Goal: Task Accomplishment & Management: Manage account settings

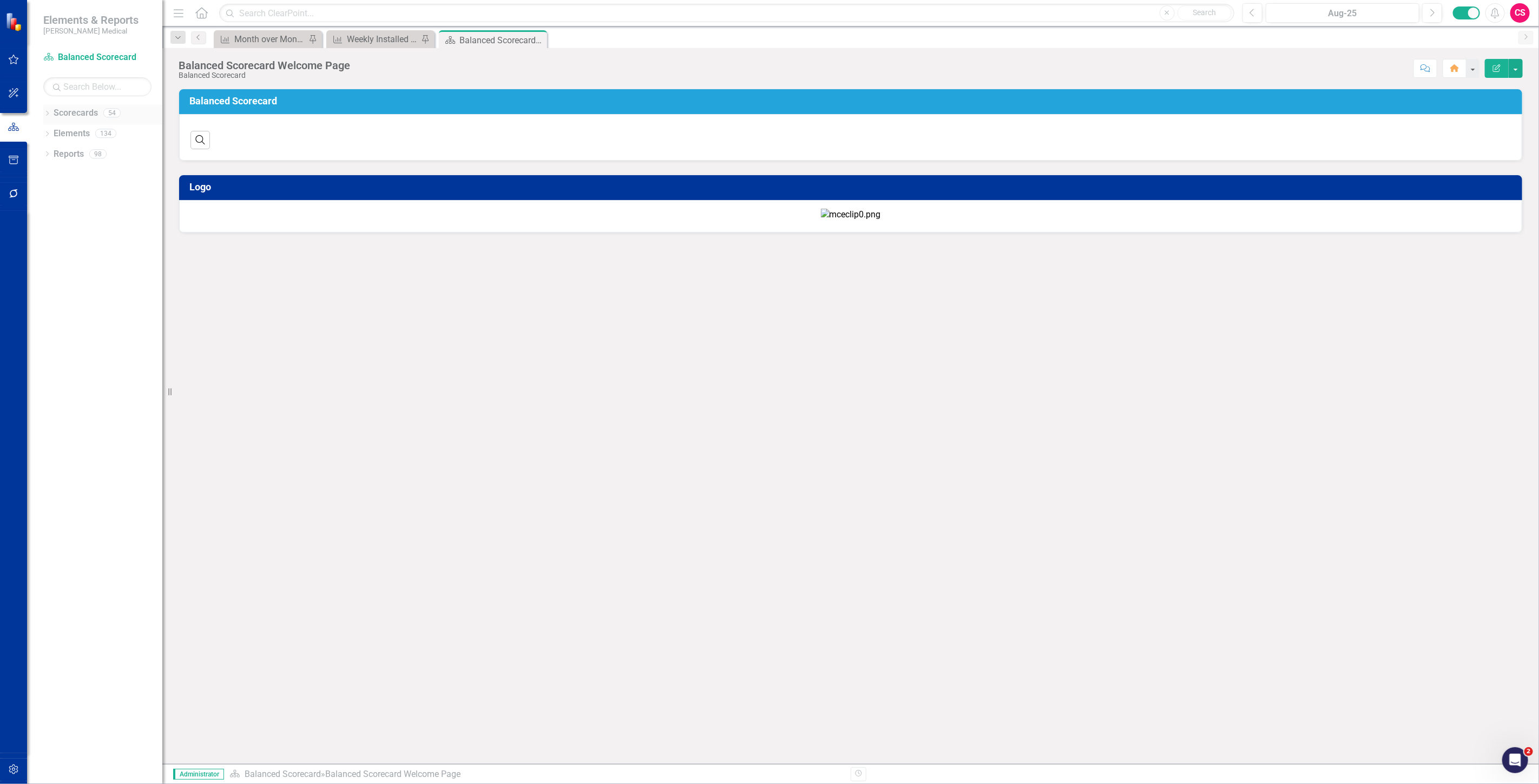
click at [70, 115] on link "Scorecards" at bounding box center [76, 113] width 44 height 13
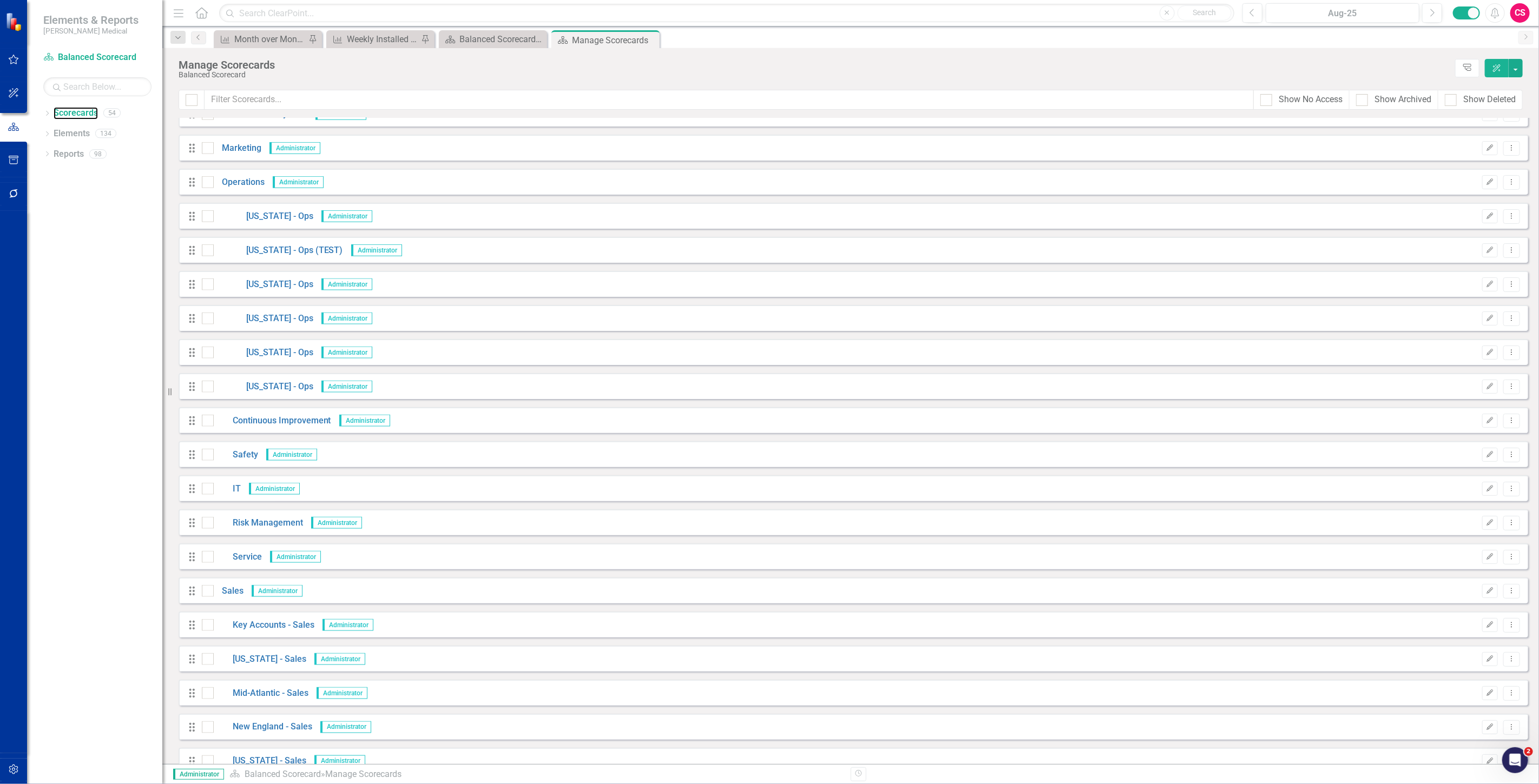
scroll to position [1193, 0]
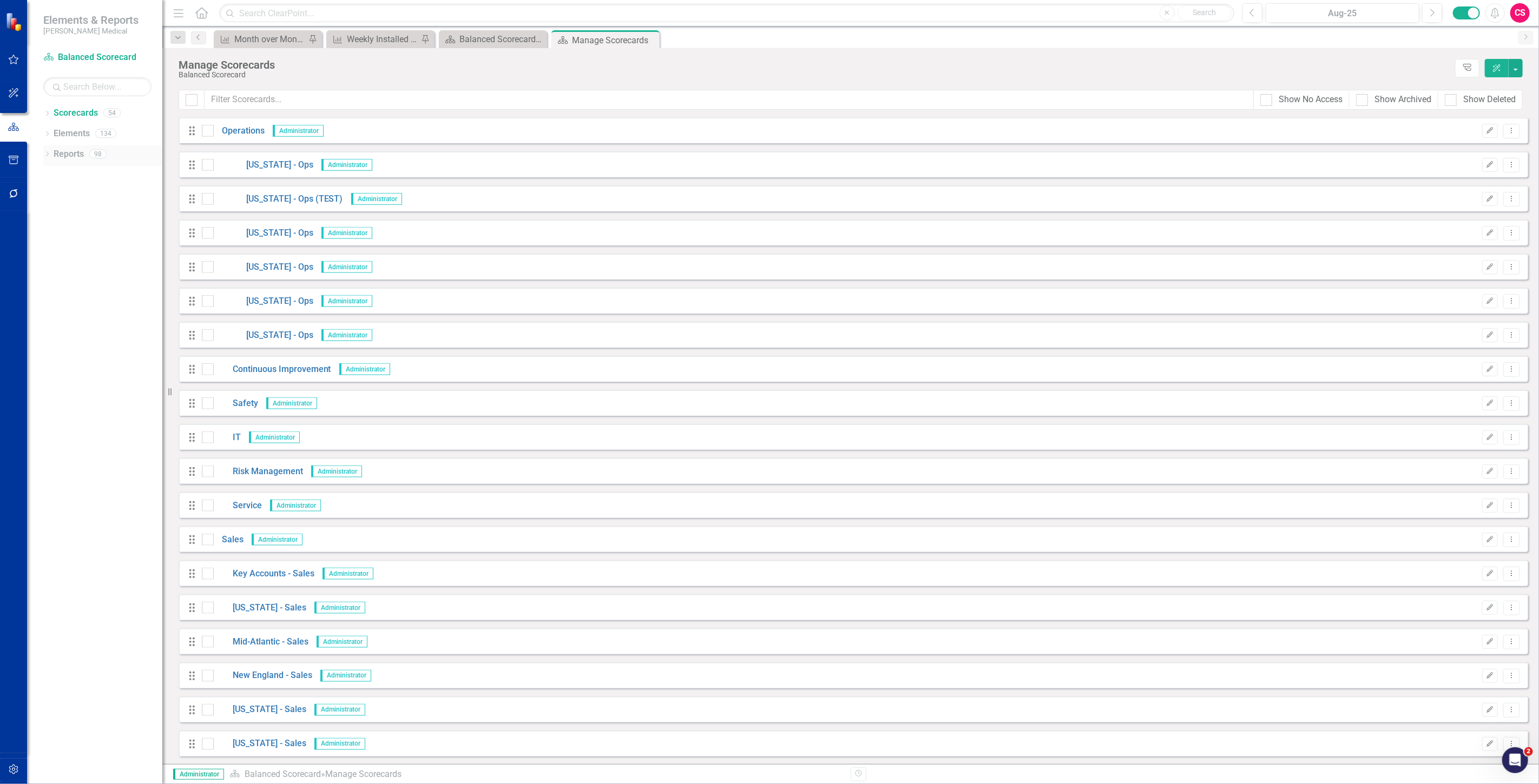
click at [73, 158] on link "Reports" at bounding box center [69, 154] width 30 height 13
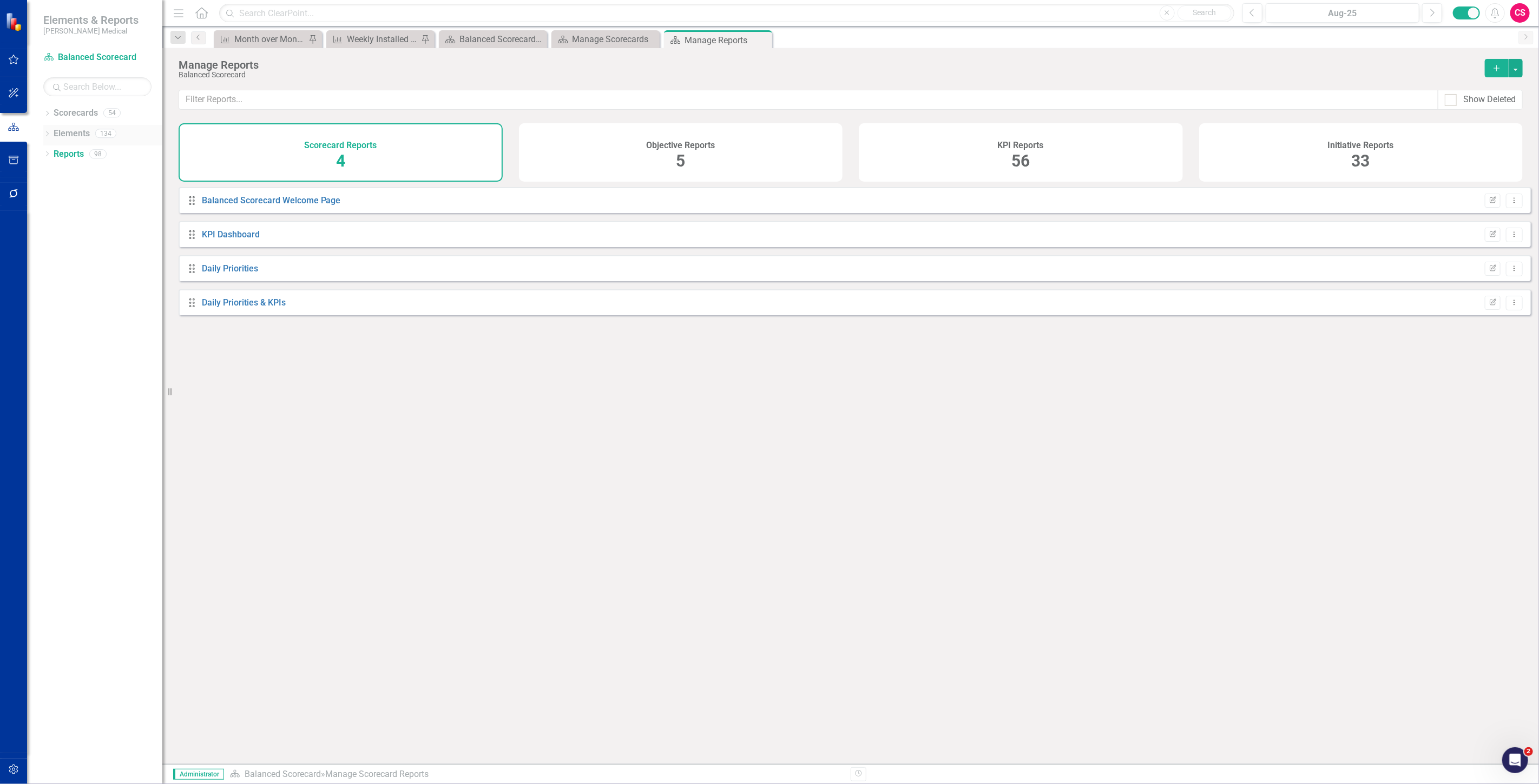
click at [46, 136] on icon "Dropdown" at bounding box center [47, 135] width 8 height 6
click at [57, 115] on link "Scorecards" at bounding box center [76, 113] width 44 height 13
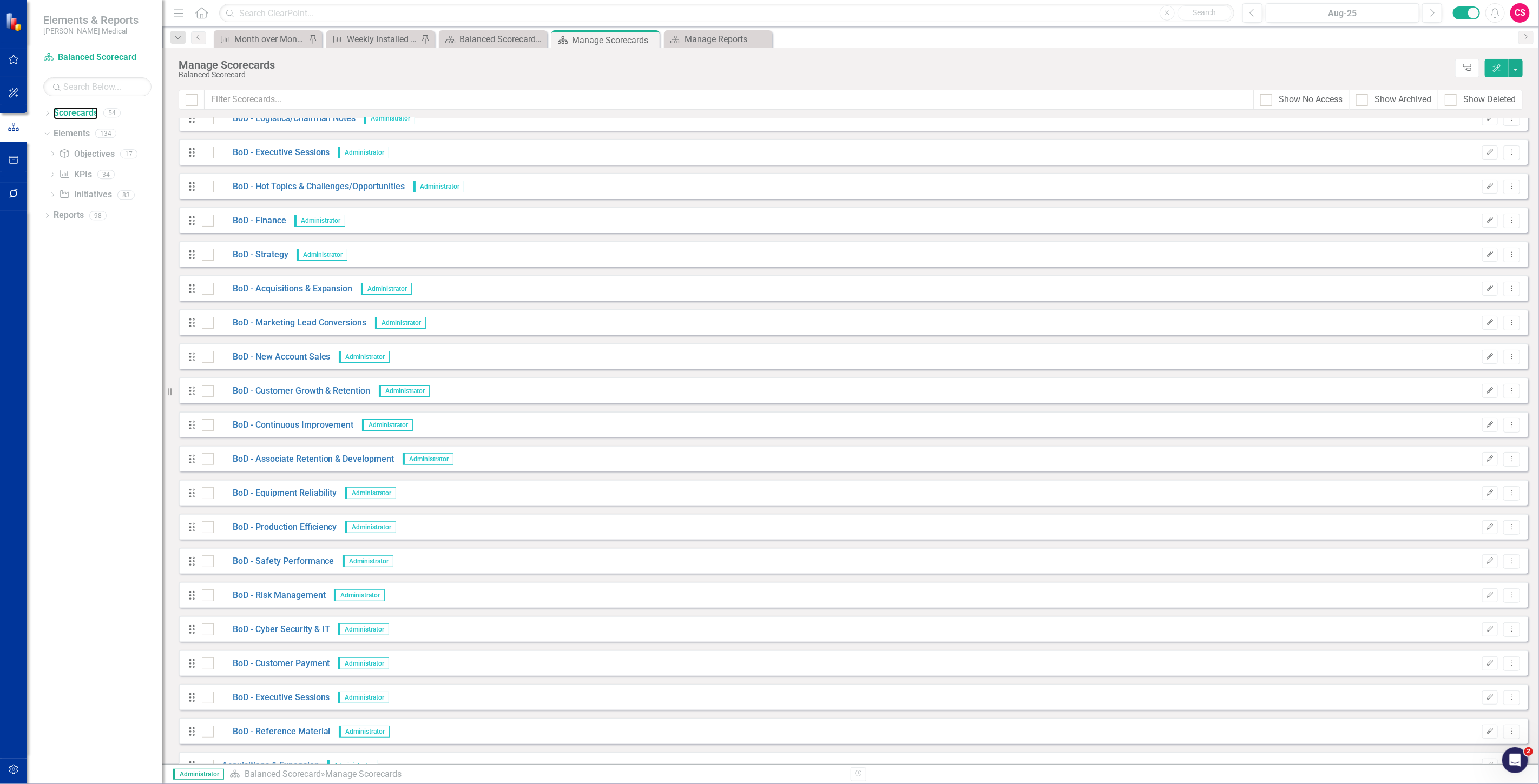
scroll to position [480, 0]
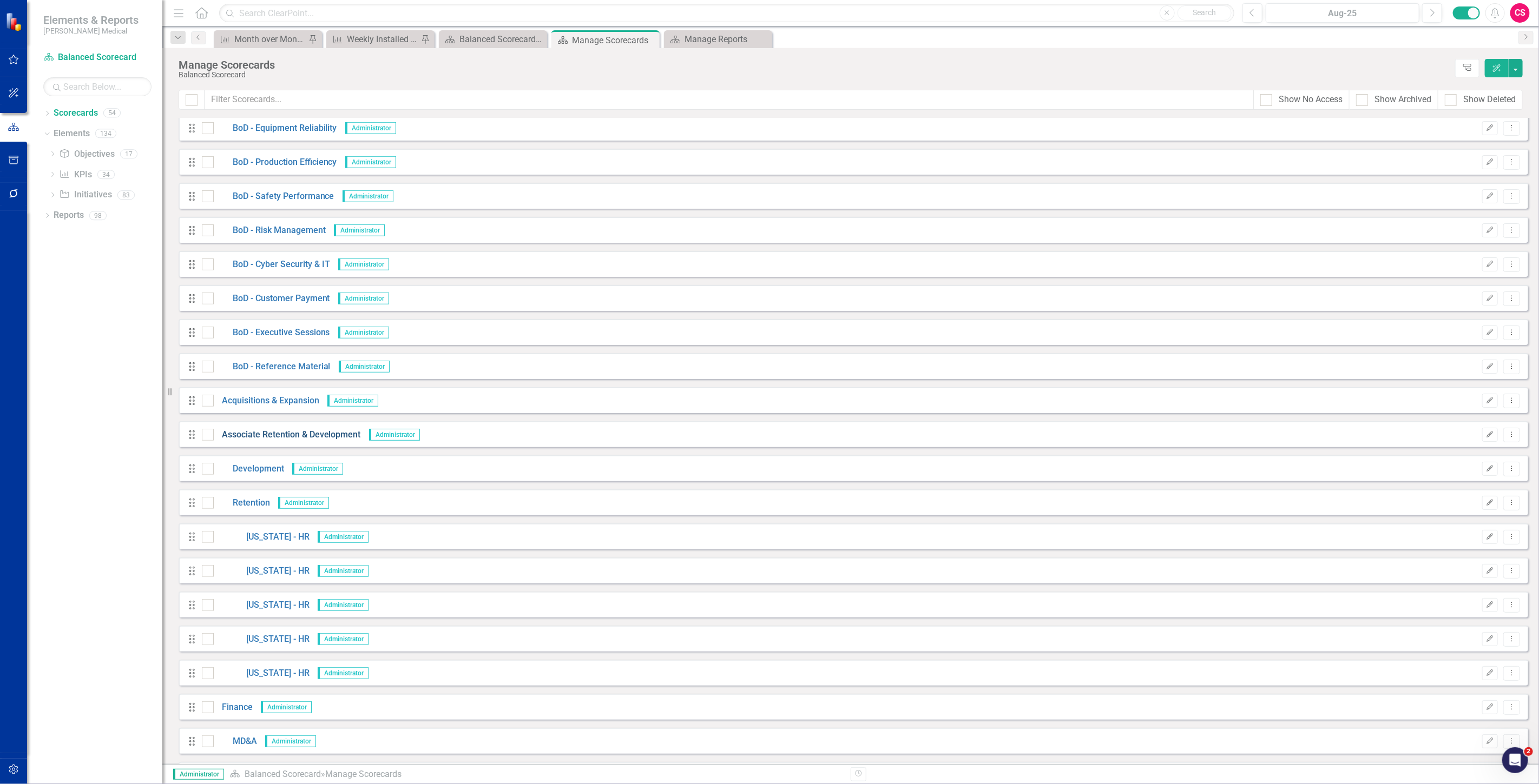
click at [250, 433] on link "Associate Retention & Development" at bounding box center [287, 435] width 147 height 13
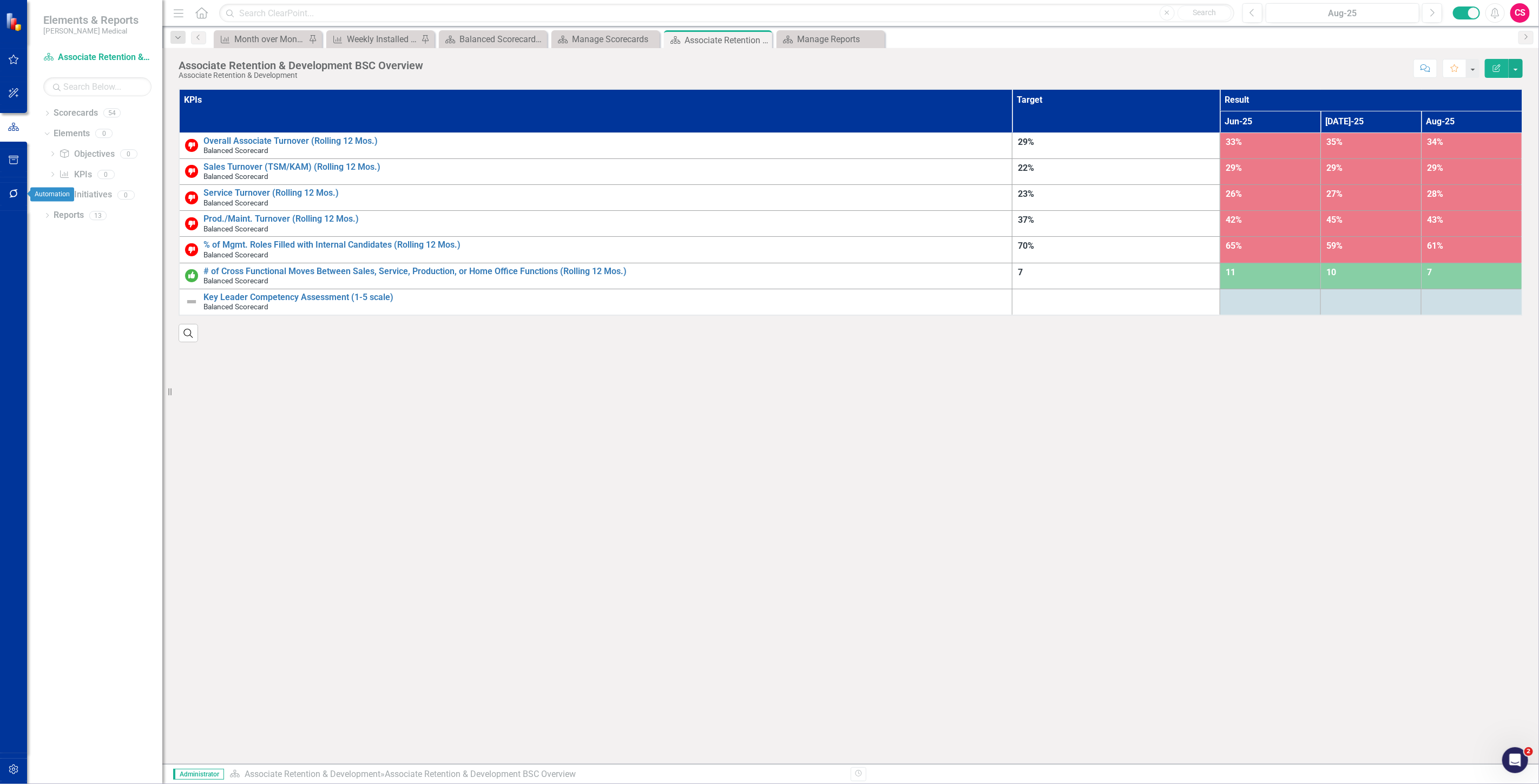
click at [17, 187] on button "button" at bounding box center [14, 194] width 24 height 23
click at [18, 766] on icon "button" at bounding box center [14, 770] width 11 height 8
click at [73, 248] on link "System Setup" at bounding box center [97, 250] width 108 height 13
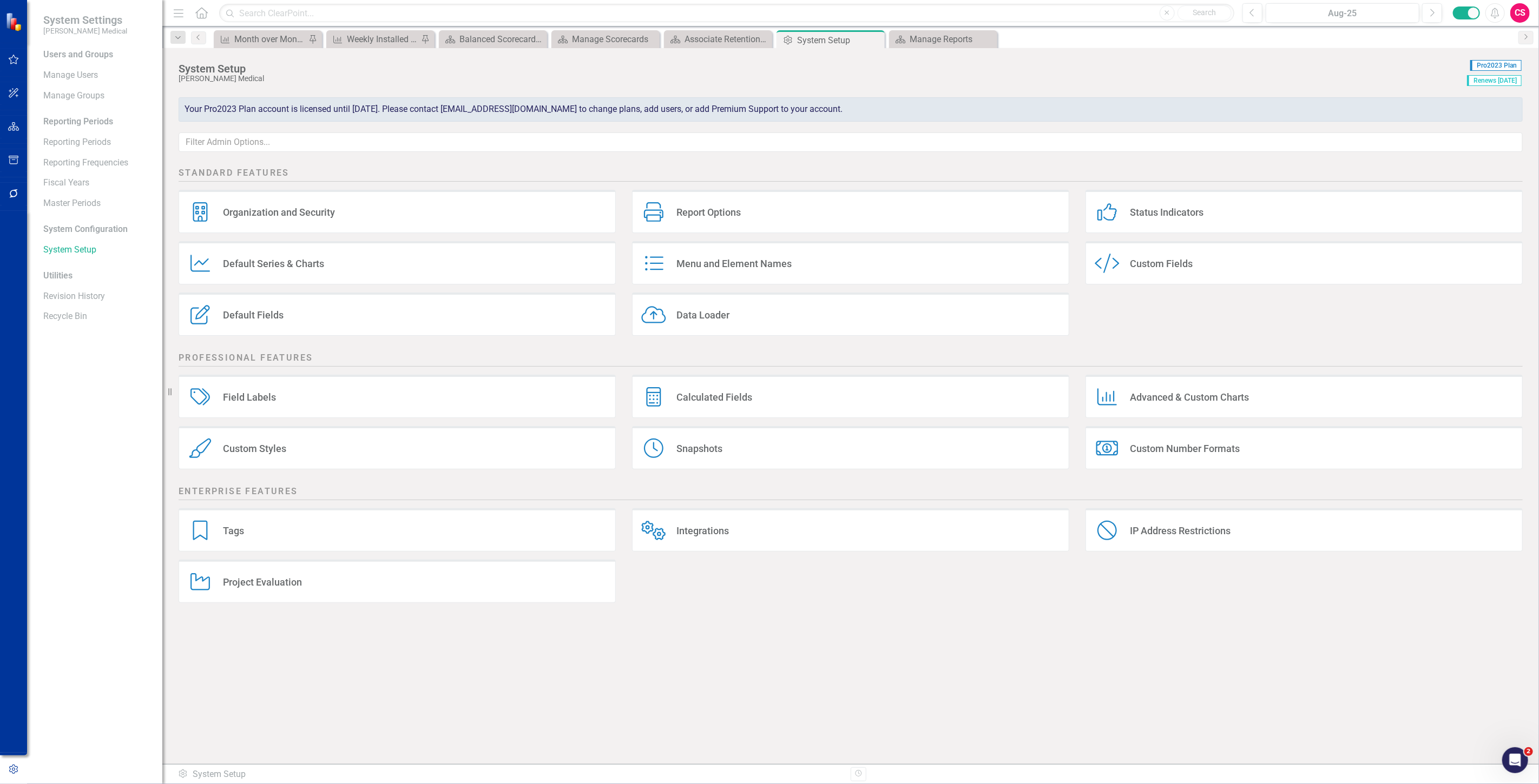
click at [847, 210] on div "Report Options Report Options" at bounding box center [851, 211] width 437 height 43
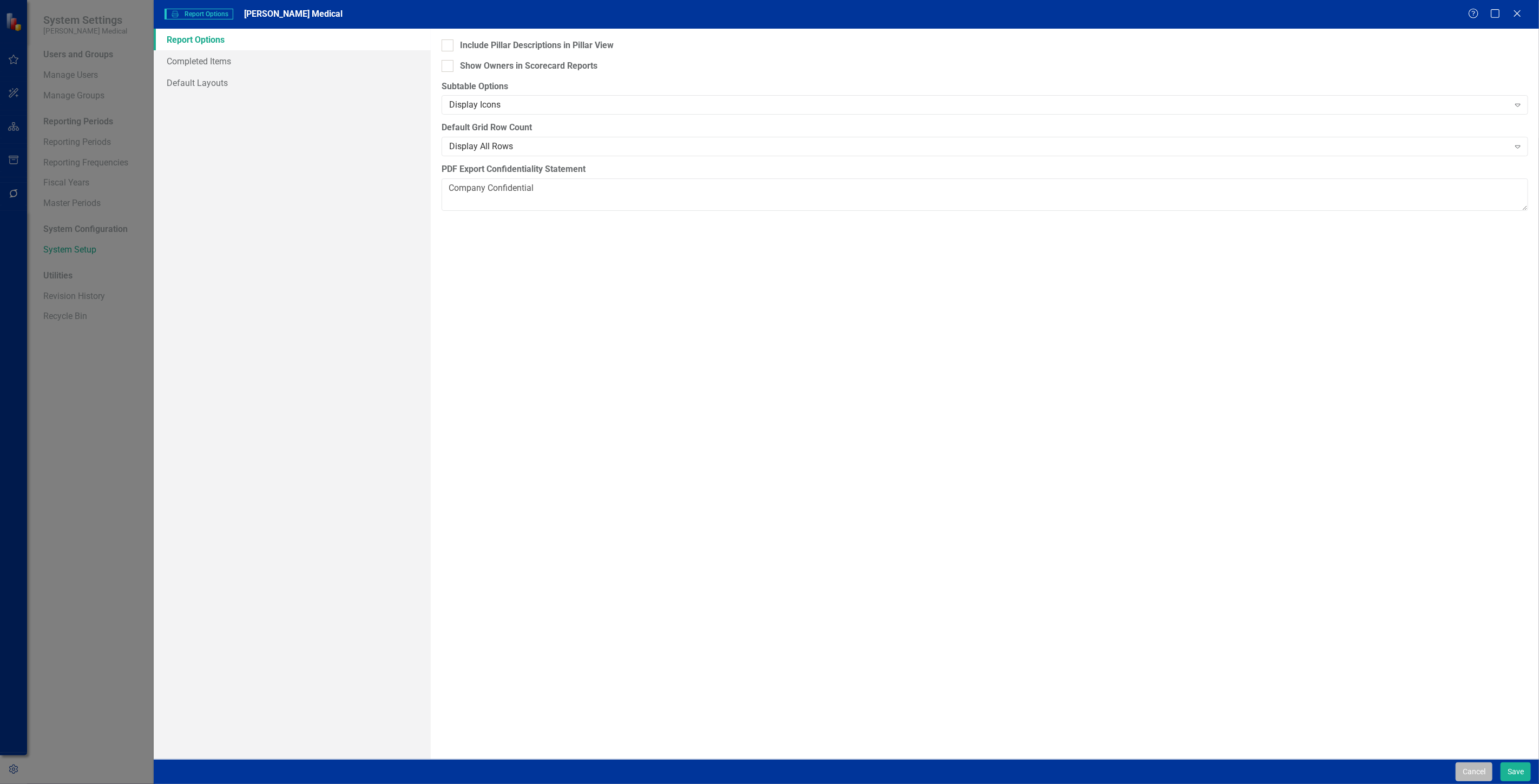
click at [1464, 772] on button "Cancel" at bounding box center [1474, 772] width 37 height 19
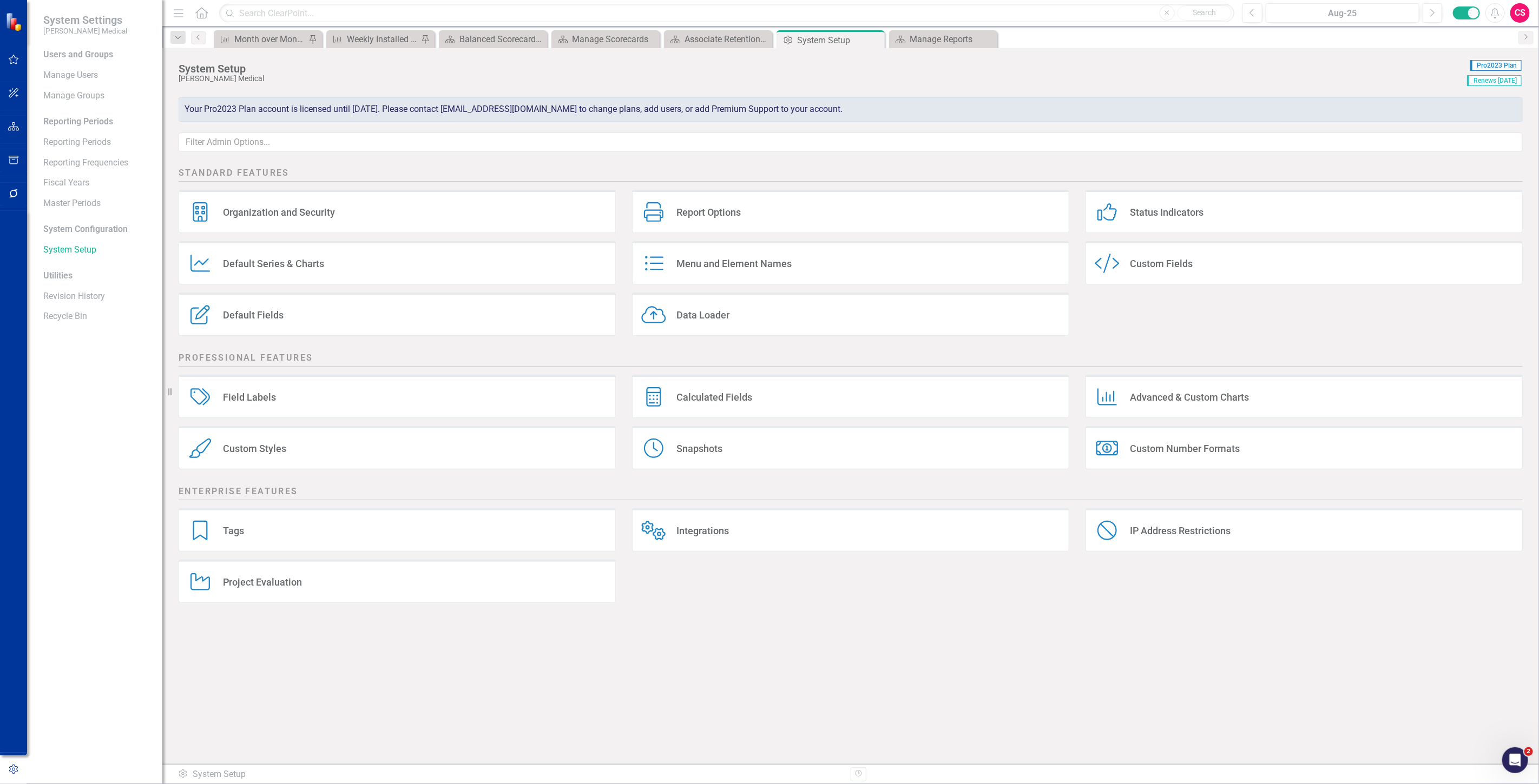
click at [775, 270] on div "Menu and Element Names" at bounding box center [734, 263] width 115 height 13
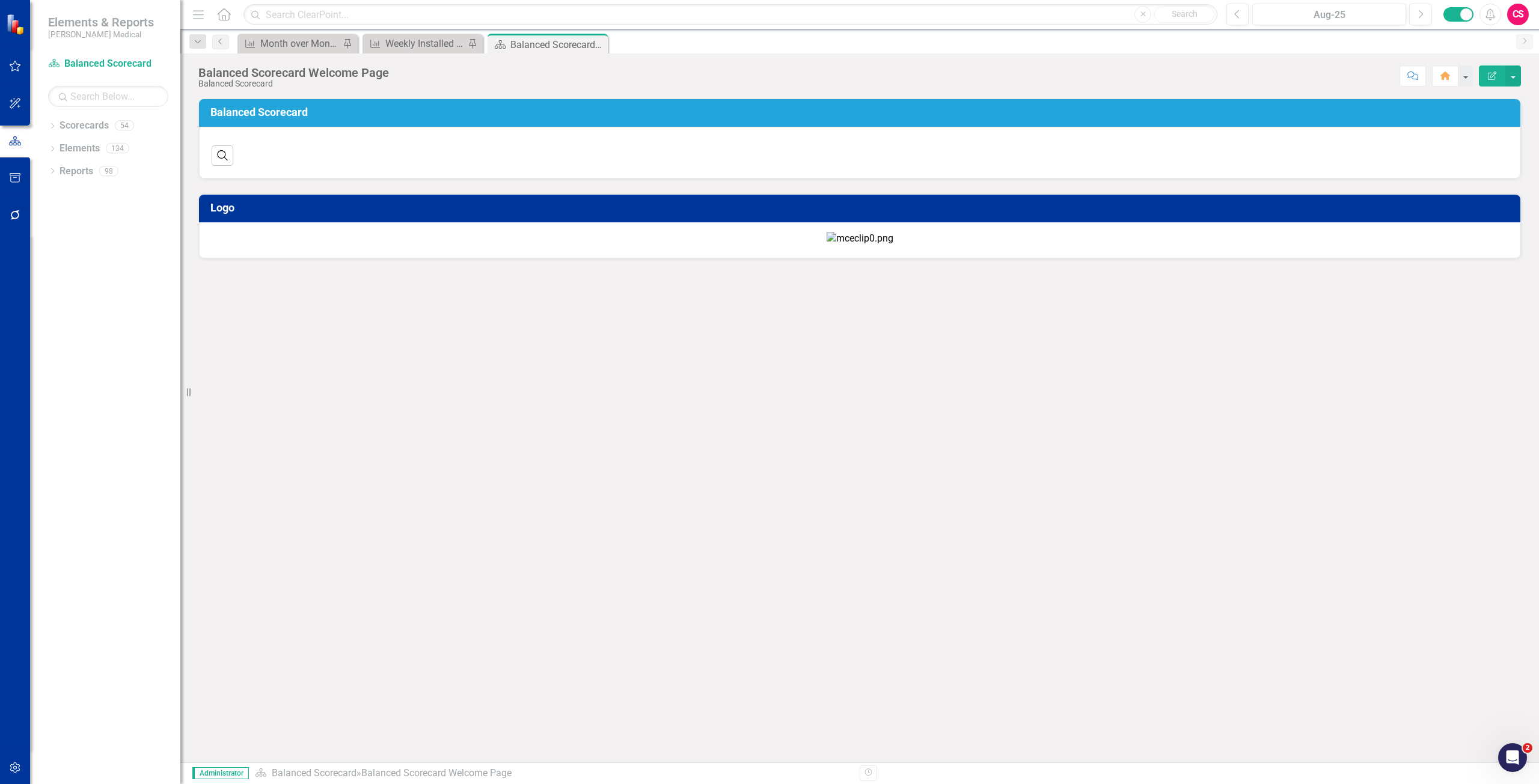
click at [11, 774] on button "button" at bounding box center [15, 768] width 27 height 25
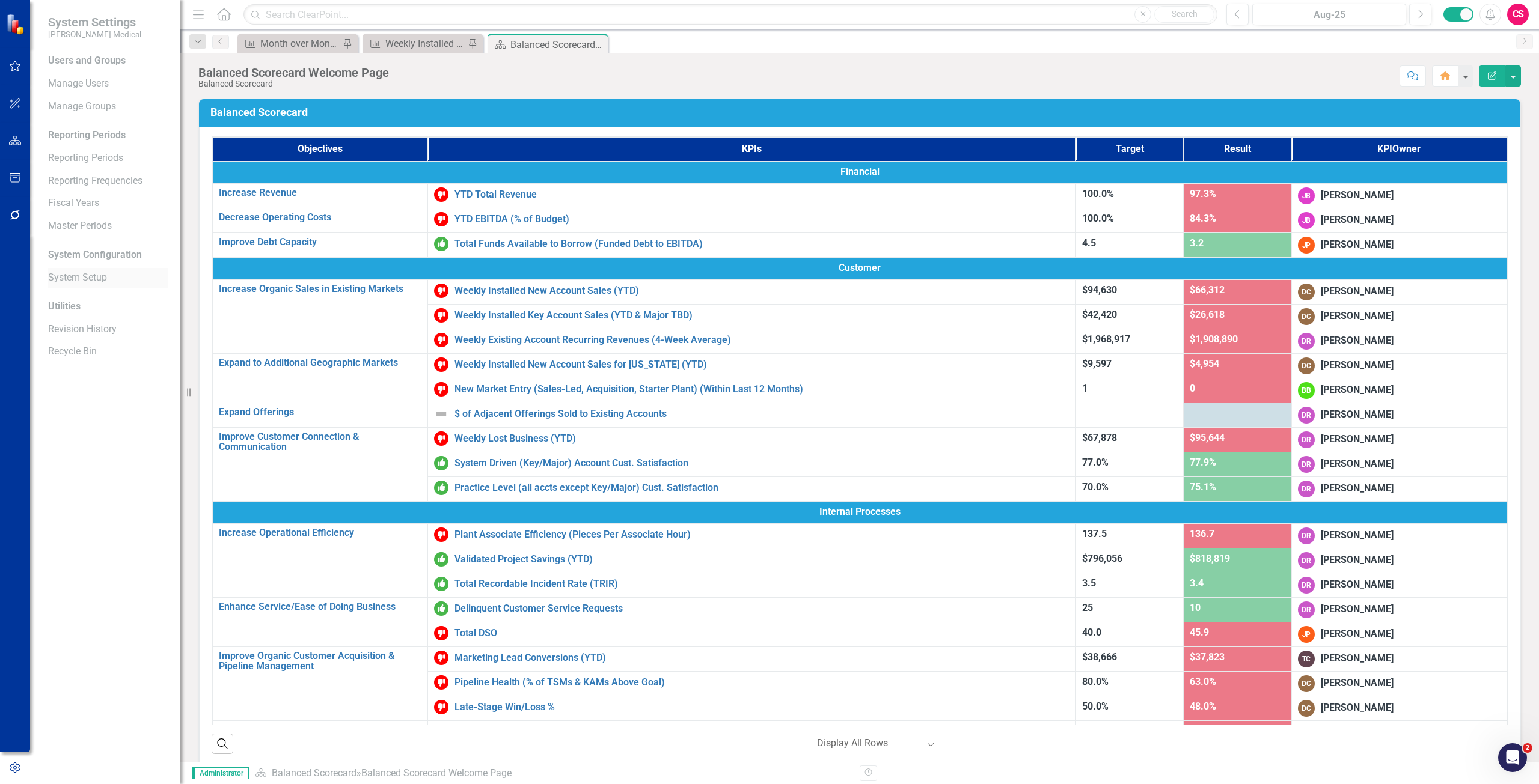
click at [86, 285] on div "System Setup" at bounding box center [108, 278] width 120 height 20
click at [50, 273] on link "System Setup" at bounding box center [108, 278] width 120 height 14
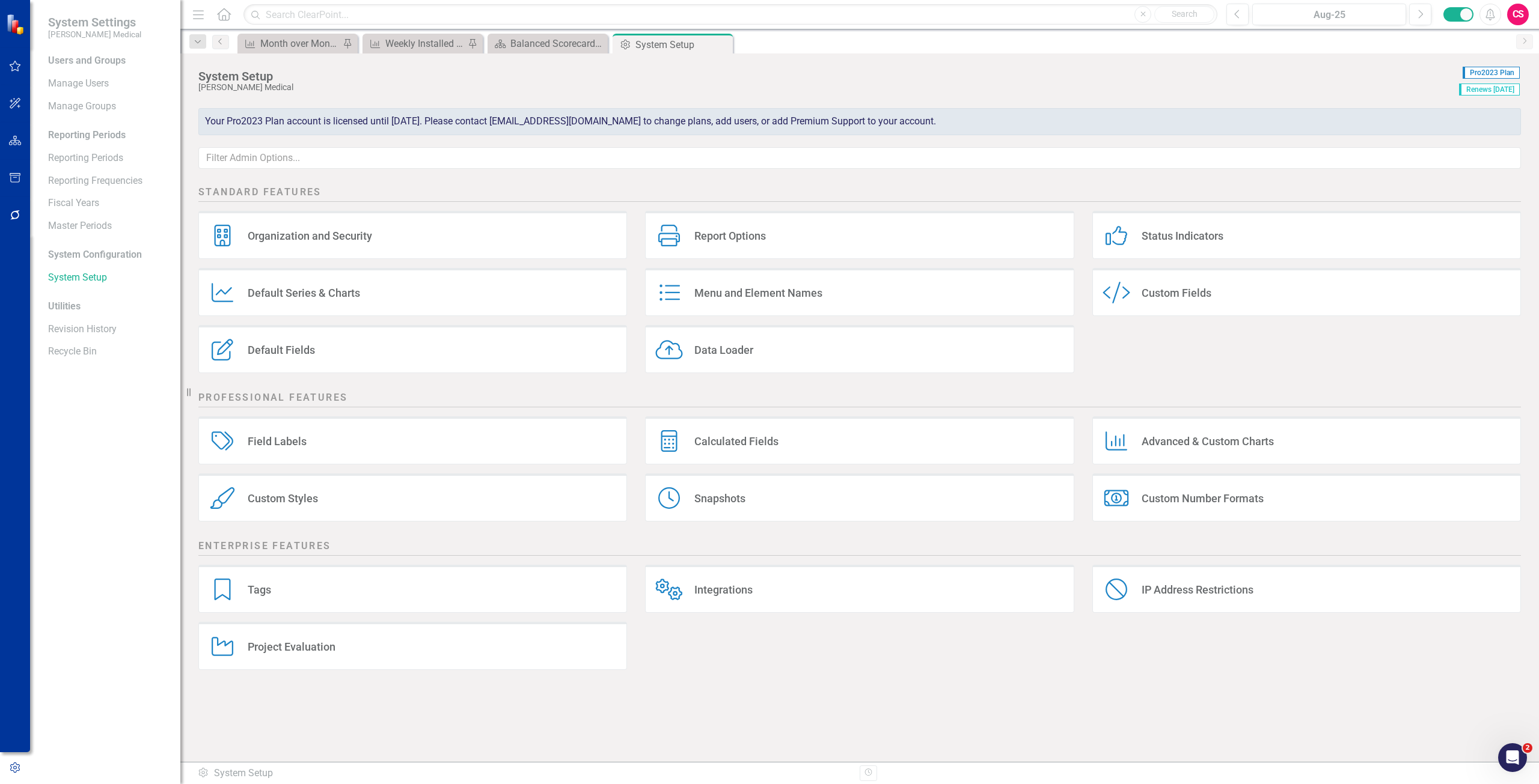
click at [761, 309] on div "Menu and Element Names Menu and Element Names" at bounding box center [859, 292] width 429 height 48
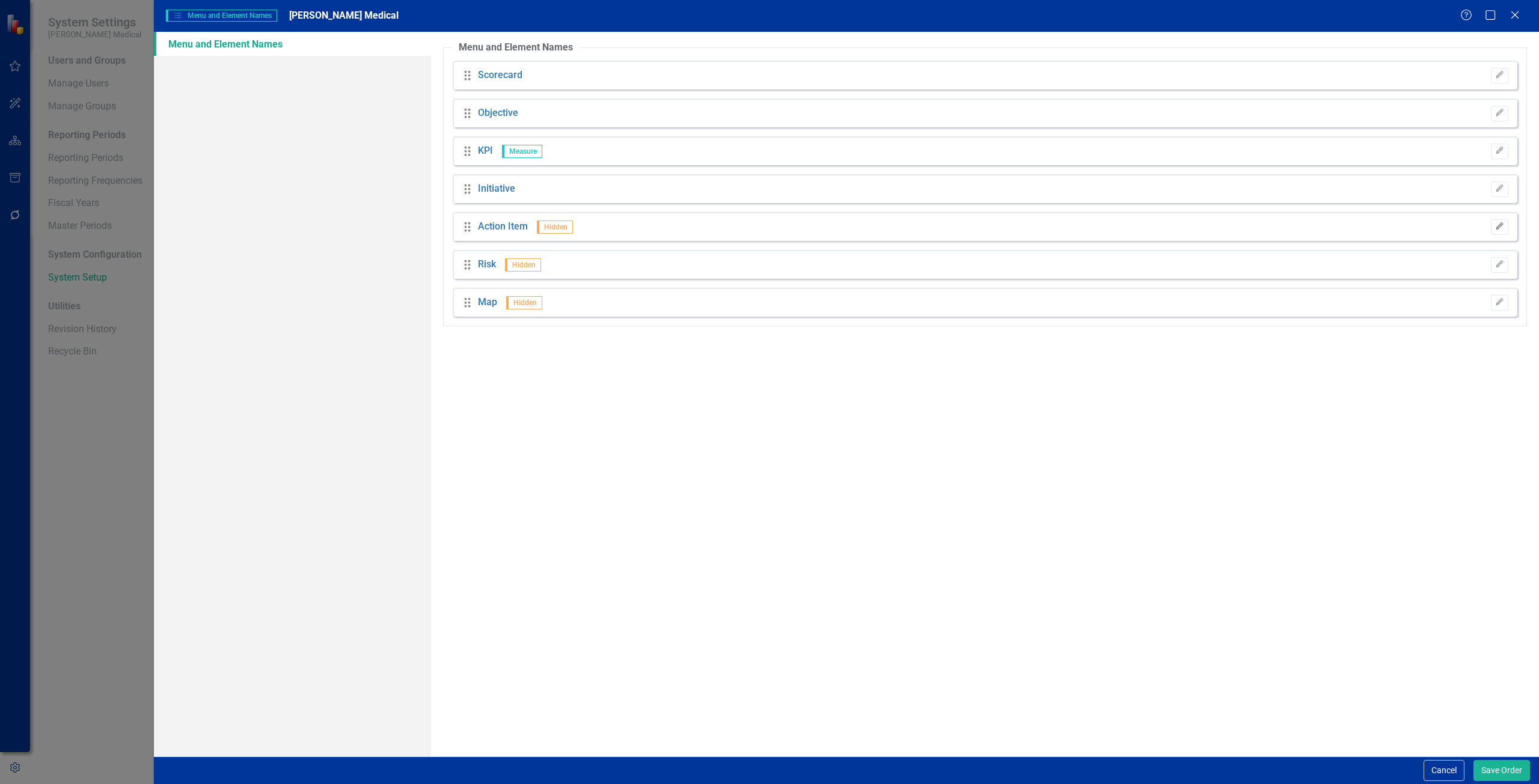
click at [1505, 224] on button "Edit" at bounding box center [1499, 228] width 17 height 16
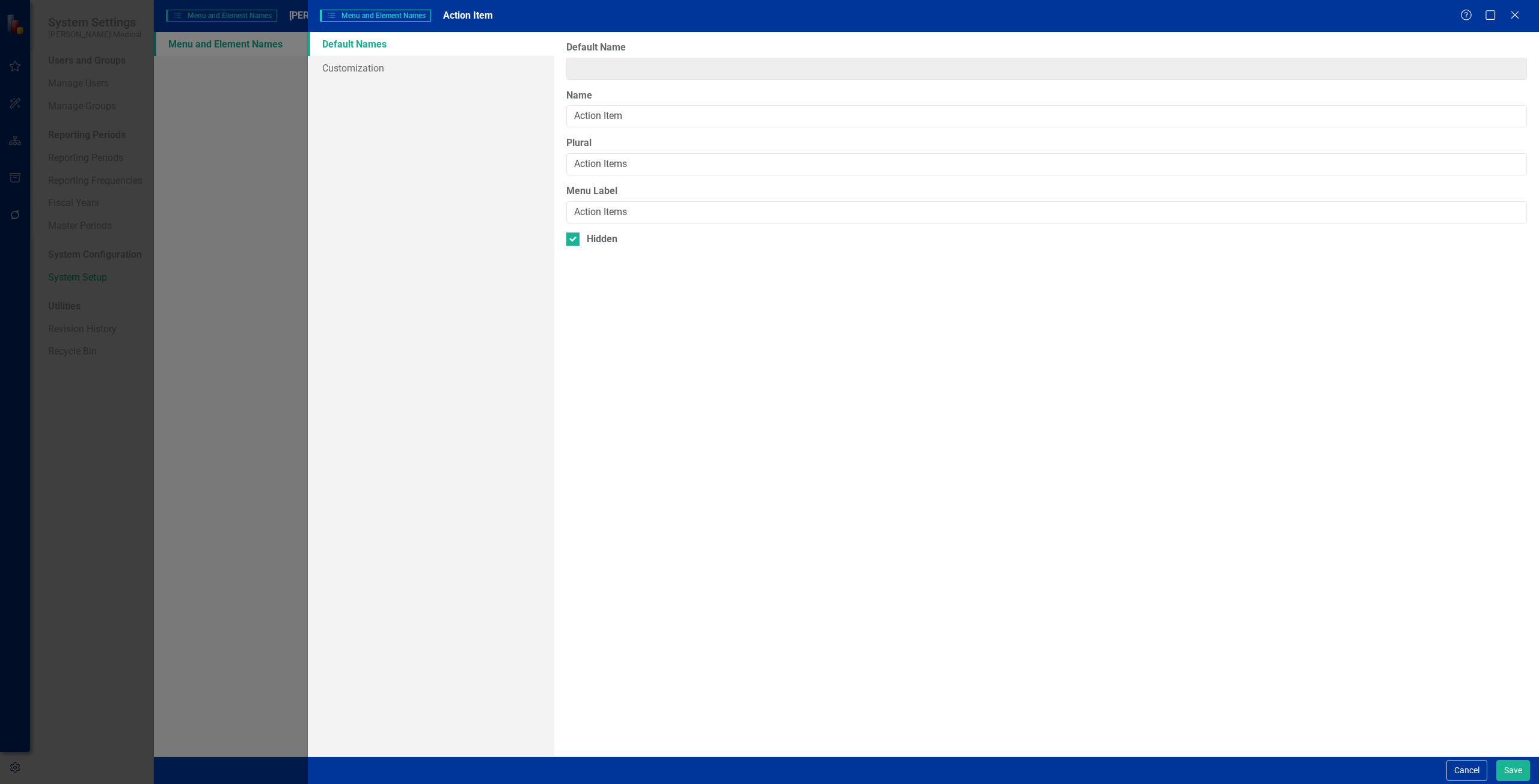
type input "Action Item"
click at [576, 236] on div at bounding box center [573, 239] width 13 height 13
click at [574, 236] on input "Hidden" at bounding box center [570, 237] width 8 height 8
checkbox input "false"
click at [1512, 775] on button "Save" at bounding box center [1512, 771] width 34 height 21
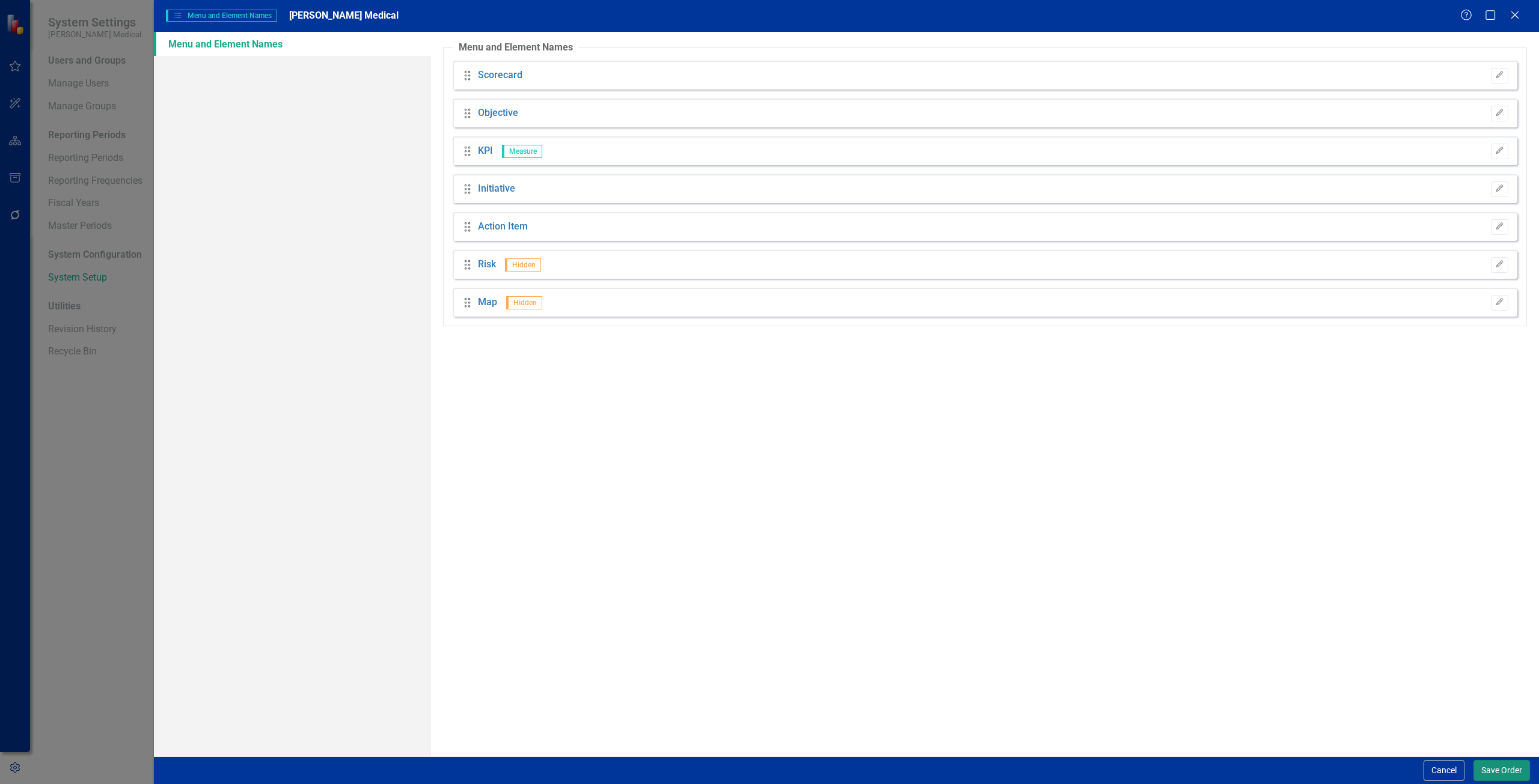
click at [1490, 771] on button "Save Order" at bounding box center [1501, 771] width 56 height 21
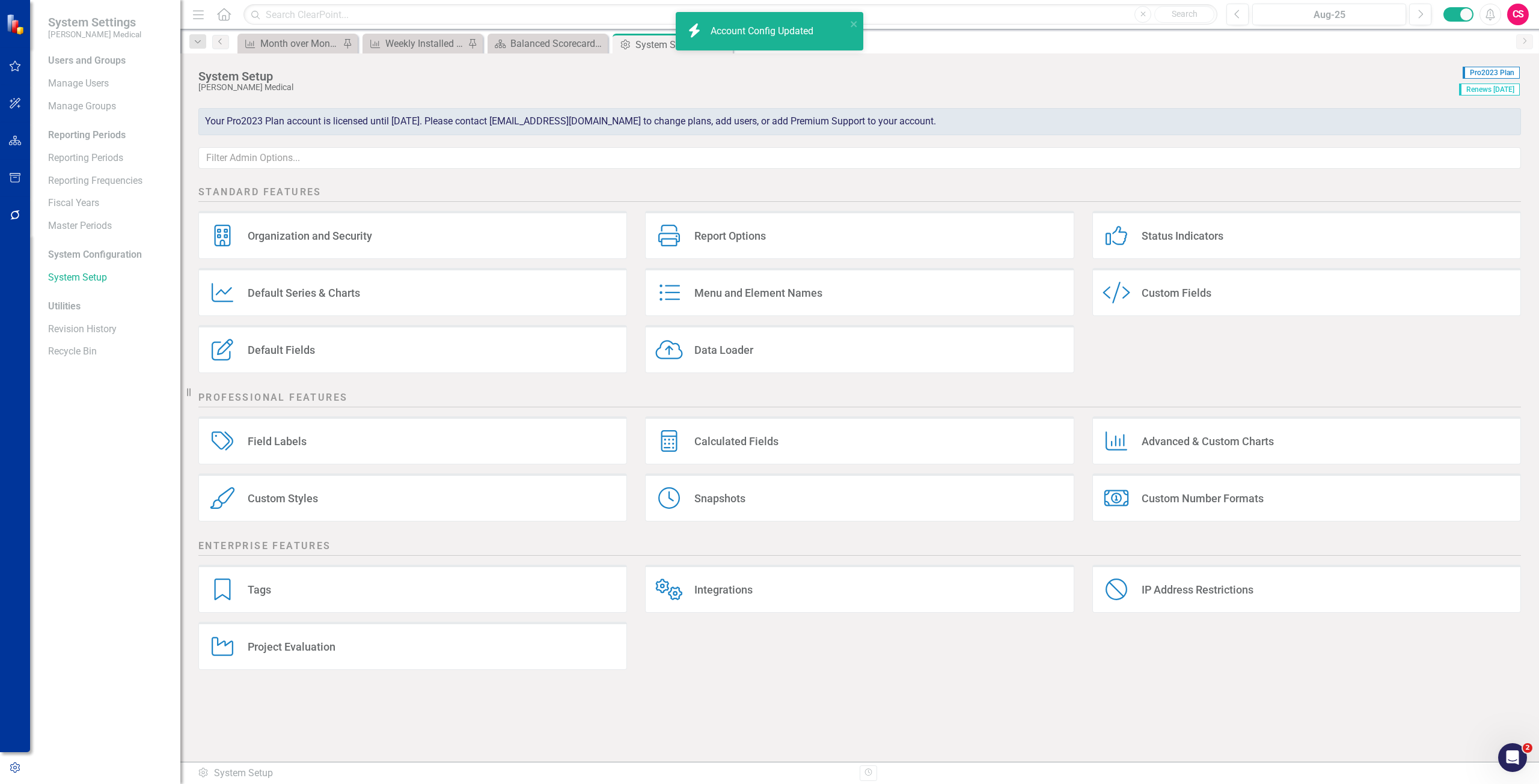
click at [23, 153] on button "button" at bounding box center [15, 141] width 27 height 25
click at [78, 141] on div "Elements" at bounding box center [80, 149] width 40 height 20
click at [82, 145] on link "Elements" at bounding box center [80, 149] width 40 height 14
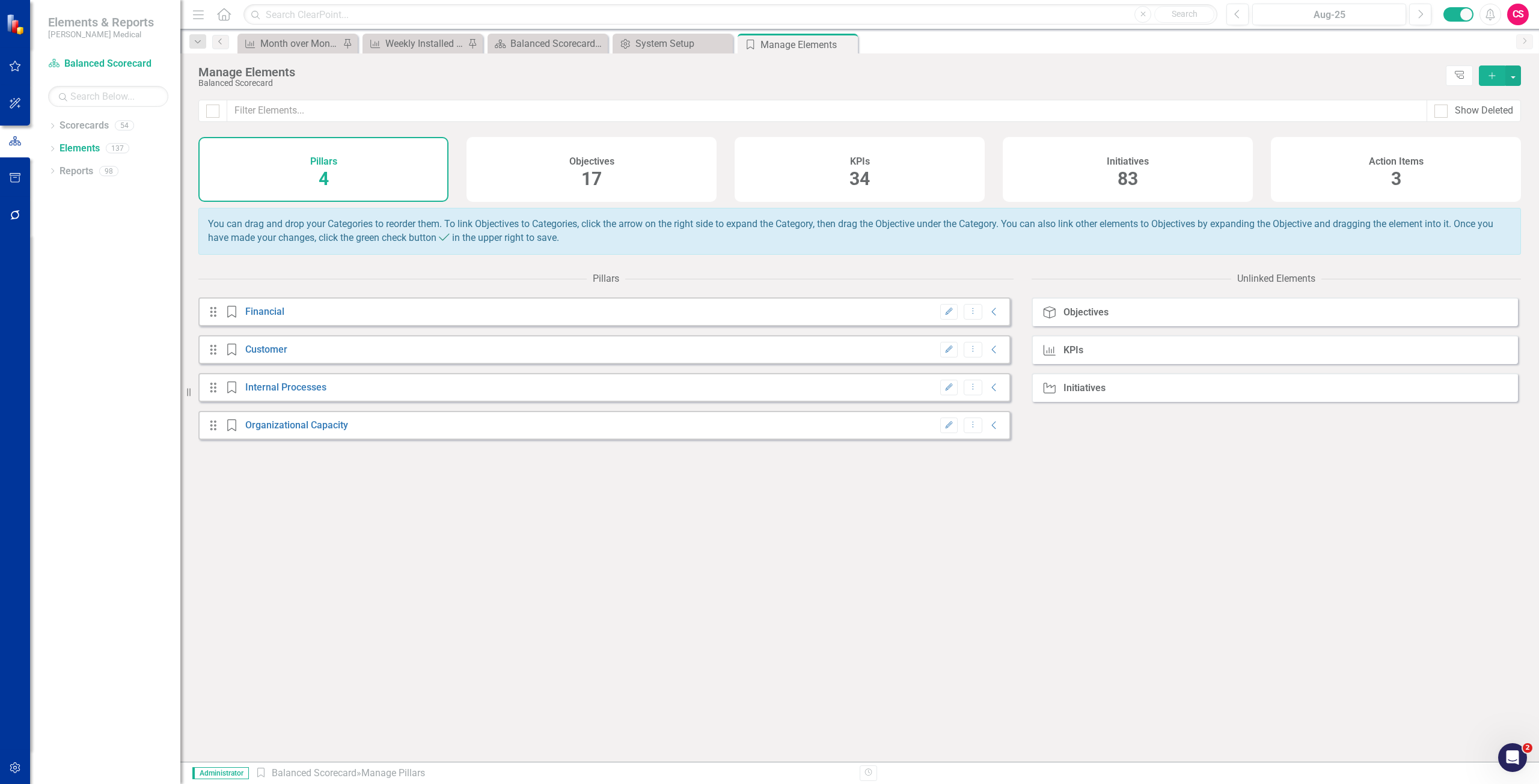
click at [1340, 155] on div "Action Items 3" at bounding box center [1396, 170] width 250 height 65
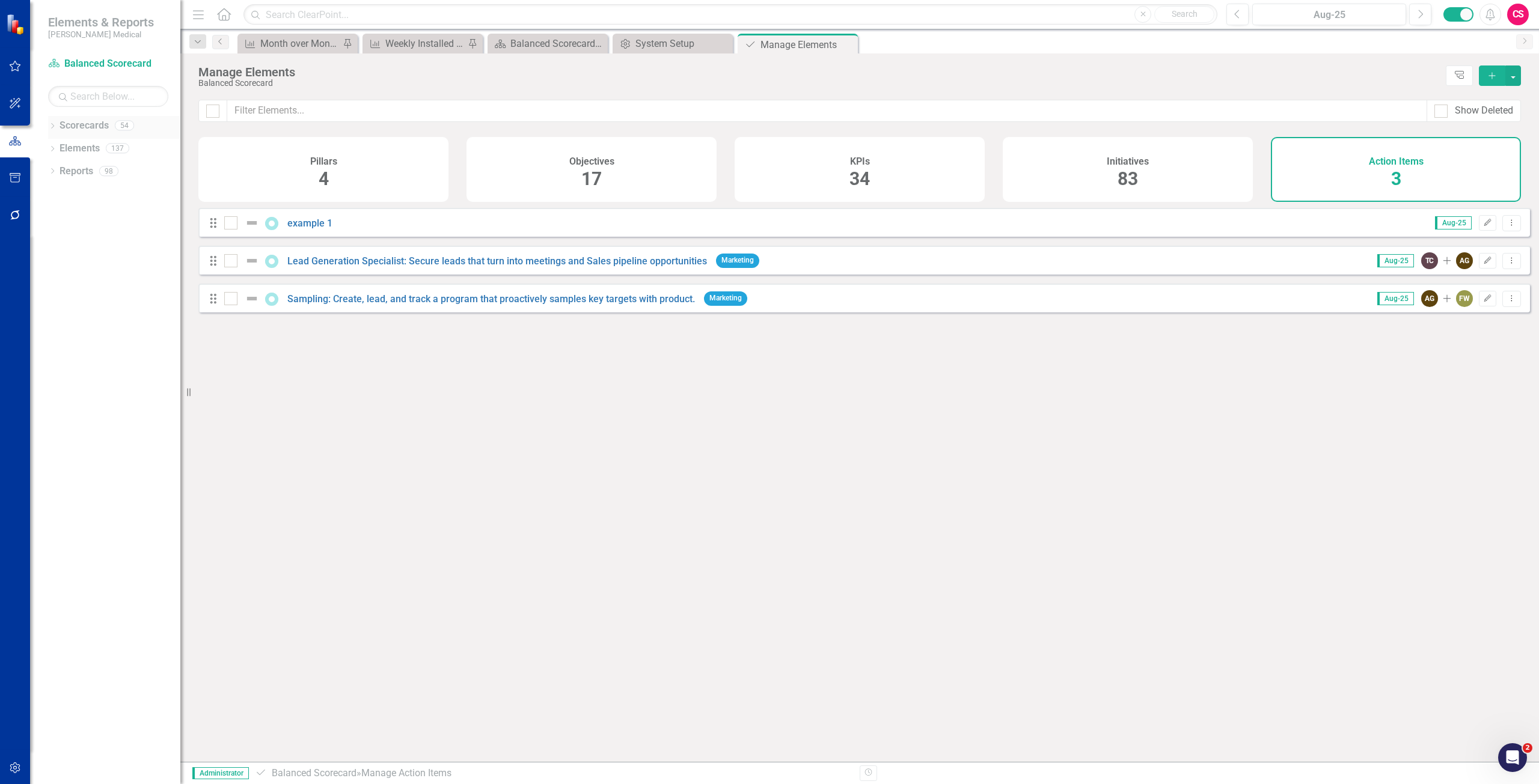
click at [78, 127] on link "Scorecards" at bounding box center [84, 125] width 49 height 14
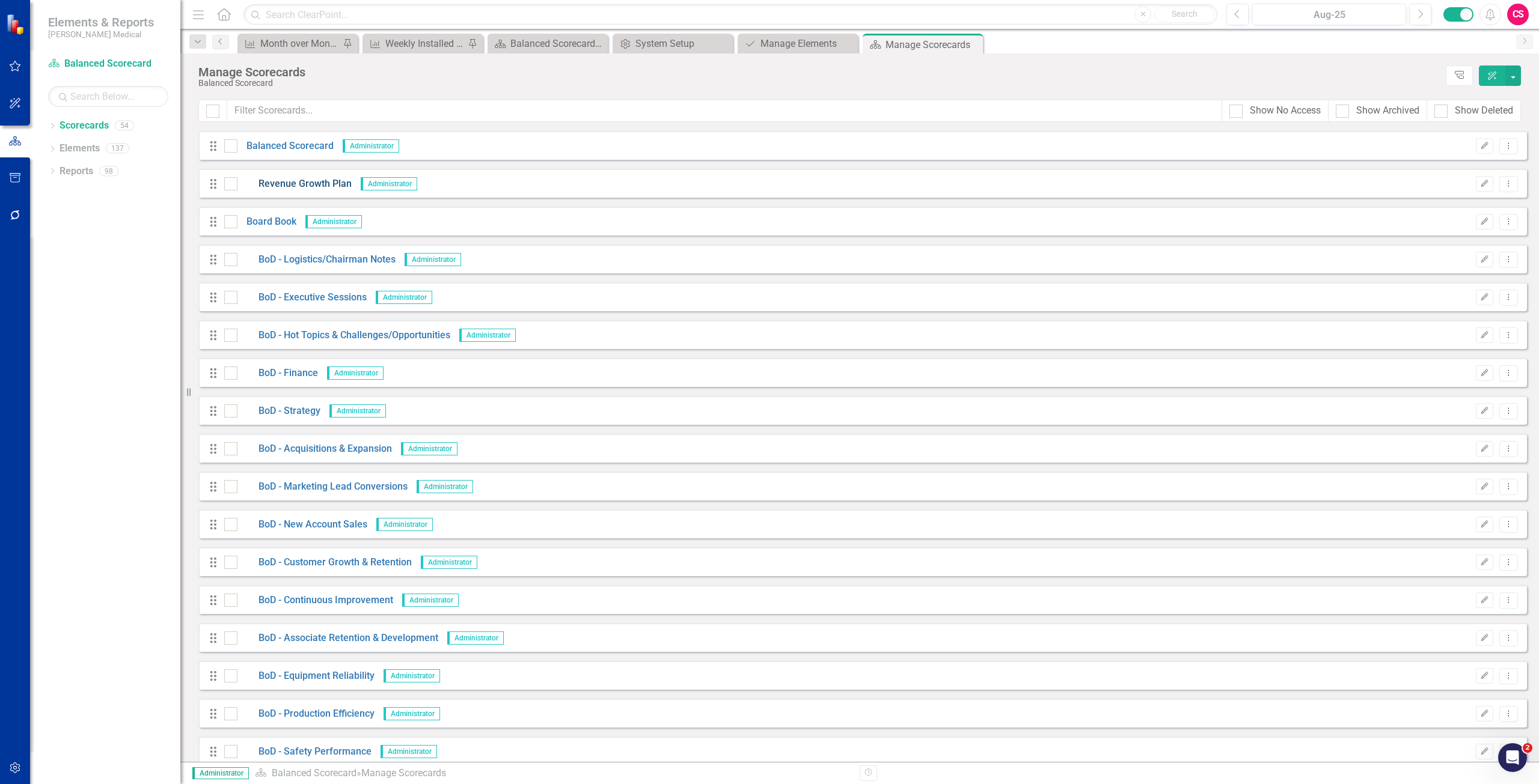
click at [298, 178] on link "Revenue Growth Plan" at bounding box center [295, 184] width 114 height 14
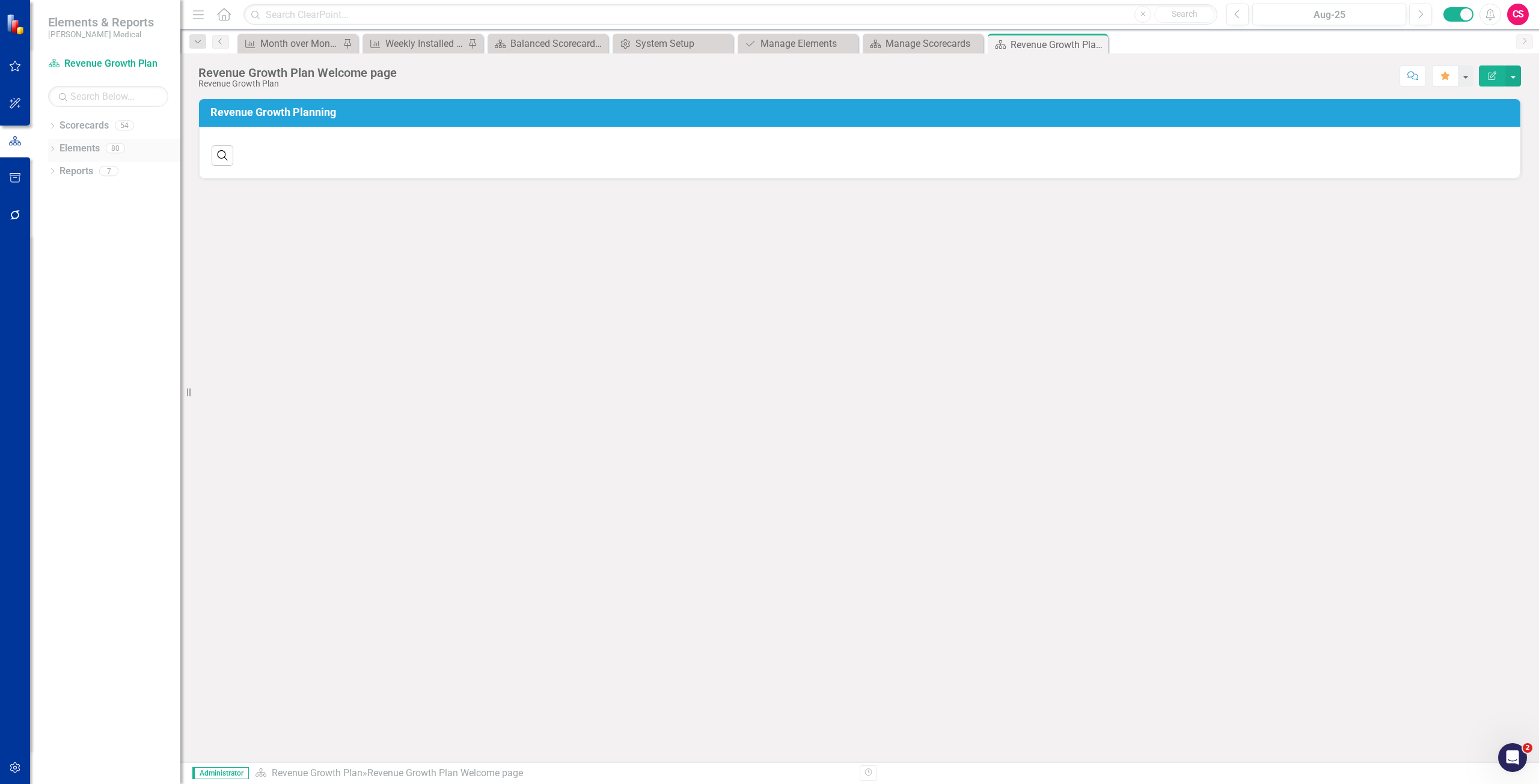
click at [86, 148] on link "Elements" at bounding box center [80, 149] width 40 height 14
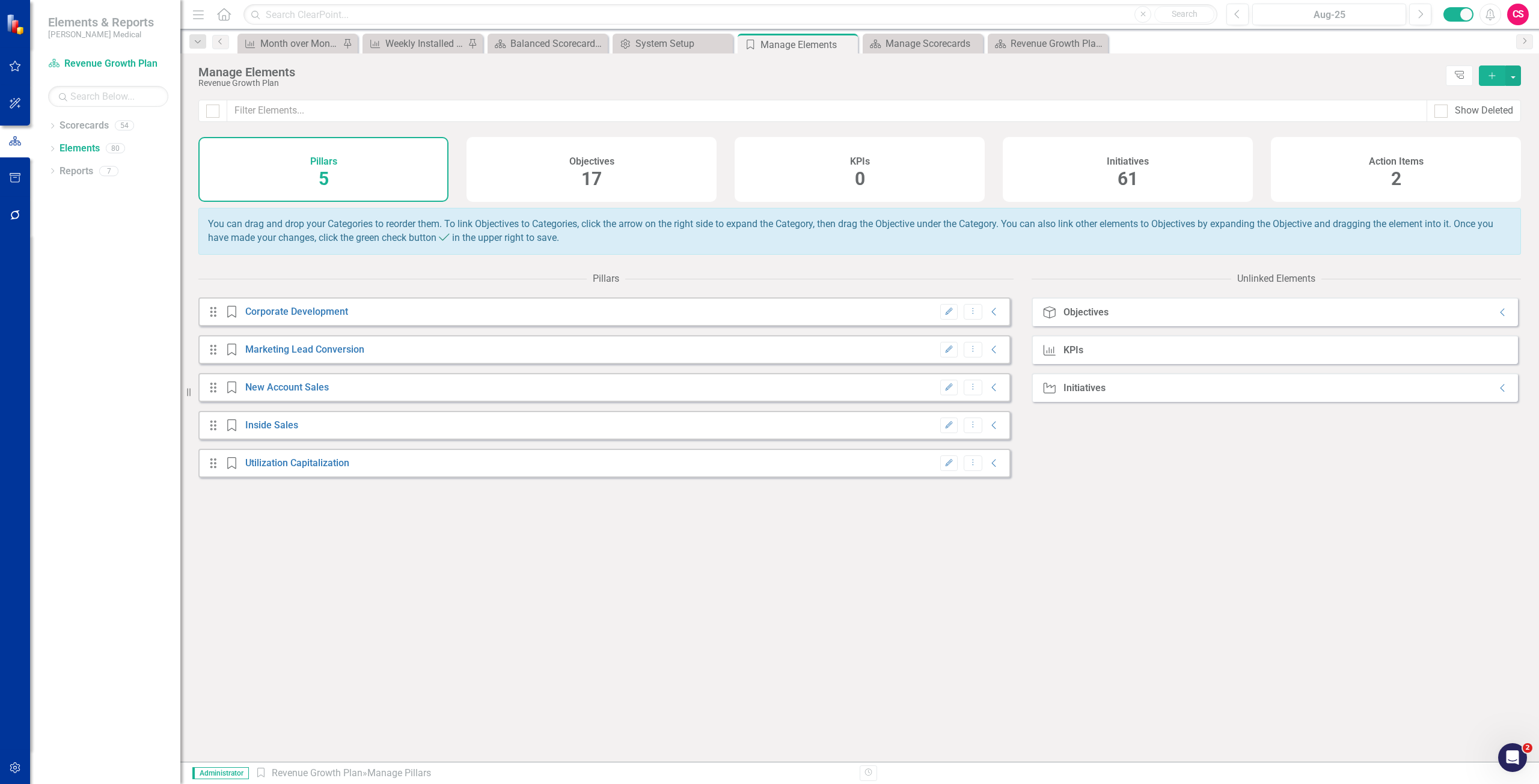
click at [1348, 173] on div "Action Items 2" at bounding box center [1396, 170] width 250 height 65
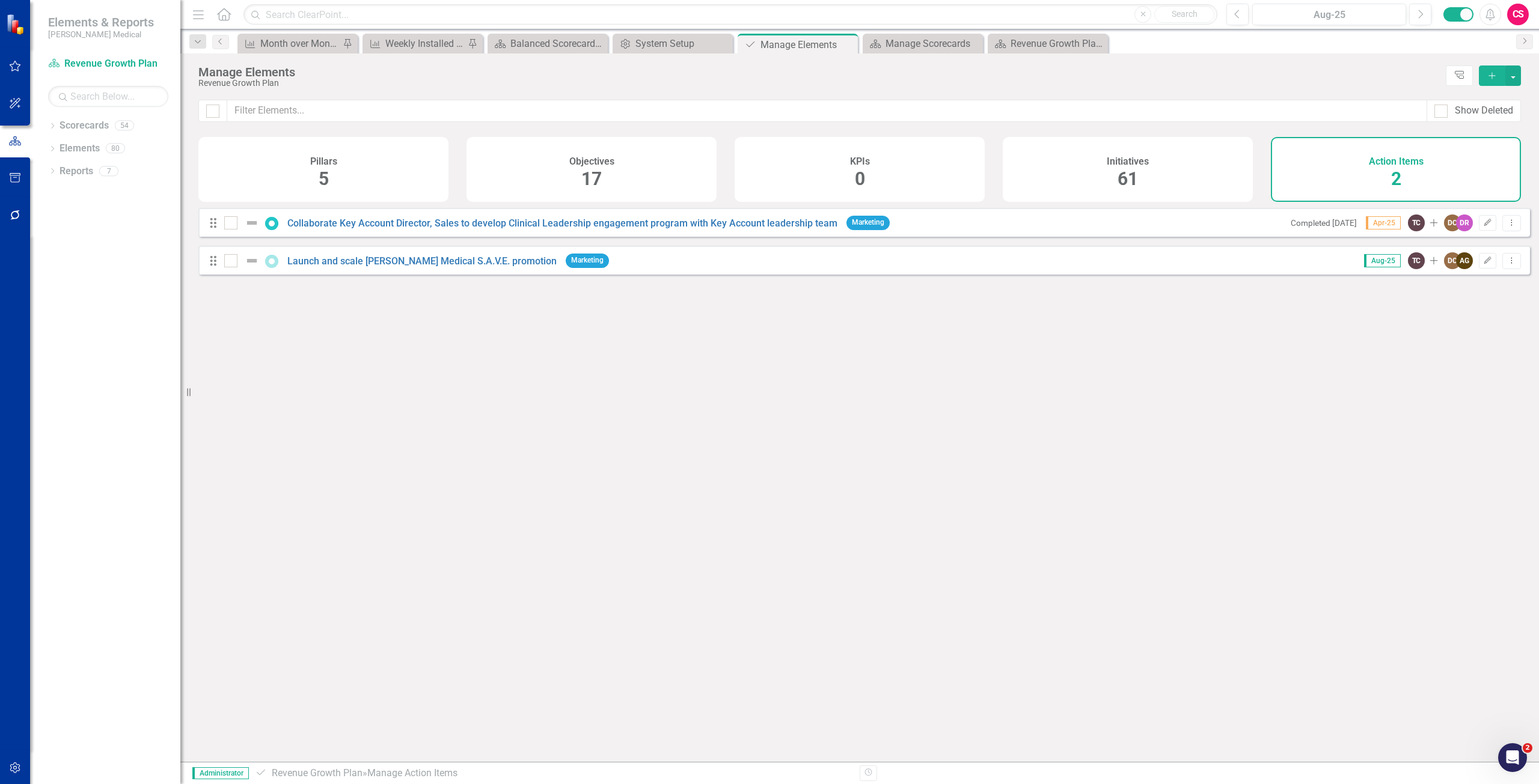
click at [1493, 72] on icon "Add" at bounding box center [1492, 76] width 11 height 9
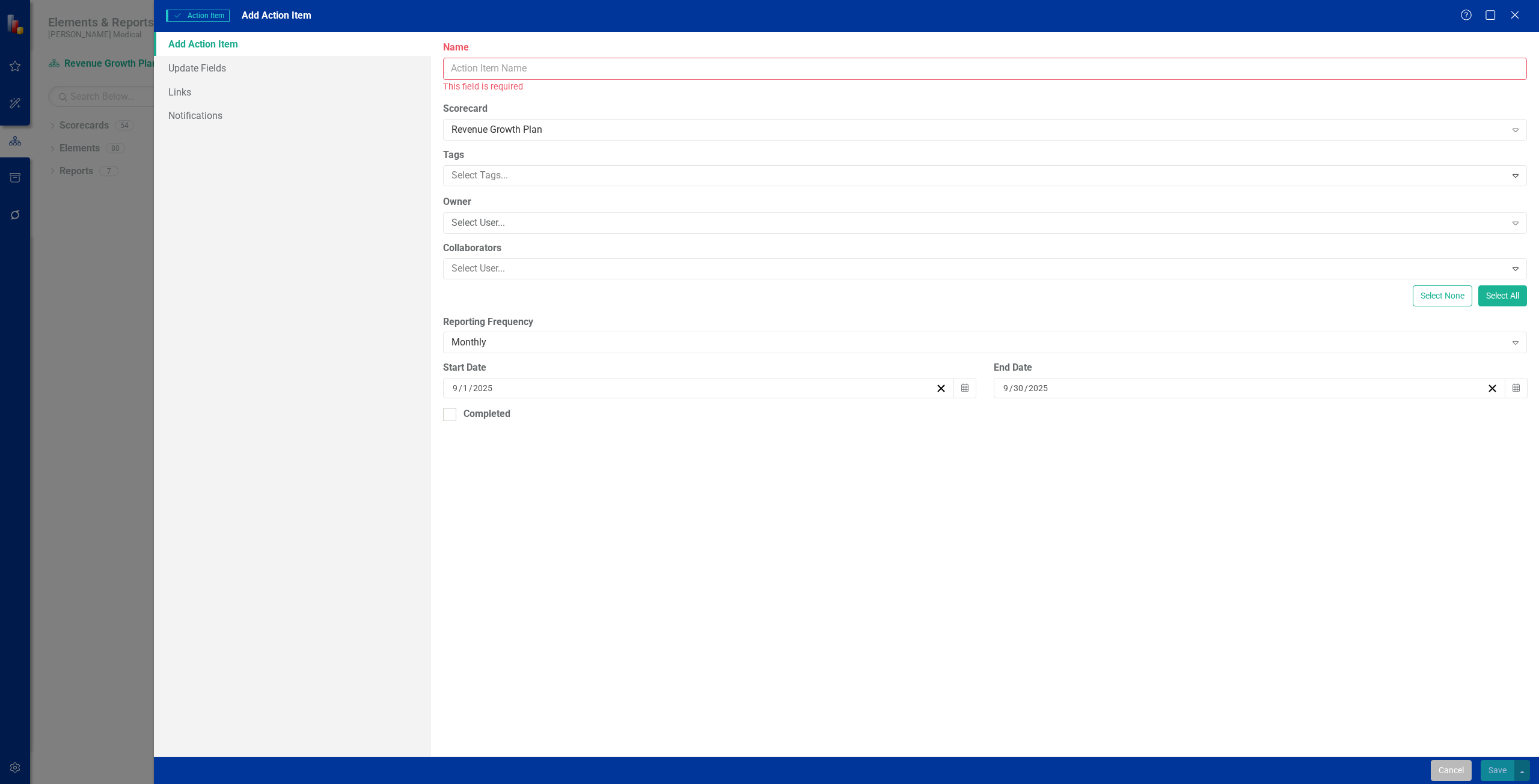
click at [1444, 779] on button "Cancel" at bounding box center [1451, 771] width 41 height 21
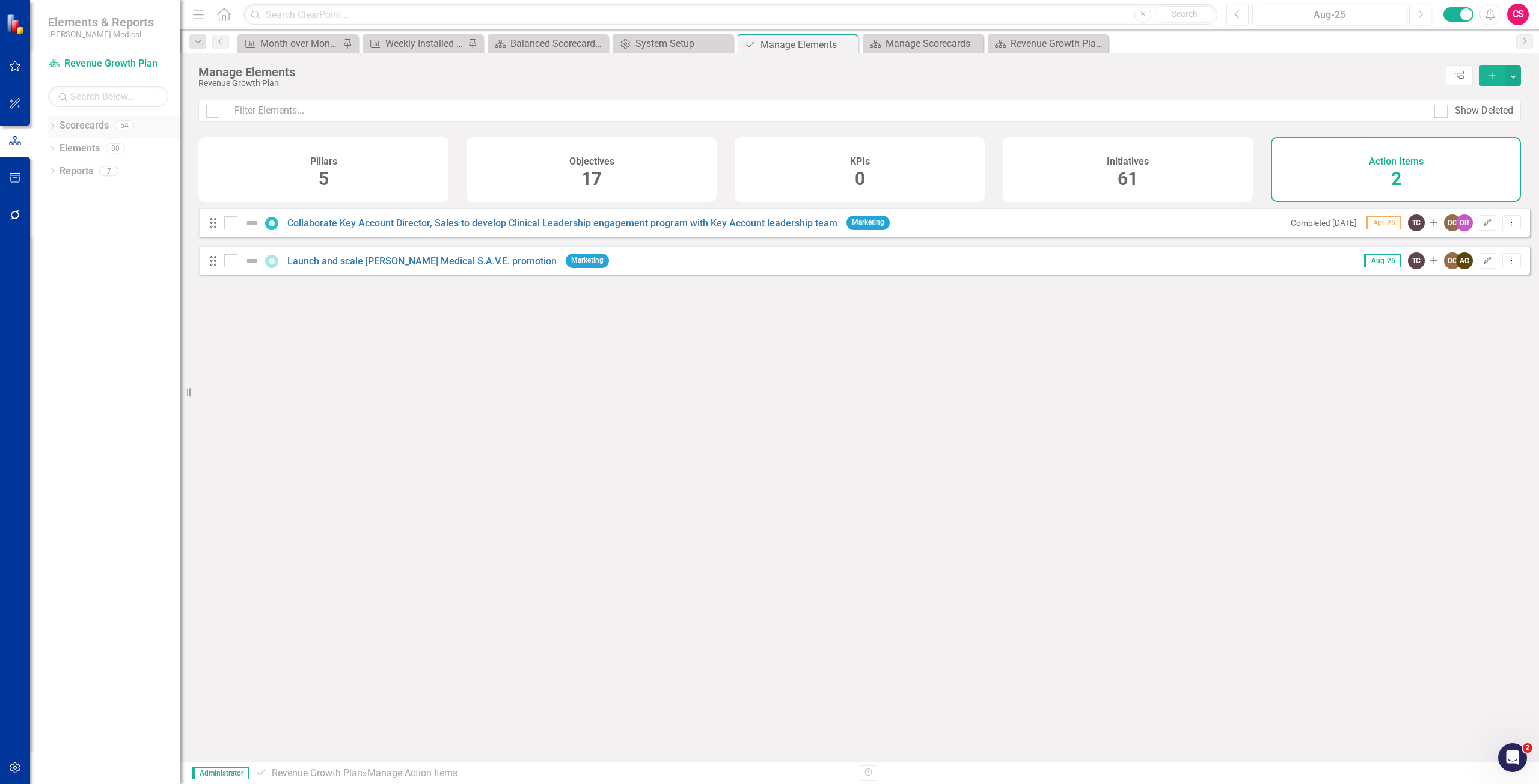
click at [74, 127] on link "Scorecards" at bounding box center [84, 125] width 49 height 14
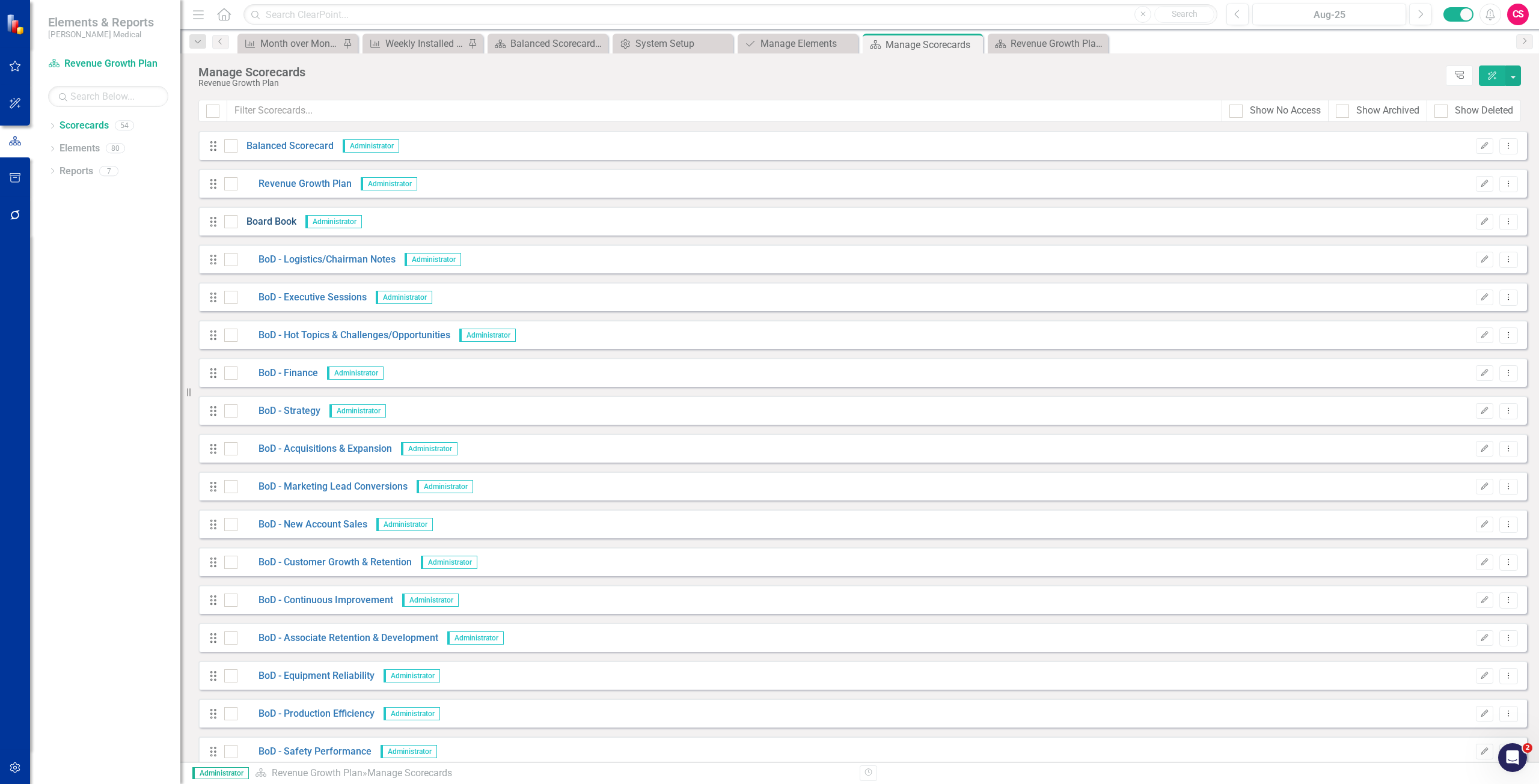
click at [281, 224] on link "Board Book" at bounding box center [267, 222] width 59 height 14
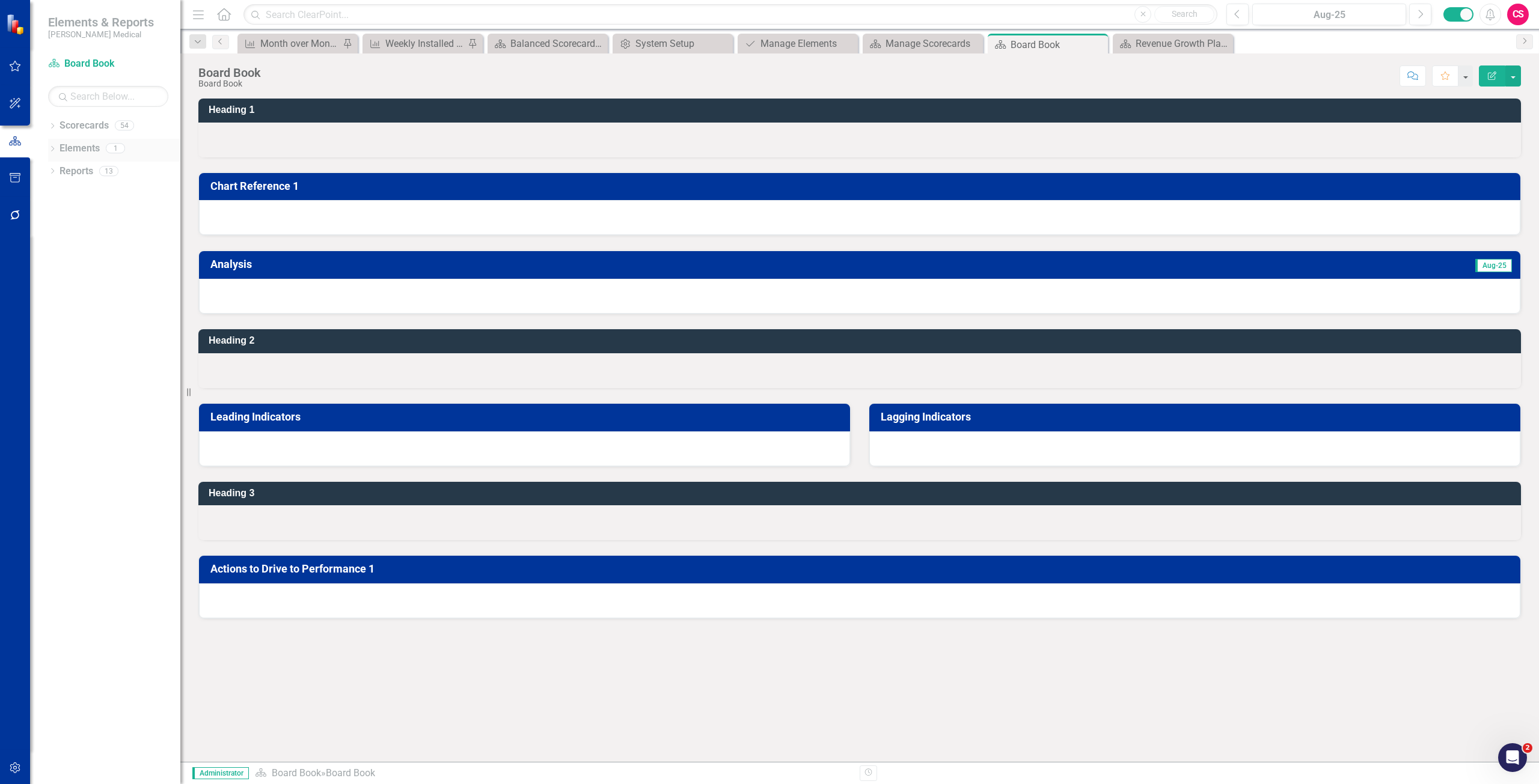
click at [70, 144] on link "Elements" at bounding box center [80, 149] width 40 height 14
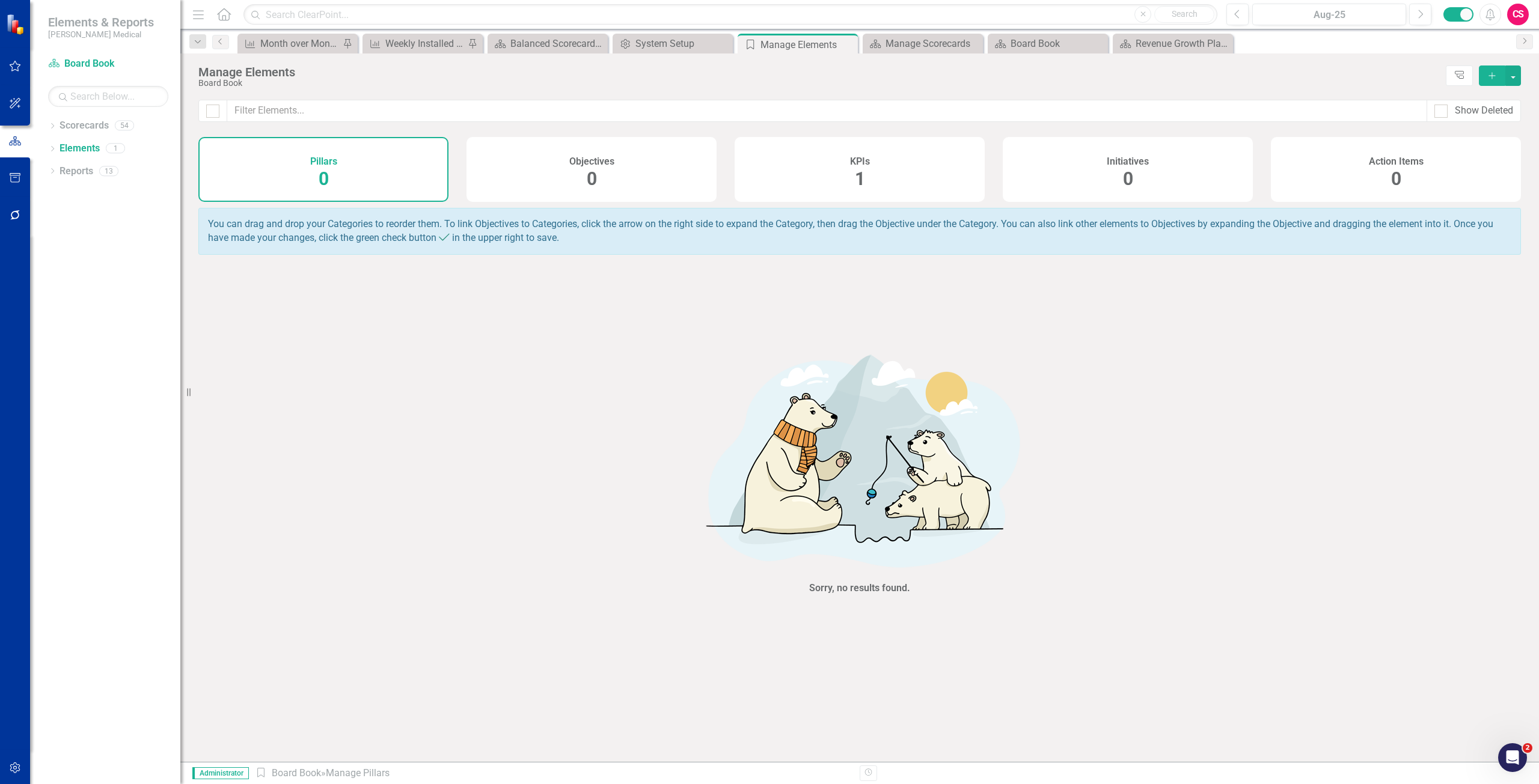
click at [1364, 168] on div "Action Items 0" at bounding box center [1396, 170] width 250 height 65
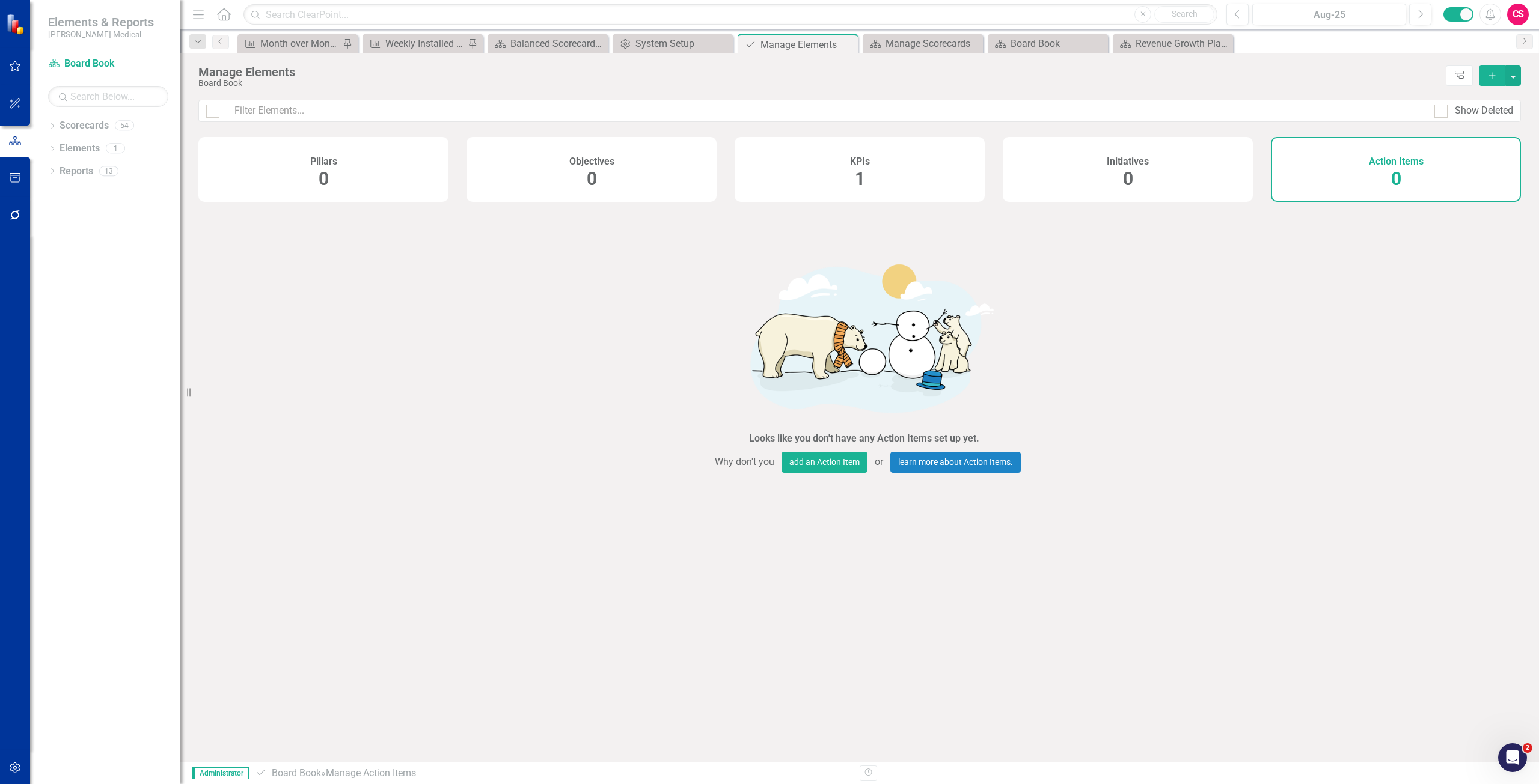
click at [16, 762] on button "button" at bounding box center [15, 768] width 27 height 25
click at [85, 279] on link "System Setup" at bounding box center [108, 278] width 120 height 14
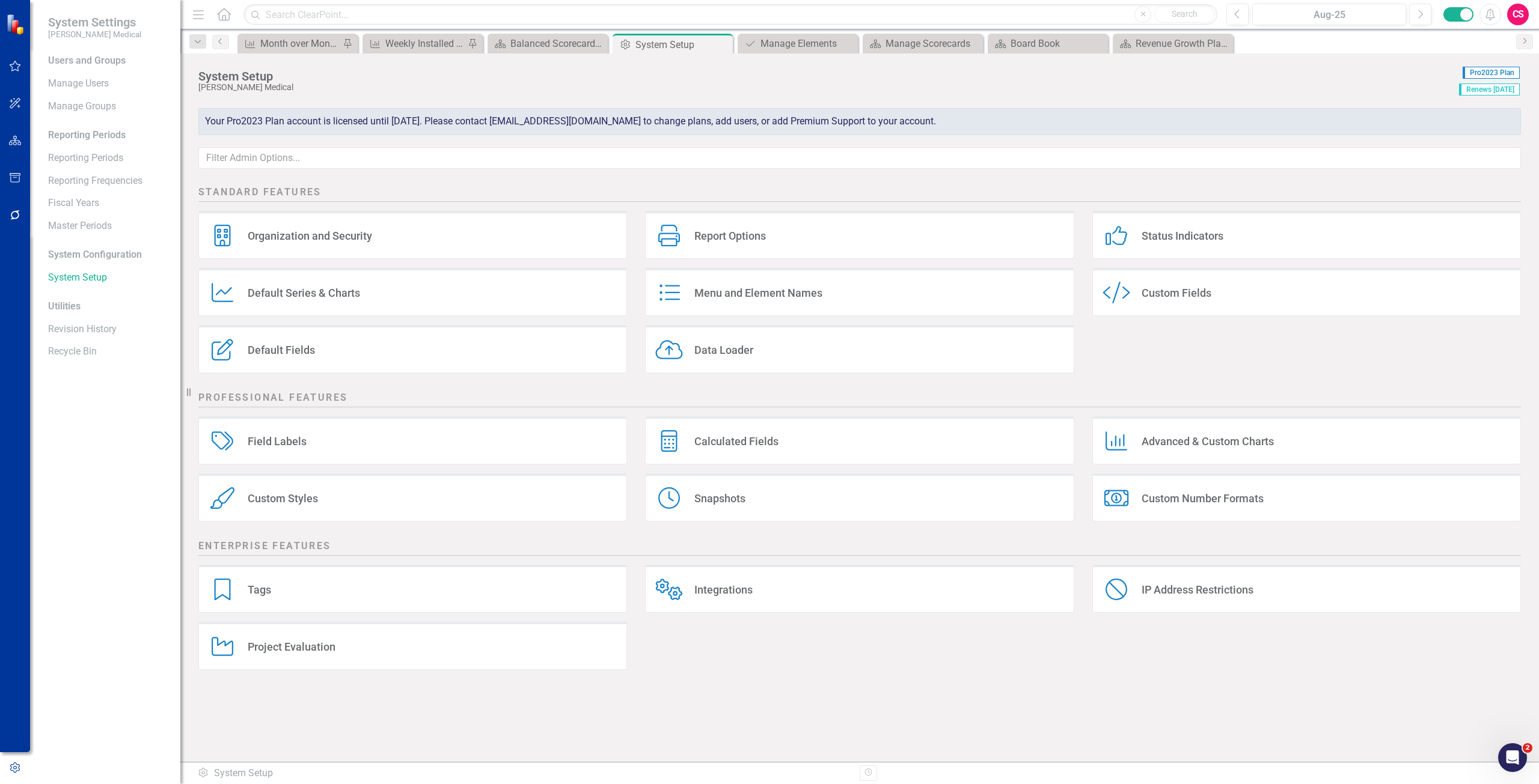
click at [311, 654] on div "Project Evaluation Project Evaluation" at bounding box center [413, 645] width 429 height 48
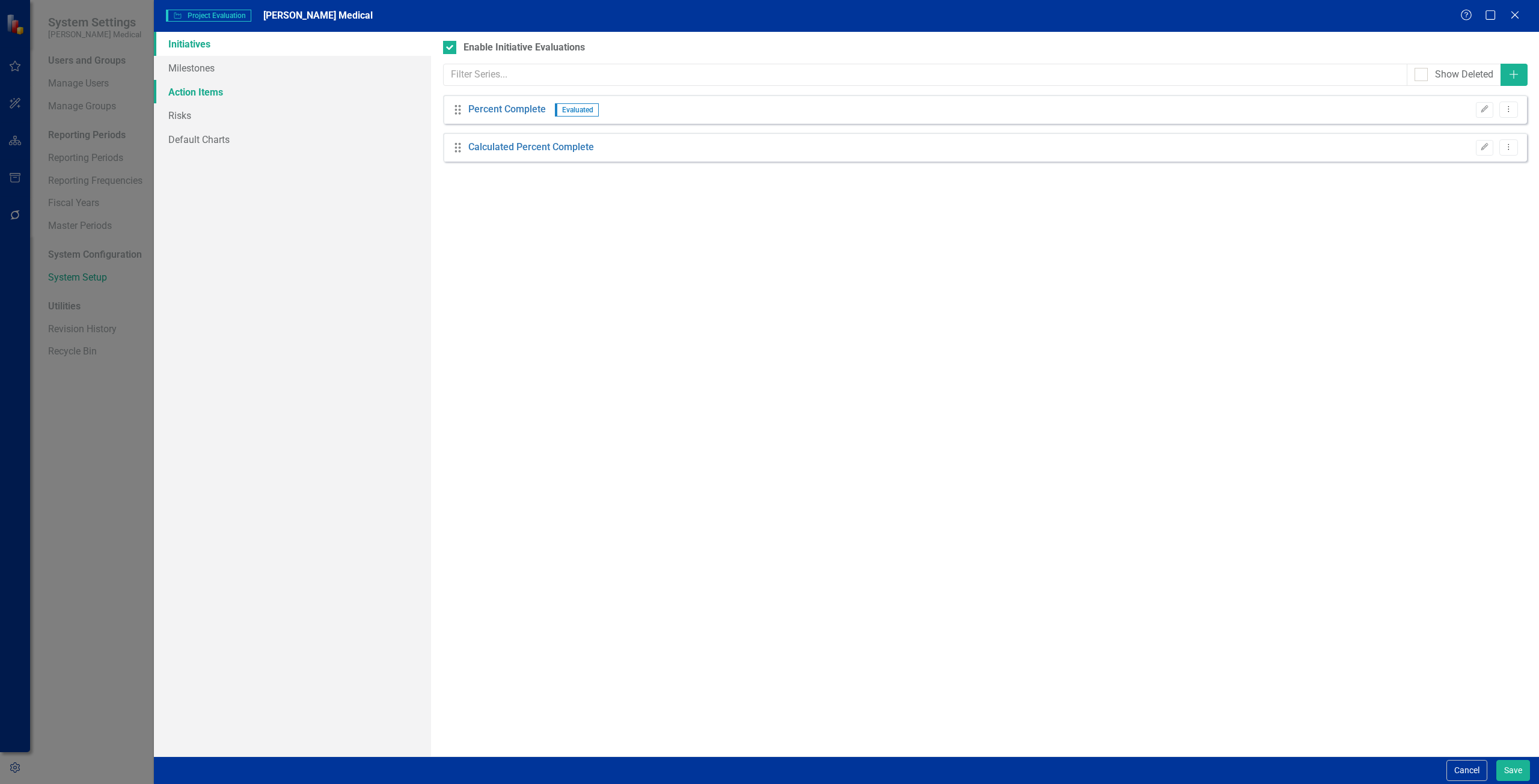
click at [240, 90] on link "Action Items" at bounding box center [293, 92] width 277 height 24
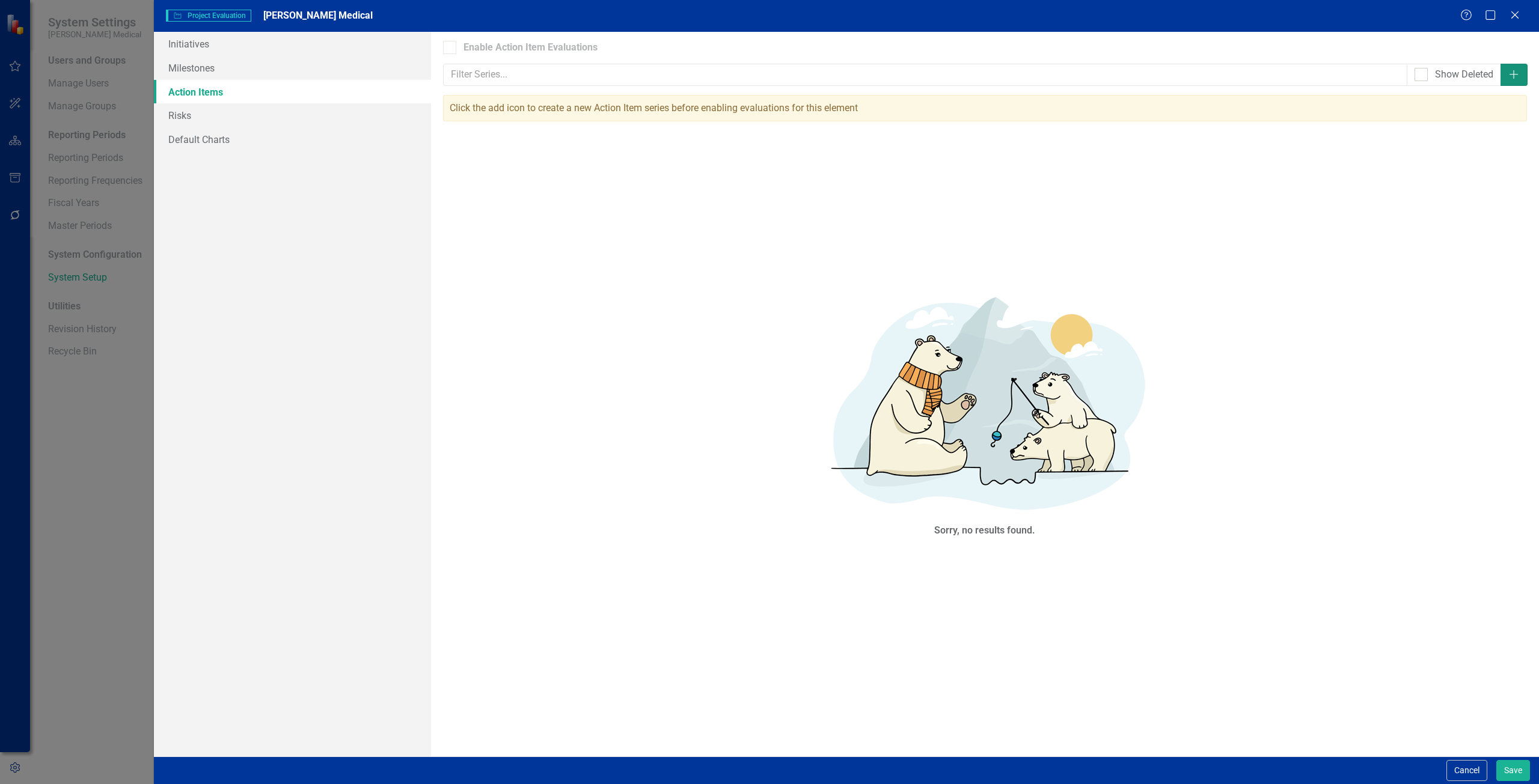
click at [1518, 78] on icon "Add" at bounding box center [1514, 74] width 12 height 9
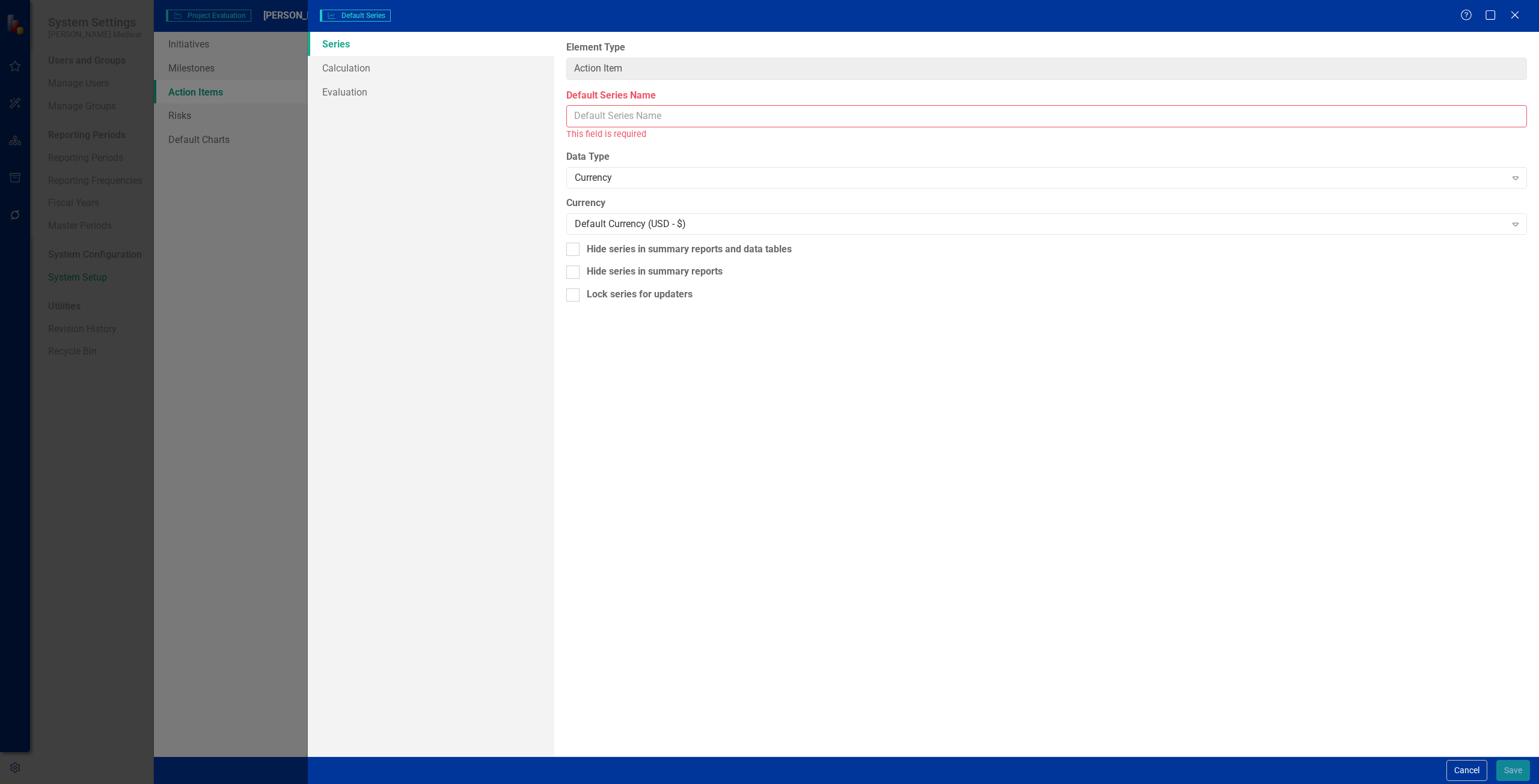
click at [780, 116] on input "Default Series Name" at bounding box center [1046, 117] width 960 height 23
type input "T"
click at [1471, 769] on button "Cancel" at bounding box center [1467, 771] width 41 height 21
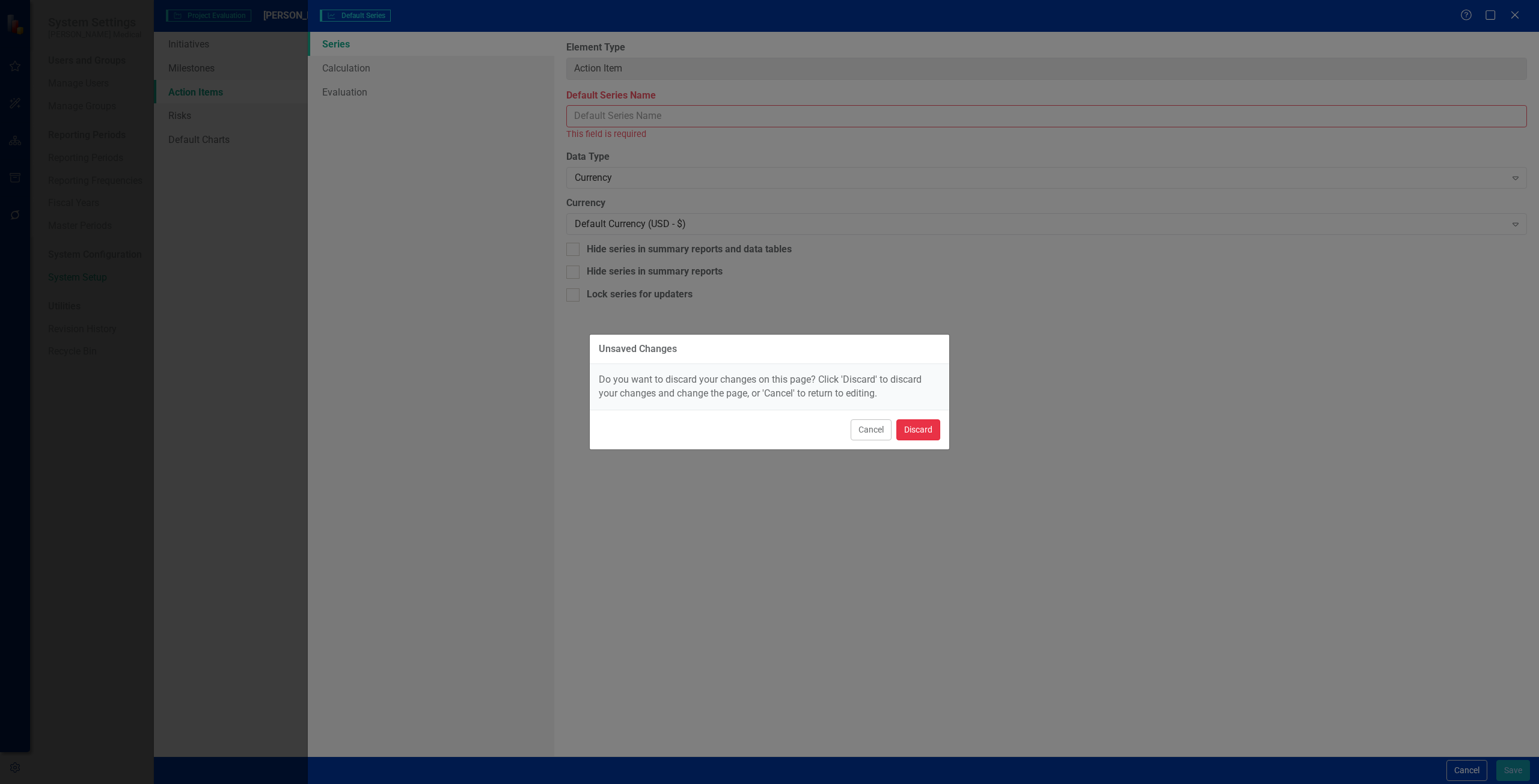
click at [910, 429] on button "Discard" at bounding box center [918, 430] width 44 height 21
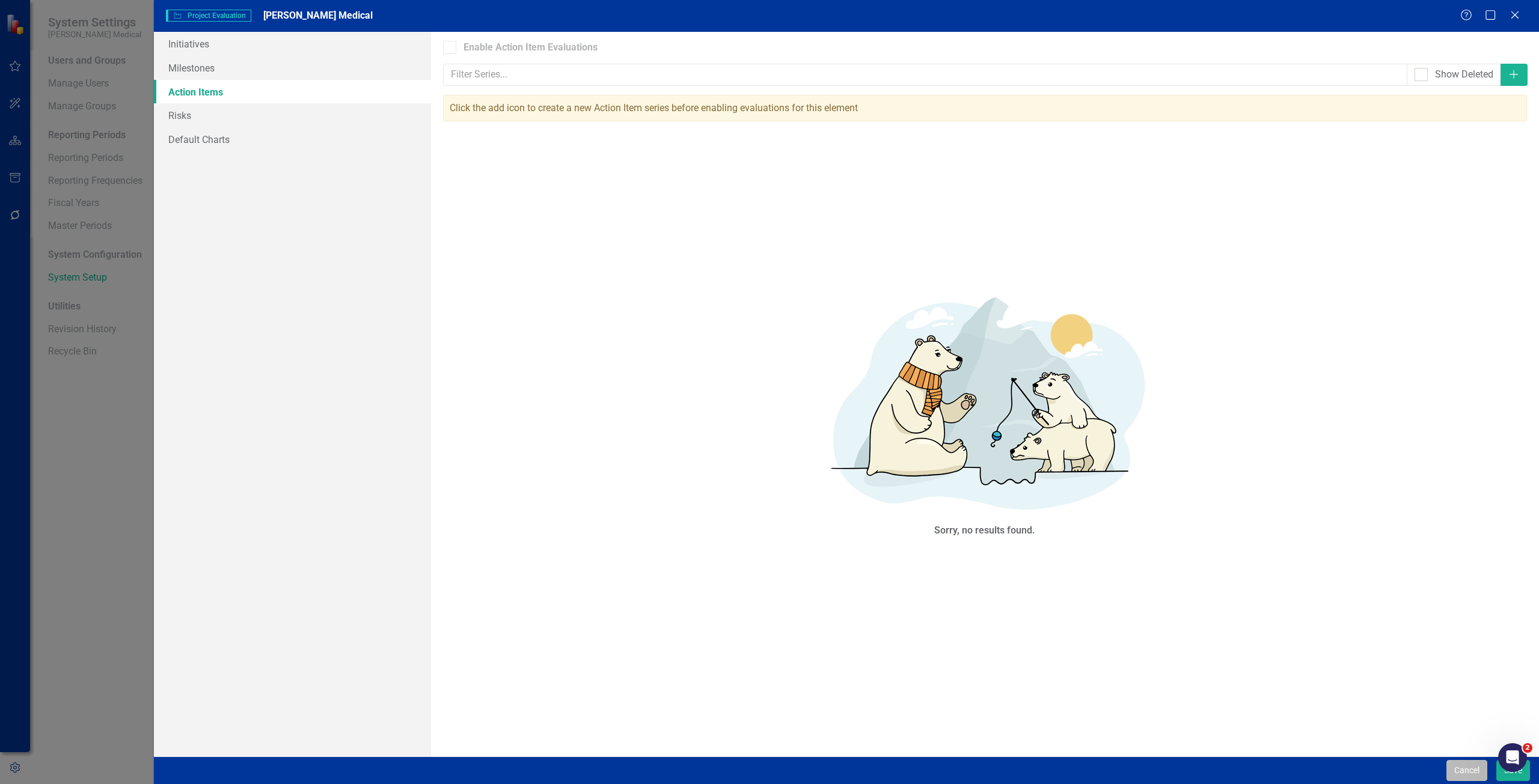
click at [1460, 763] on button "Cancel" at bounding box center [1467, 771] width 41 height 21
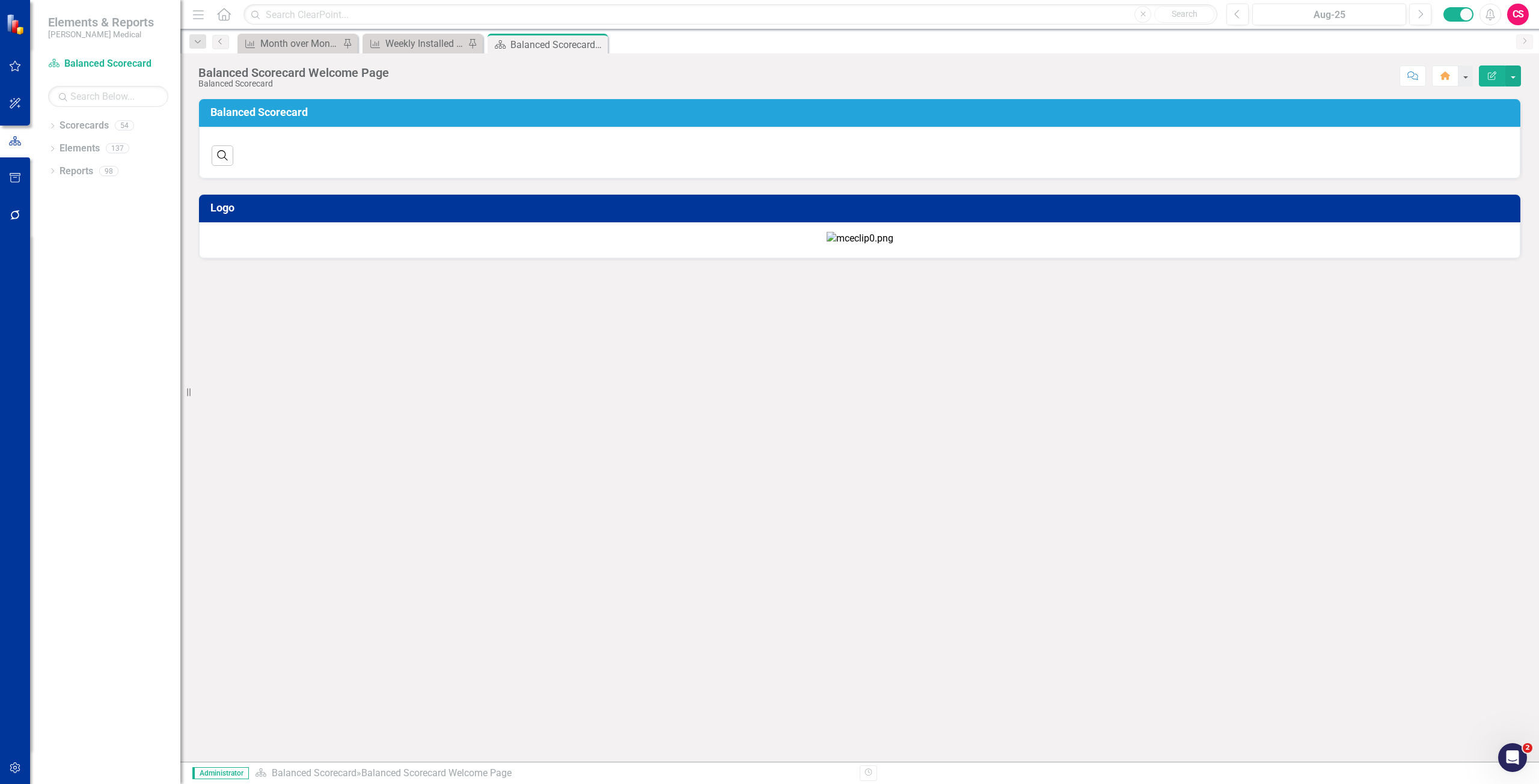
click at [21, 762] on button "button" at bounding box center [15, 768] width 27 height 25
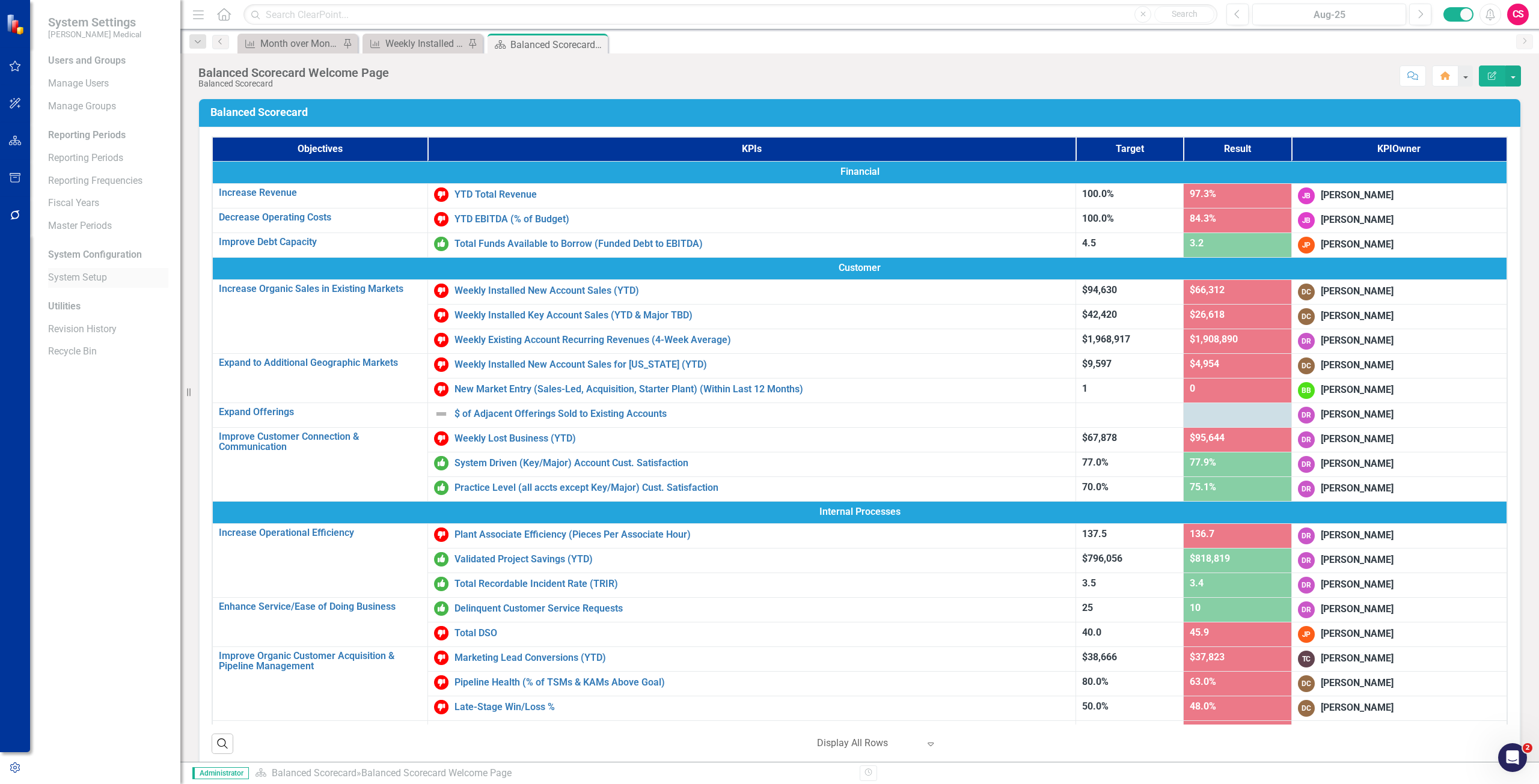
click at [94, 281] on link "System Setup" at bounding box center [108, 278] width 120 height 14
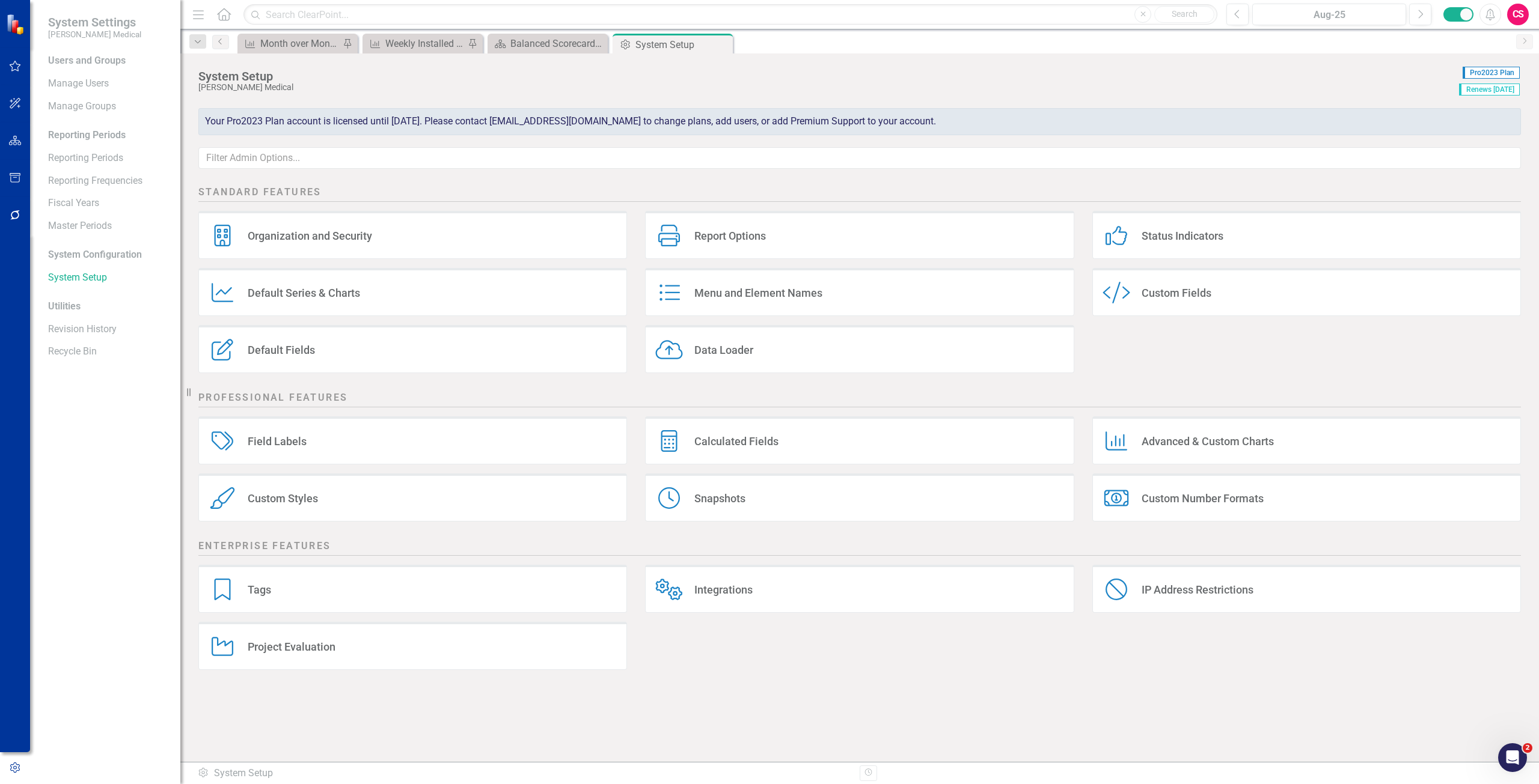
click at [876, 288] on div "Menu and Element Names Menu and Element Names" at bounding box center [859, 292] width 429 height 48
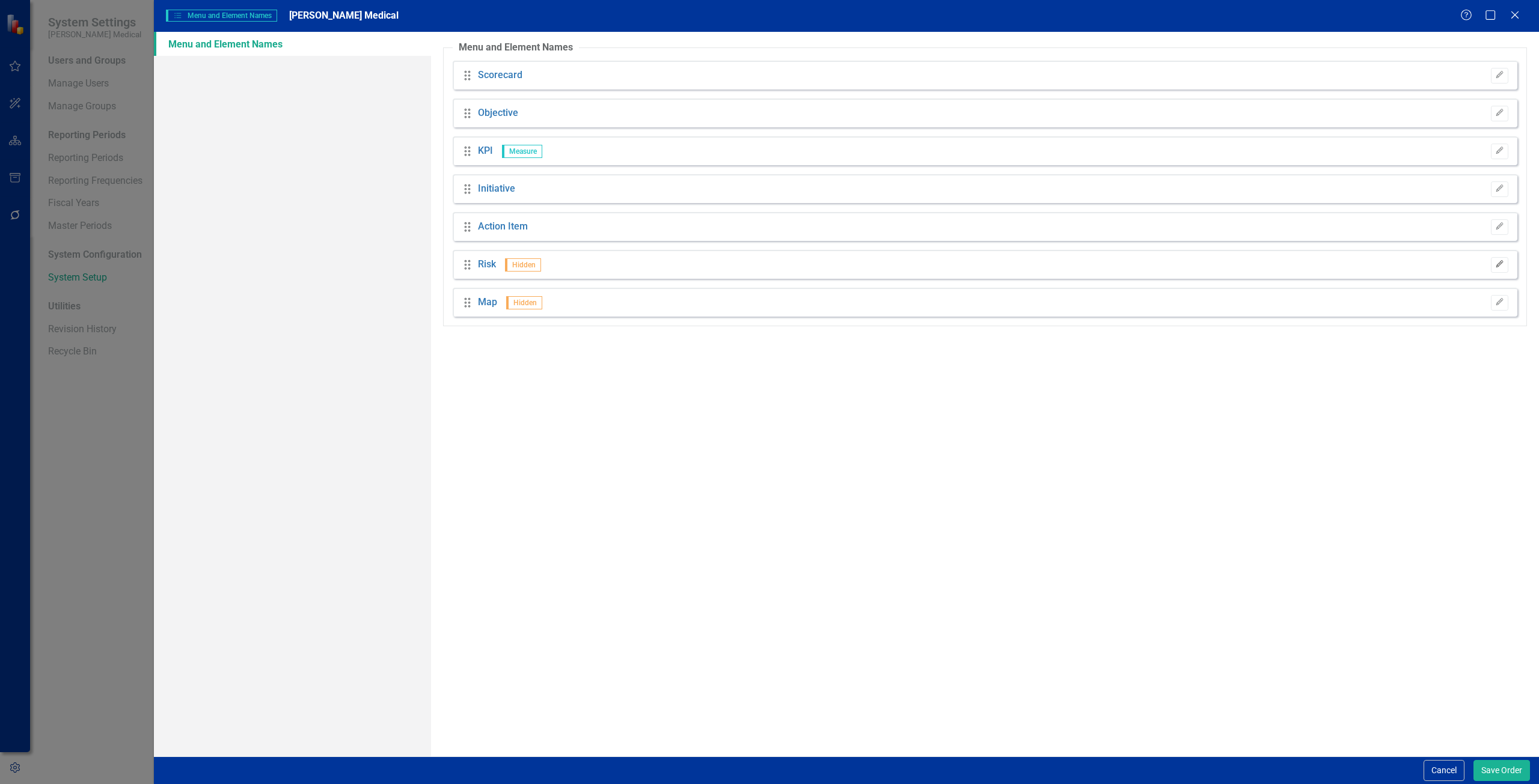
click at [1493, 262] on button "Edit" at bounding box center [1499, 265] width 17 height 16
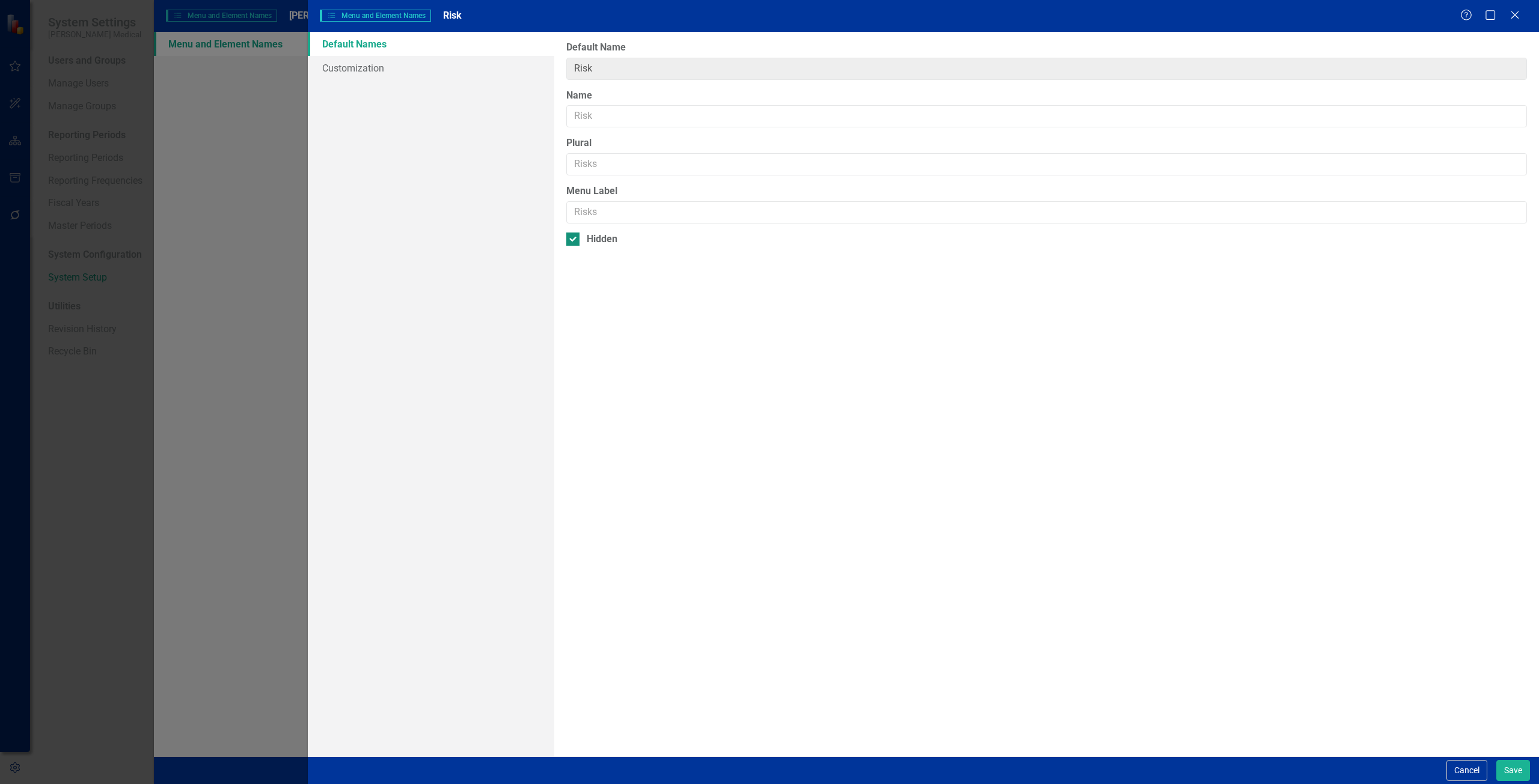
drag, startPoint x: 648, startPoint y: 245, endPoint x: 641, endPoint y: 241, distance: 8.1
click at [648, 245] on div "Hidden" at bounding box center [1046, 239] width 960 height 14
click at [574, 240] on input "Hidden" at bounding box center [570, 237] width 8 height 8
checkbox input "false"
click at [1511, 755] on div "From this page, you can rename (and optionally hide) the default element names …" at bounding box center [1047, 394] width 985 height 724
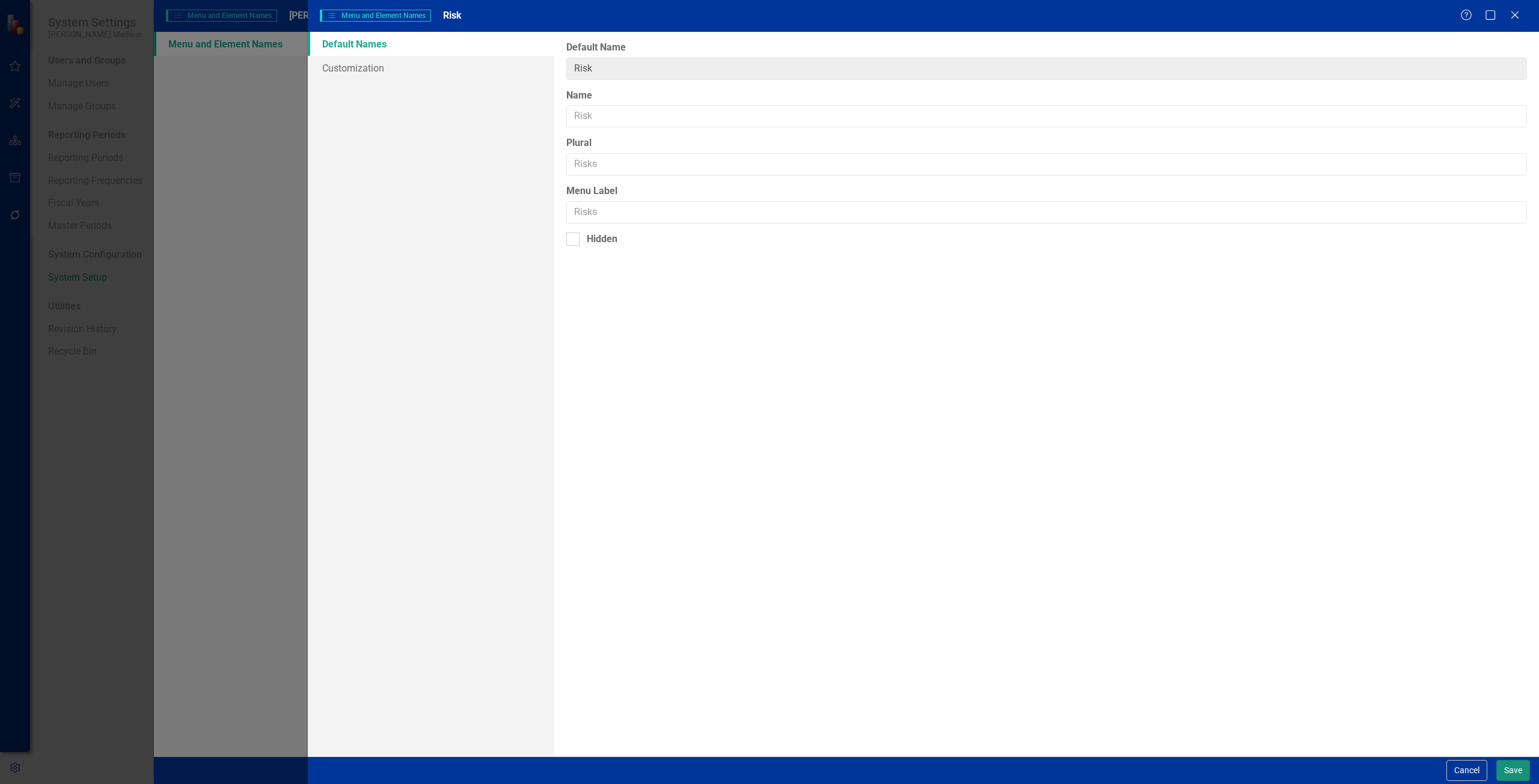
click at [1508, 769] on button "Save" at bounding box center [1512, 771] width 34 height 21
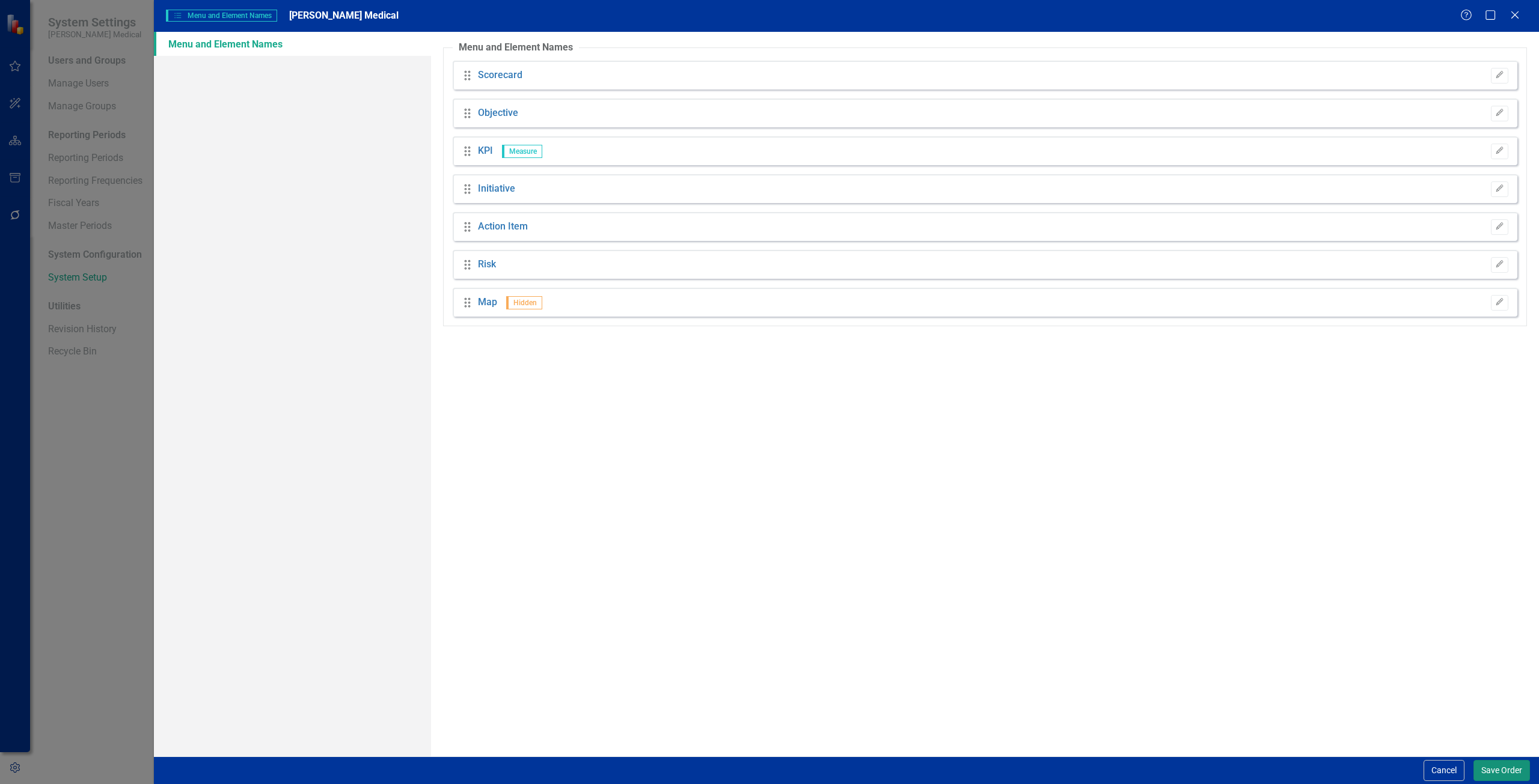
click at [1483, 773] on button "Save Order" at bounding box center [1501, 771] width 56 height 21
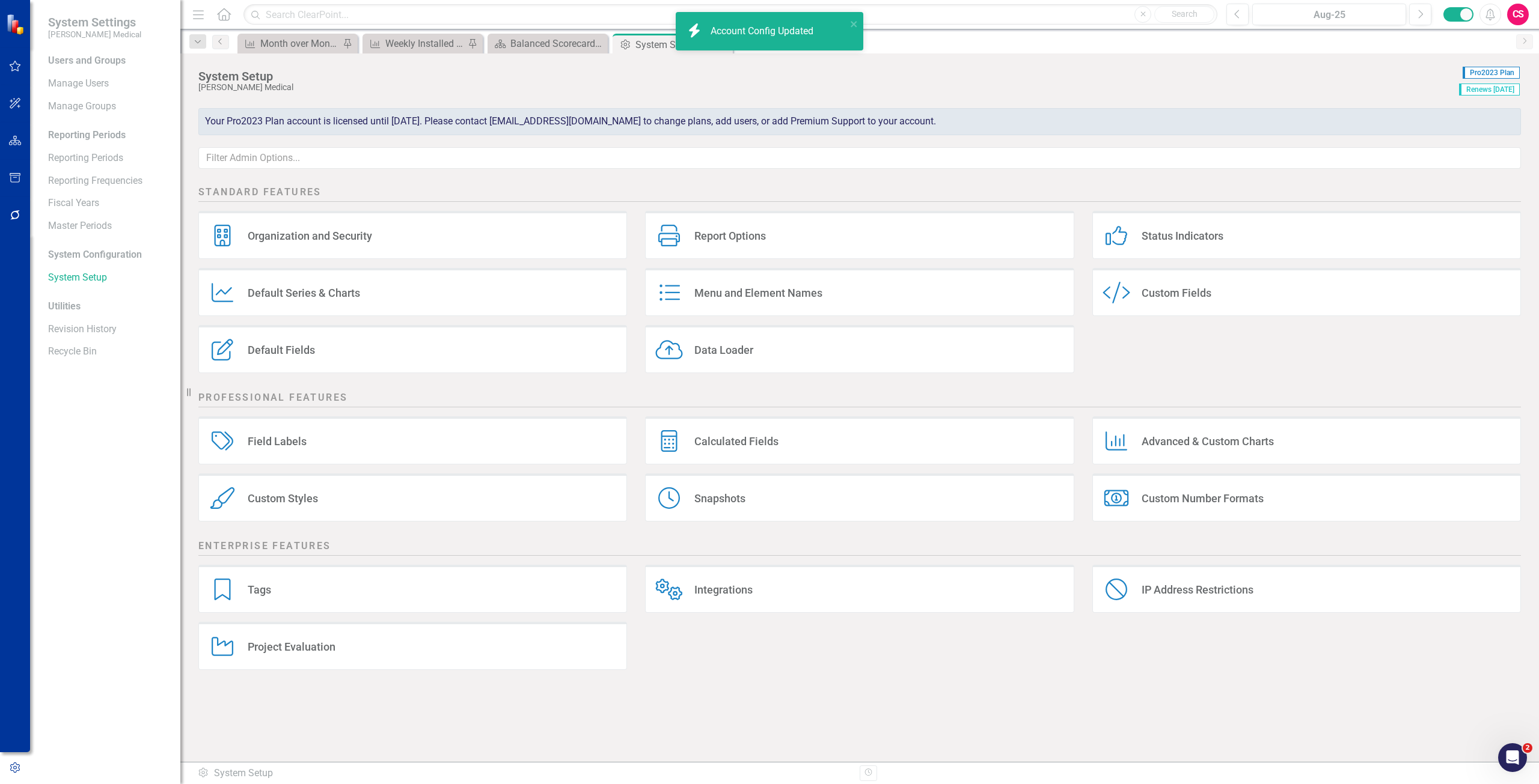
click at [341, 634] on div "Project Evaluation Project Evaluation" at bounding box center [413, 645] width 429 height 48
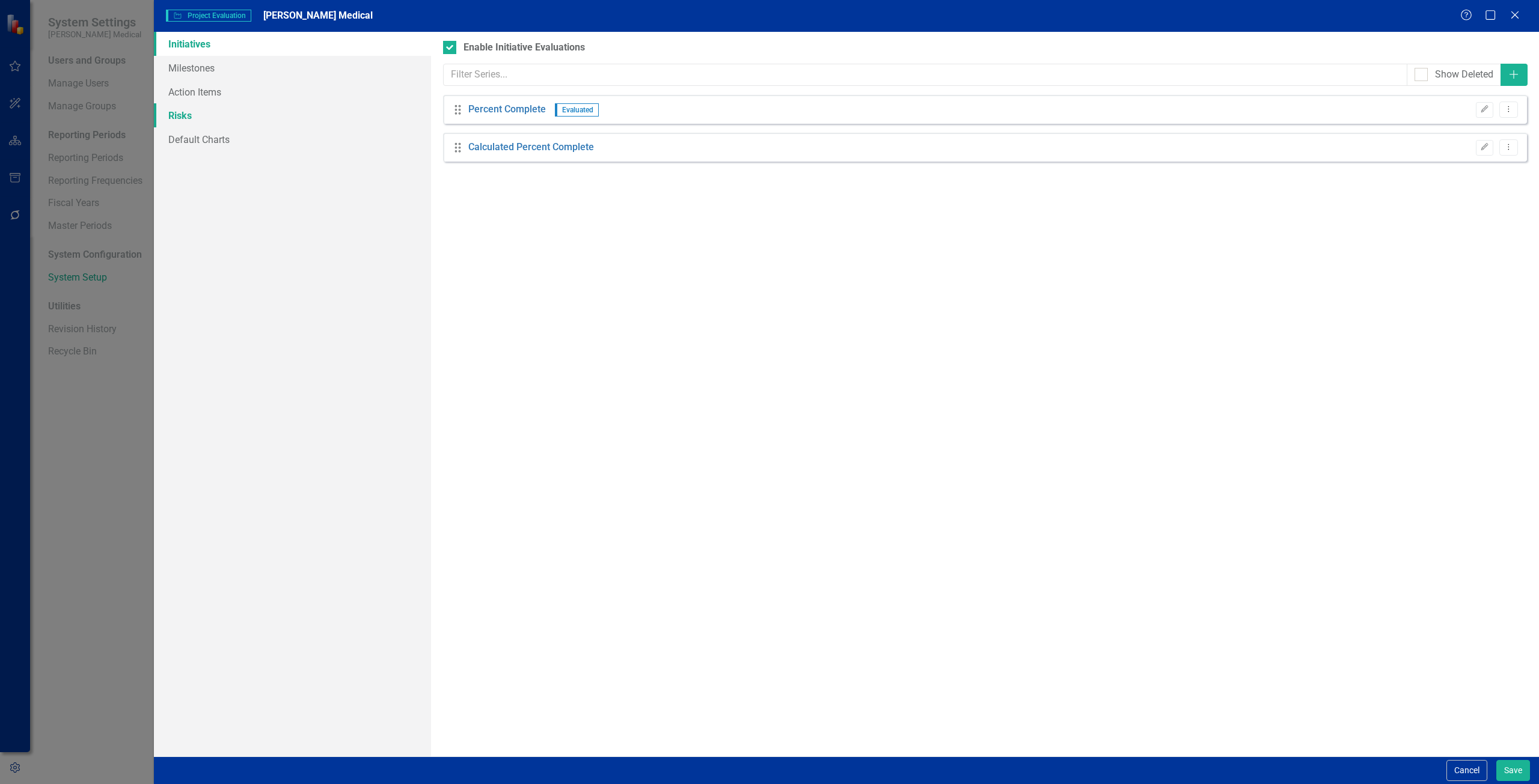
click at [218, 115] on link "Risks" at bounding box center [293, 115] width 277 height 24
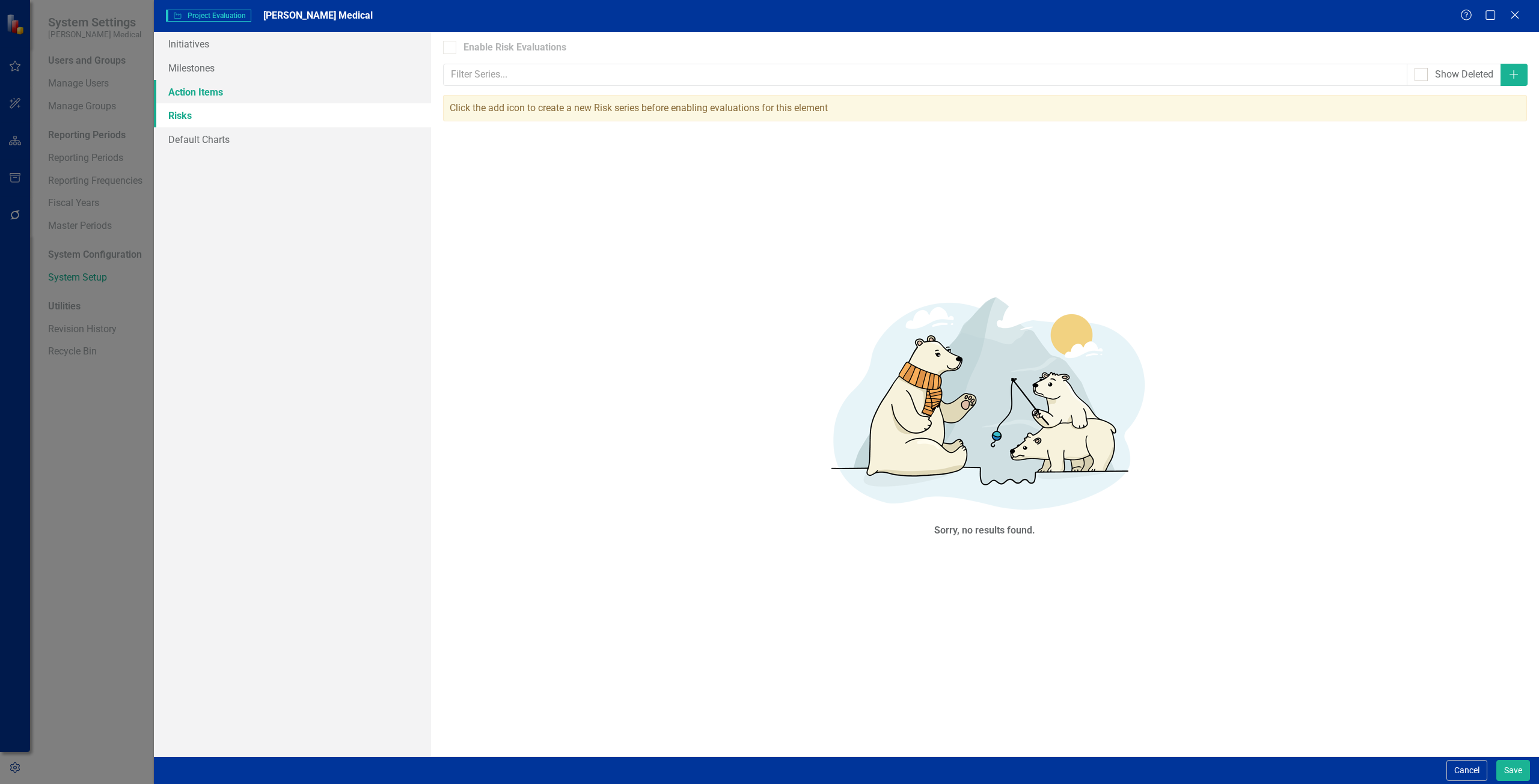
click at [282, 100] on link "Action Items" at bounding box center [293, 92] width 277 height 24
drag, startPoint x: 288, startPoint y: 129, endPoint x: 287, endPoint y: 121, distance: 8.1
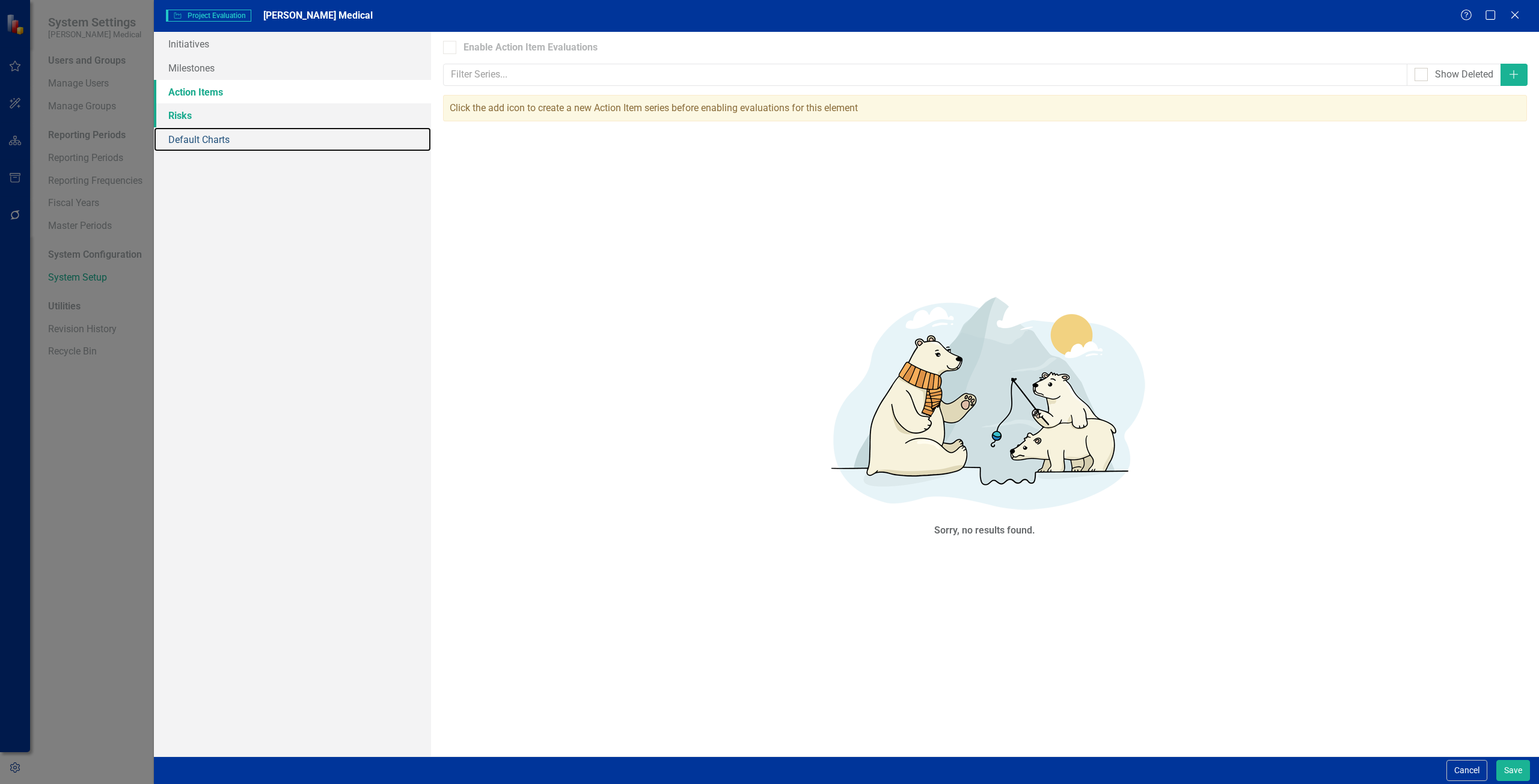
click at [288, 129] on link "Default Charts" at bounding box center [293, 139] width 277 height 24
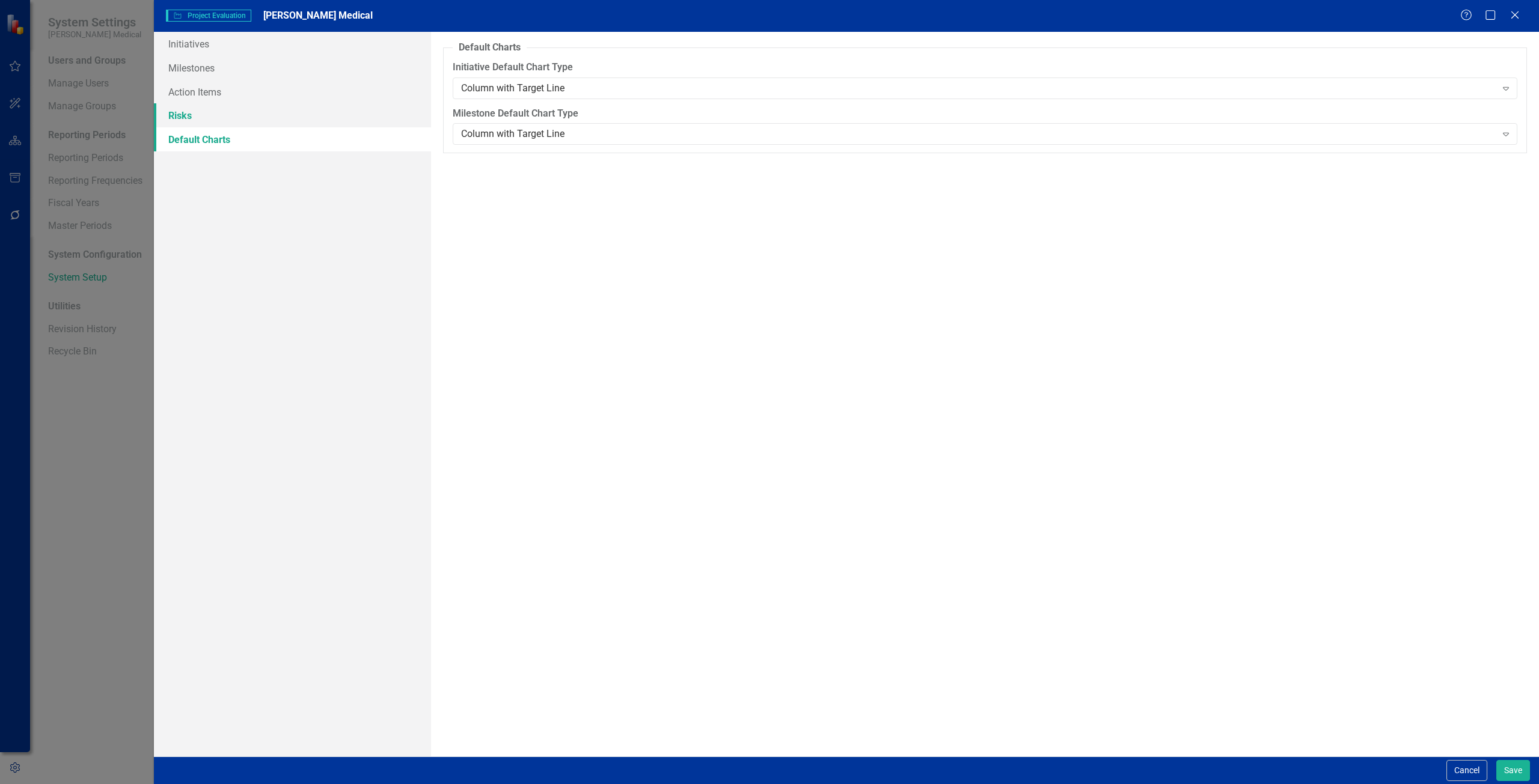
click at [287, 121] on link "Risks" at bounding box center [293, 115] width 277 height 24
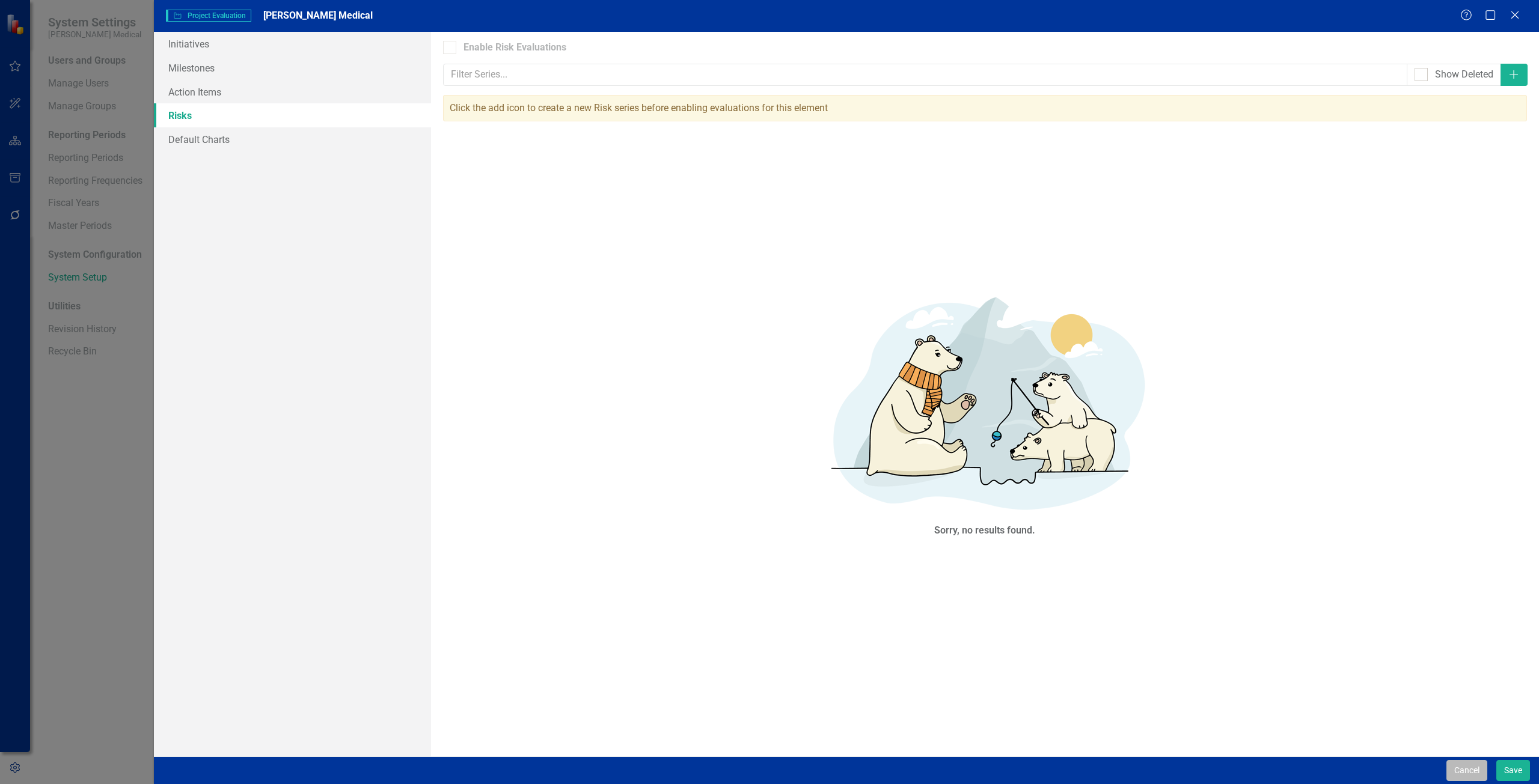
click at [1452, 771] on button "Cancel" at bounding box center [1467, 771] width 41 height 21
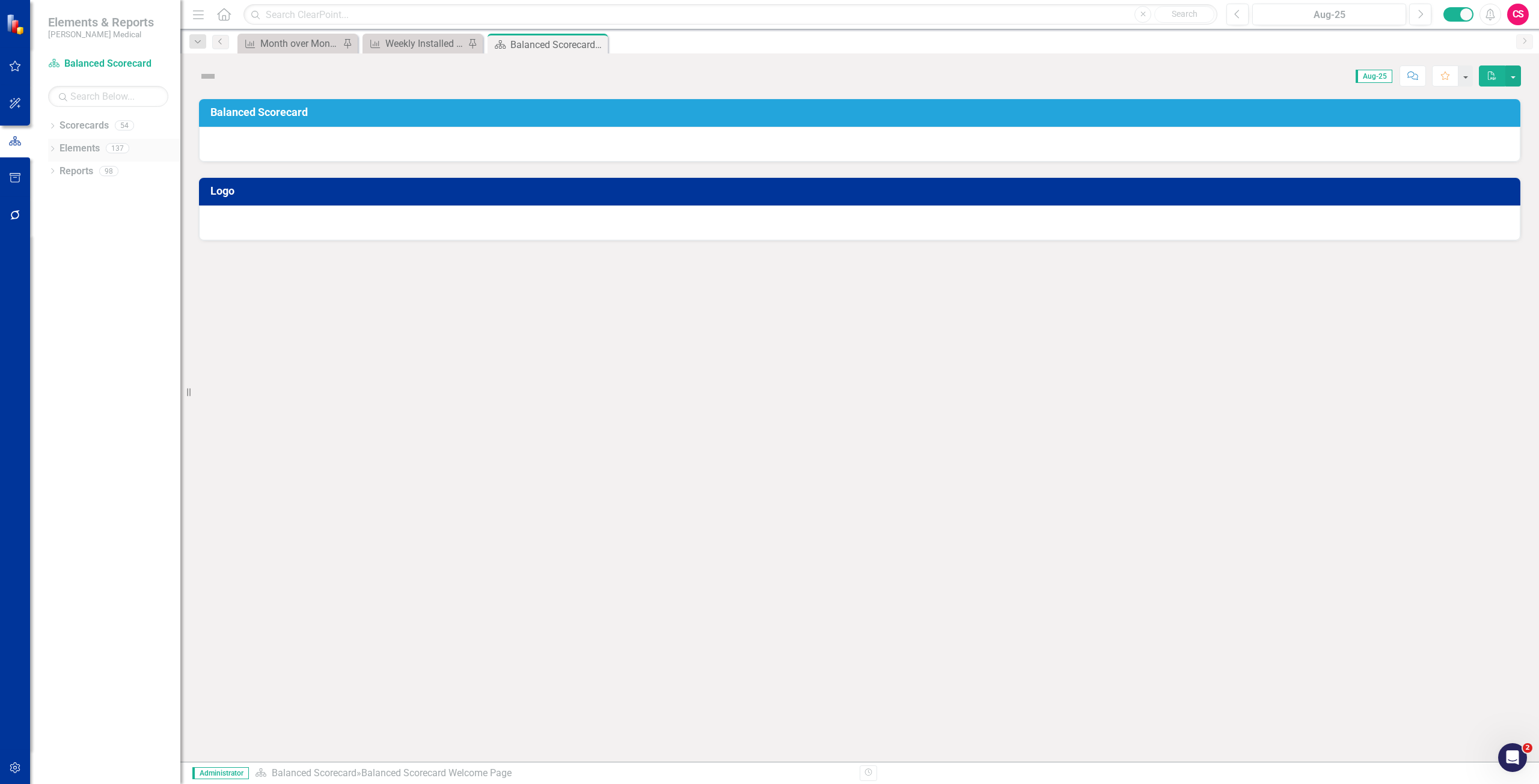
click at [80, 148] on link "Elements" at bounding box center [80, 149] width 40 height 14
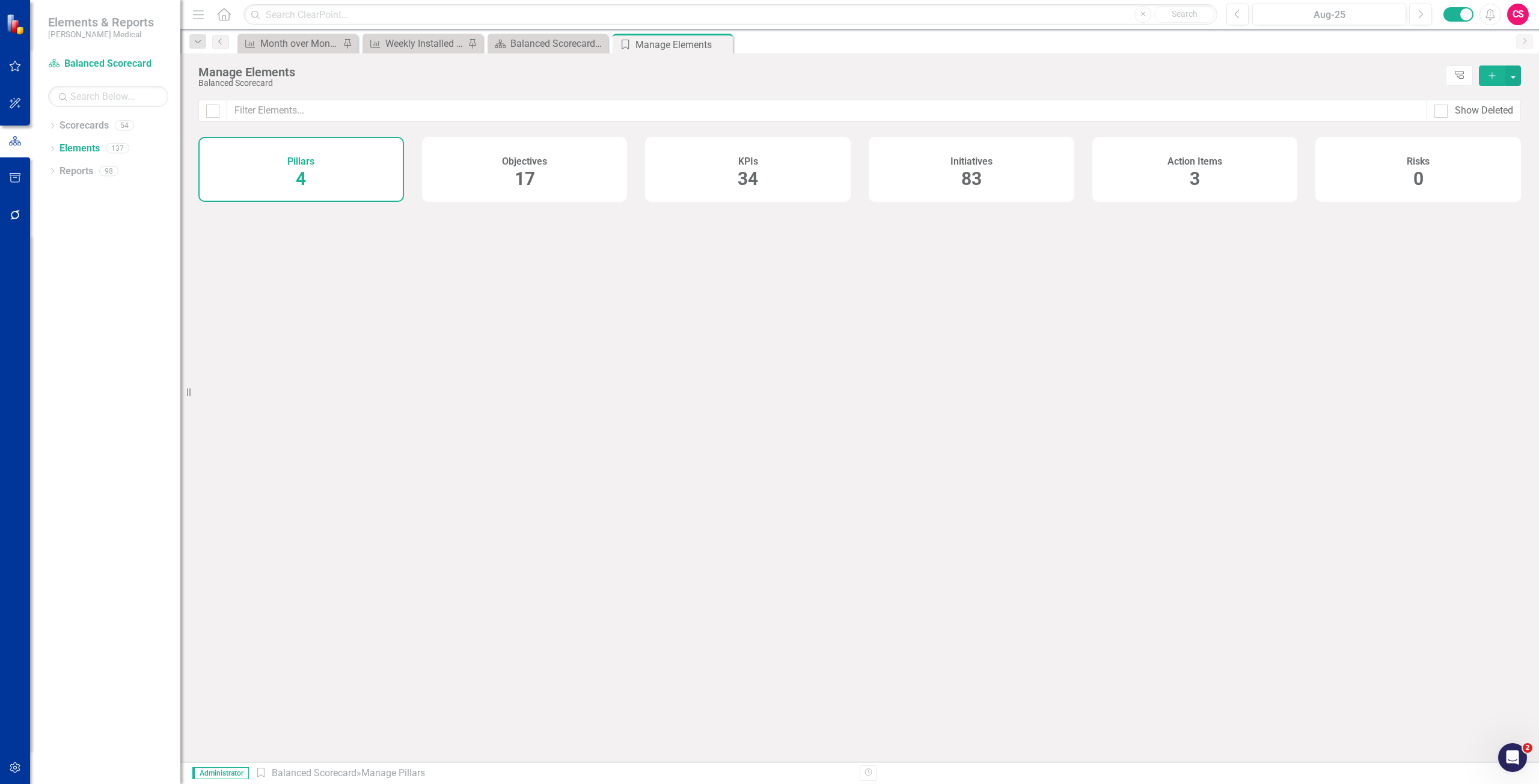
click at [1339, 174] on div "Risks 0" at bounding box center [1418, 170] width 206 height 65
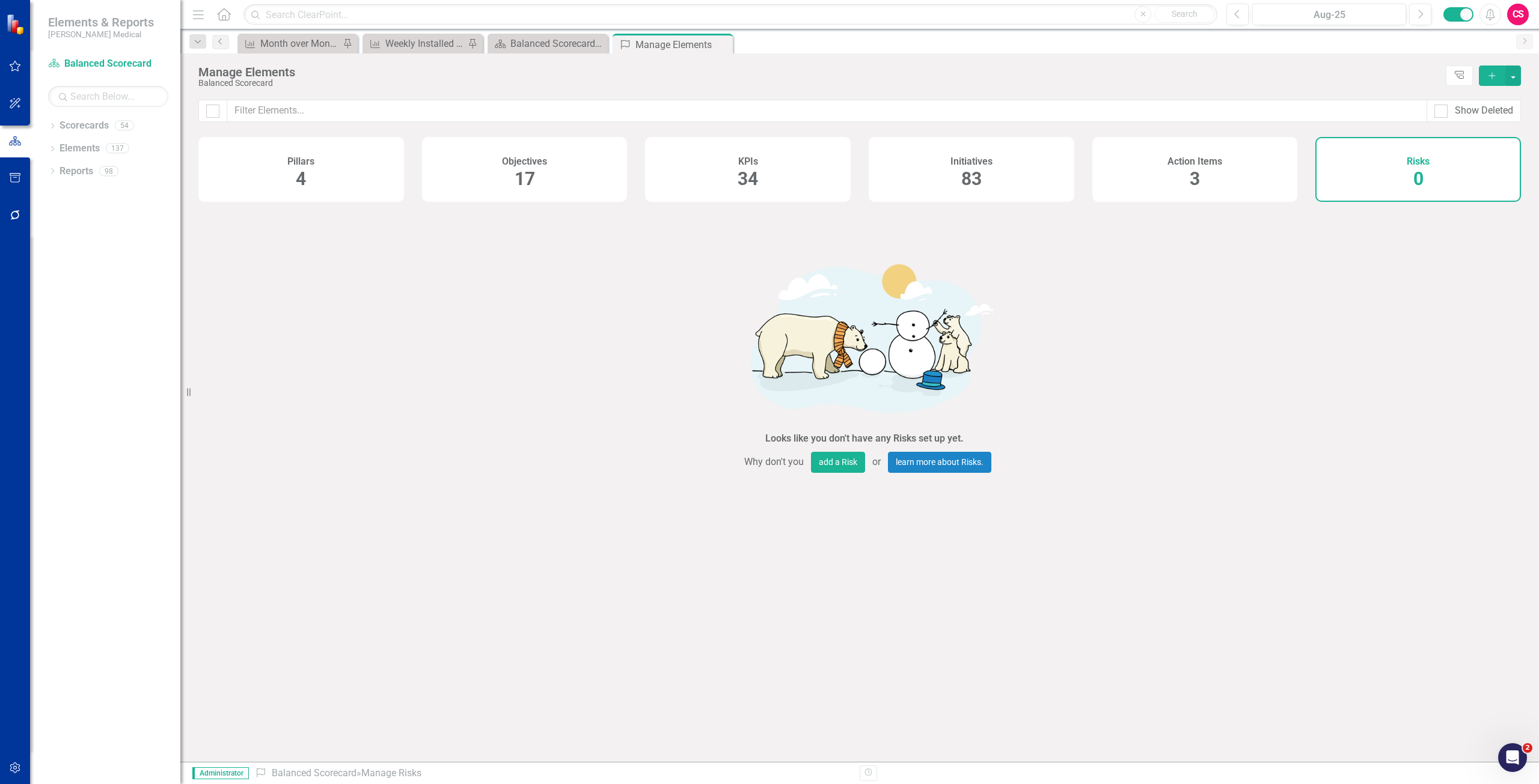
click at [1485, 76] on button "Add" at bounding box center [1492, 76] width 27 height 21
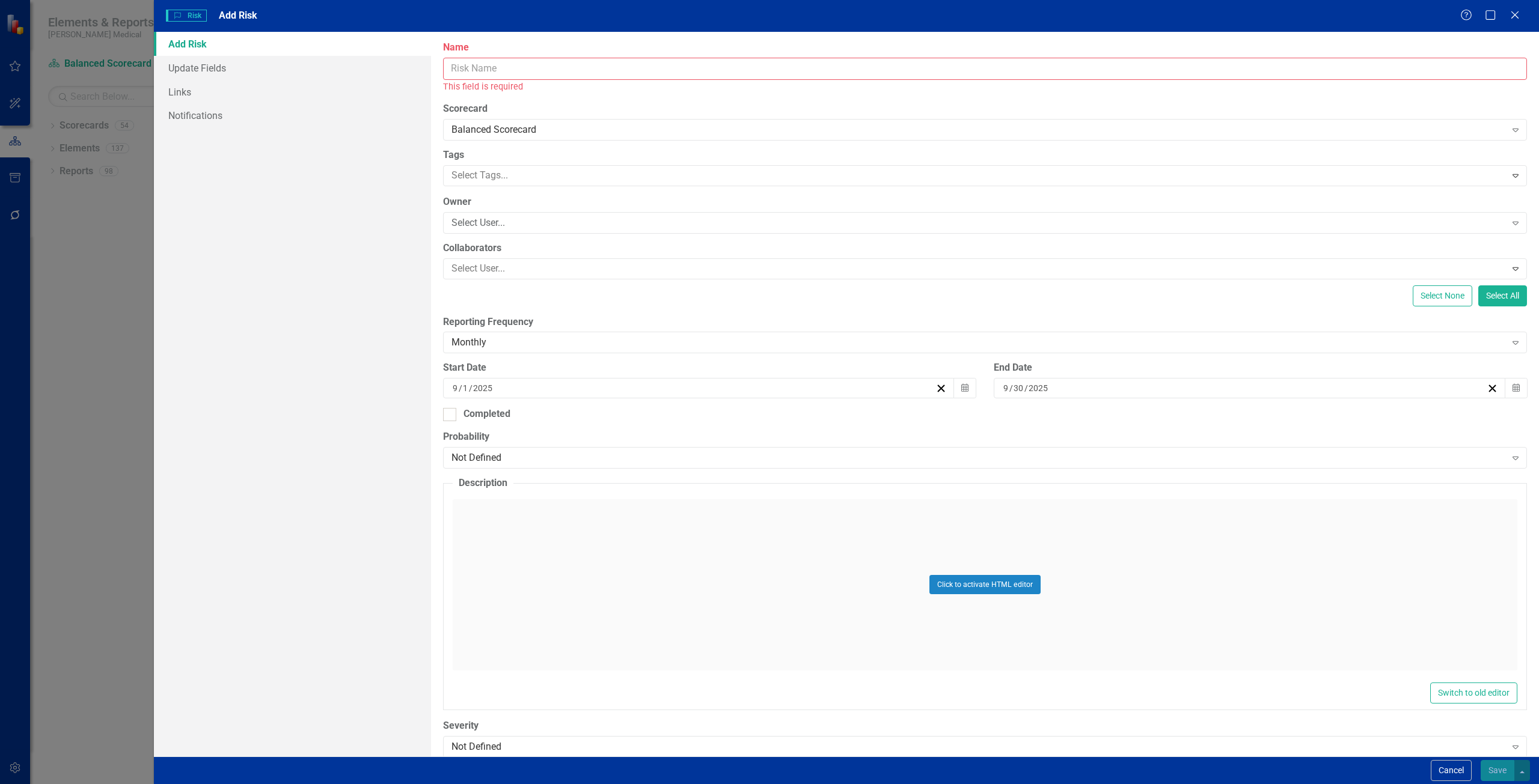
click at [676, 76] on input "Name" at bounding box center [985, 69] width 1084 height 23
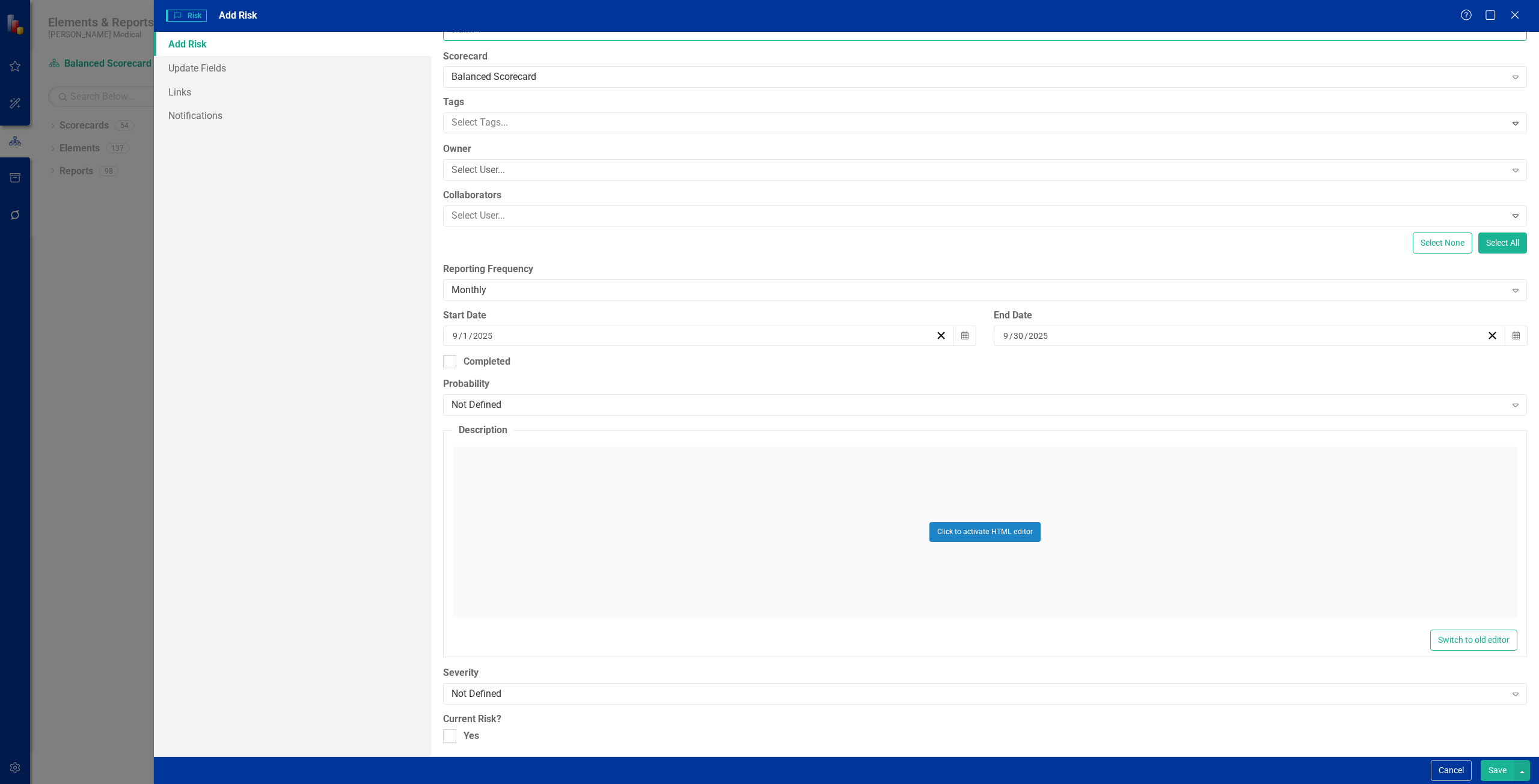
scroll to position [39, 0]
type input "claim 1"
click at [1516, 19] on icon "Close" at bounding box center [1514, 15] width 15 height 11
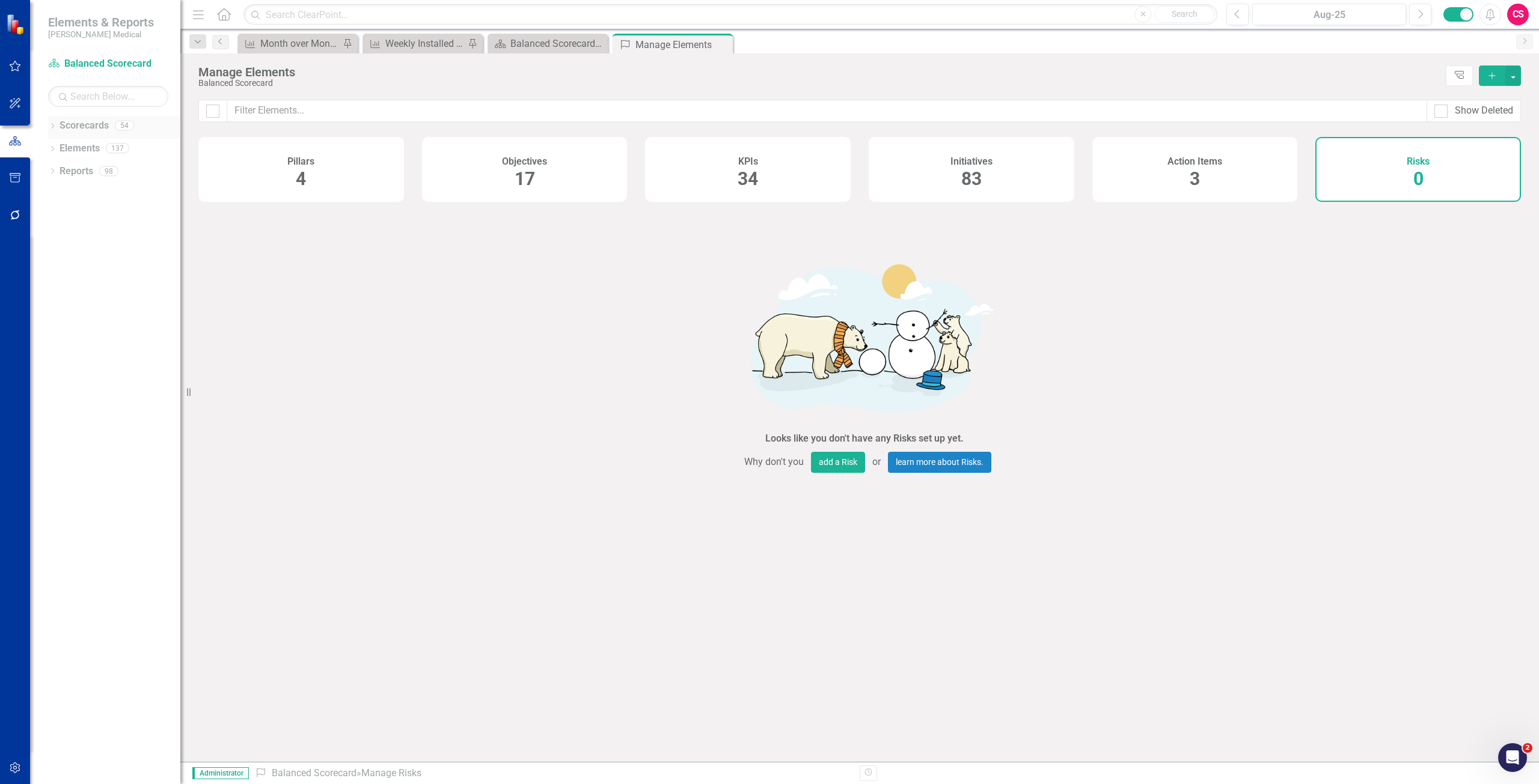
click at [84, 130] on link "Scorecards" at bounding box center [84, 125] width 49 height 14
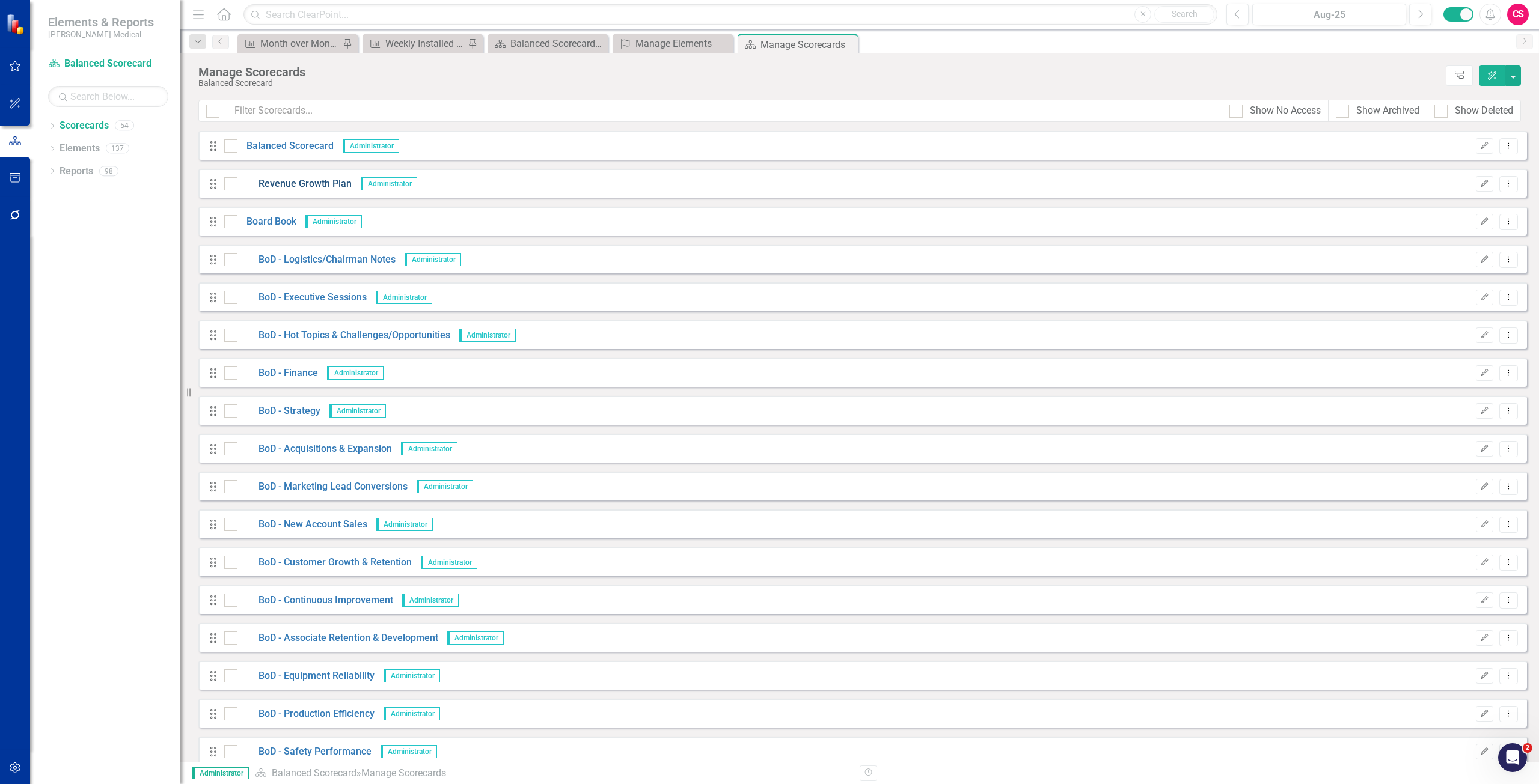
click at [291, 182] on link "Revenue Growth Plan" at bounding box center [295, 184] width 114 height 14
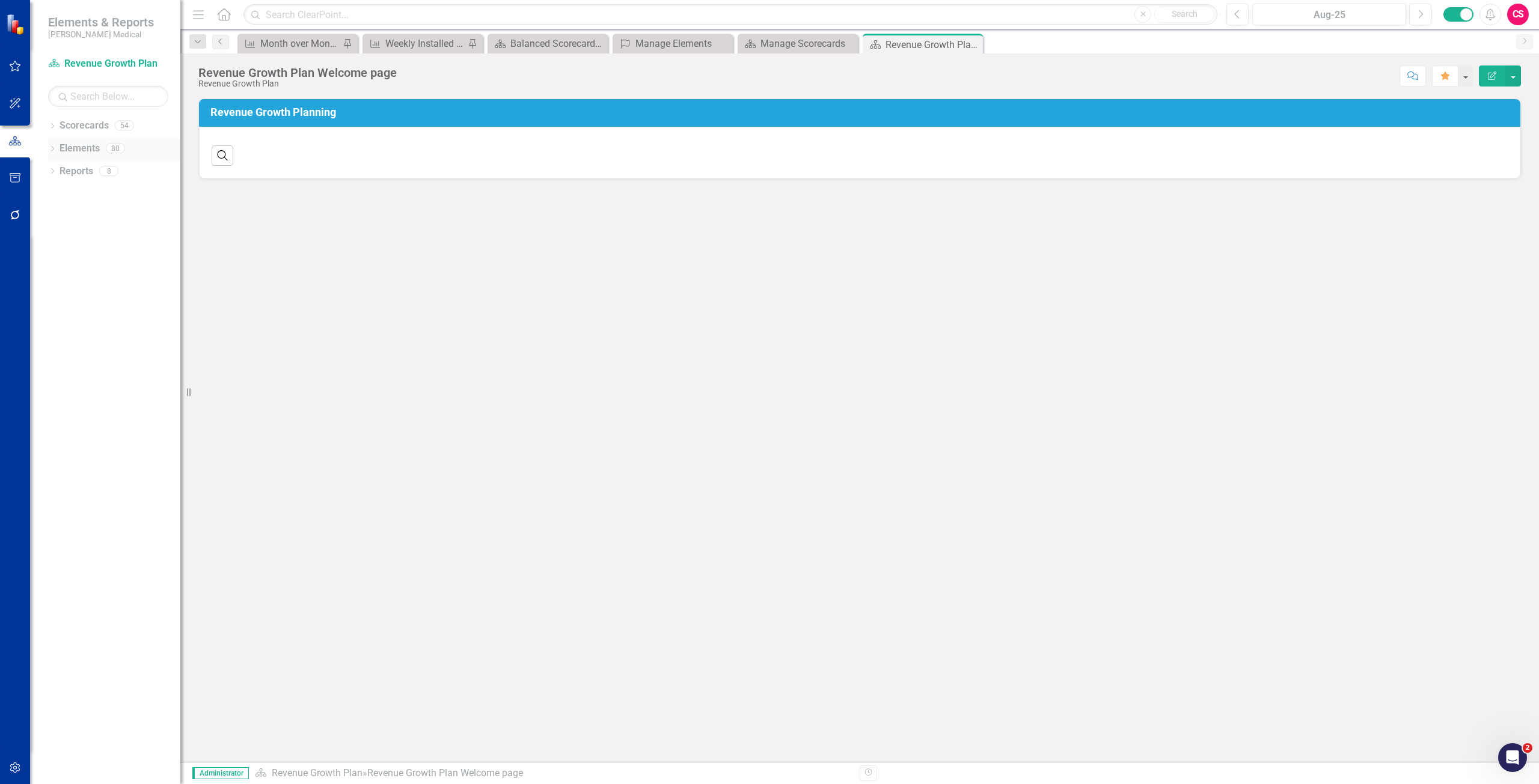
click at [82, 143] on link "Elements" at bounding box center [80, 149] width 40 height 14
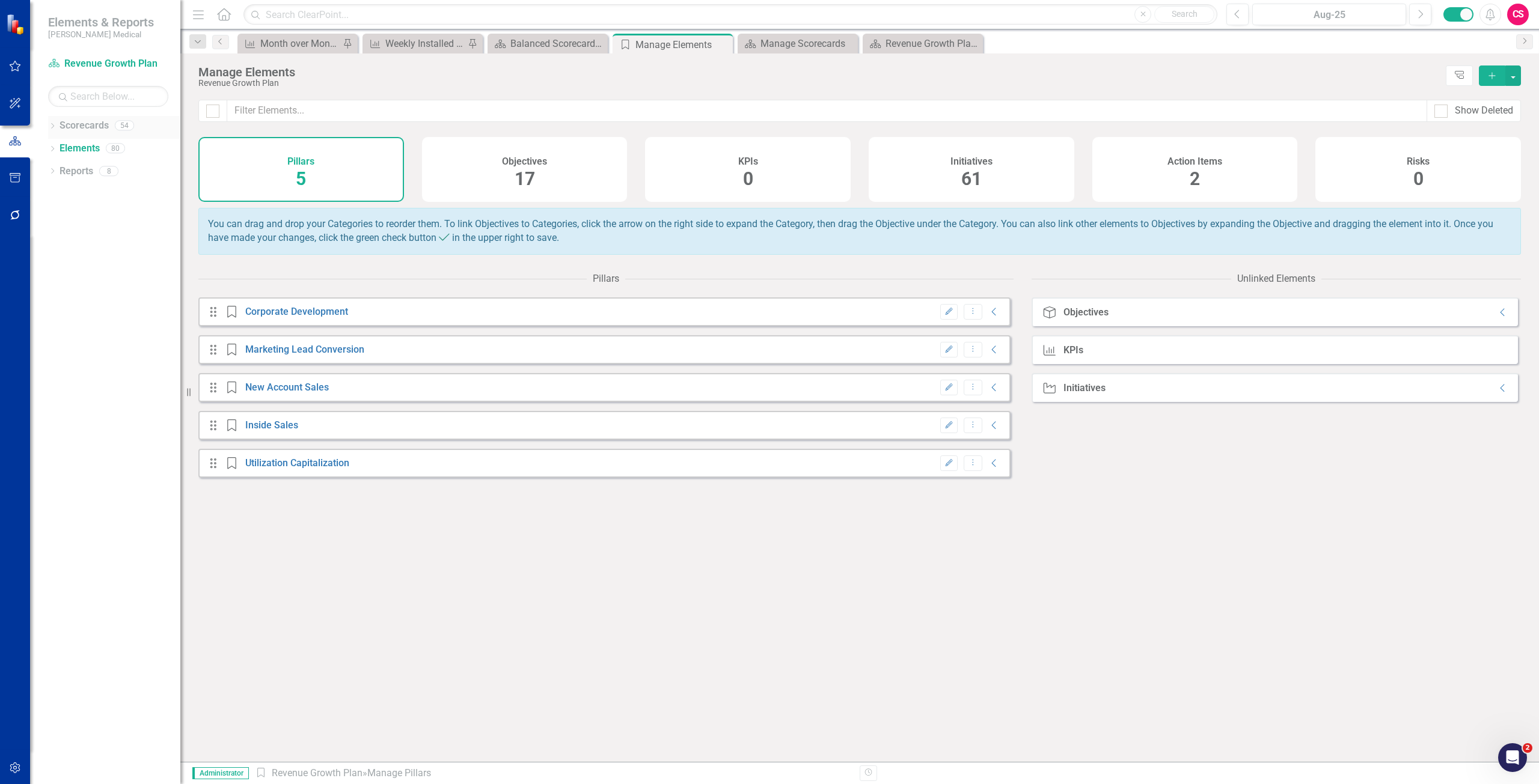
click at [92, 129] on link "Scorecards" at bounding box center [84, 125] width 49 height 14
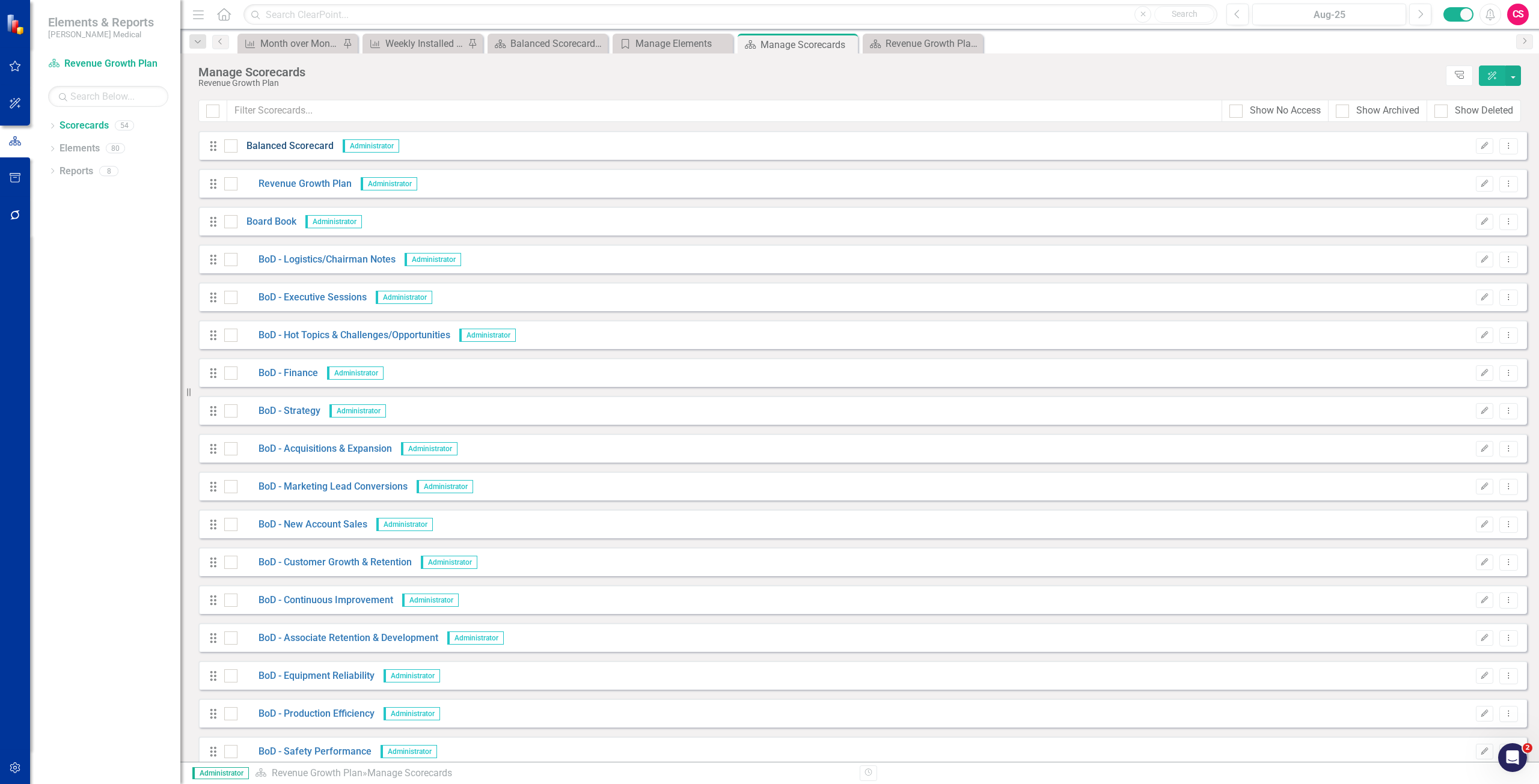
click at [307, 141] on link "Balanced Scorecard" at bounding box center [285, 146] width 96 height 14
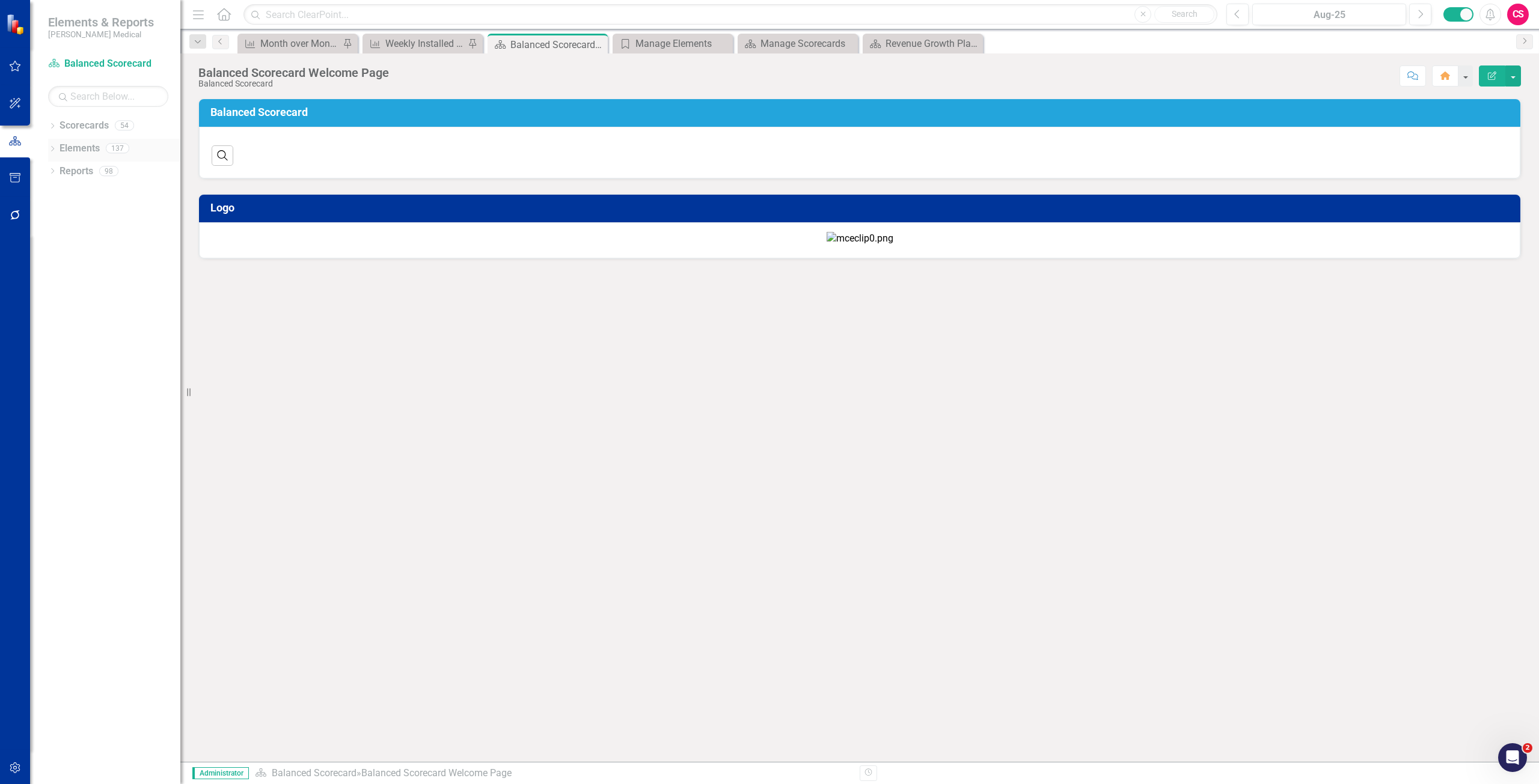
click at [88, 149] on link "Elements" at bounding box center [80, 149] width 40 height 14
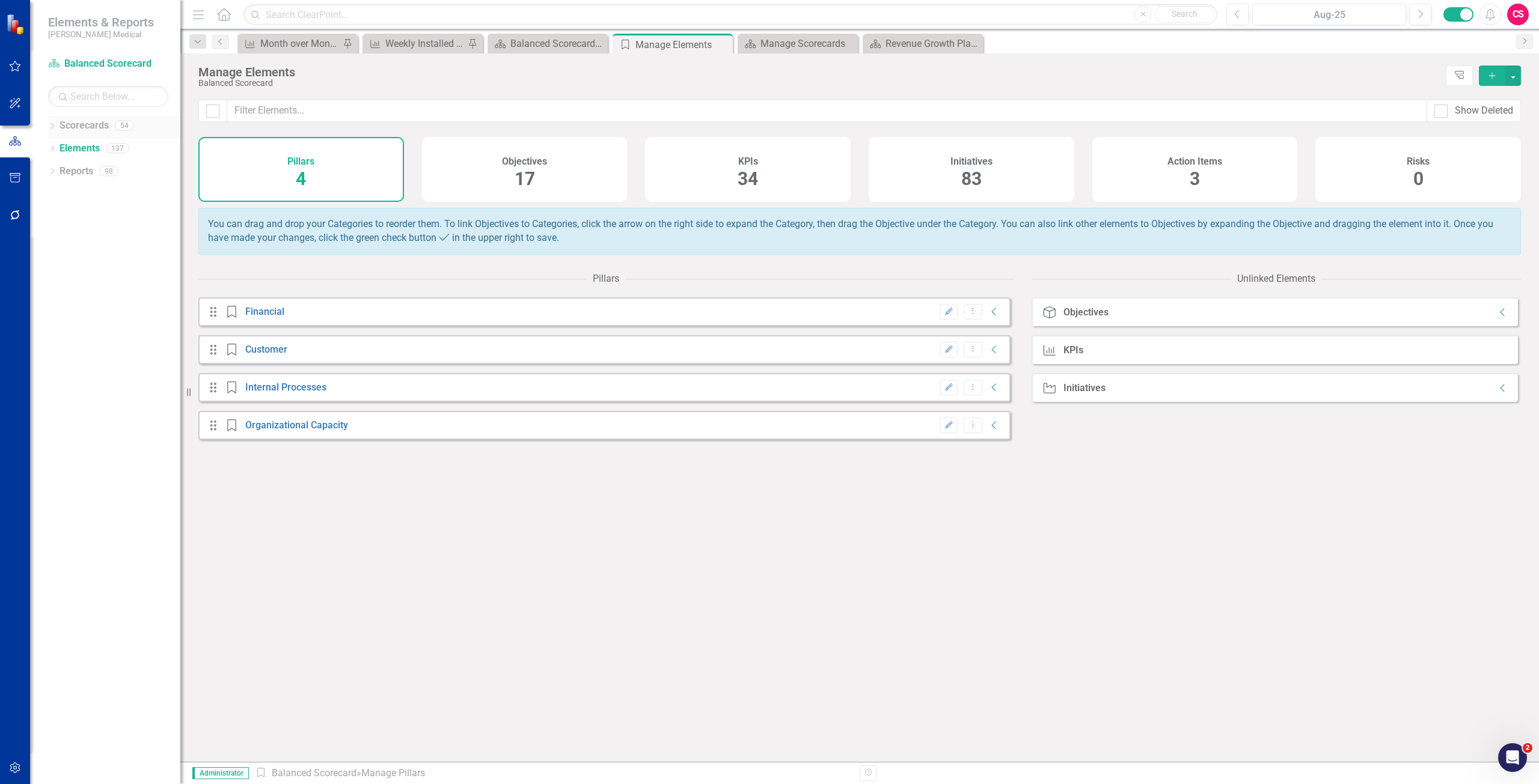
click at [106, 117] on div "Scorecards" at bounding box center [84, 126] width 49 height 20
click at [111, 131] on div "Scorecards 54" at bounding box center [120, 127] width 121 height 23
click at [96, 124] on link "Scorecards" at bounding box center [84, 125] width 49 height 14
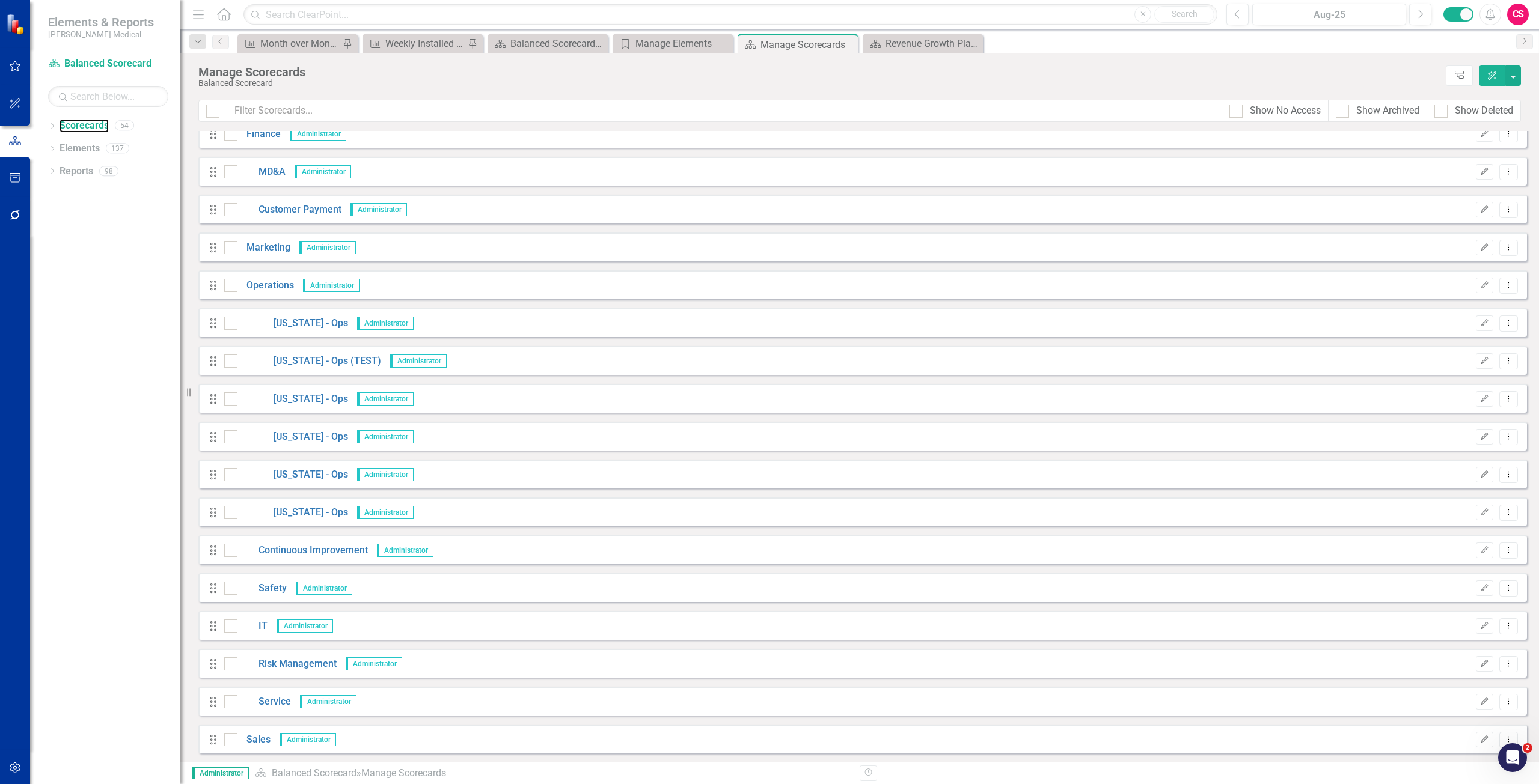
scroll to position [1413, 0]
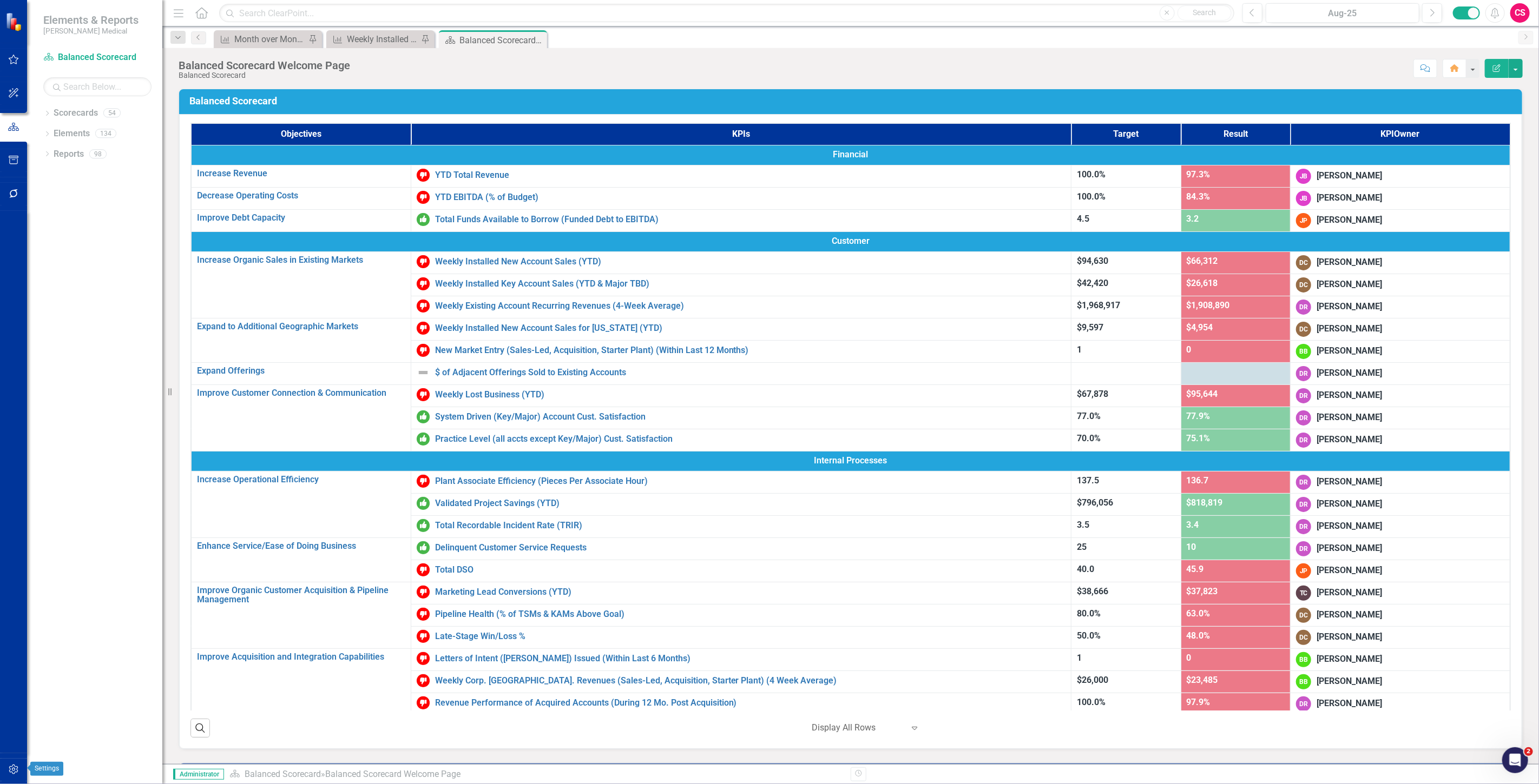
click at [13, 772] on icon "button" at bounding box center [14, 770] width 11 height 8
click at [89, 244] on link "System Setup" at bounding box center [97, 250] width 108 height 13
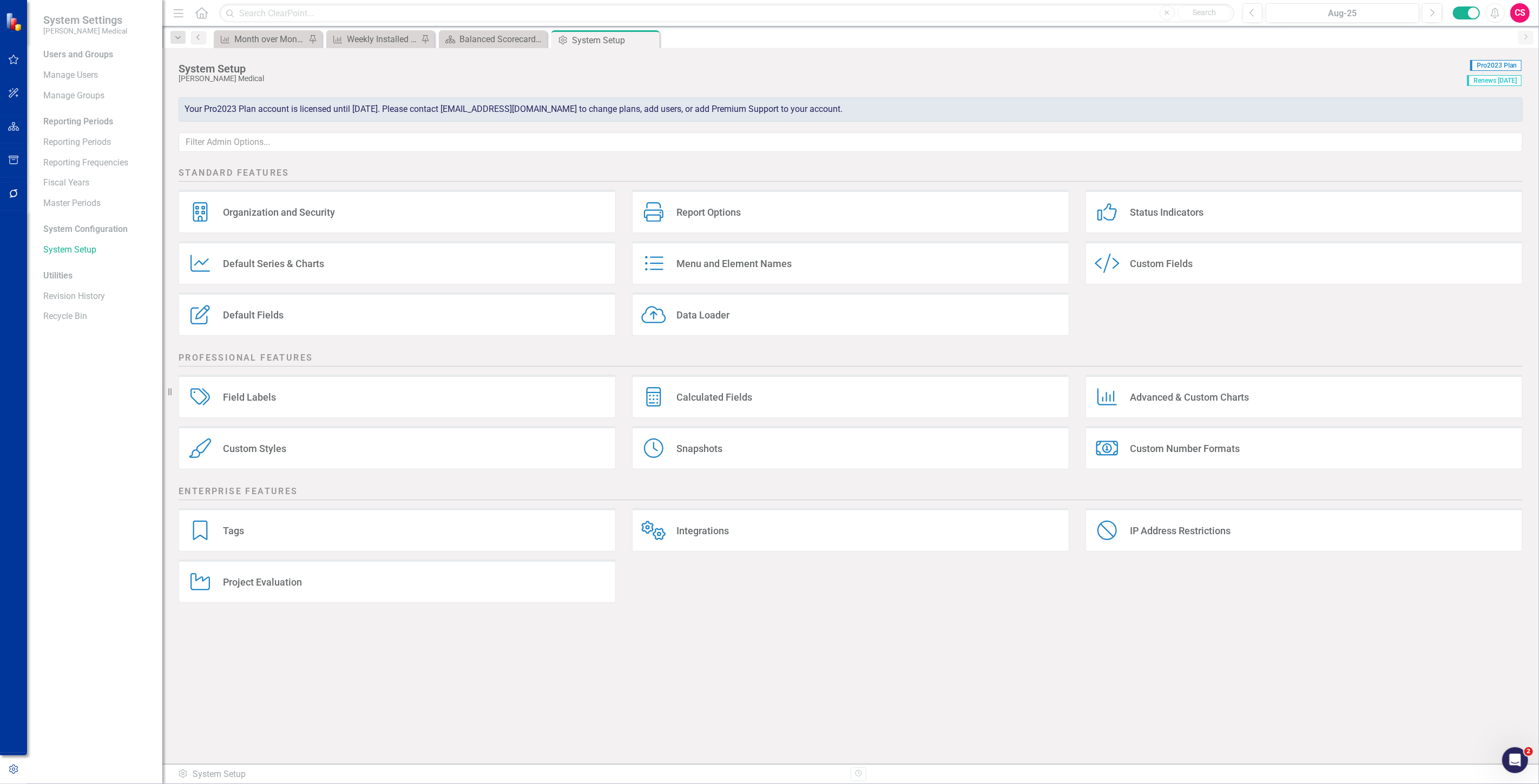
click at [683, 269] on div "Menu and Element Names" at bounding box center [734, 263] width 115 height 13
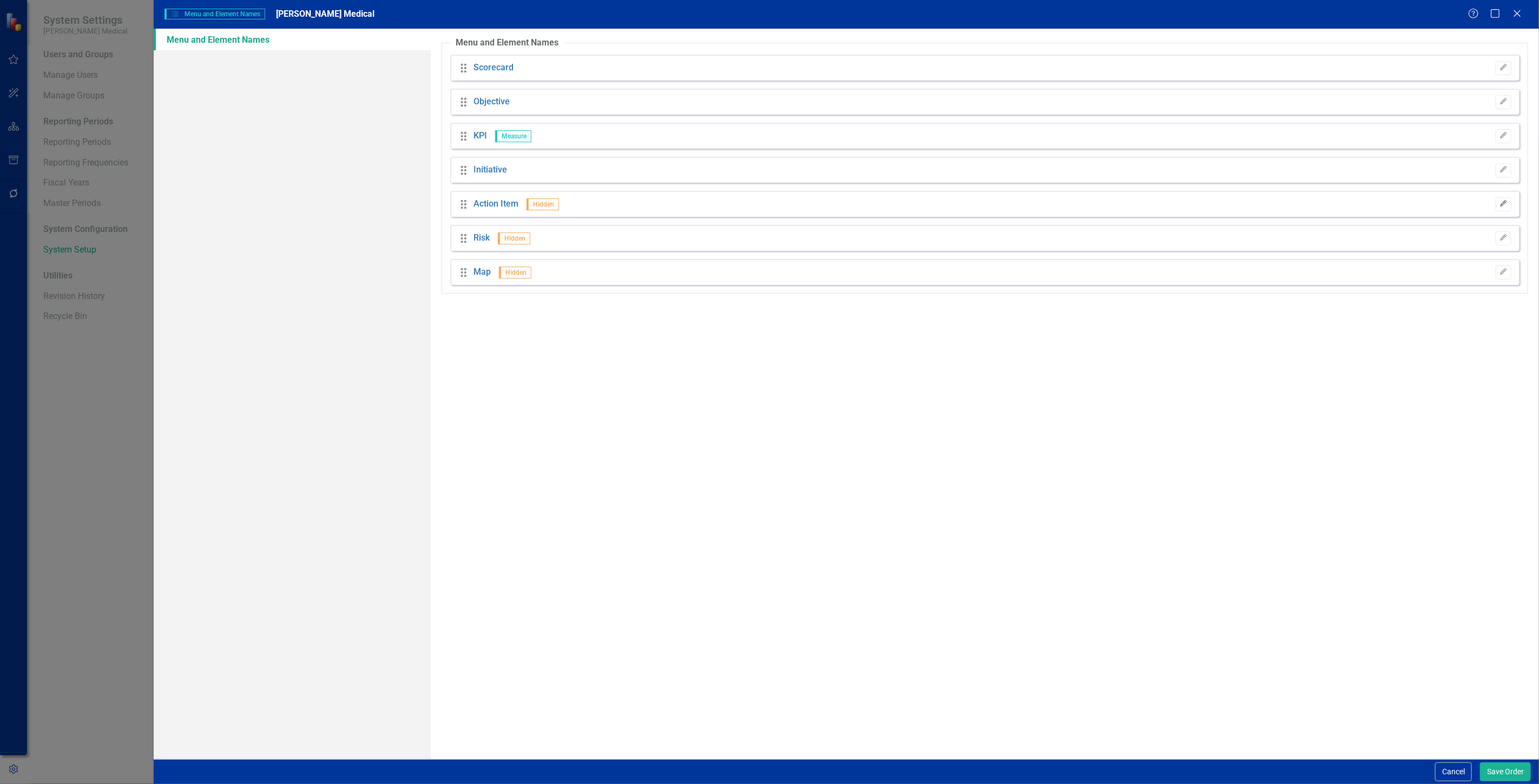
click at [1500, 202] on icon "Edit" at bounding box center [1504, 204] width 8 height 7
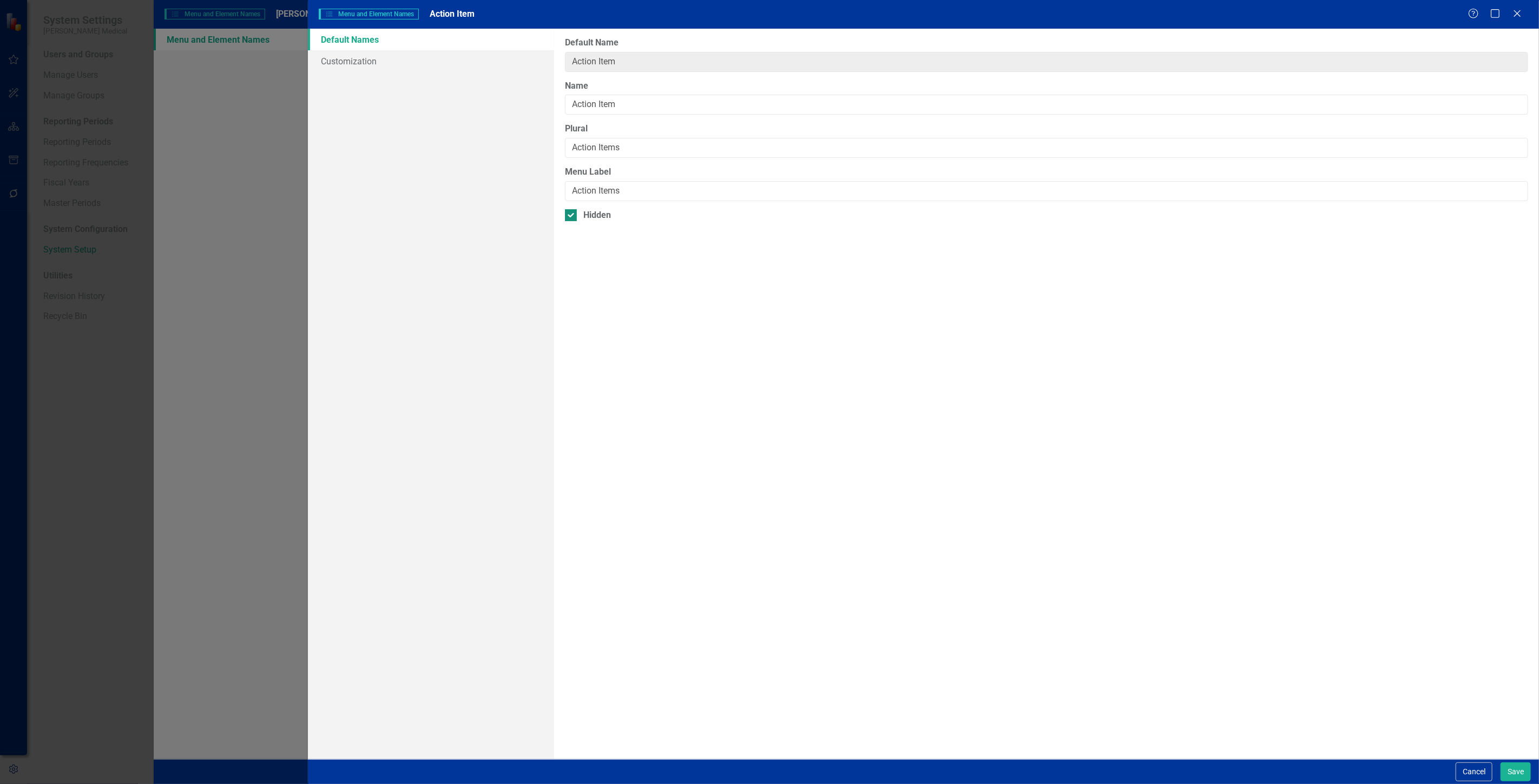
click at [577, 213] on div "Hidden" at bounding box center [1047, 216] width 963 height 13
click at [572, 213] on input "Hidden" at bounding box center [569, 213] width 7 height 7
checkbox input "false"
drag, startPoint x: 629, startPoint y: 115, endPoint x: 555, endPoint y: 103, distance: 75.0
drag, startPoint x: 555, startPoint y: 103, endPoint x: 684, endPoint y: 95, distance: 129.2
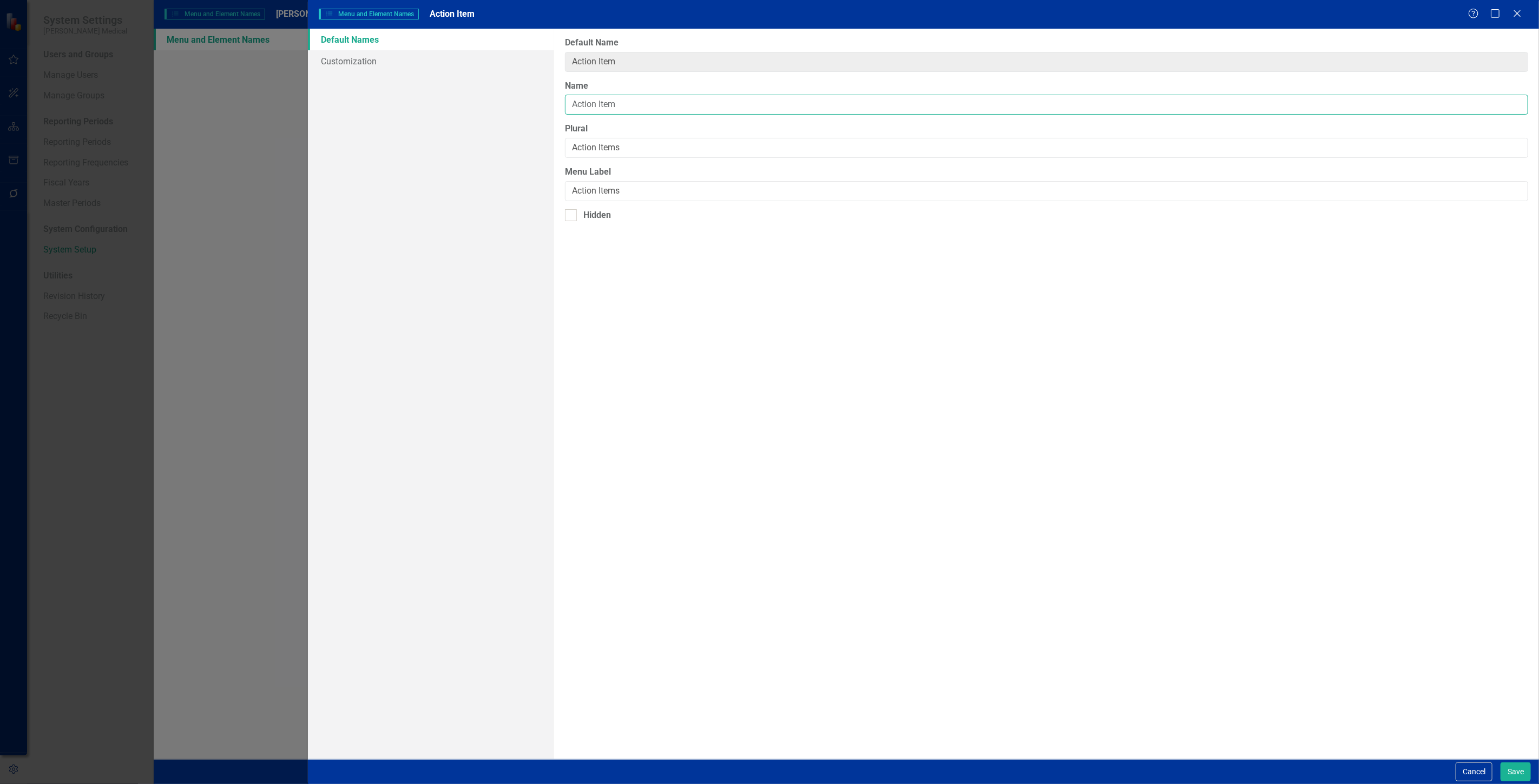
click at [684, 95] on input "Action Item" at bounding box center [1047, 105] width 963 height 20
drag, startPoint x: 663, startPoint y: 100, endPoint x: 545, endPoint y: 95, distance: 118.1
click at [545, 95] on div "Default Names Customization From this page, you can rename (and optionally hide…" at bounding box center [923, 394] width 1231 height 731
type input "Claim"
drag, startPoint x: 636, startPoint y: 148, endPoint x: 496, endPoint y: 152, distance: 140.1
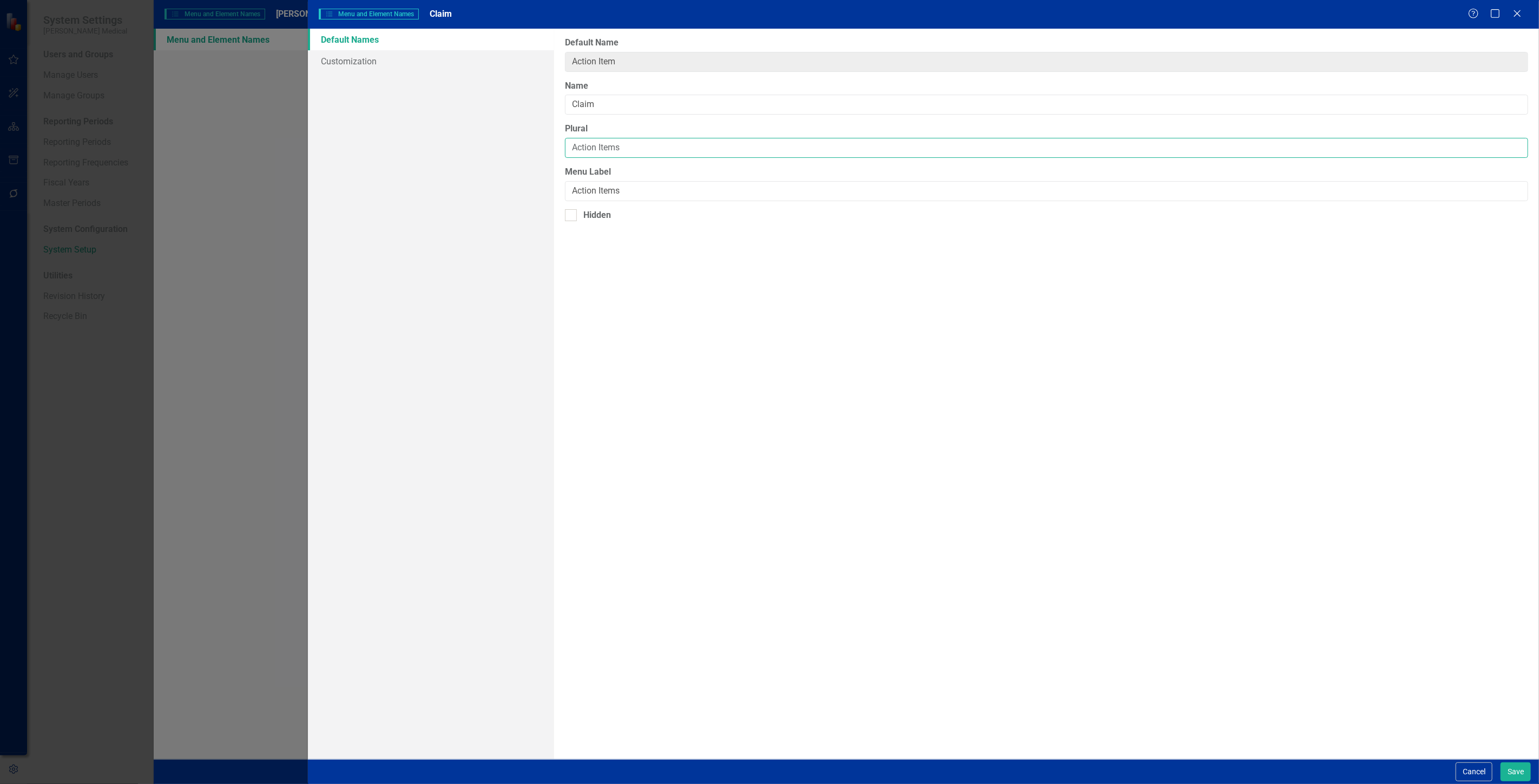
click at [496, 152] on div "Default Names Customization From this page, you can rename (and optionally hide…" at bounding box center [923, 394] width 1231 height 731
type input "Claims"
drag, startPoint x: 658, startPoint y: 191, endPoint x: 416, endPoint y: 171, distance: 242.8
click at [416, 171] on div "Default Names Customization From this page, you can rename (and optionally hide…" at bounding box center [923, 394] width 1231 height 731
type input "Claims"
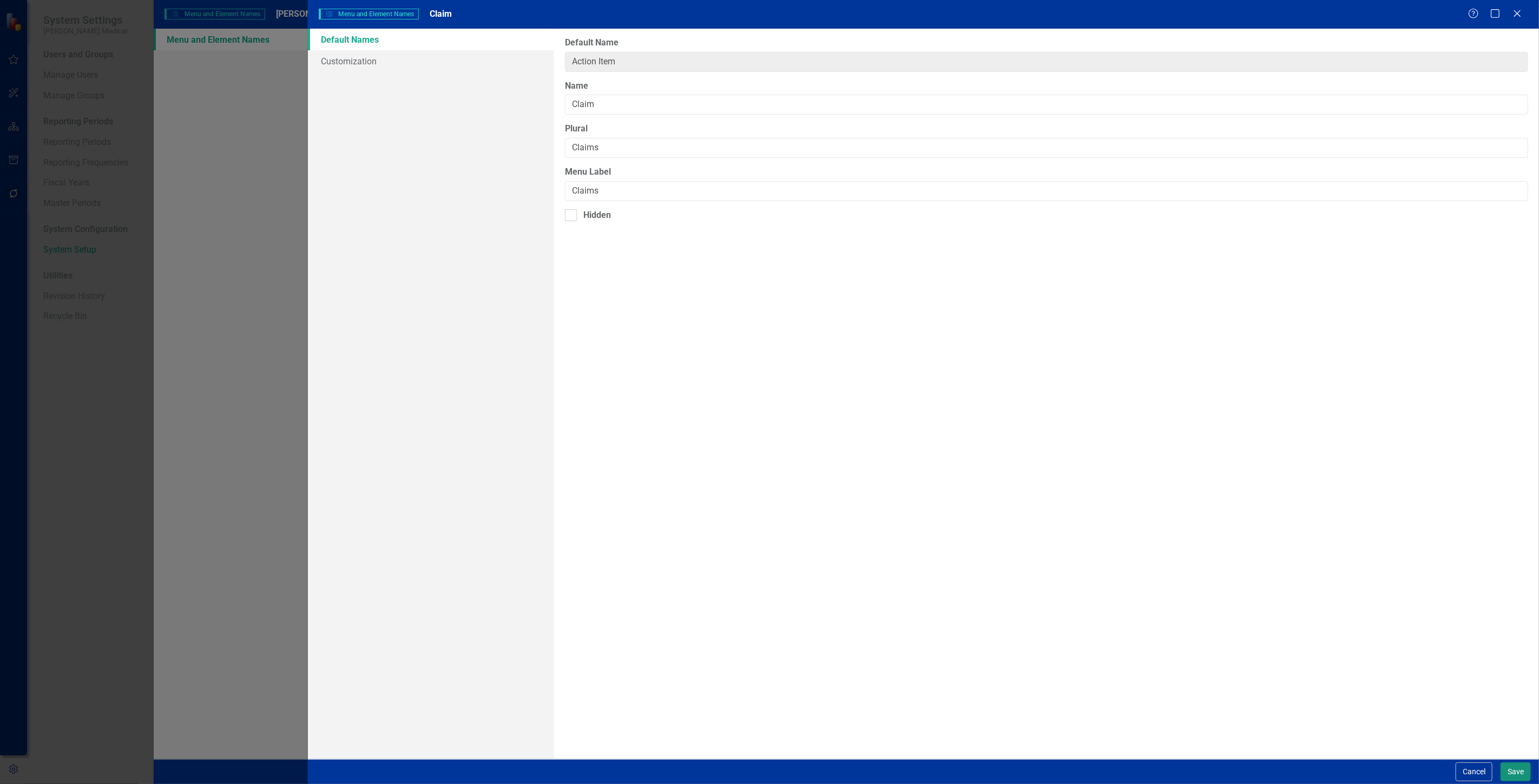
click at [1513, 776] on button "Save" at bounding box center [1516, 772] width 30 height 19
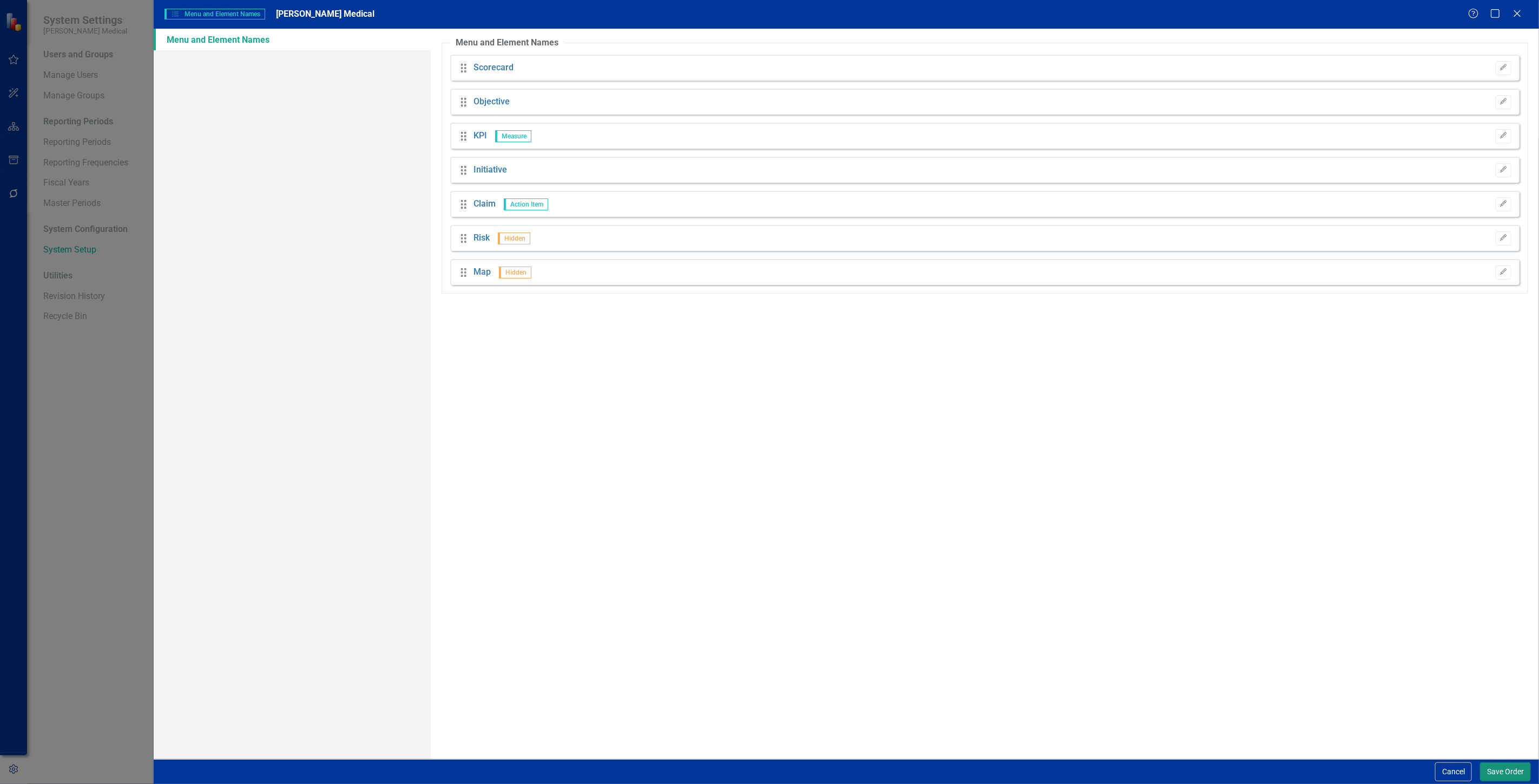
click at [1500, 776] on button "Save Order" at bounding box center [1505, 772] width 51 height 19
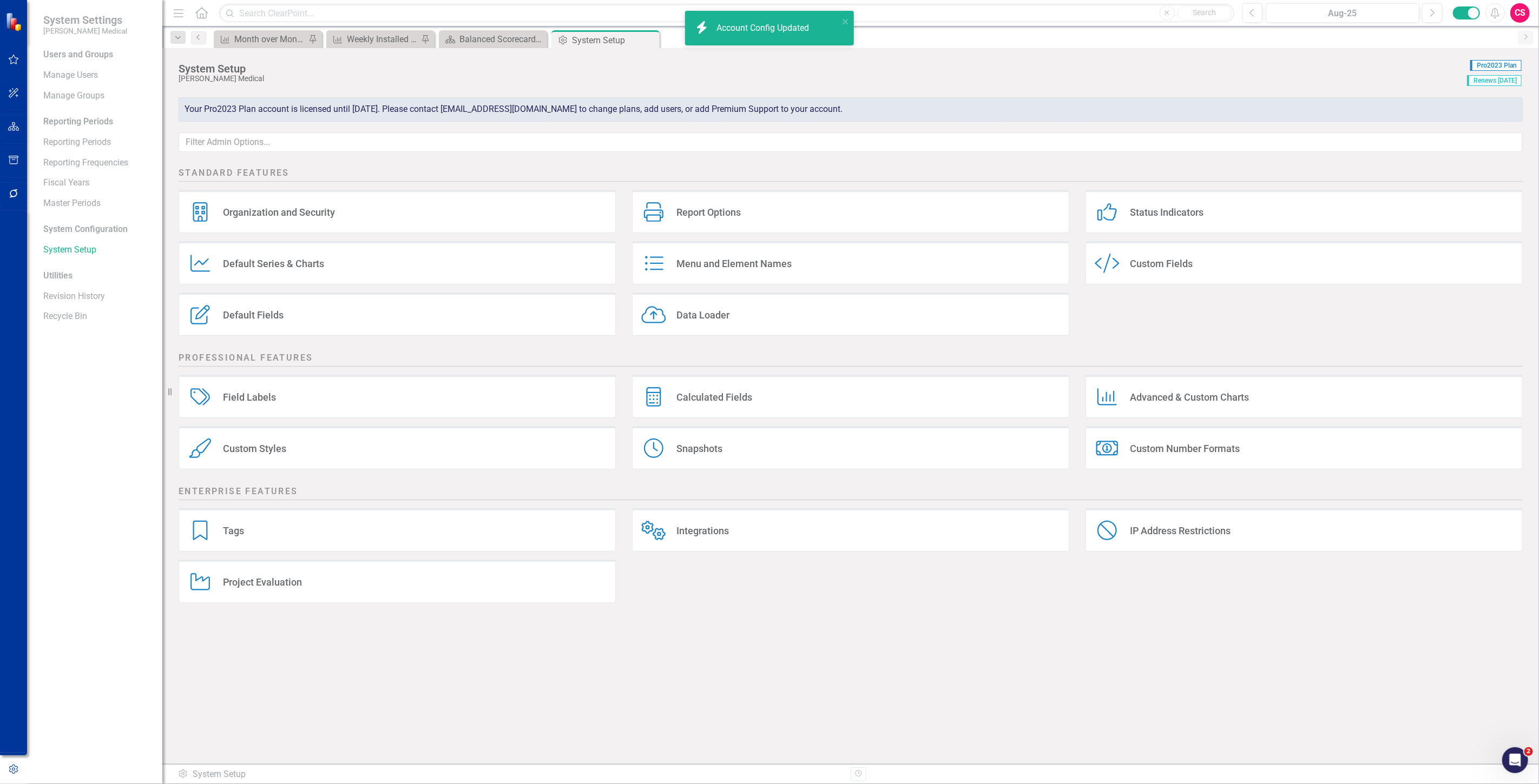
click at [1188, 272] on div "Custom Style Custom Fields" at bounding box center [1304, 263] width 437 height 43
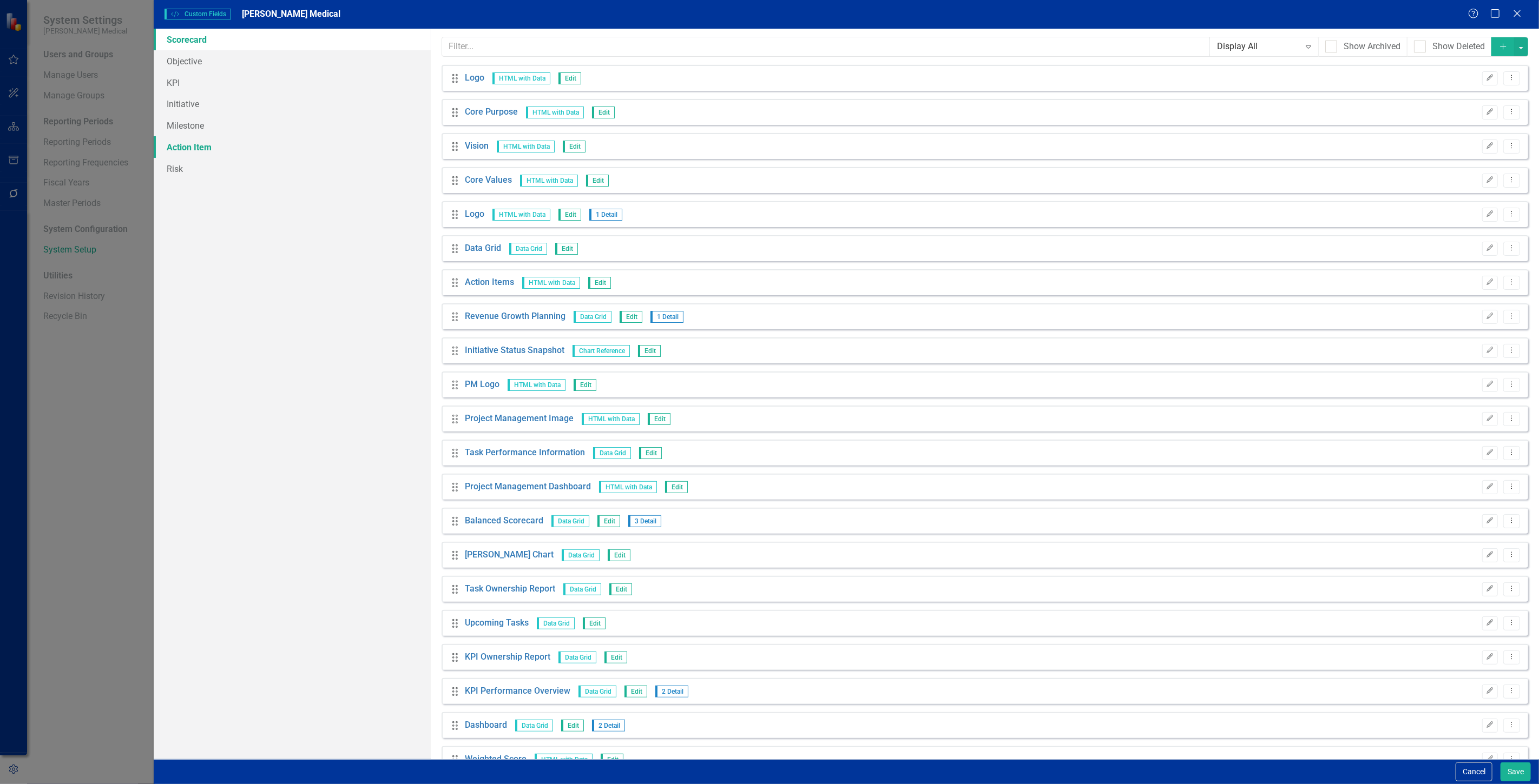
click at [272, 152] on link "Action Item" at bounding box center [292, 147] width 277 height 21
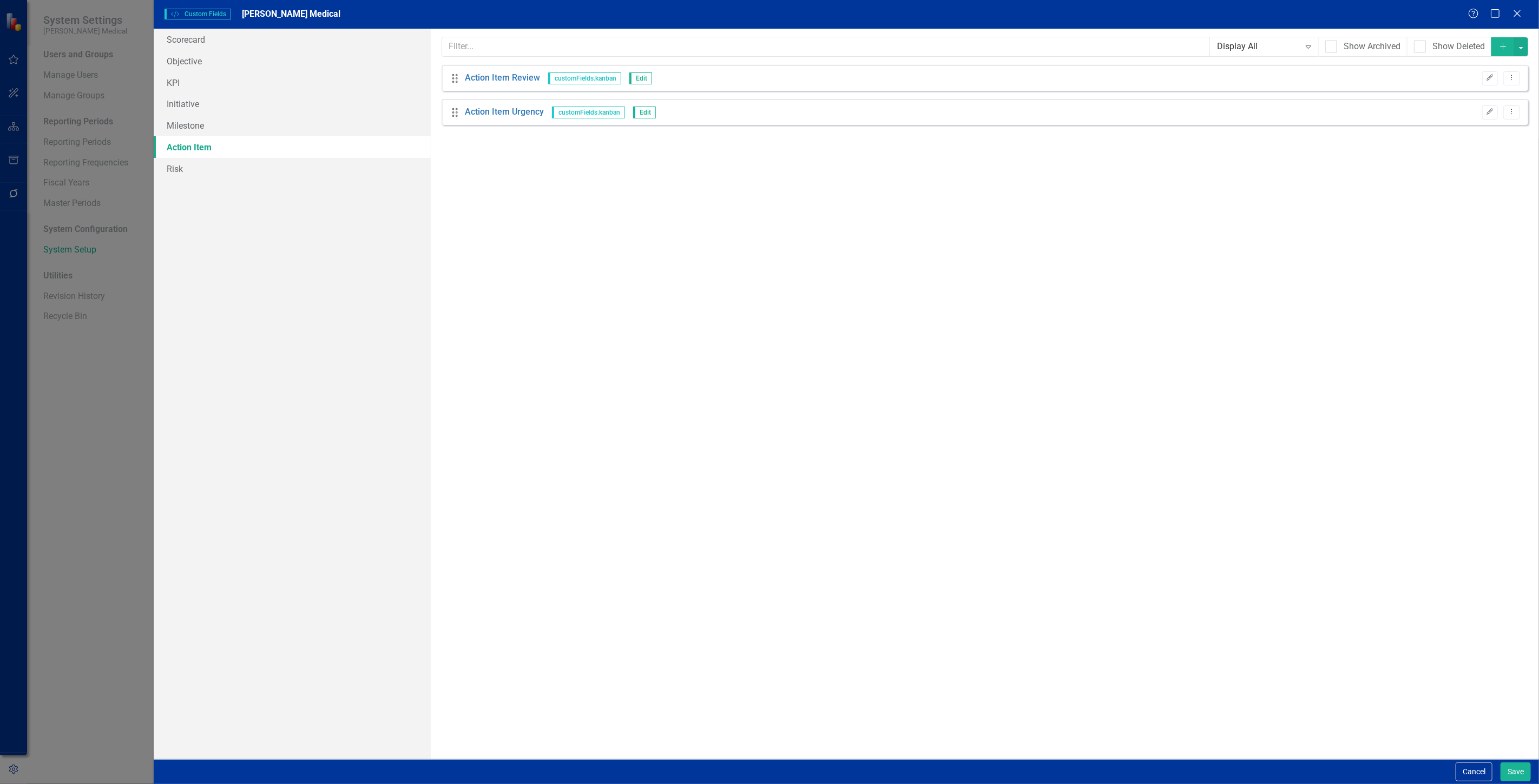
click at [1490, 51] on div "Show Deleted" at bounding box center [1449, 47] width 84 height 20
click at [1496, 48] on button "Add" at bounding box center [1503, 47] width 24 height 19
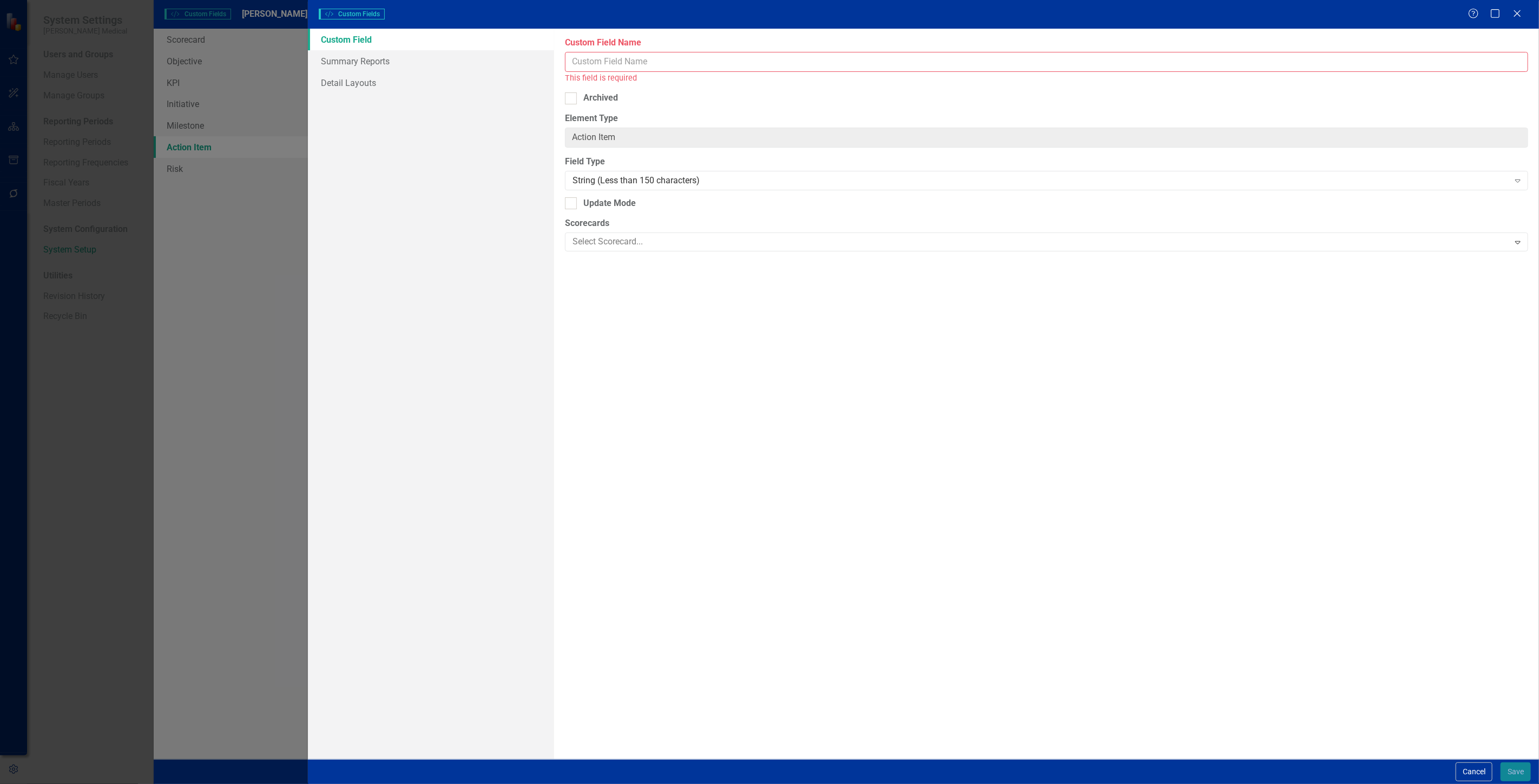
click at [637, 62] on input "Custom Field Name" at bounding box center [1047, 62] width 963 height 20
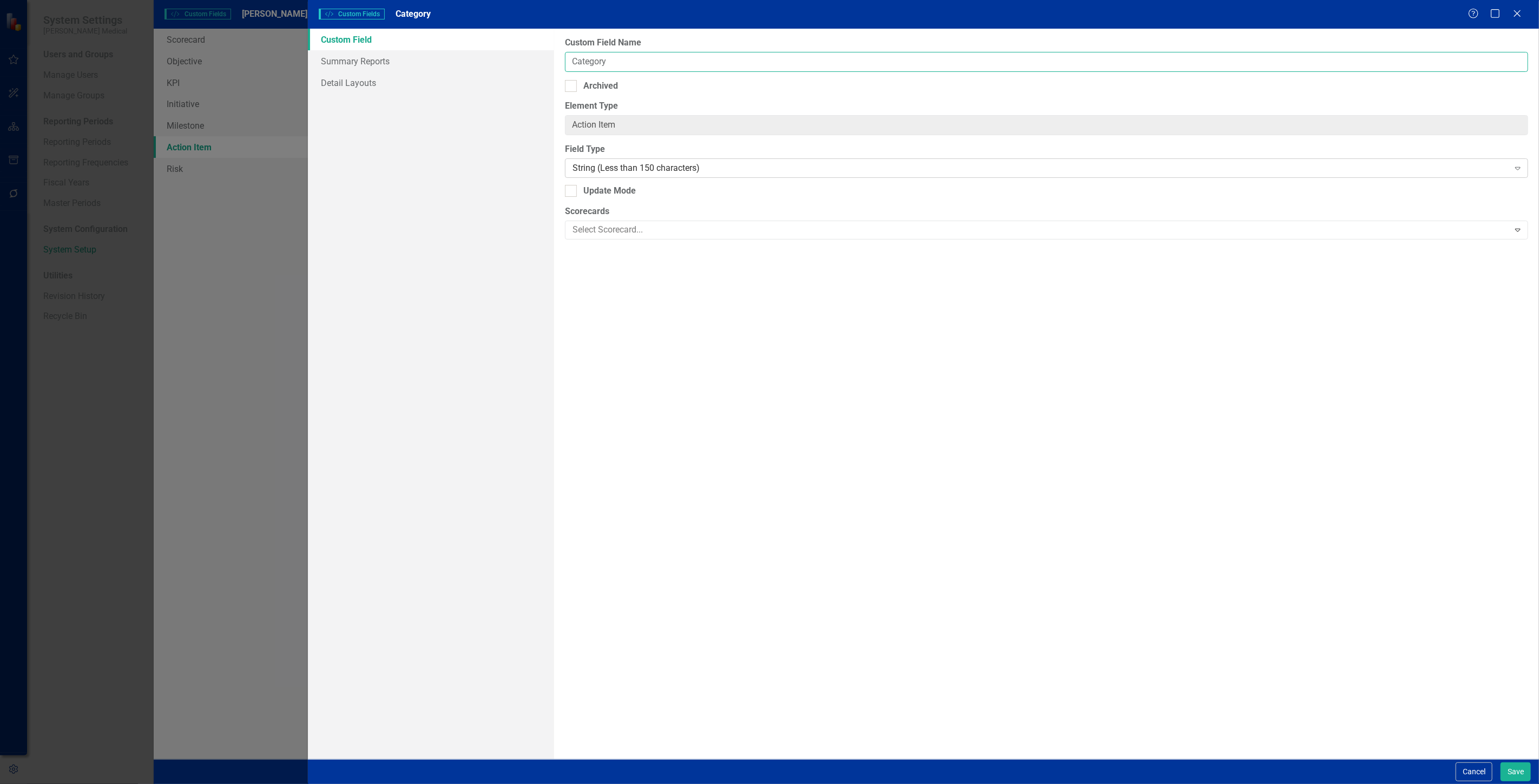
type input "Category"
click at [642, 164] on div "String (Less than 150 characters)" at bounding box center [1041, 168] width 937 height 13
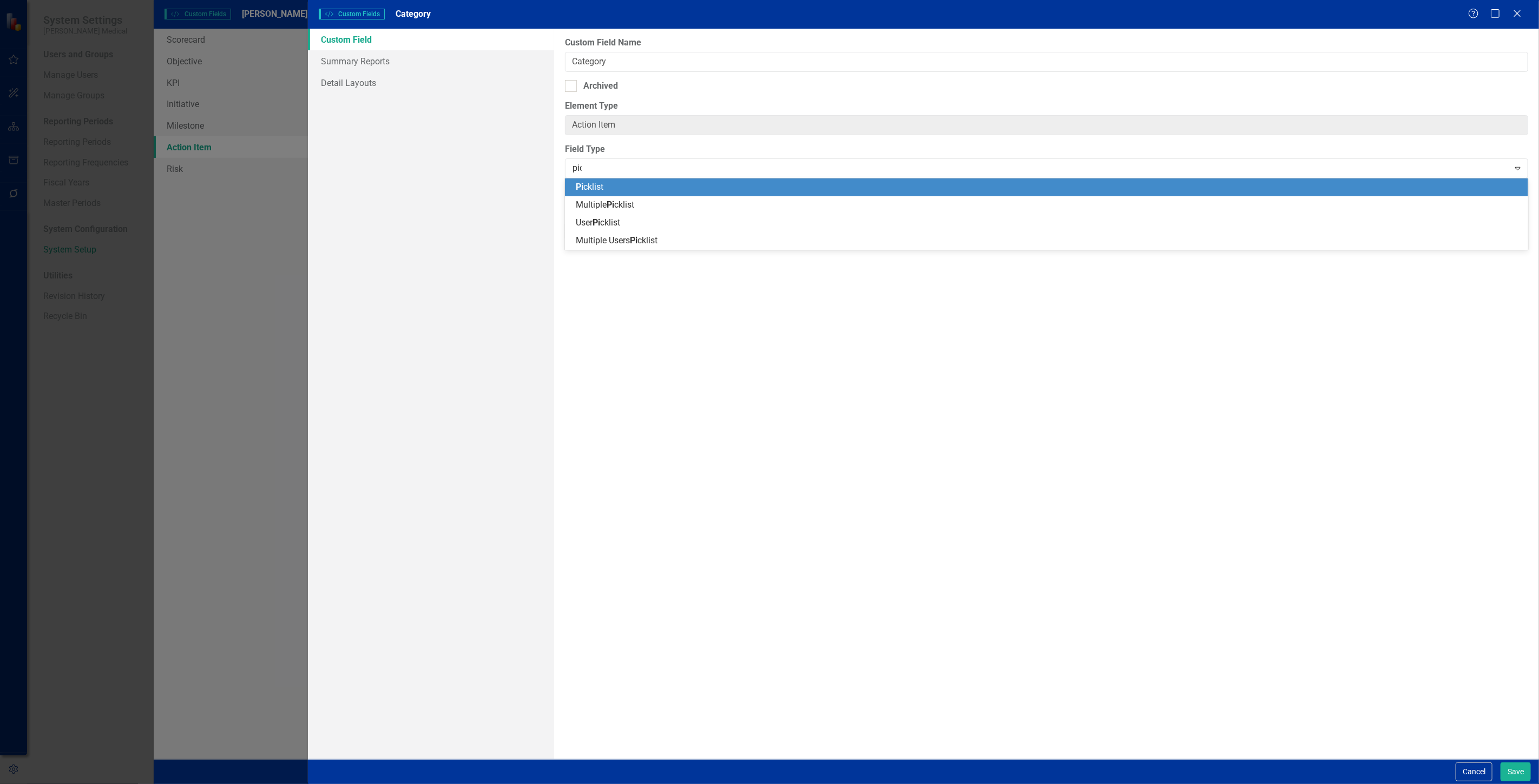
type input "pick"
click at [609, 192] on div "Pick list" at bounding box center [1049, 187] width 946 height 13
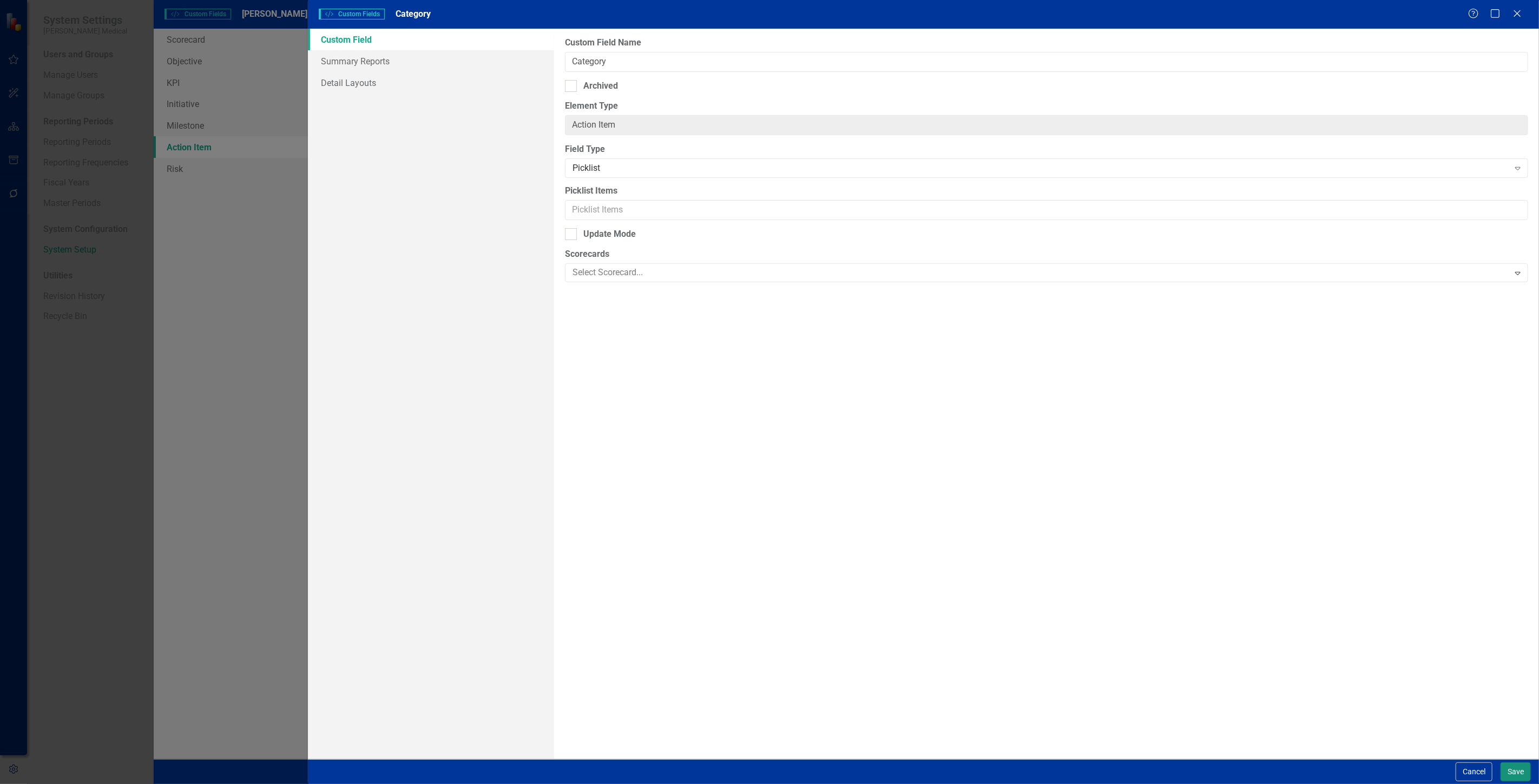
click at [1515, 768] on button "Save" at bounding box center [1516, 772] width 30 height 19
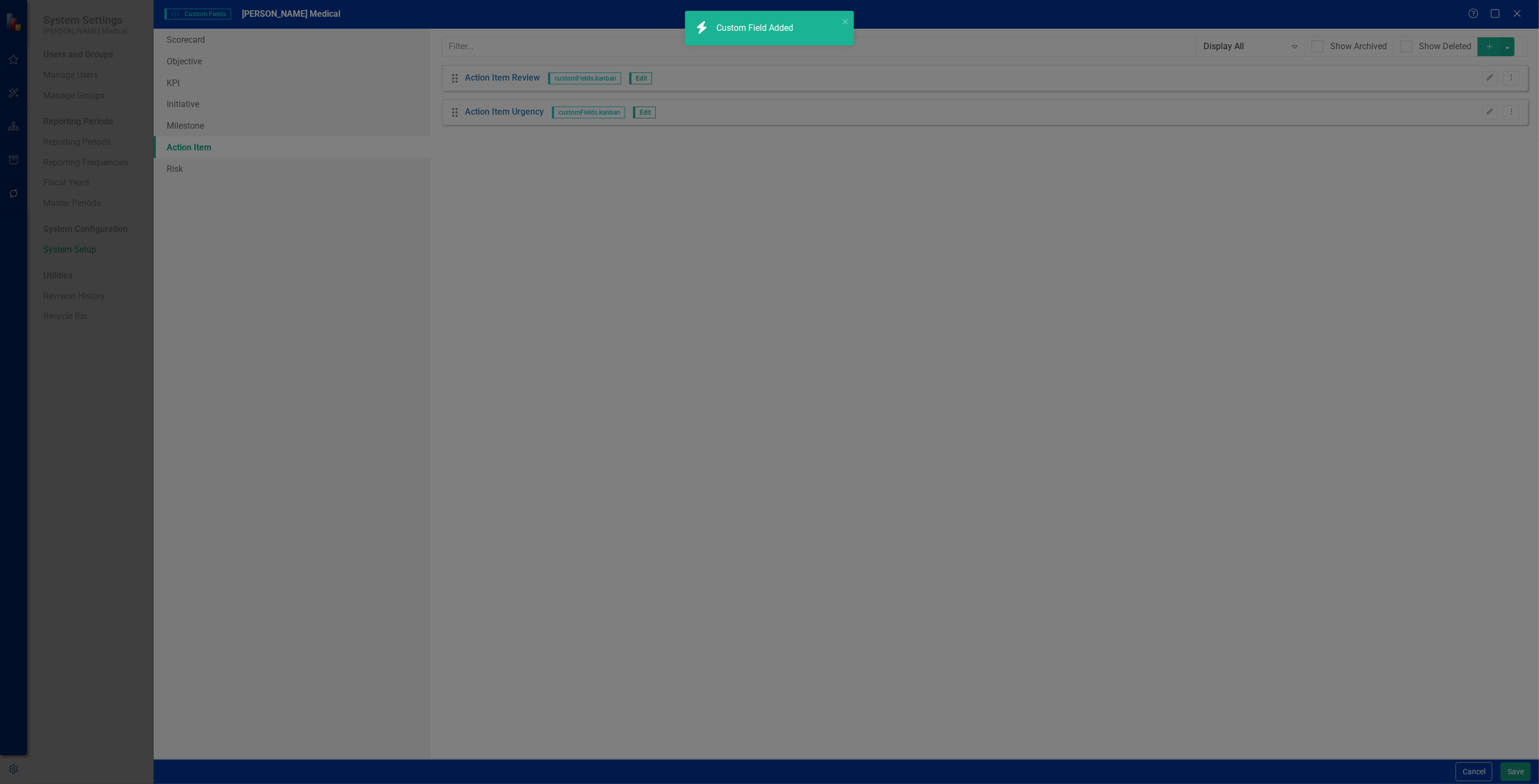
click at [1505, 770] on button "Save" at bounding box center [1516, 772] width 30 height 19
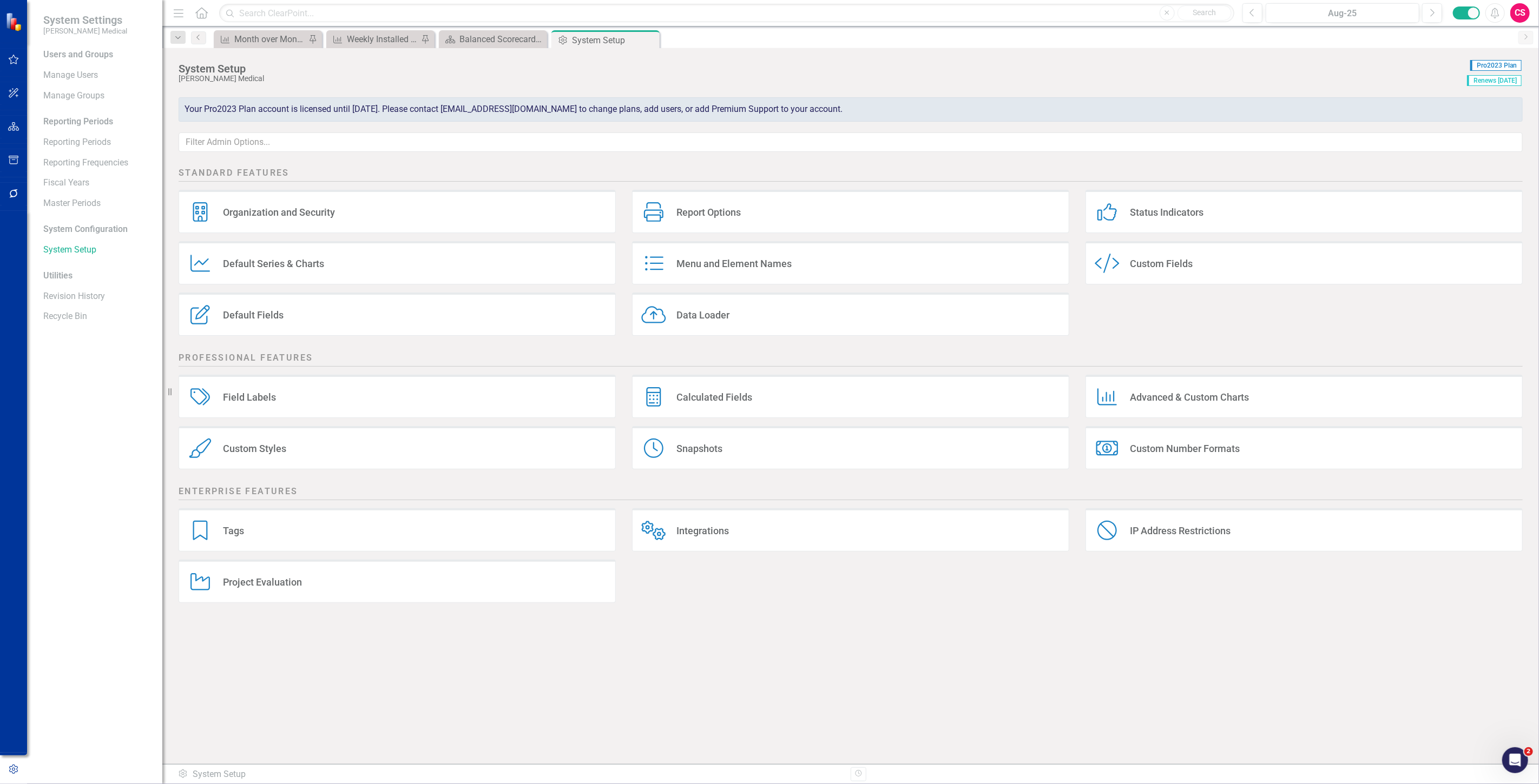
click at [404, 586] on div "Project Evaluation Project Evaluation" at bounding box center [397, 581] width 437 height 43
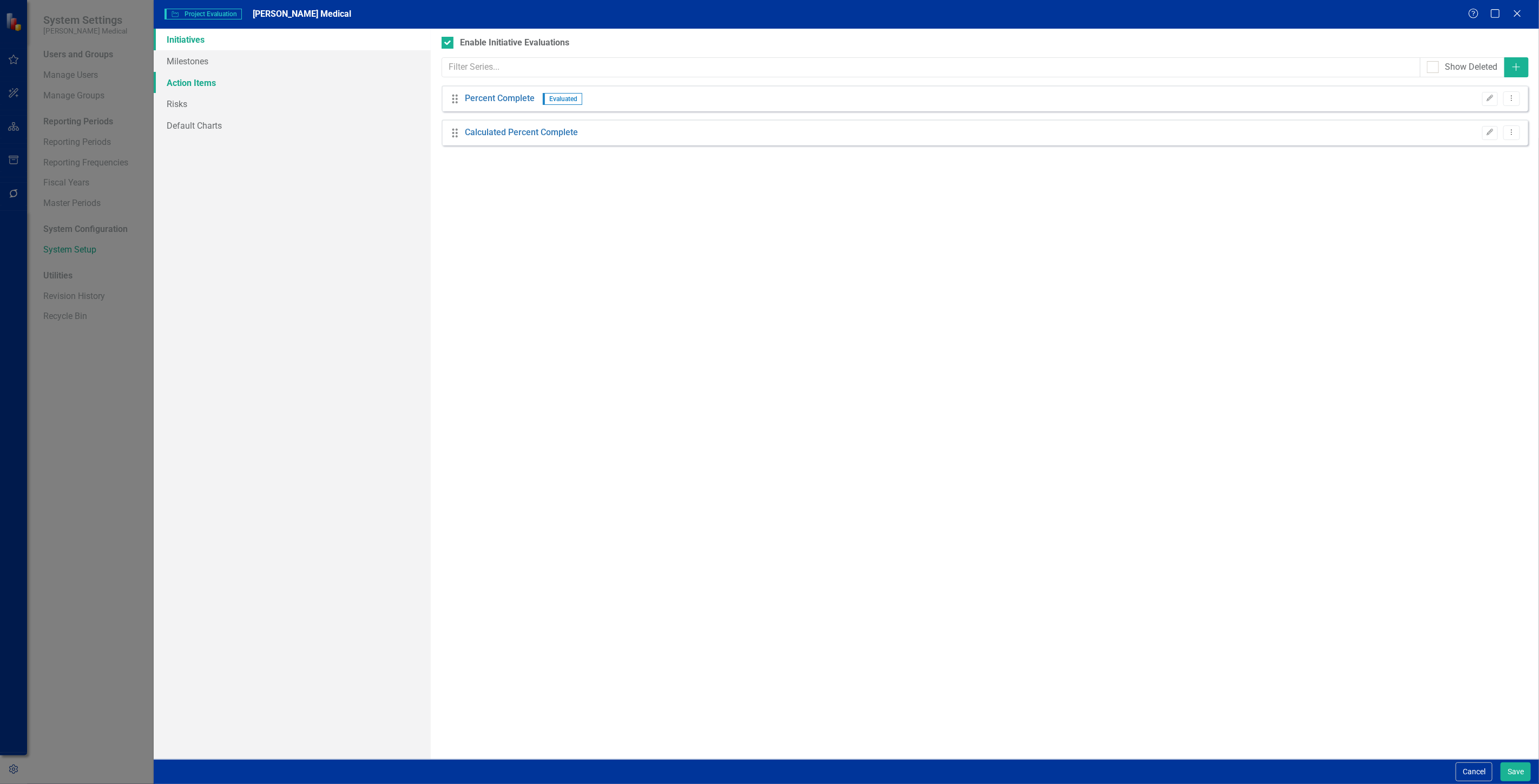
click at [296, 82] on link "Action Items" at bounding box center [292, 82] width 277 height 21
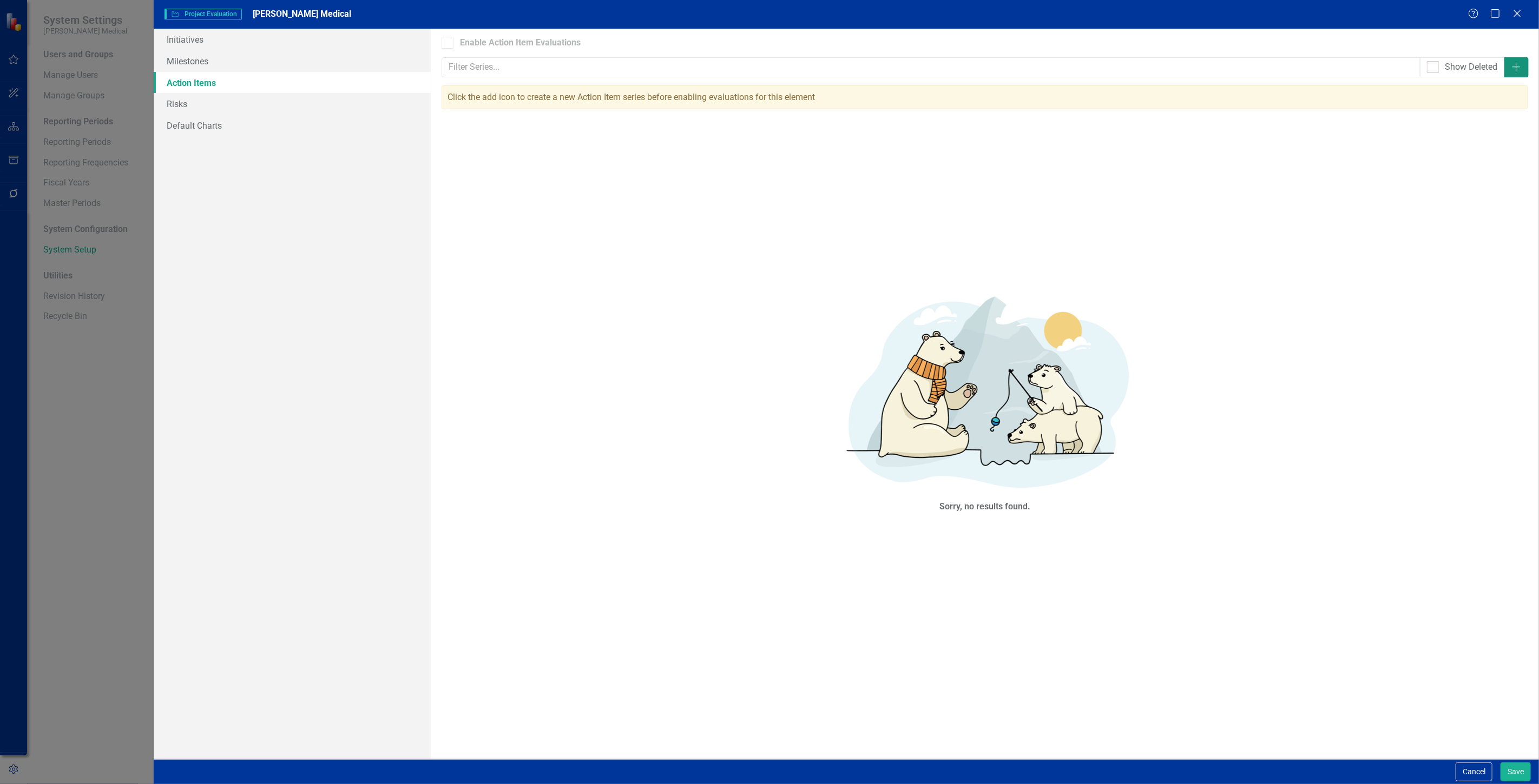
click at [1519, 63] on icon "Add" at bounding box center [1516, 67] width 11 height 8
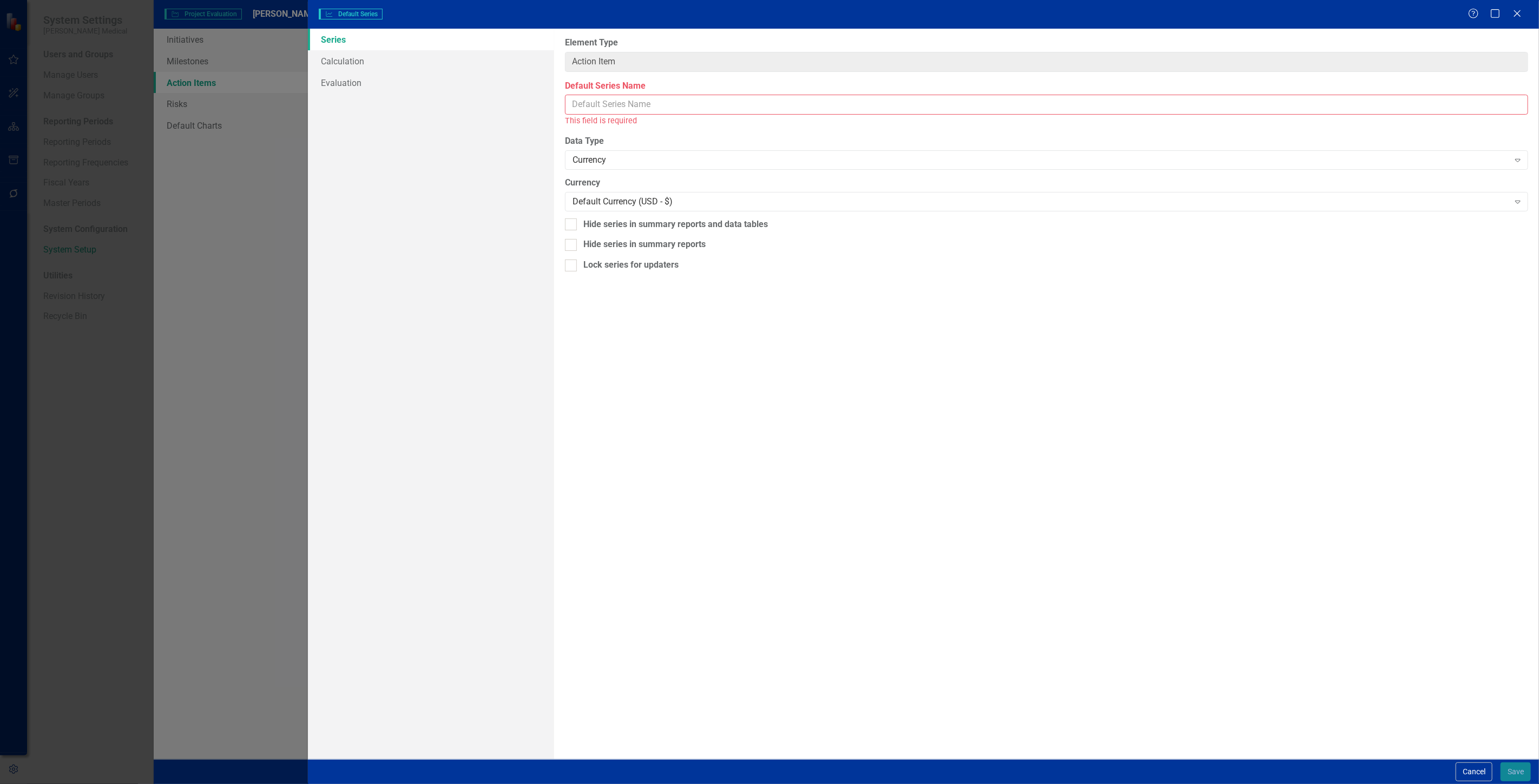
click at [691, 103] on input "Default Series Name" at bounding box center [1047, 105] width 963 height 20
type input "Total Amount"
click at [1510, 767] on button "Save" at bounding box center [1516, 772] width 30 height 19
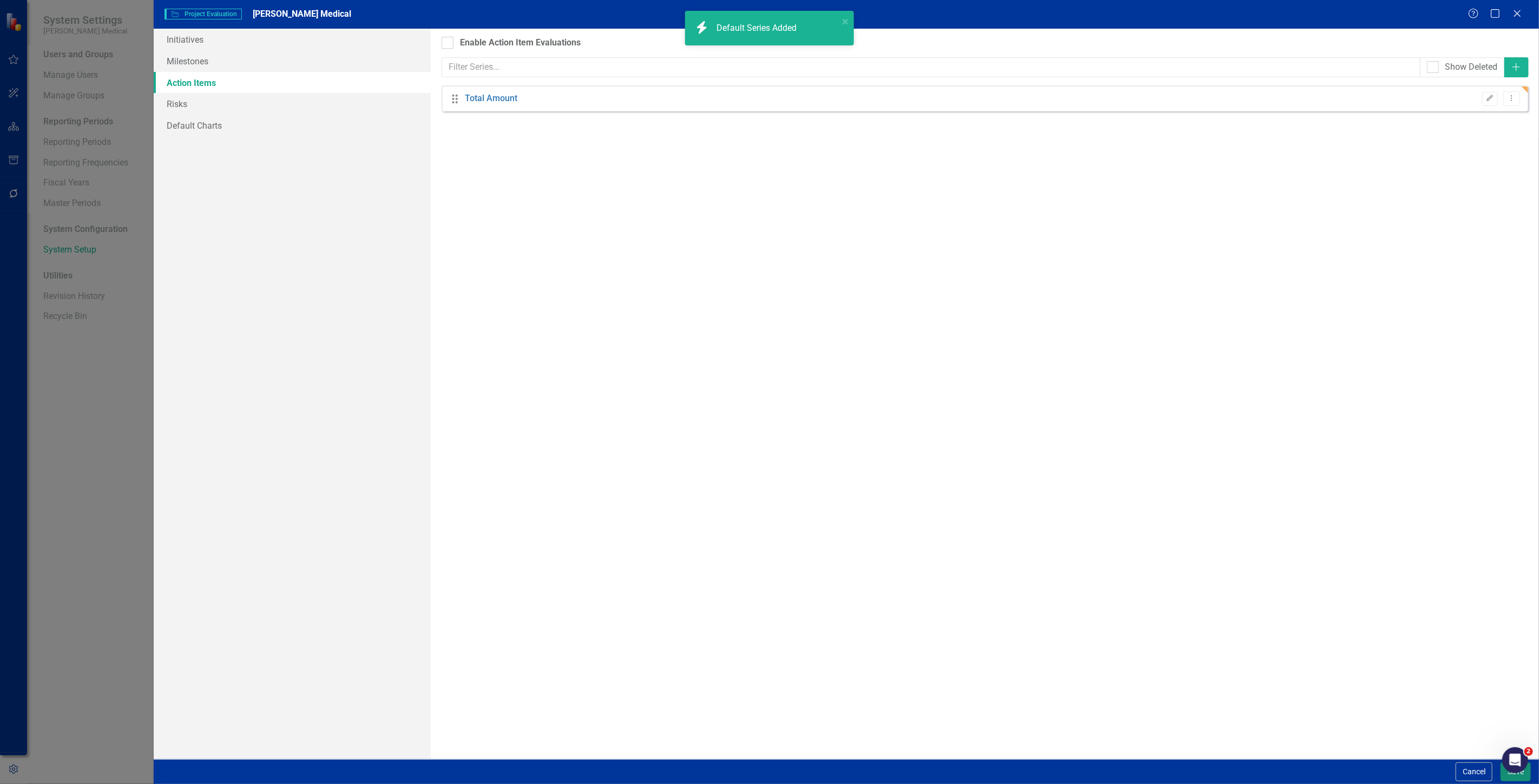
click at [1507, 780] on button "Save" at bounding box center [1516, 772] width 30 height 19
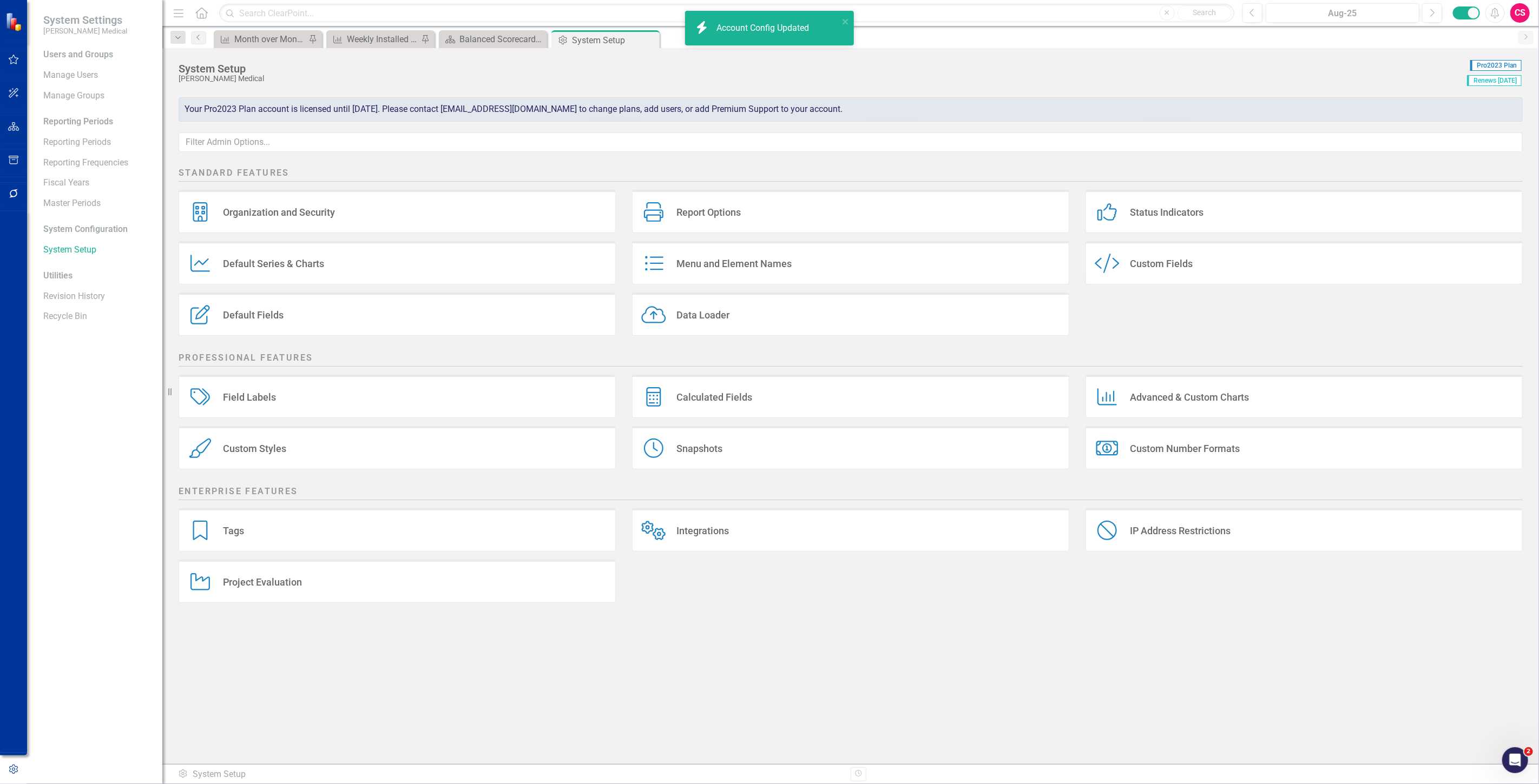
click at [558, 589] on div "Project Evaluation Project Evaluation" at bounding box center [397, 581] width 437 height 43
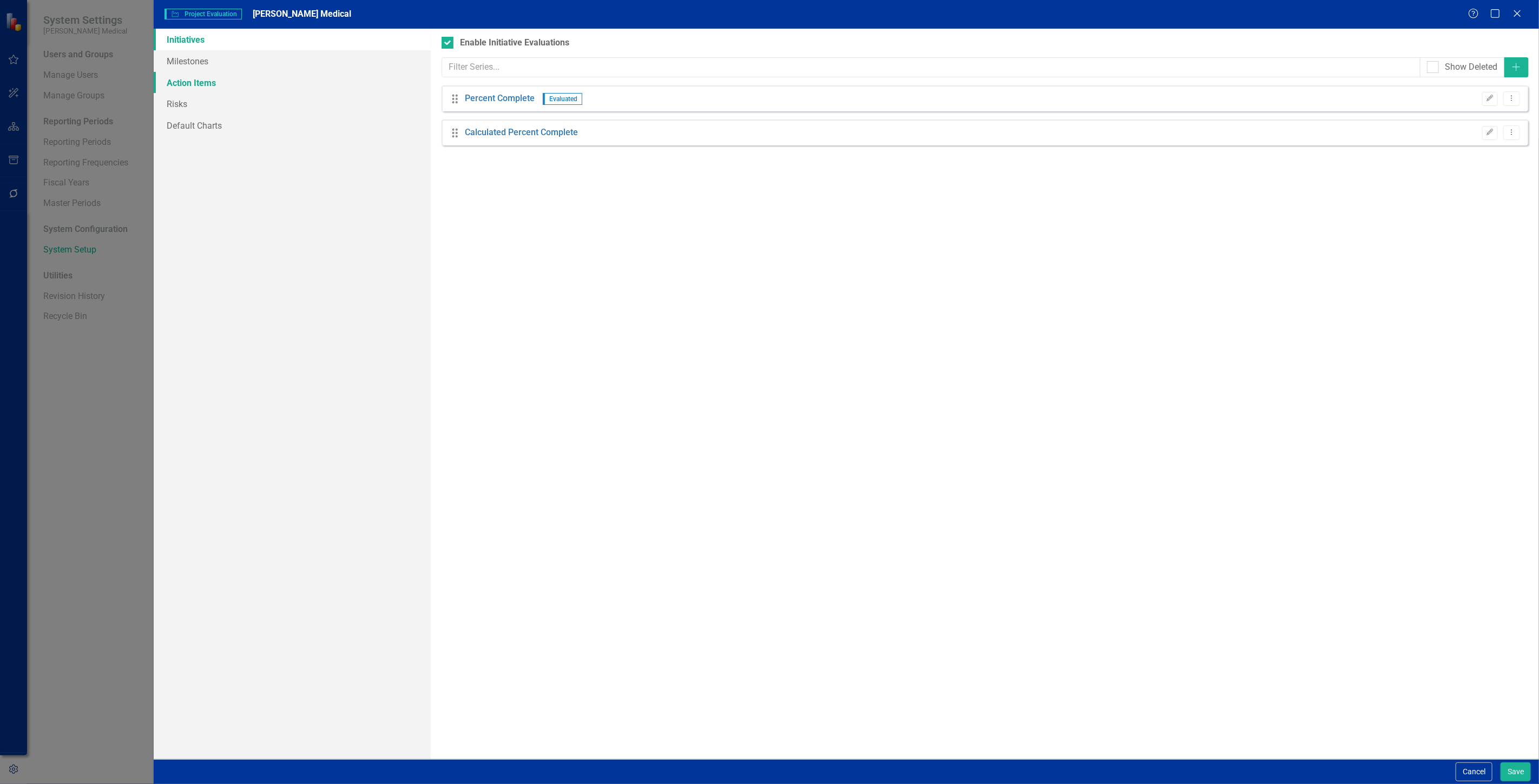
click at [353, 85] on link "Action Items" at bounding box center [292, 82] width 277 height 21
click at [522, 47] on div "Enable Action Item Evaluations" at bounding box center [520, 43] width 121 height 13
click at [449, 44] on input "Enable Action Item Evaluations" at bounding box center [445, 41] width 7 height 7
checkbox input "true"
click at [1519, 760] on div "Cancel Save" at bounding box center [846, 772] width 1385 height 25
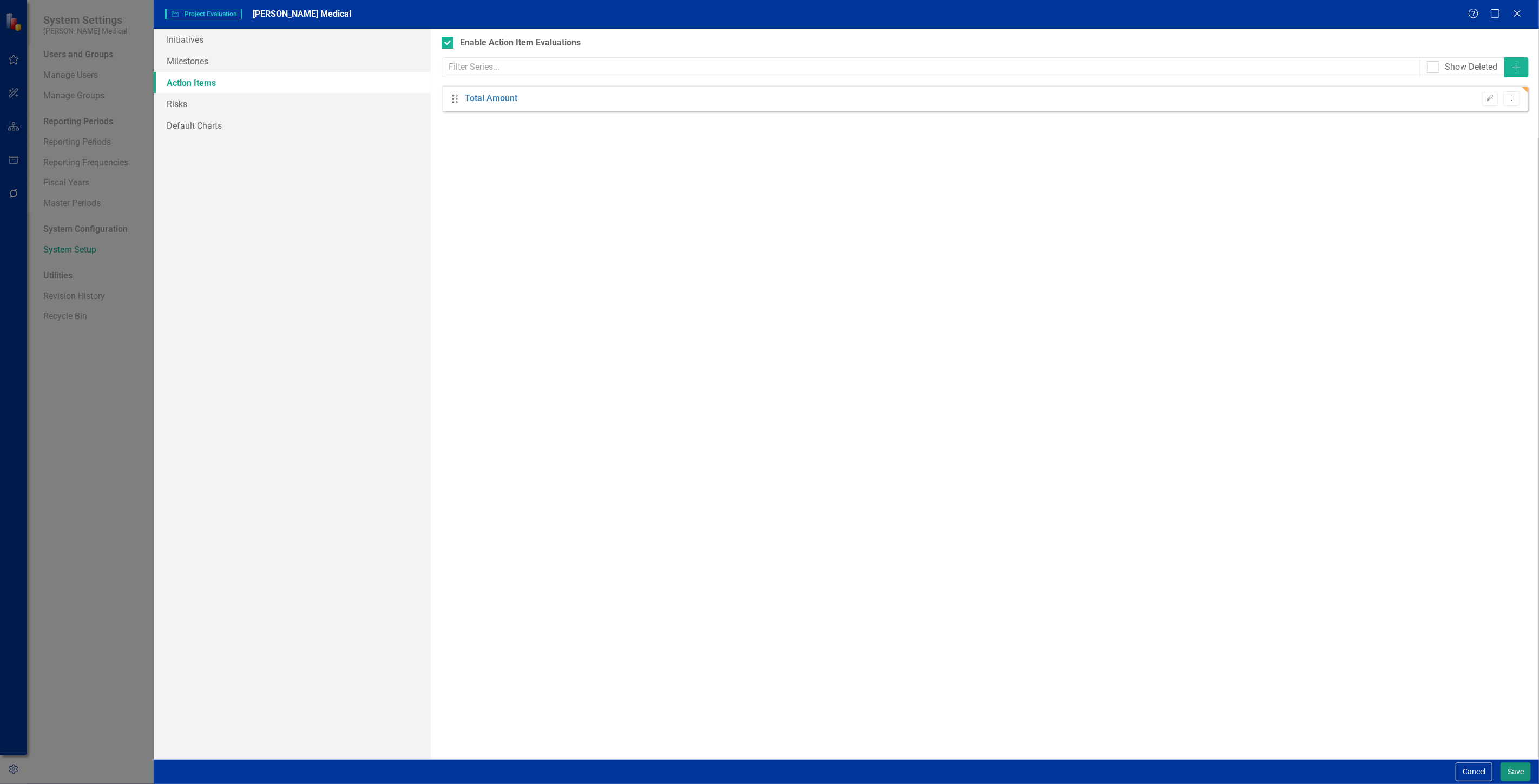
click at [1511, 766] on button "Save" at bounding box center [1516, 772] width 30 height 19
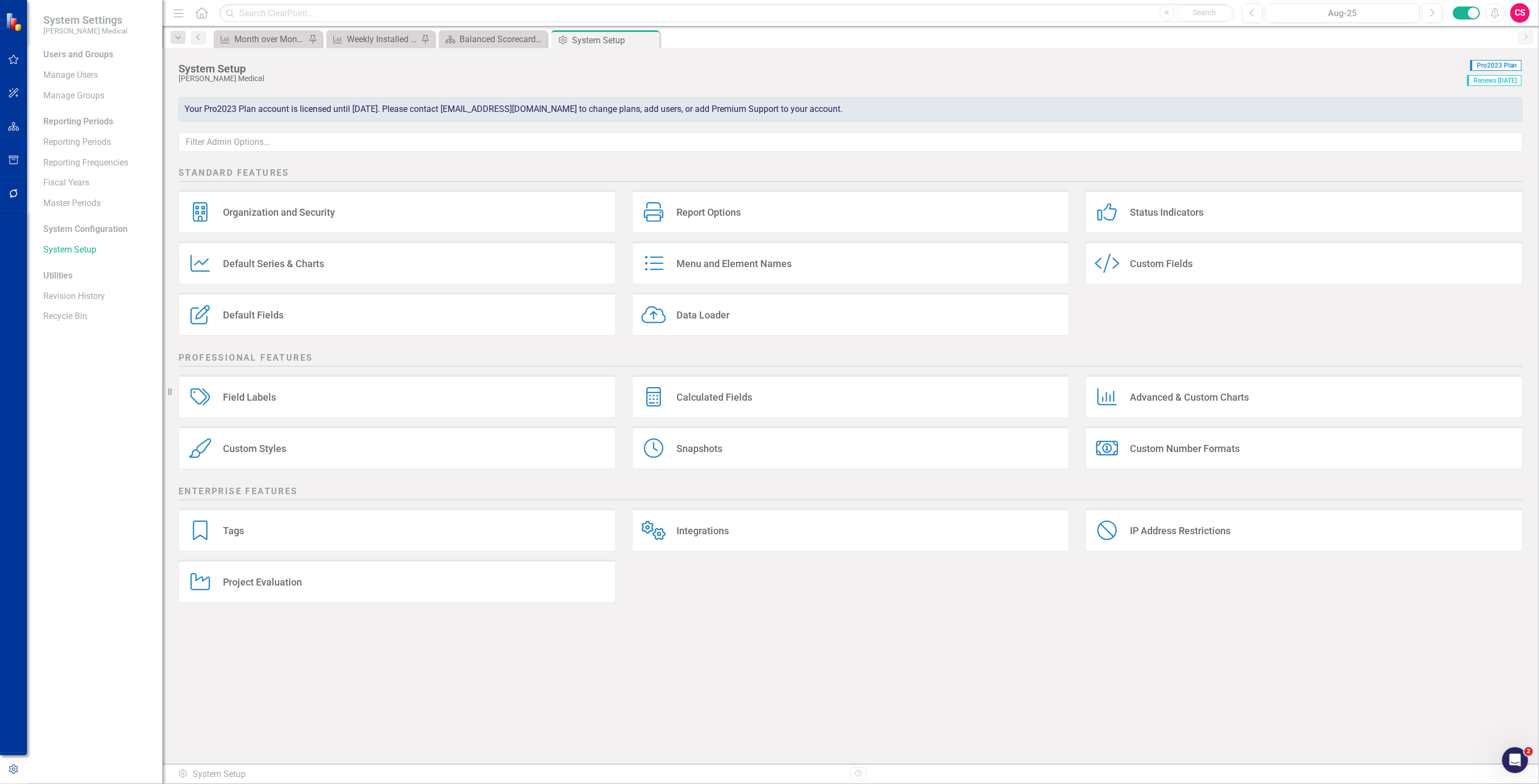
click at [307, 316] on div "Default Fields Default Fields" at bounding box center [397, 314] width 437 height 43
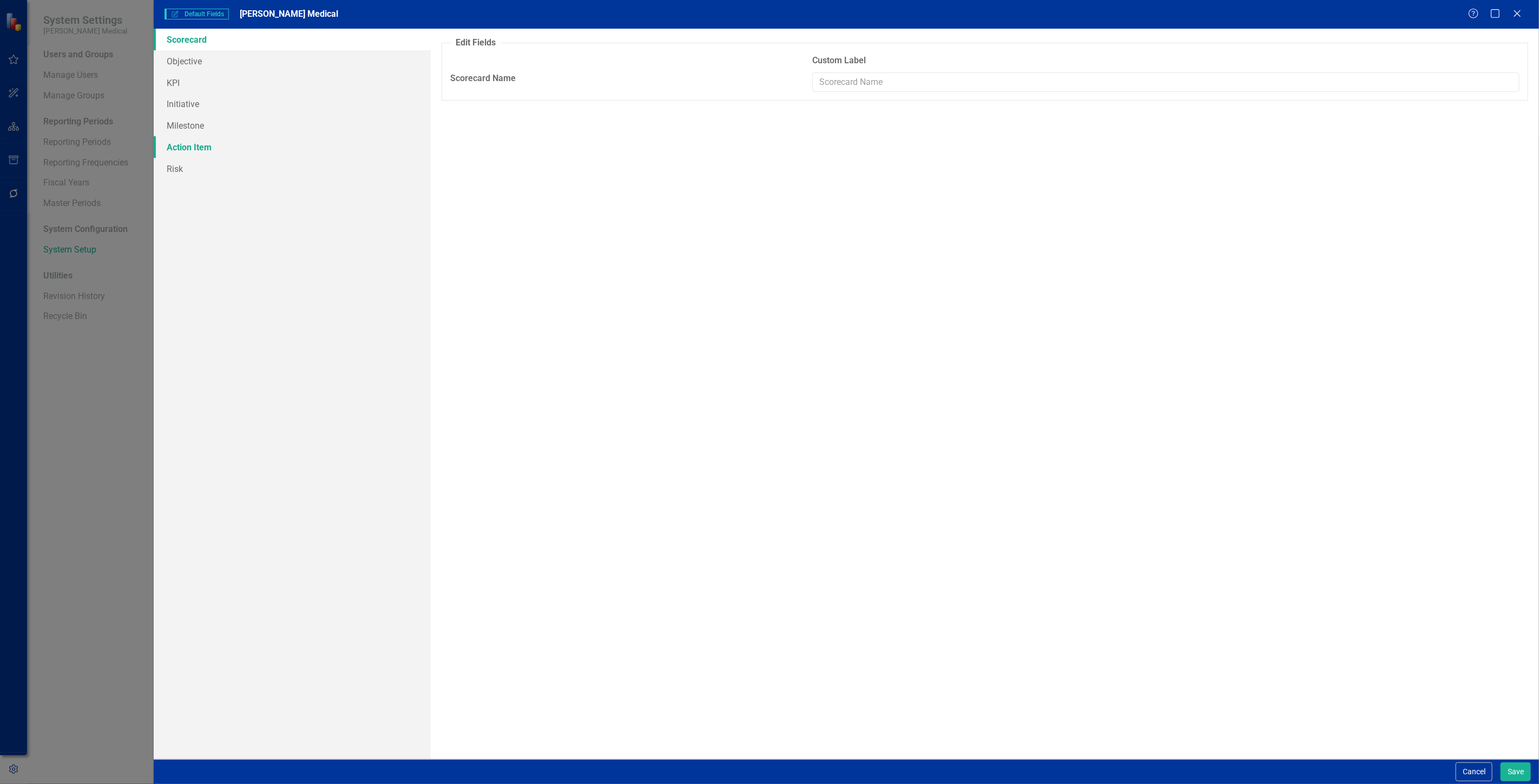
click at [244, 142] on link "Action Item" at bounding box center [292, 147] width 277 height 21
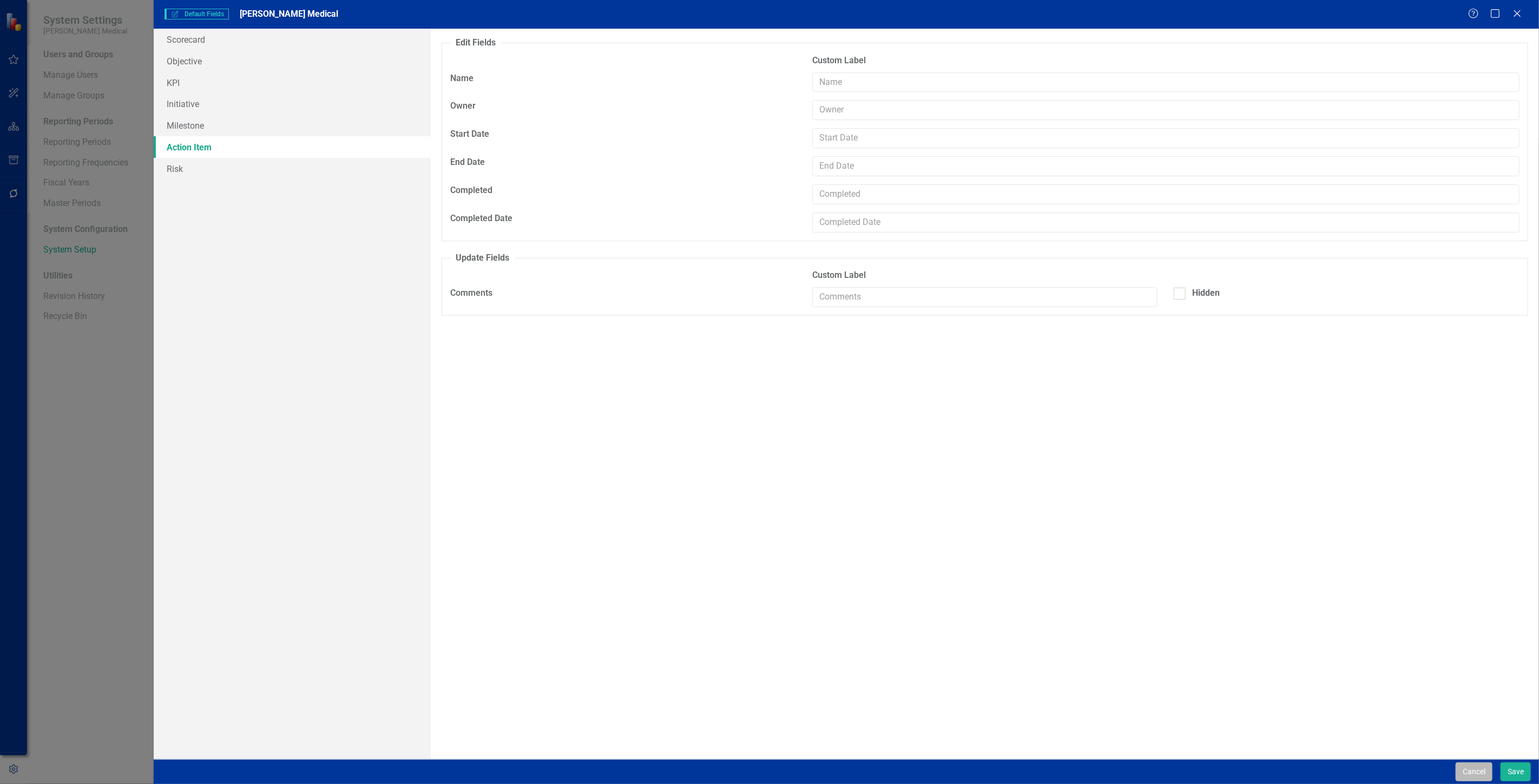
click at [1477, 769] on button "Cancel" at bounding box center [1474, 772] width 37 height 19
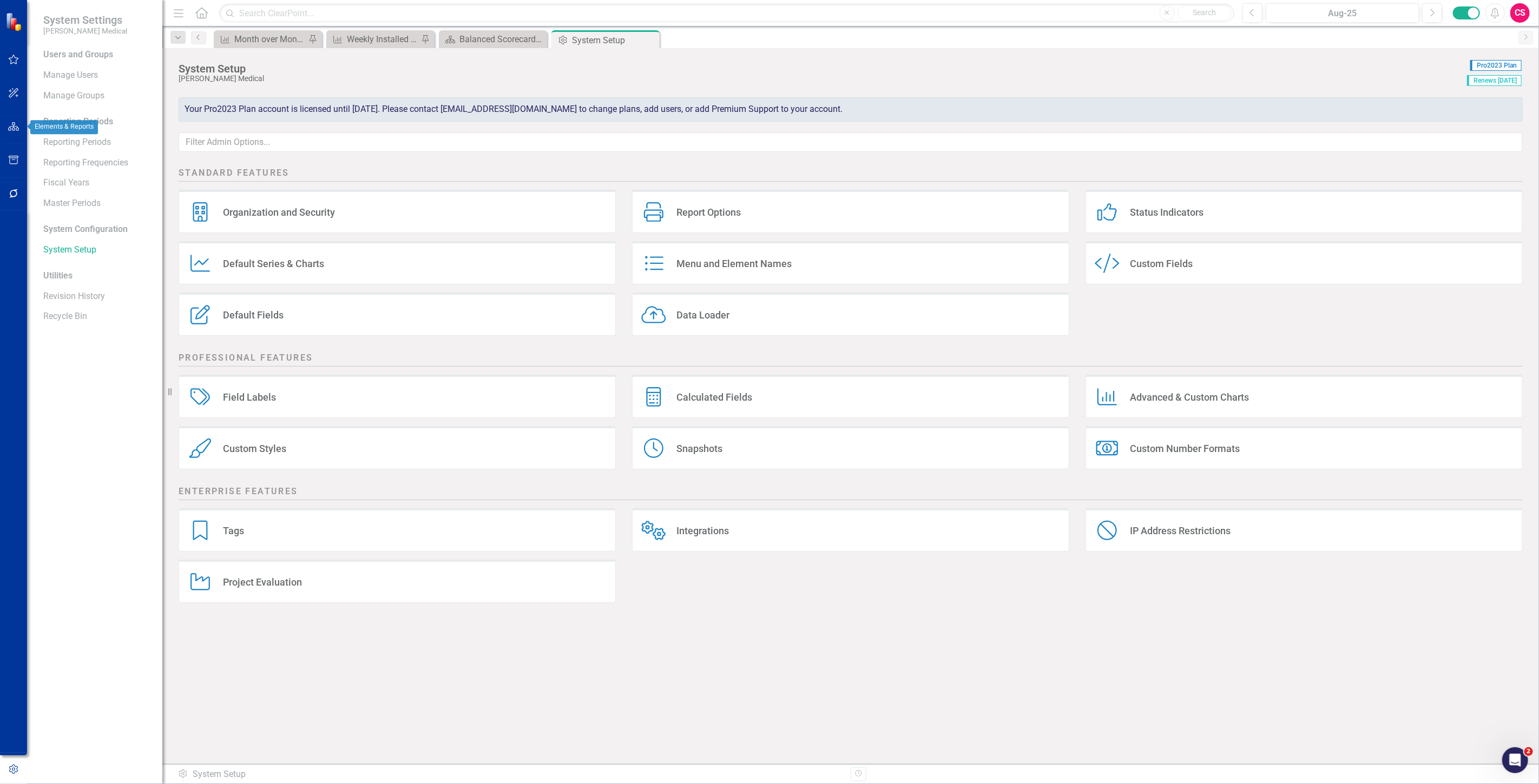
click at [9, 127] on icon "button" at bounding box center [14, 127] width 11 height 8
click at [84, 112] on link "Scorecards" at bounding box center [76, 113] width 44 height 13
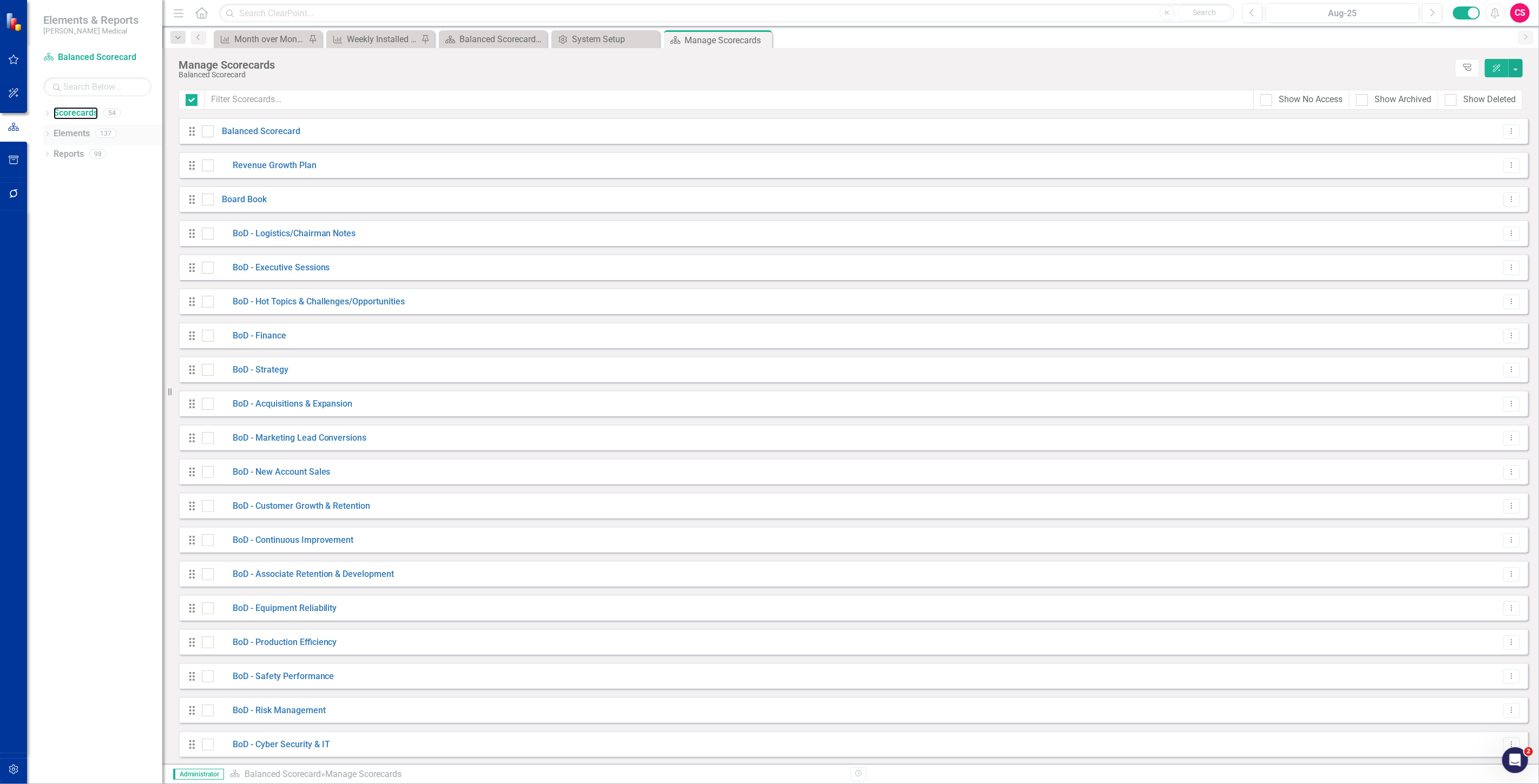
checkbox input "false"
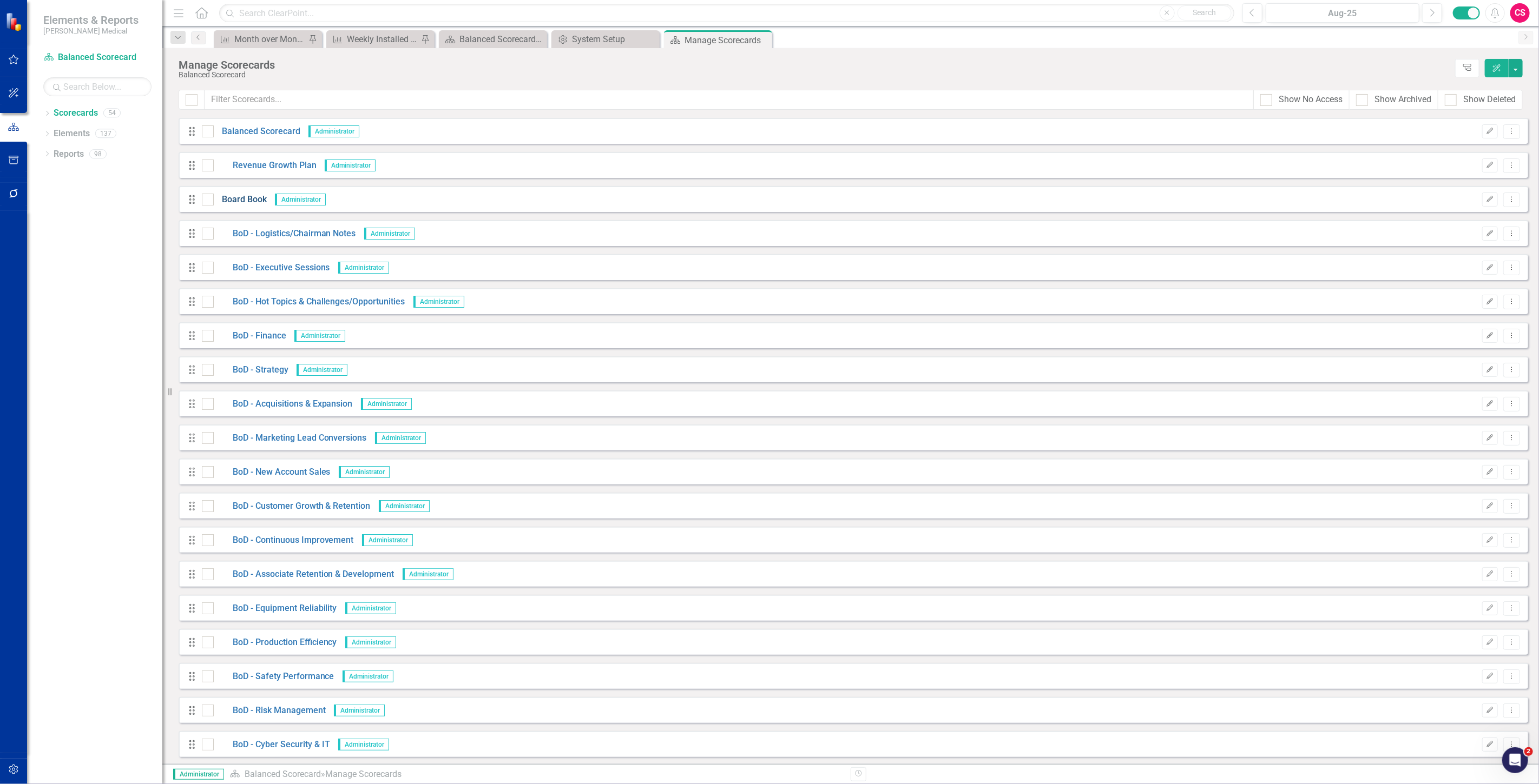
click at [249, 196] on link "Board Book" at bounding box center [240, 199] width 53 height 13
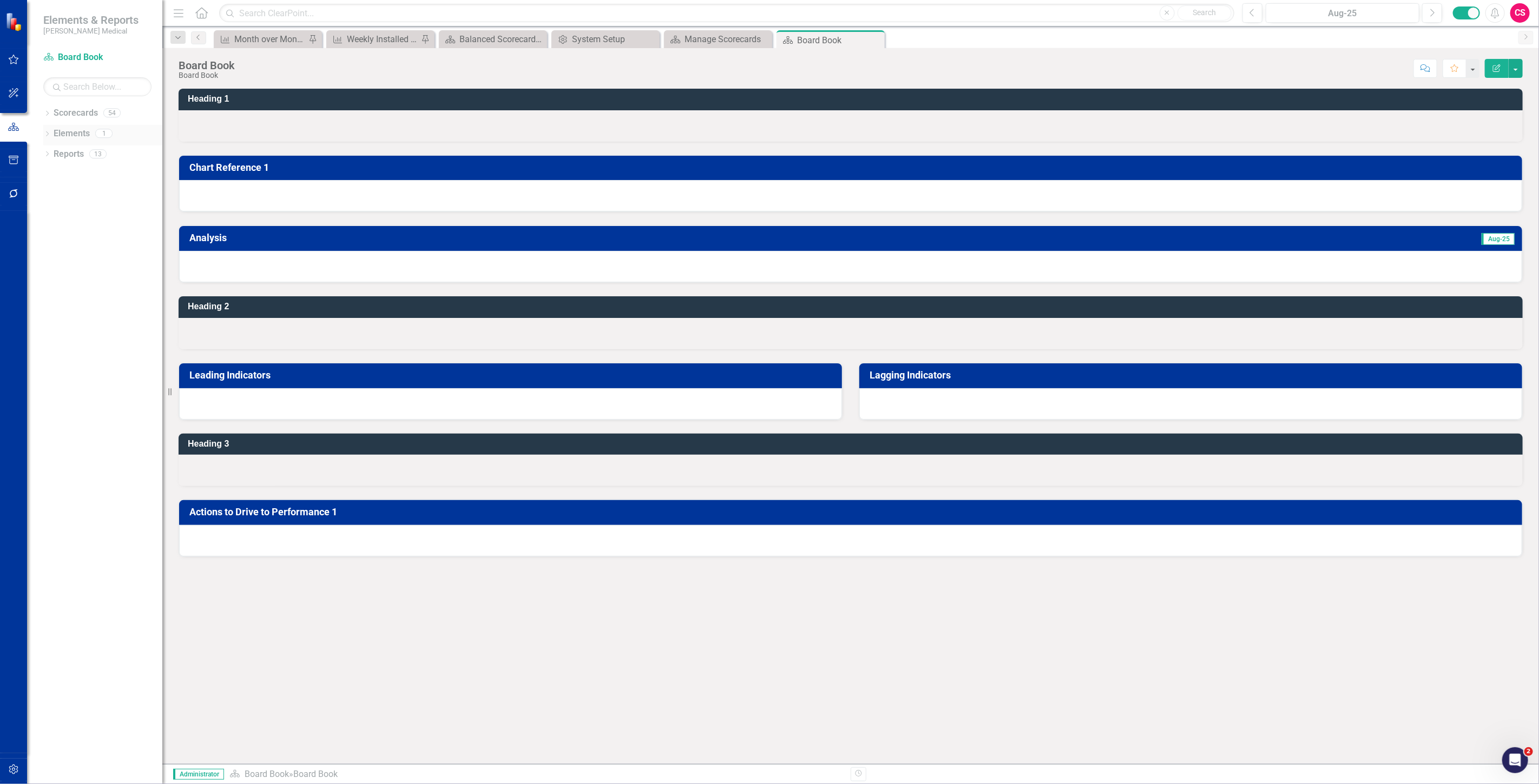
click at [87, 138] on link "Elements" at bounding box center [72, 134] width 36 height 13
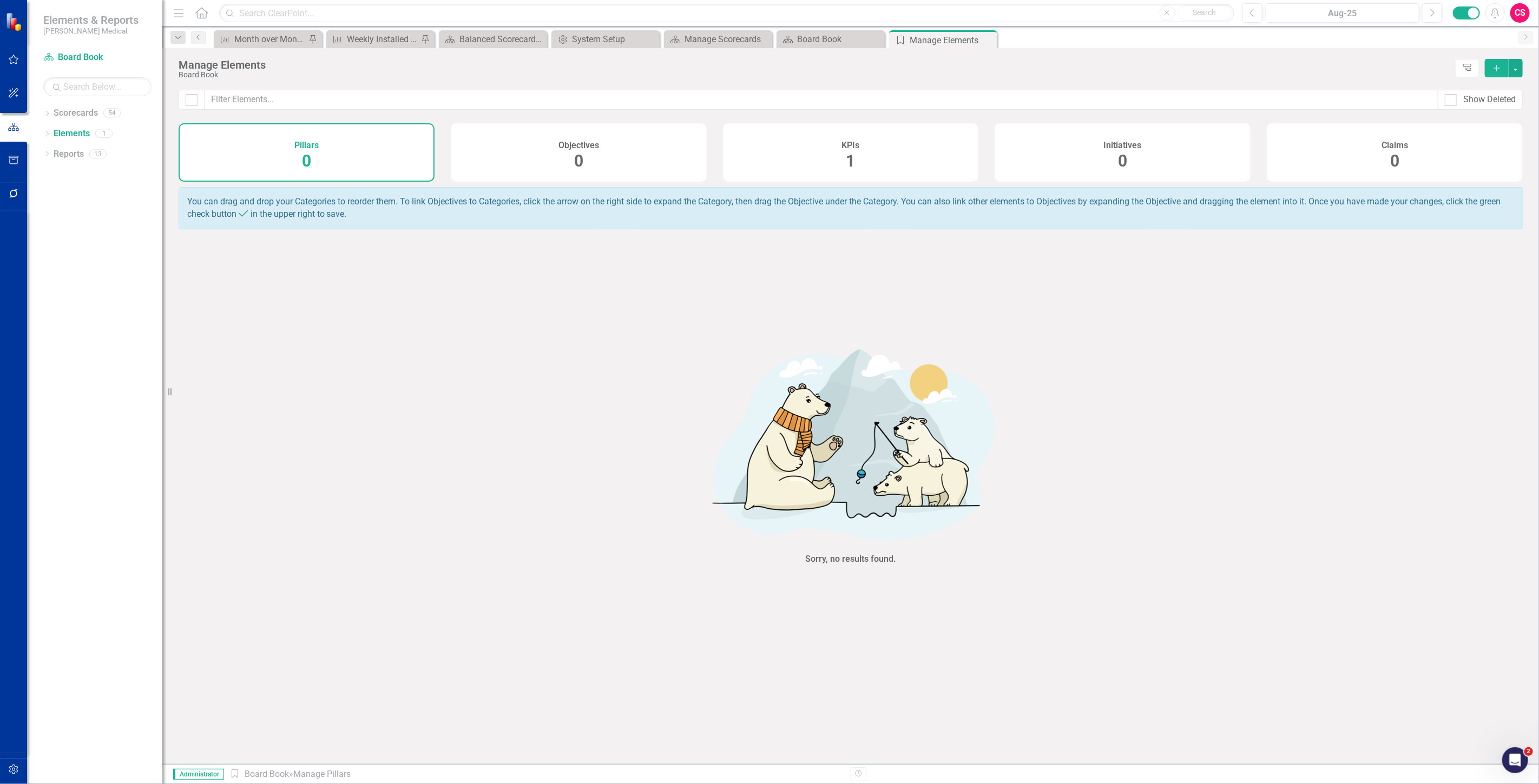
click at [1407, 149] on h4 "Claims" at bounding box center [1394, 145] width 26 height 10
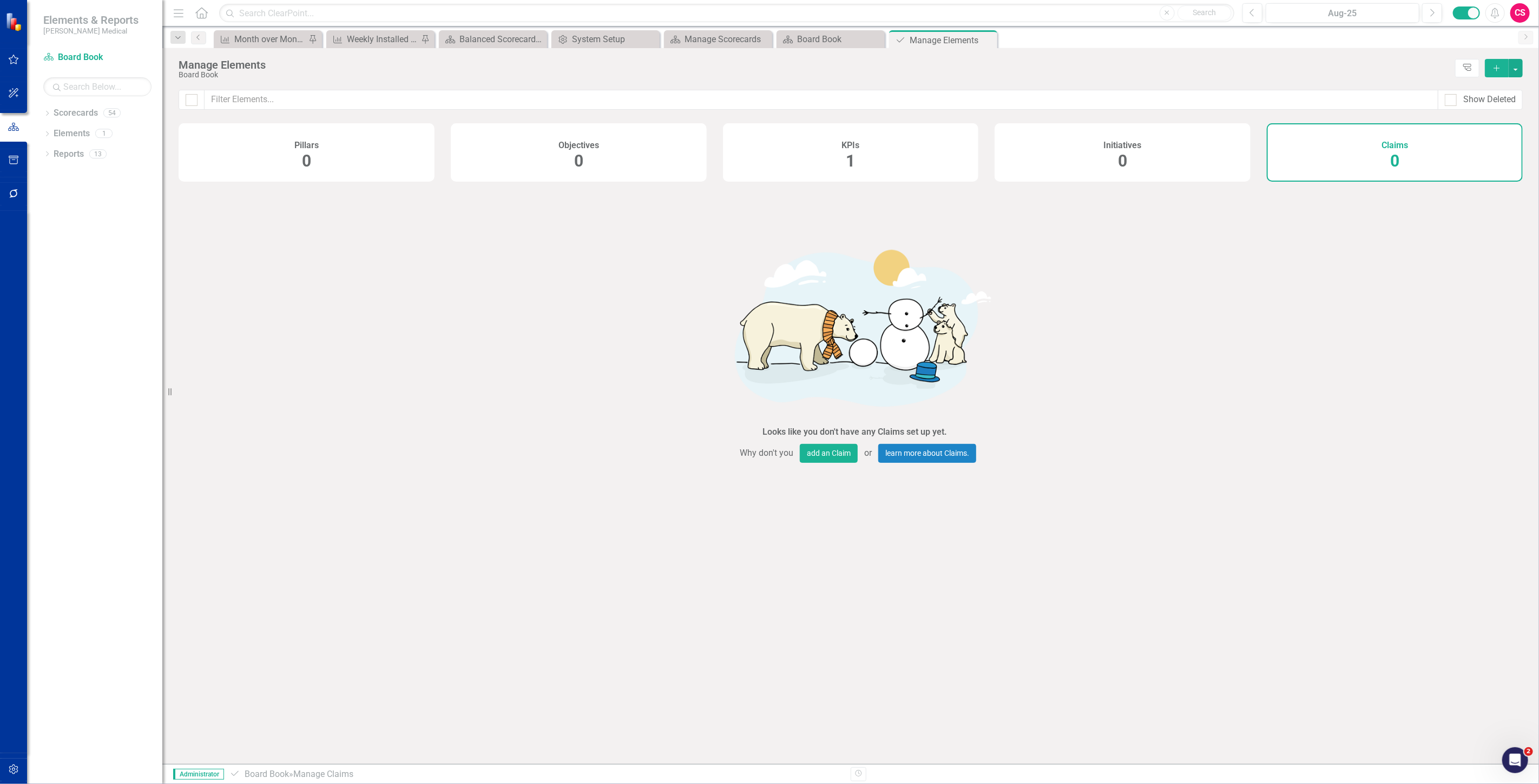
click at [1489, 73] on button "Add" at bounding box center [1497, 68] width 24 height 19
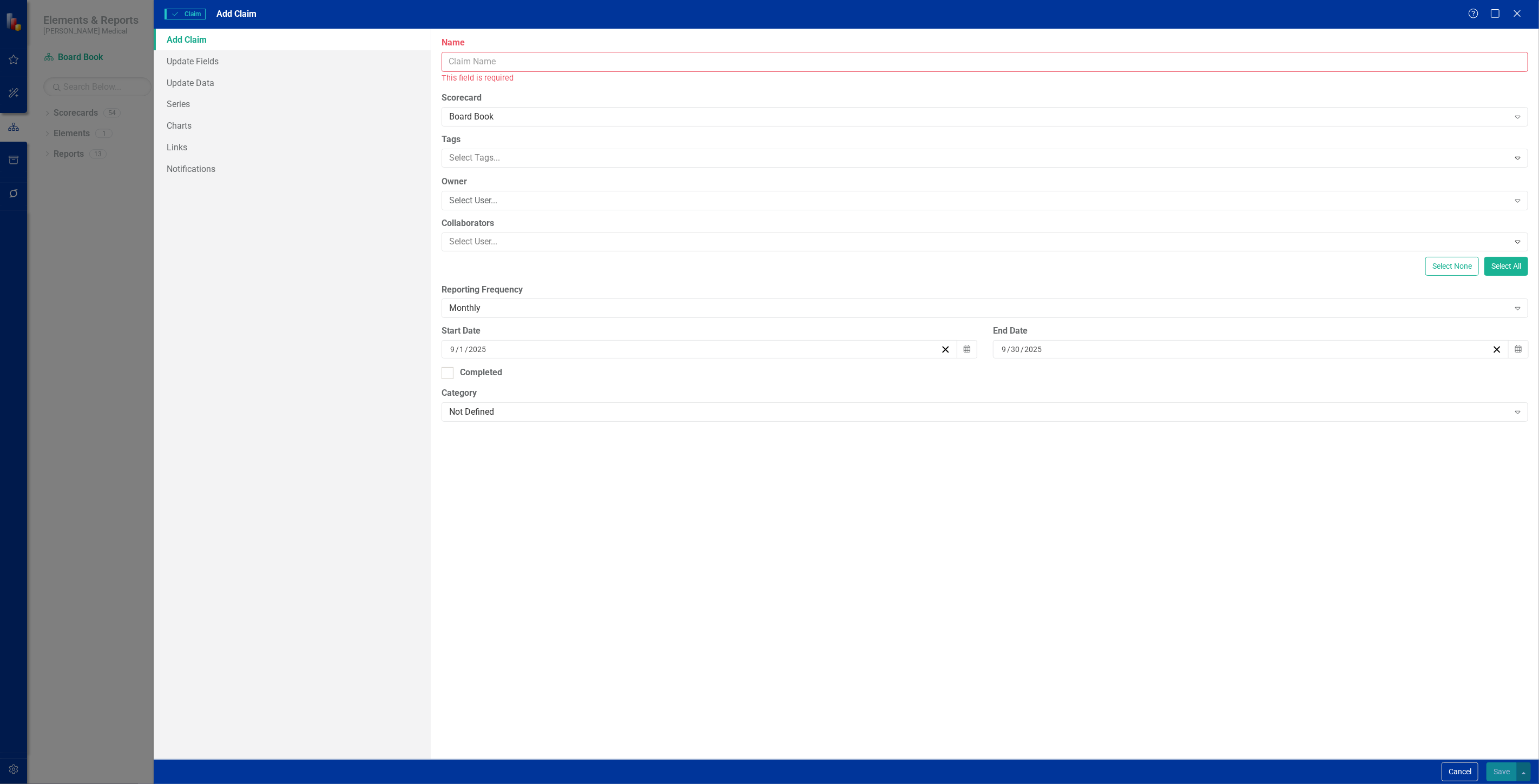
click at [495, 68] on input "Name" at bounding box center [985, 62] width 1087 height 20
type input "Claim 1"
click at [1500, 761] on div "Cancel Save" at bounding box center [846, 772] width 1385 height 25
click at [1507, 772] on button "Save" at bounding box center [1501, 772] width 30 height 19
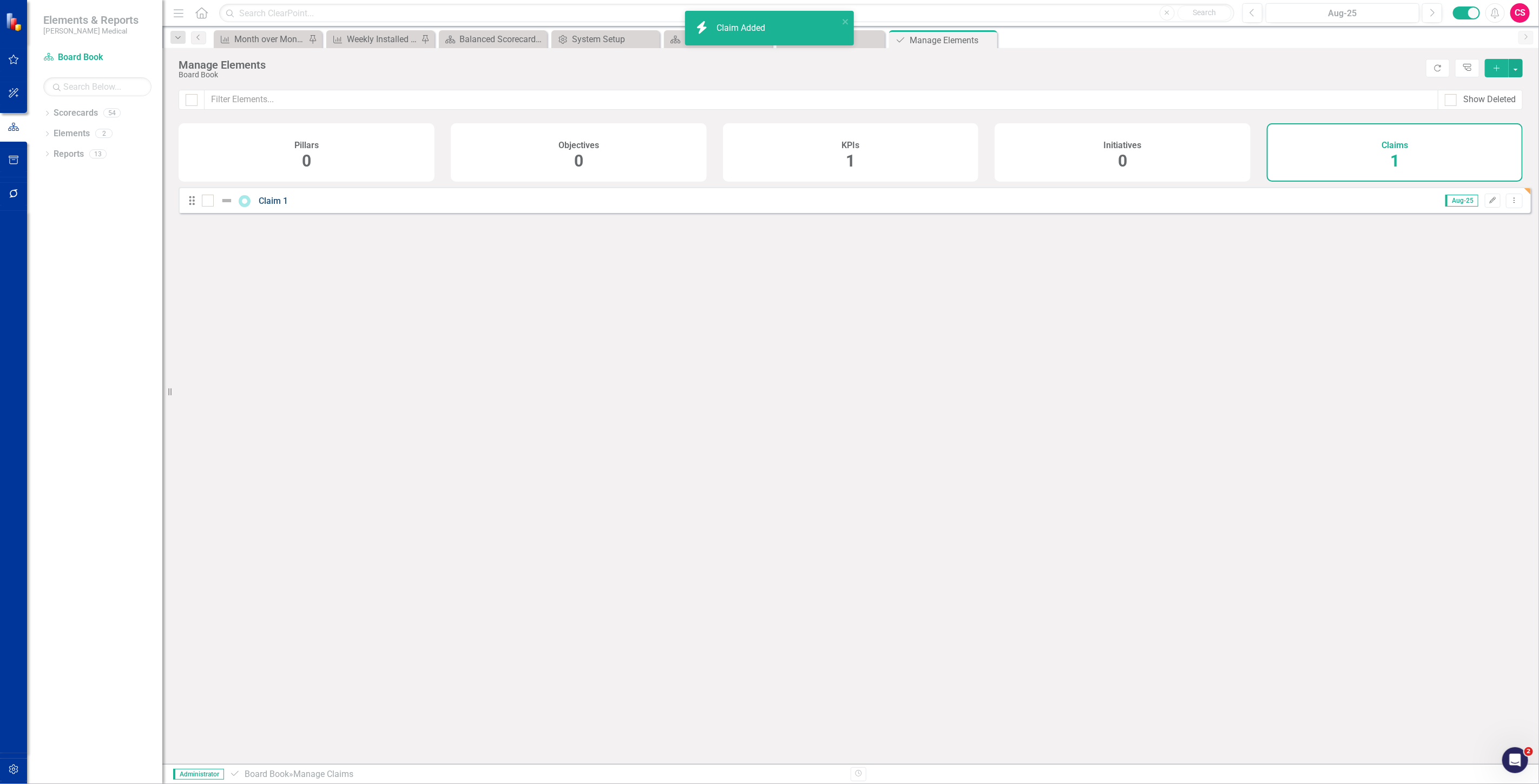
click at [266, 204] on link "Claim 1" at bounding box center [273, 201] width 29 height 10
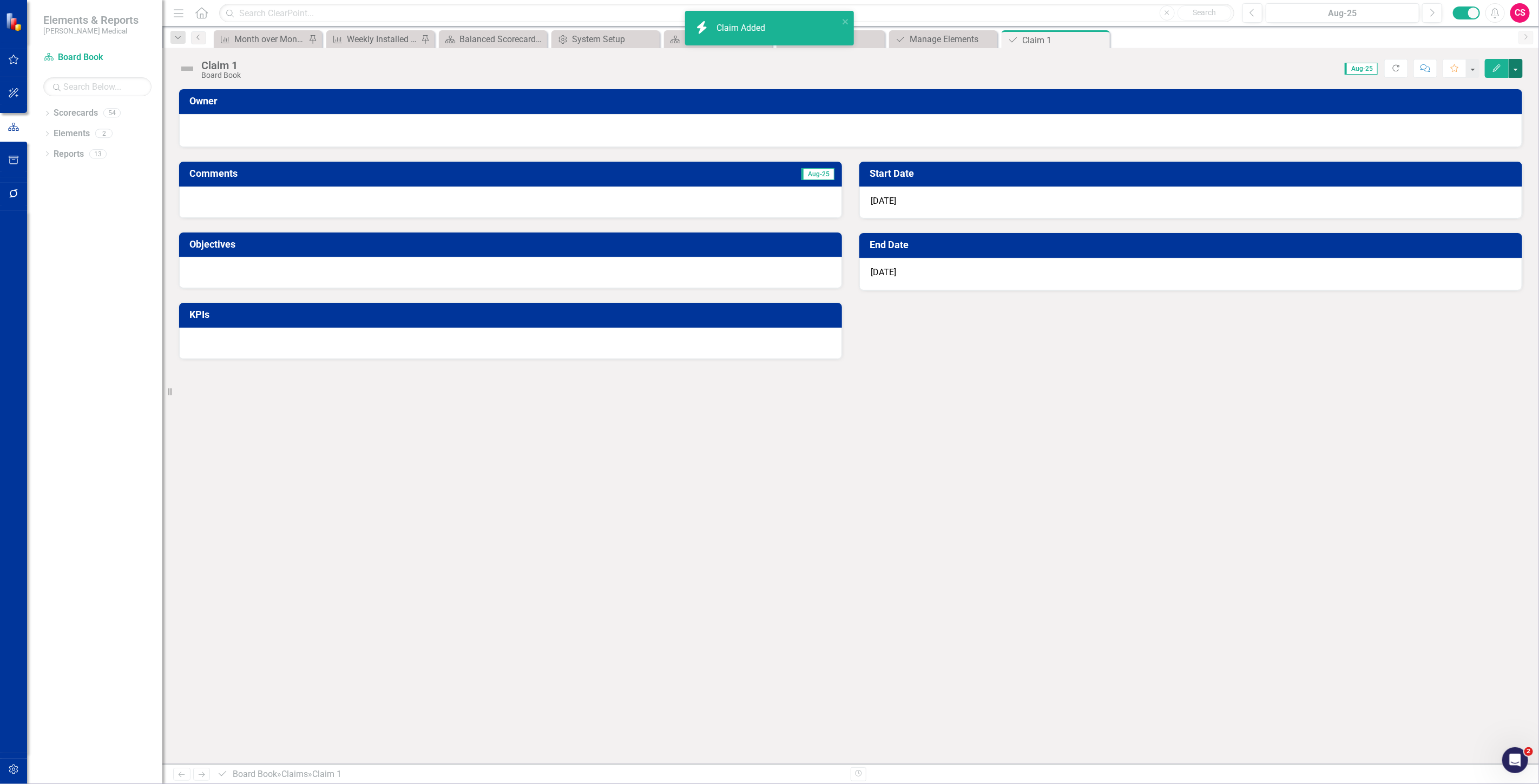
click at [1512, 67] on button "button" at bounding box center [1516, 69] width 14 height 19
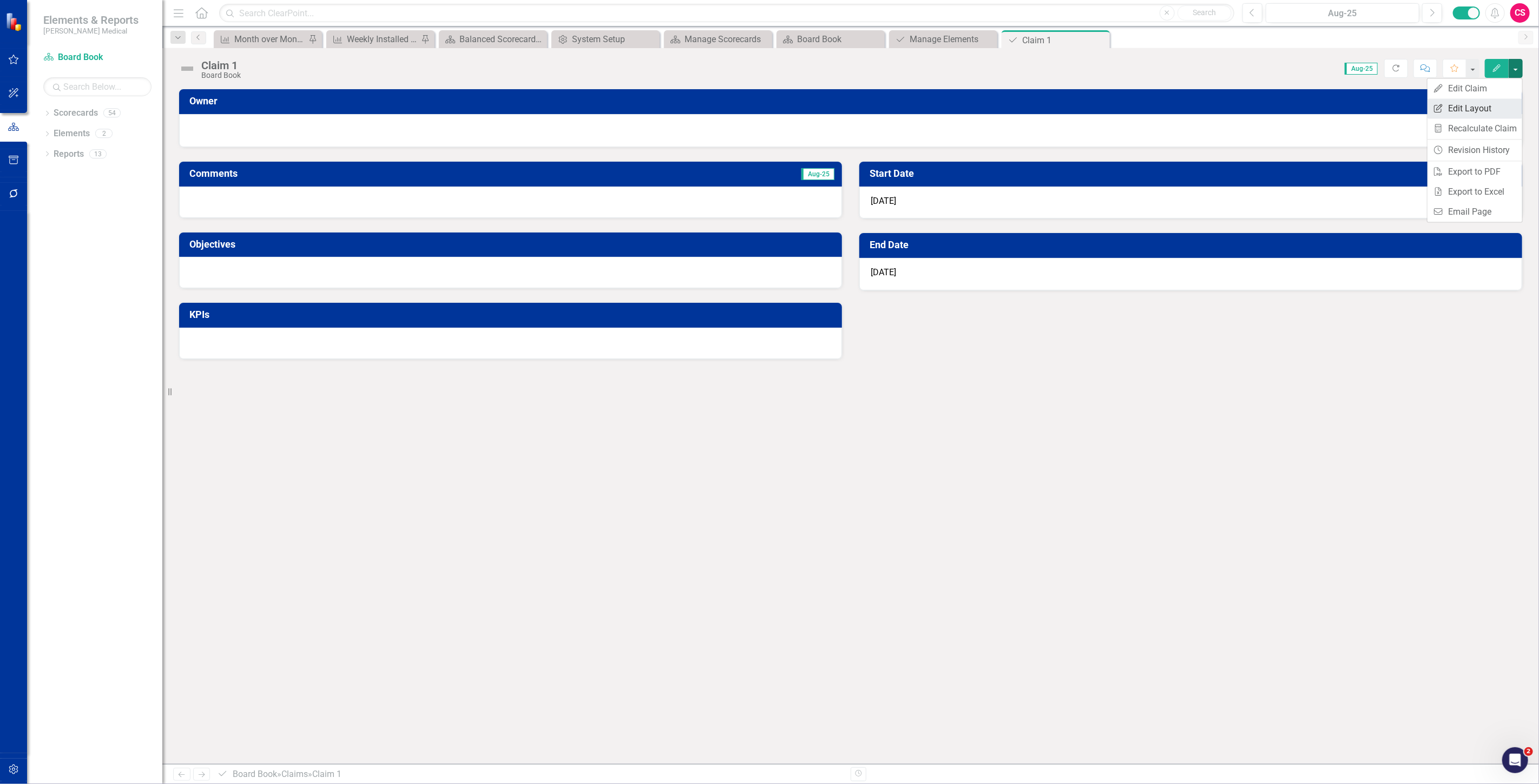
click at [1448, 106] on link "Edit Report Edit Layout" at bounding box center [1474, 109] width 95 height 20
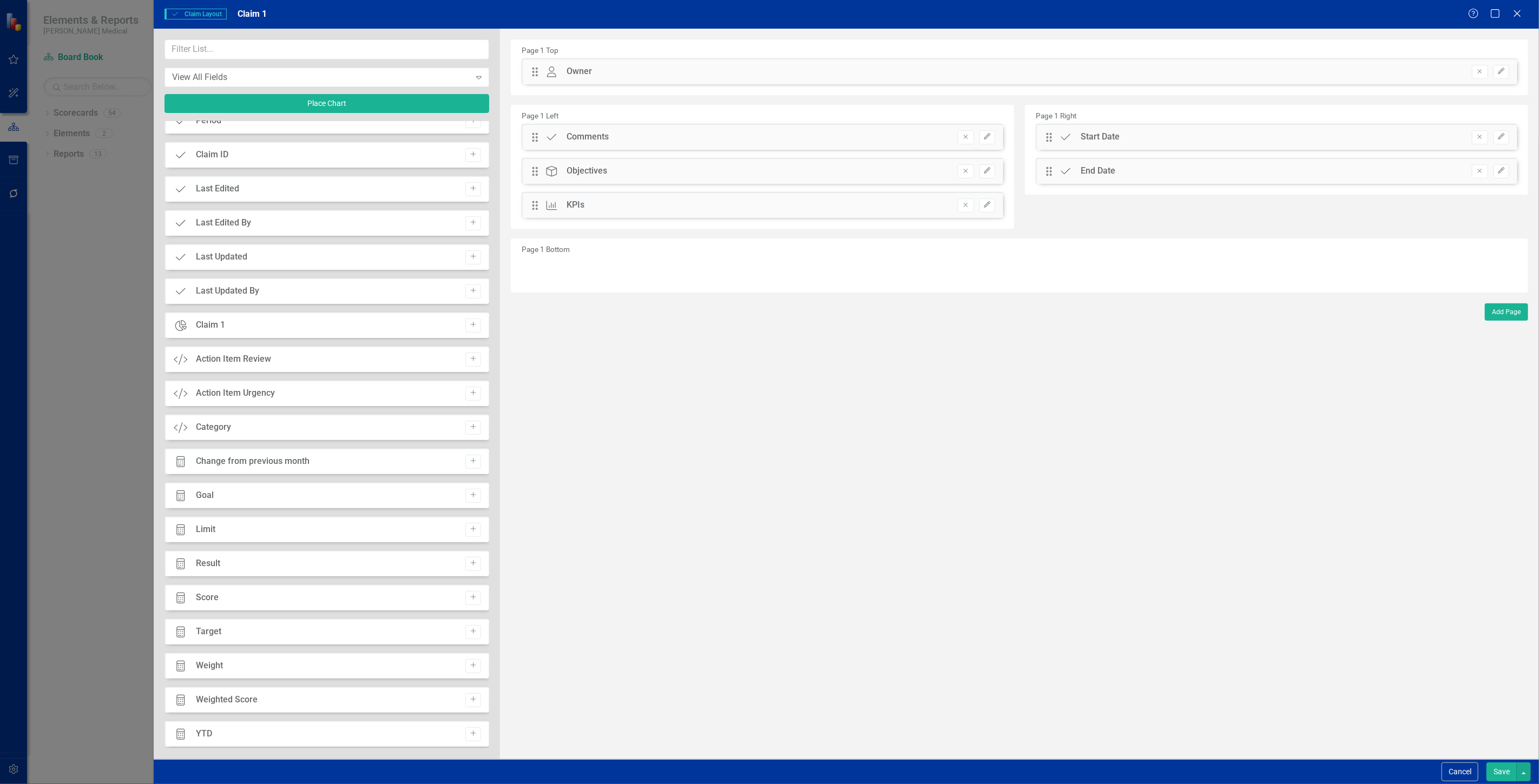
scroll to position [496, 0]
click at [469, 419] on icon "Add" at bounding box center [473, 422] width 8 height 7
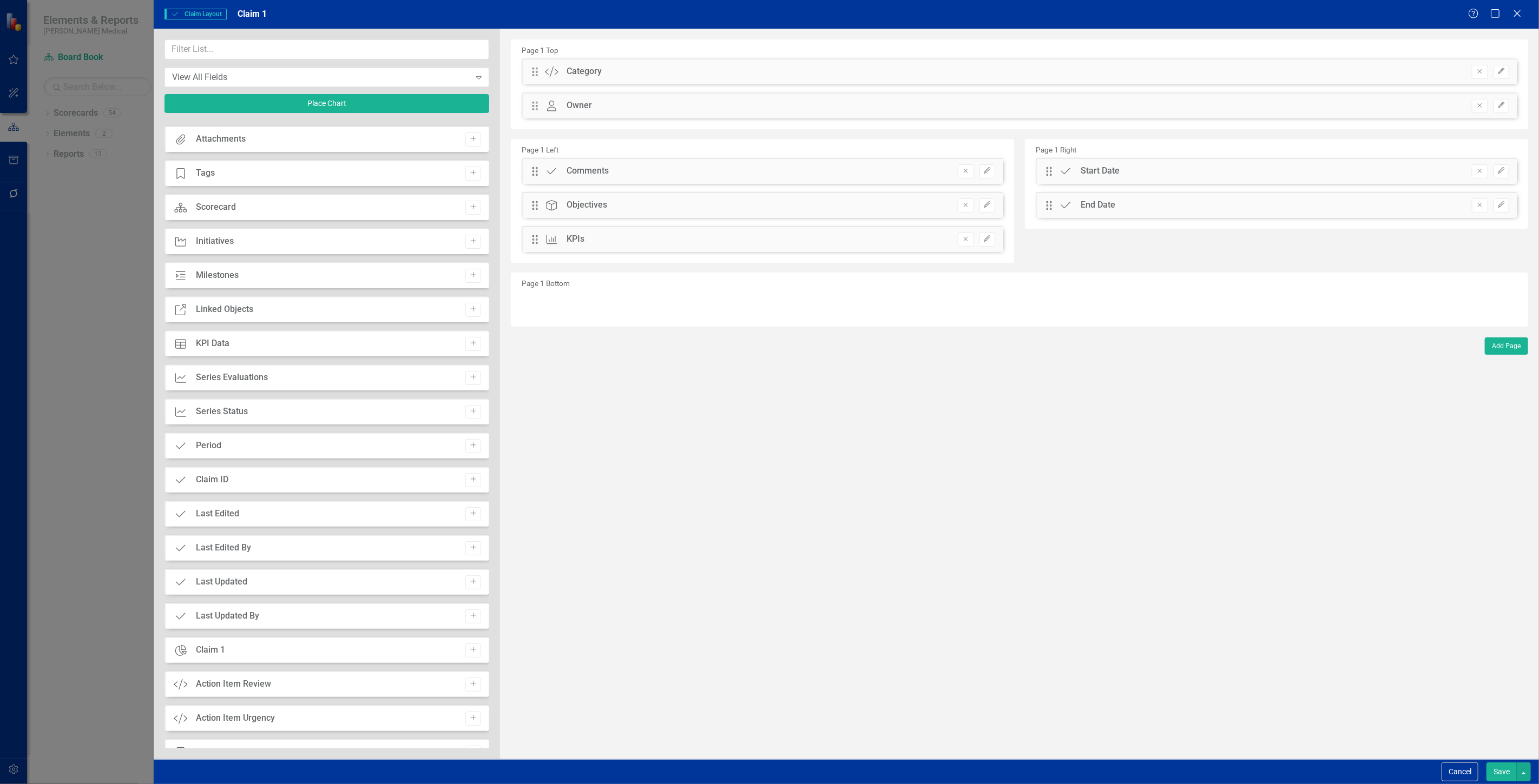
scroll to position [102, 0]
click at [469, 404] on icon "Add" at bounding box center [473, 407] width 8 height 7
drag, startPoint x: 531, startPoint y: 77, endPoint x: 572, endPoint y: 291, distance: 217.9
drag, startPoint x: 532, startPoint y: 70, endPoint x: 545, endPoint y: 101, distance: 33.6
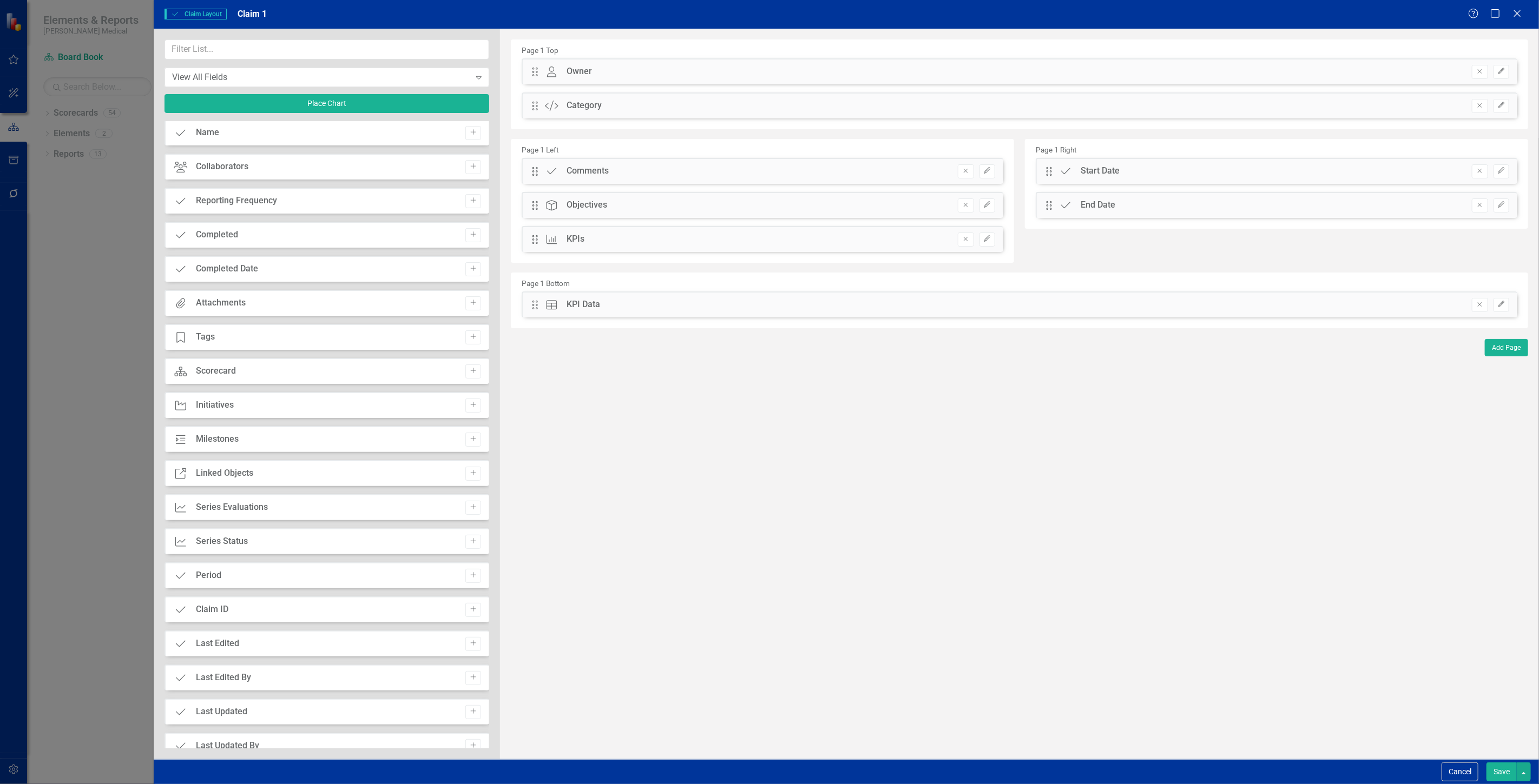
scroll to position [0, 0]
click at [967, 168] on icon "Remove" at bounding box center [966, 171] width 8 height 7
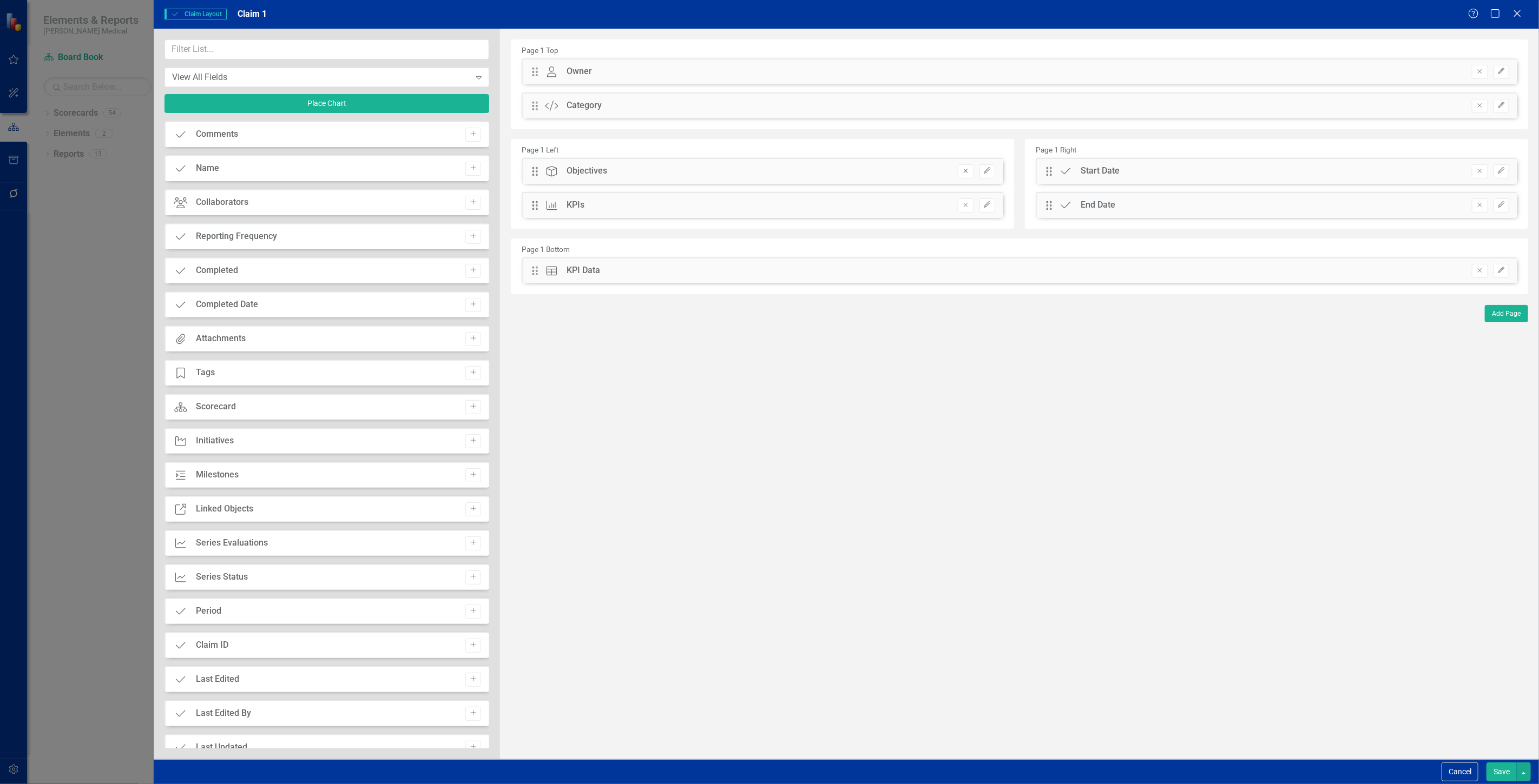
click at [966, 168] on icon "Remove" at bounding box center [966, 171] width 8 height 7
click at [468, 342] on button "Add" at bounding box center [473, 339] width 16 height 14
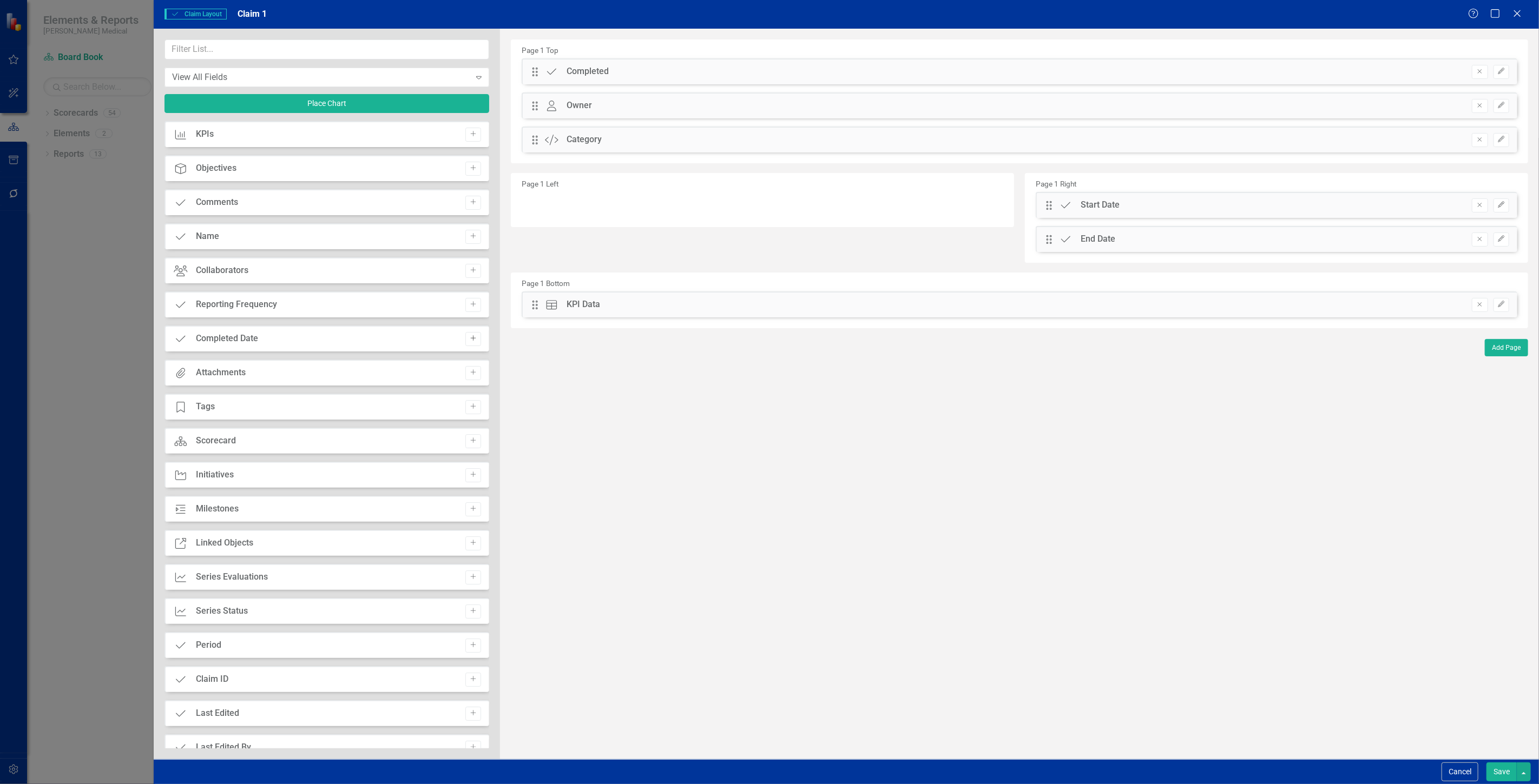
click at [469, 339] on icon "Add" at bounding box center [473, 339] width 8 height 7
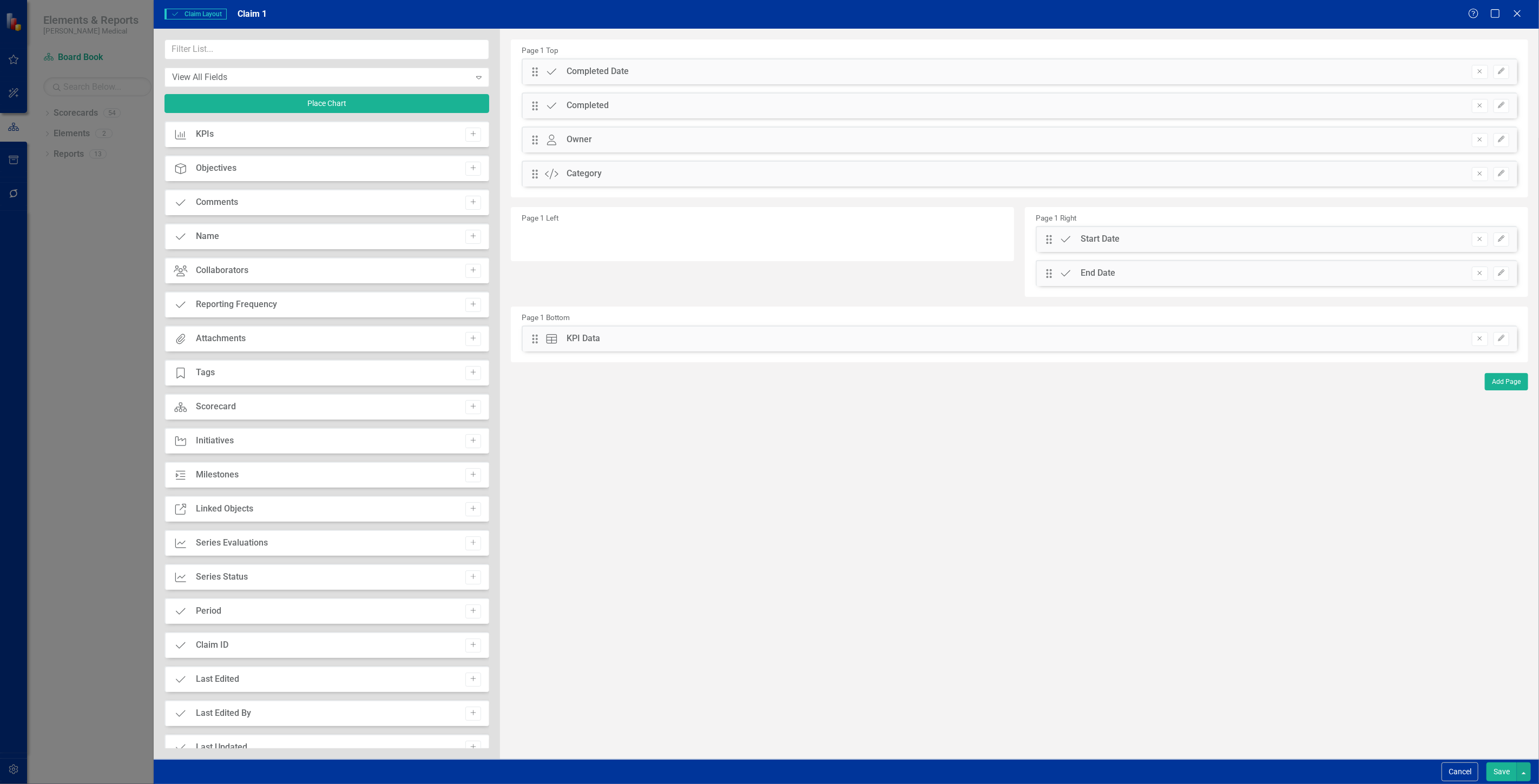
drag, startPoint x: 534, startPoint y: 95, endPoint x: 538, endPoint y: 210, distance: 115.1
click at [538, 210] on div "Page 1 Top Drag Claim Completed Date Remove Edit Drag Claim Completed Remove Ed…" at bounding box center [1019, 201] width 1017 height 323
click at [531, 102] on div "The fields (or pods) that are available for you to include on the detail page a…" at bounding box center [1019, 394] width 1039 height 731
drag, startPoint x: 531, startPoint y: 100, endPoint x: 529, endPoint y: 136, distance: 36.1
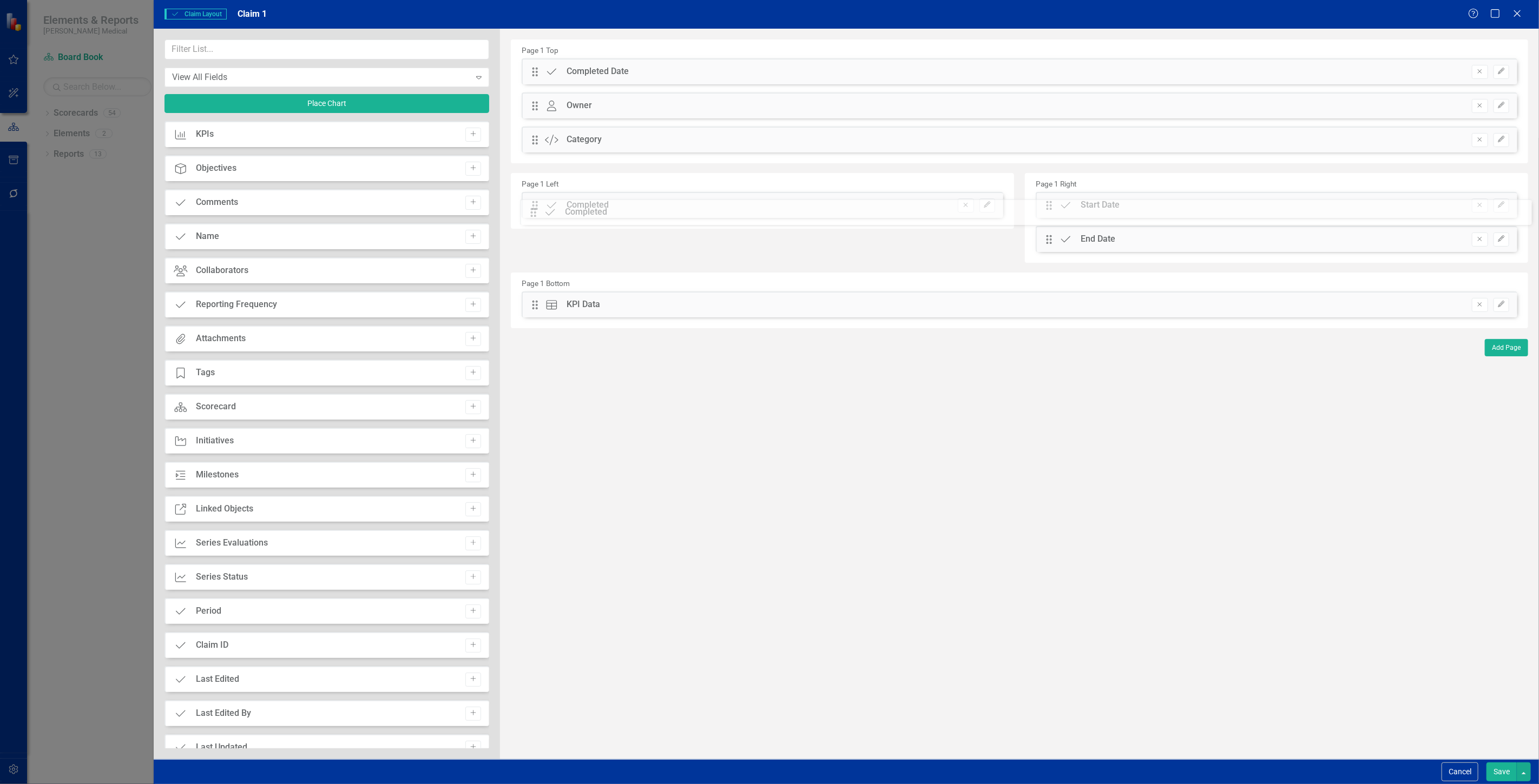
drag, startPoint x: 533, startPoint y: 106, endPoint x: 539, endPoint y: 213, distance: 107.2
drag, startPoint x: 535, startPoint y: 74, endPoint x: 523, endPoint y: 201, distance: 127.6
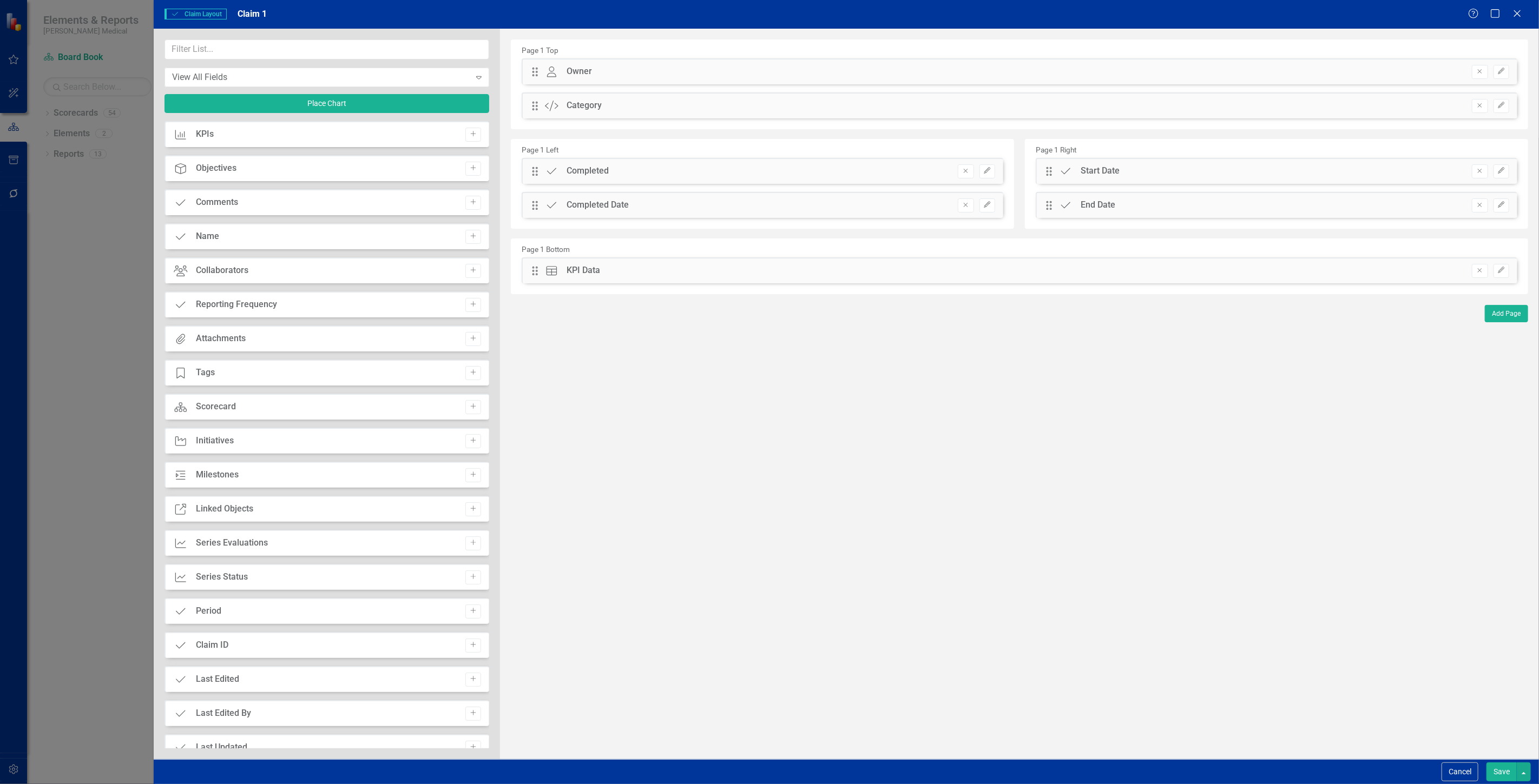
click at [1491, 772] on button "Save" at bounding box center [1501, 772] width 30 height 19
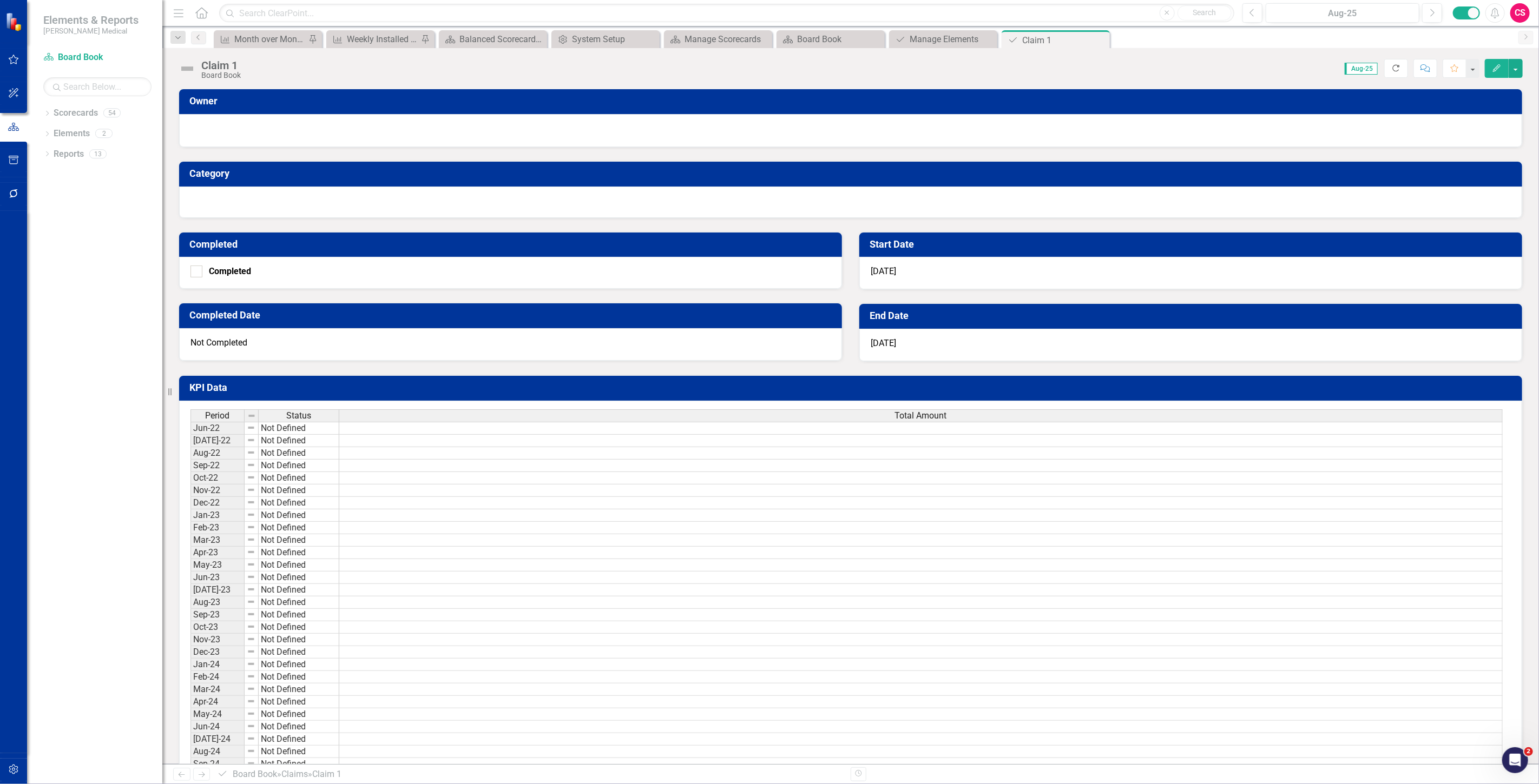
click at [1395, 72] on button "Refresh" at bounding box center [1396, 69] width 24 height 19
click at [72, 153] on link "Reports" at bounding box center [69, 154] width 30 height 13
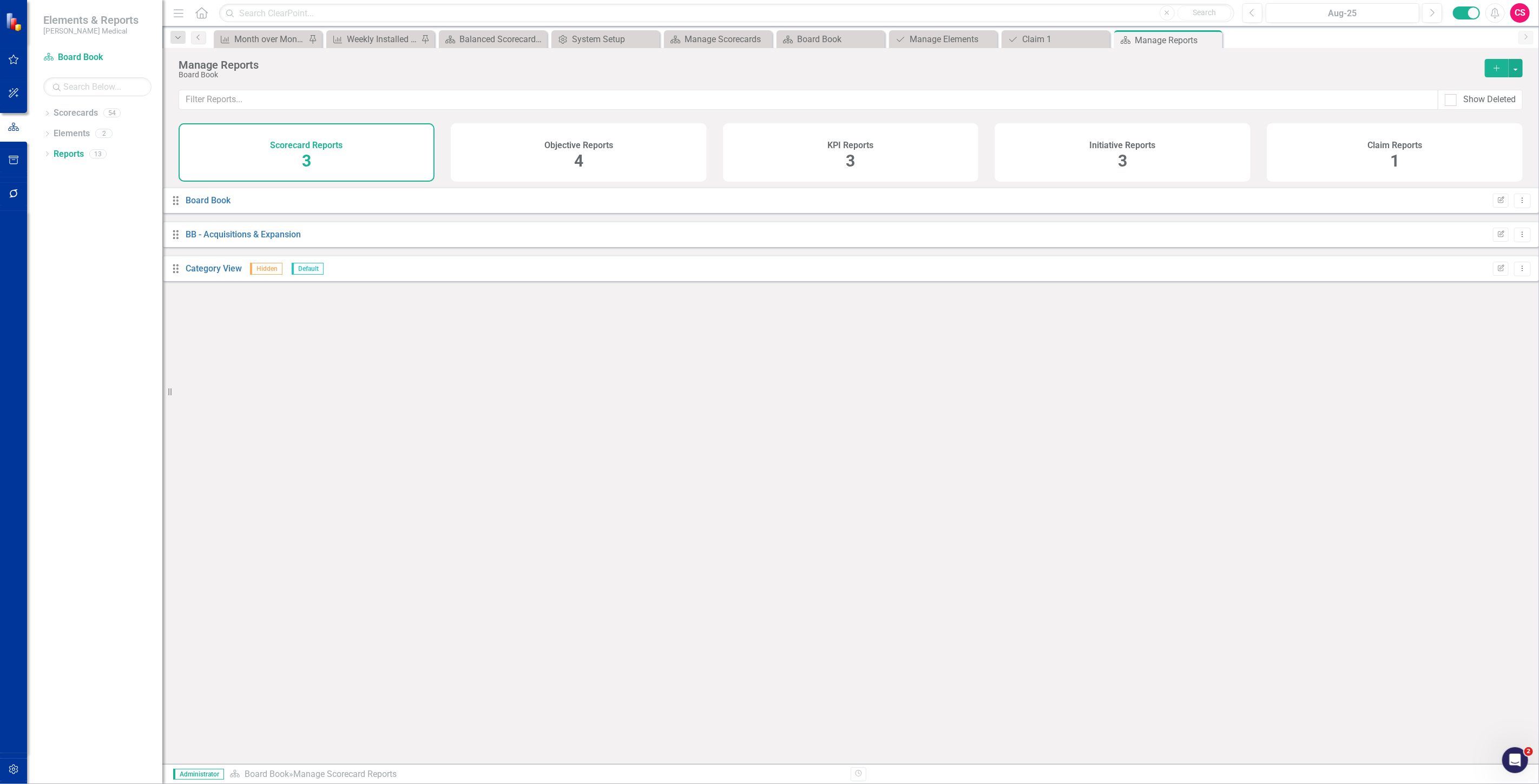
click at [1099, 161] on div "Initiative Reports 3" at bounding box center [1123, 153] width 256 height 59
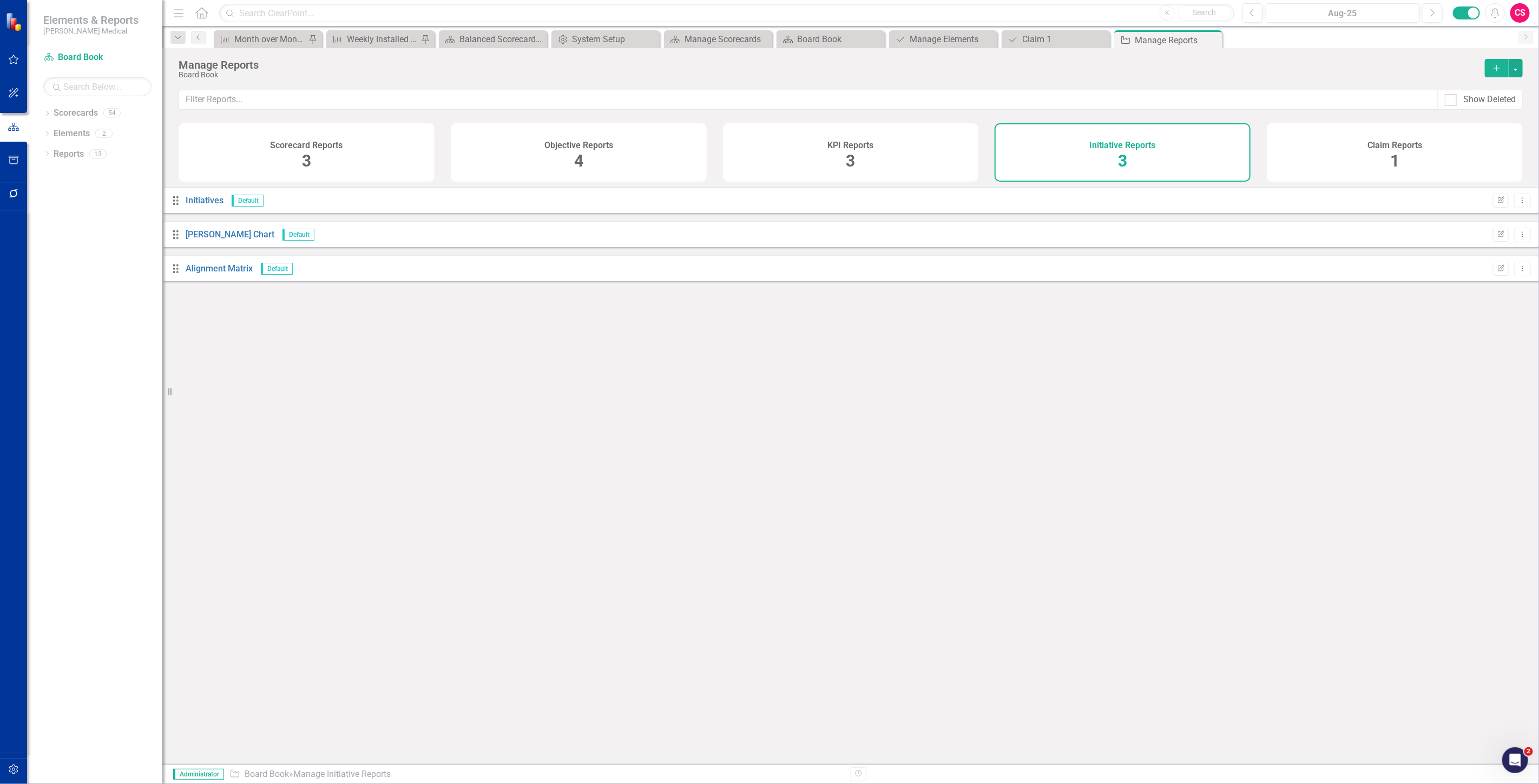
click at [1319, 149] on div "Claim Reports 1" at bounding box center [1394, 153] width 256 height 59
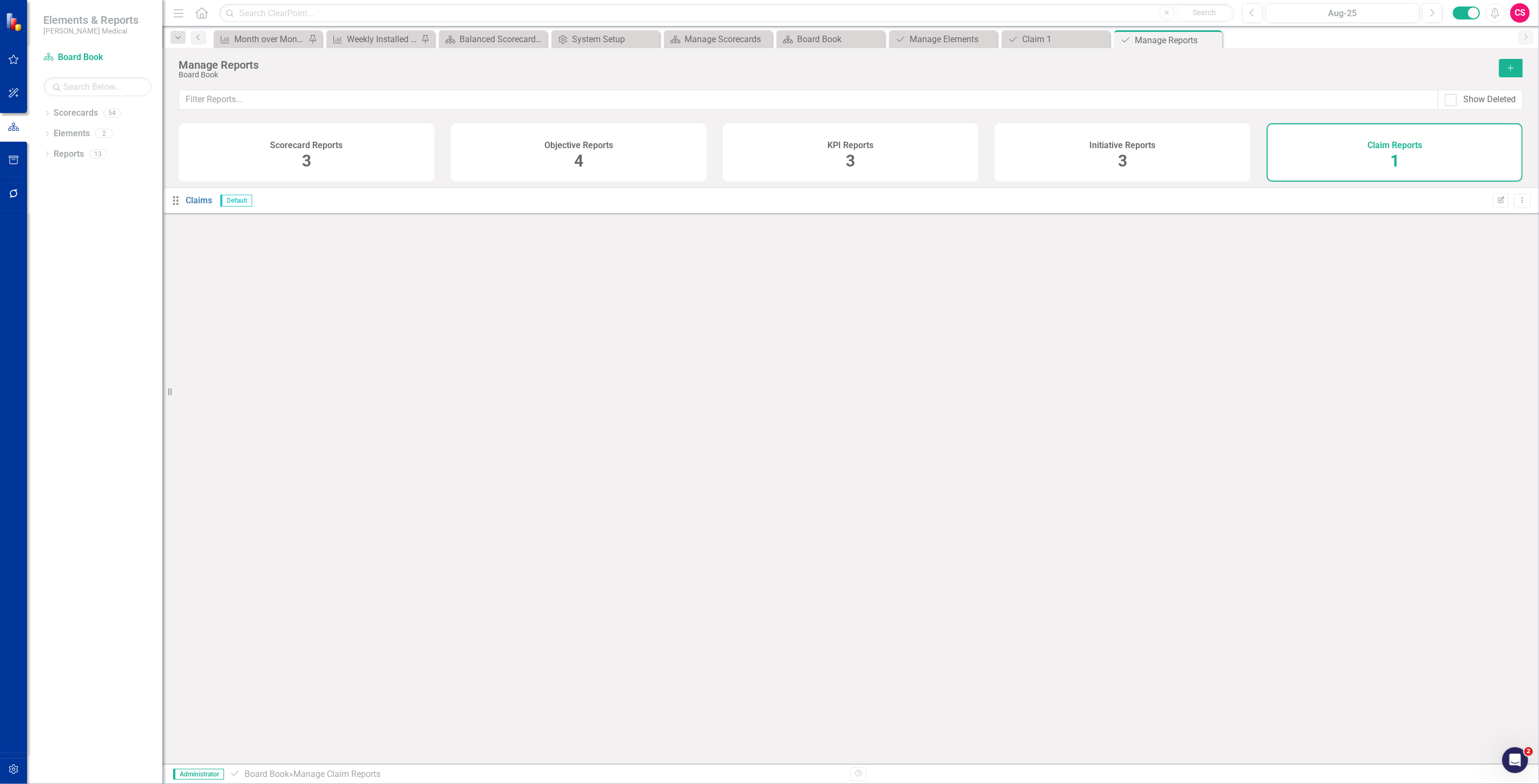
click at [1500, 67] on button "Add" at bounding box center [1511, 68] width 24 height 19
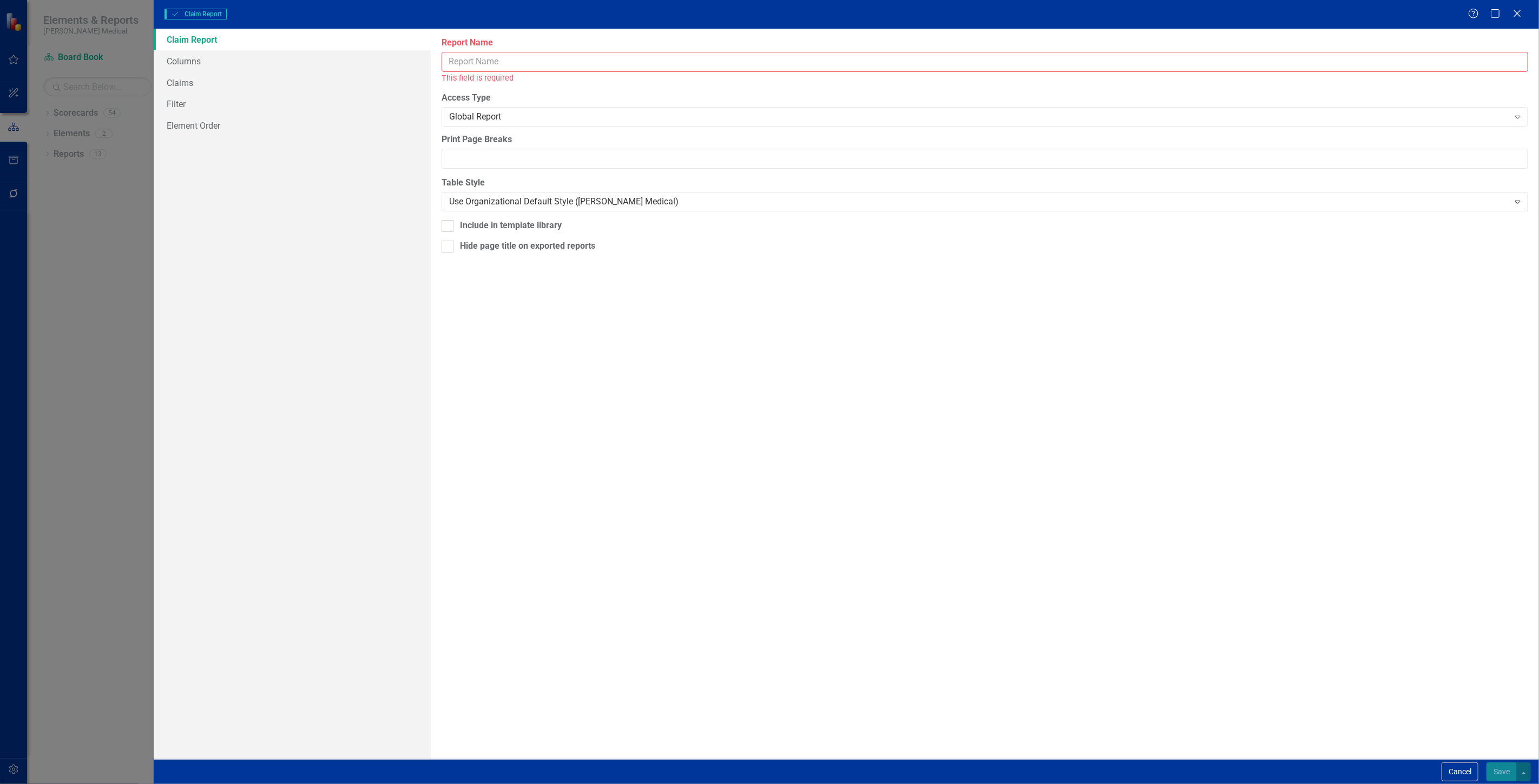
click at [515, 69] on input "Report Name" at bounding box center [985, 62] width 1087 height 20
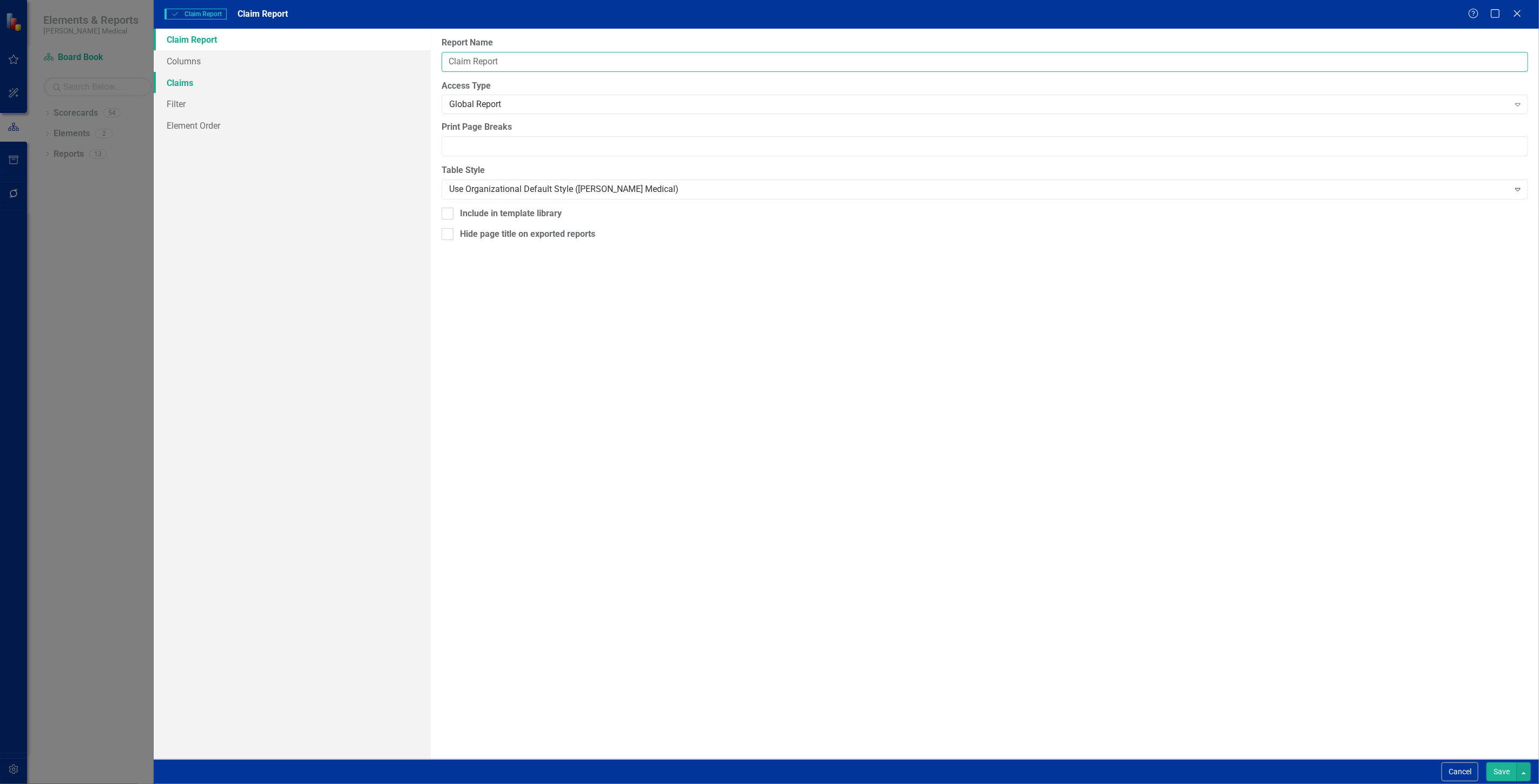
type input "Claim Report"
click at [293, 72] on link "Claims" at bounding box center [292, 82] width 277 height 21
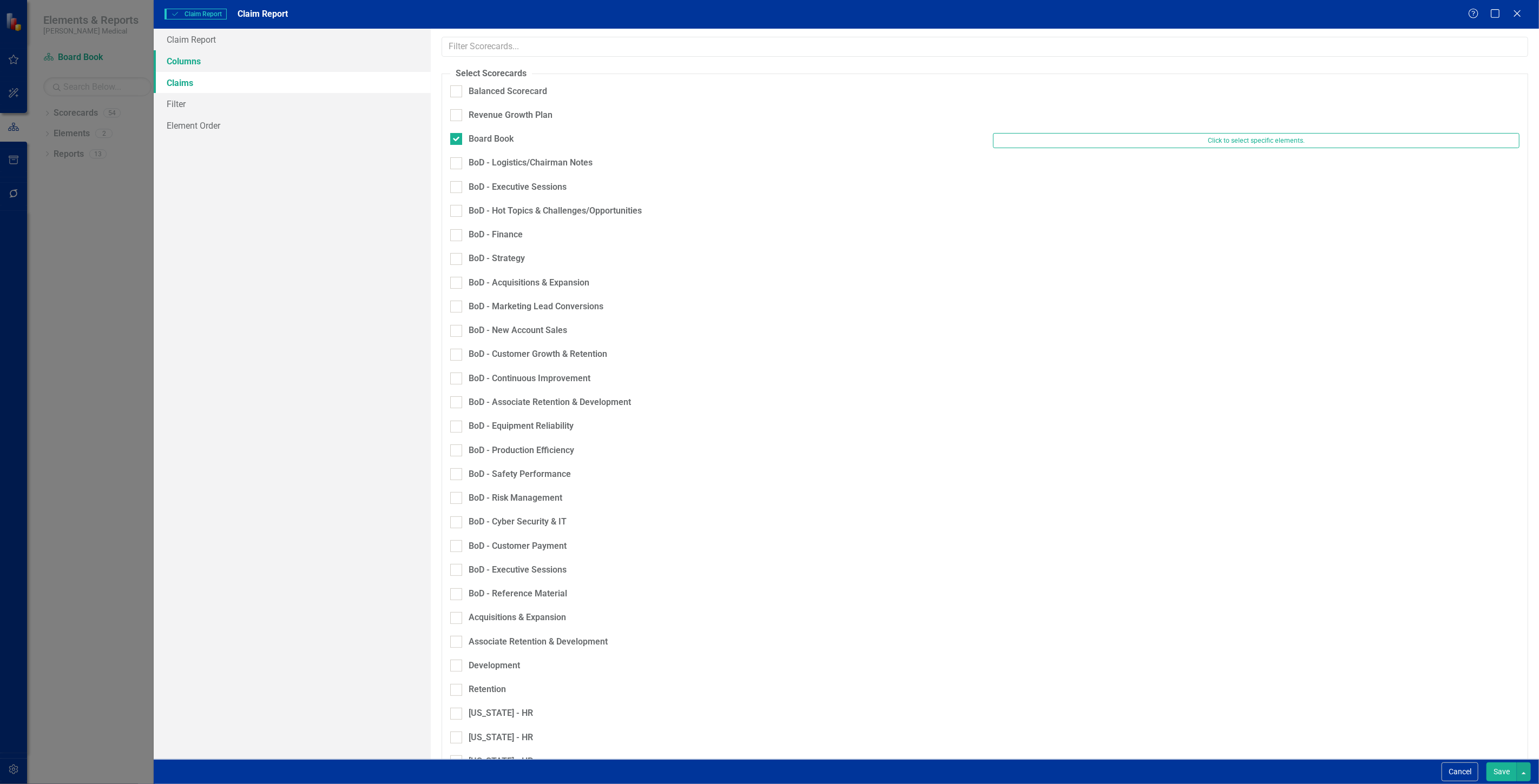
click at [293, 58] on link "Columns" at bounding box center [292, 61] width 277 height 21
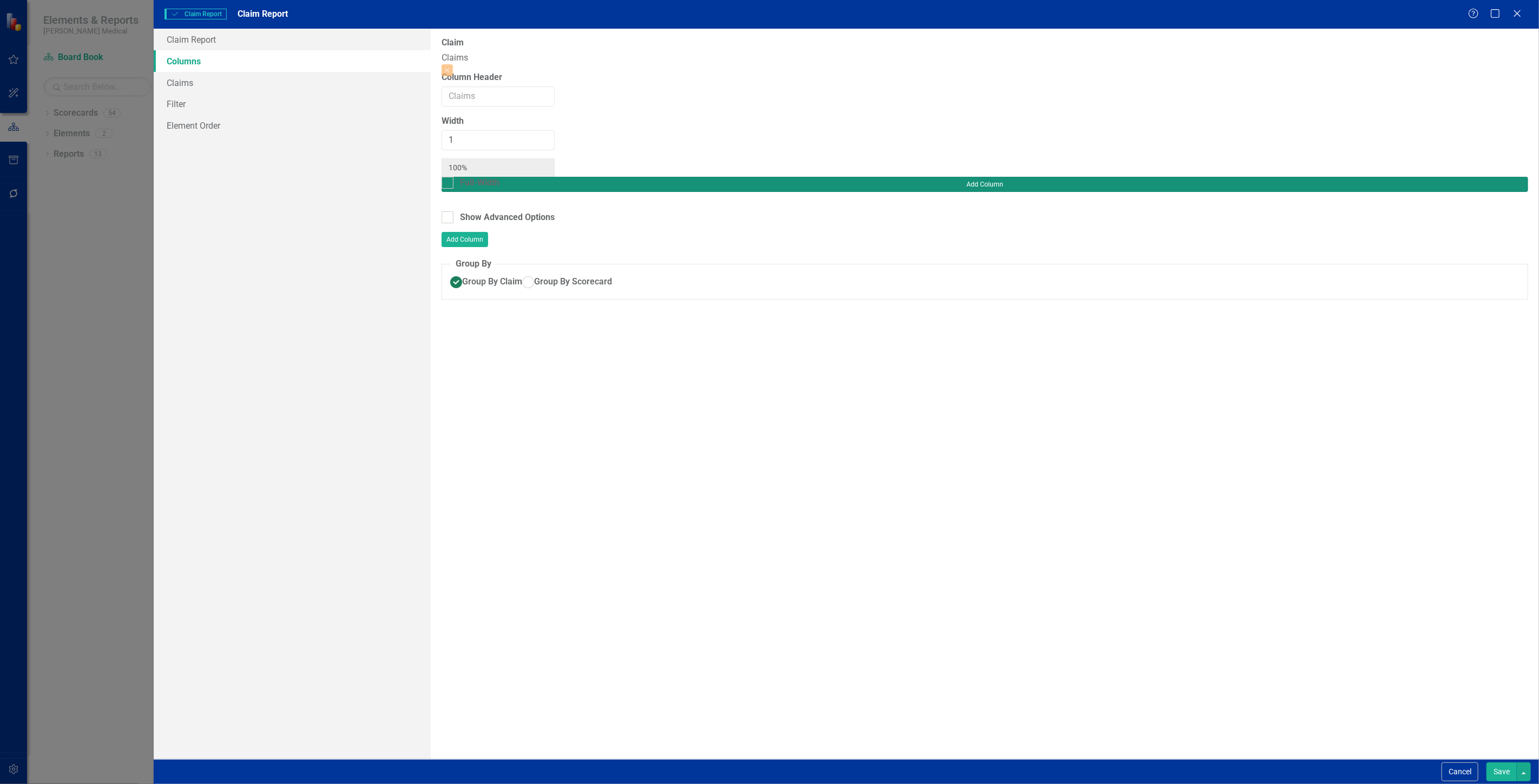
click at [1497, 177] on button "Add Column" at bounding box center [985, 184] width 1087 height 15
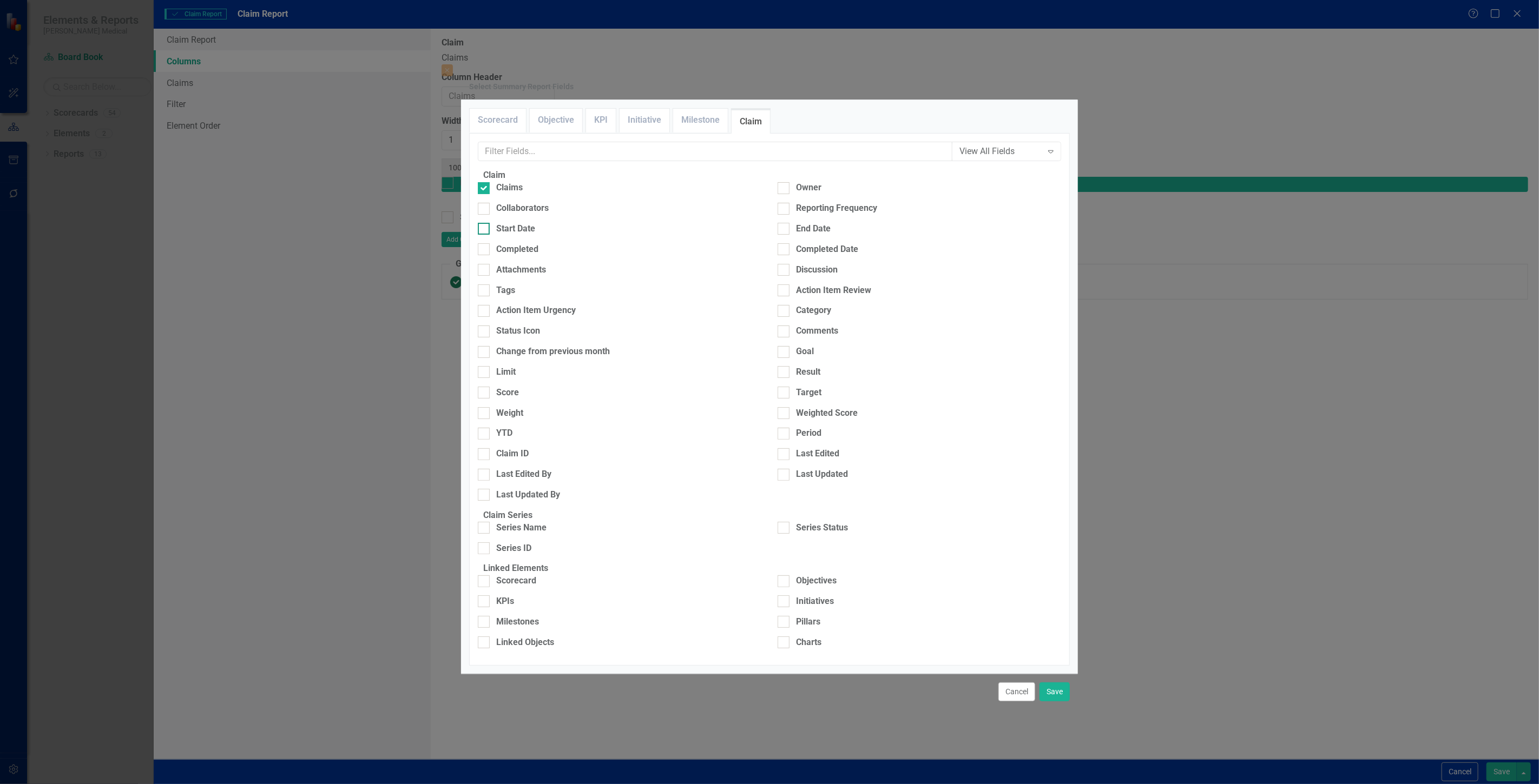
click at [560, 235] on div "Start Date" at bounding box center [620, 229] width 284 height 13
click at [485, 230] on input "Start Date" at bounding box center [482, 226] width 7 height 7
checkbox input "true"
click at [826, 235] on div "End Date" at bounding box center [813, 229] width 35 height 13
click at [784, 230] on input "End Date" at bounding box center [781, 226] width 7 height 7
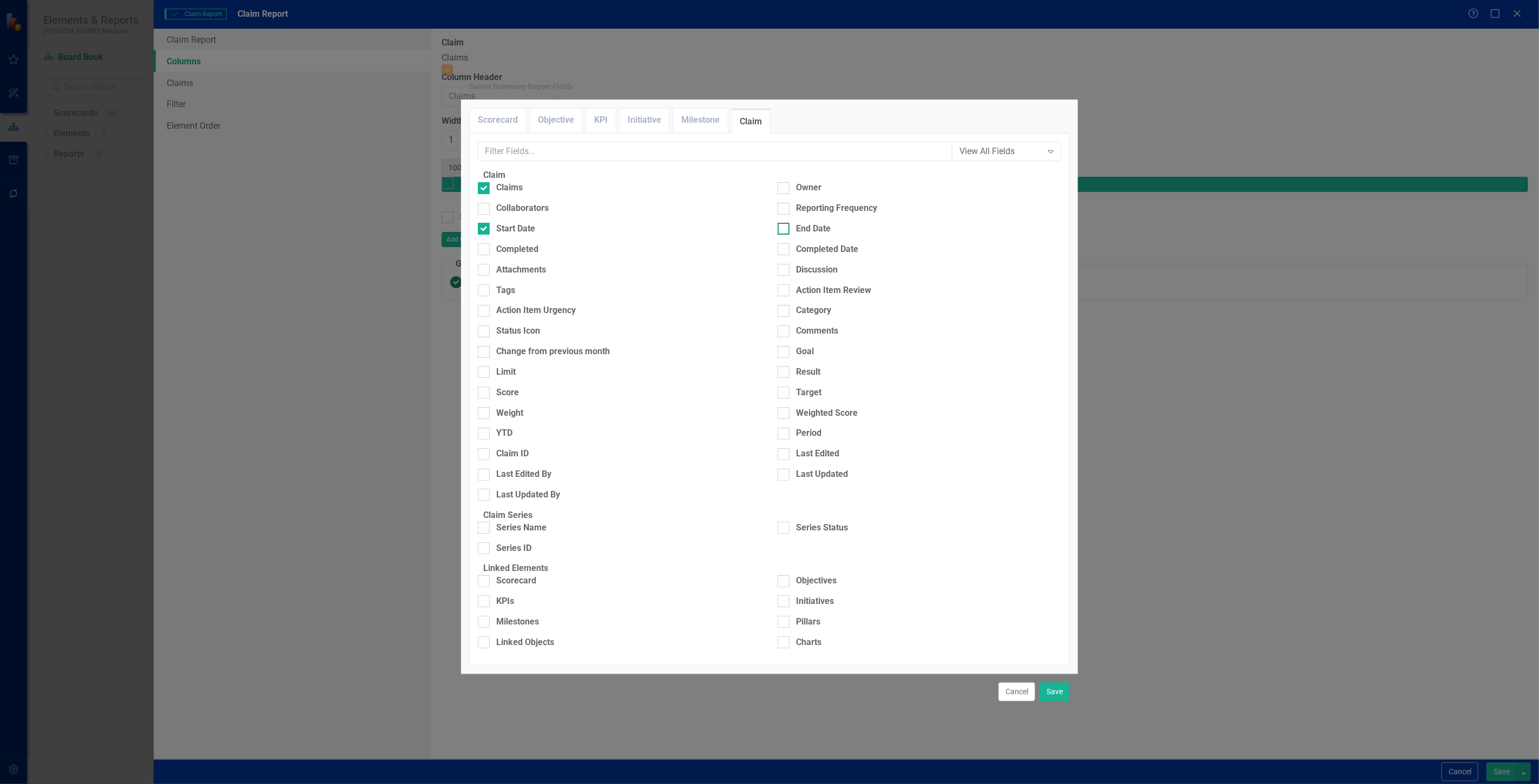
checkbox input "true"
click at [805, 194] on div "Owner" at bounding box center [808, 187] width 26 height 13
click at [784, 189] on input "Owner" at bounding box center [781, 186] width 7 height 7
checkbox input "true"
click at [805, 317] on div "Category" at bounding box center [813, 310] width 35 height 13
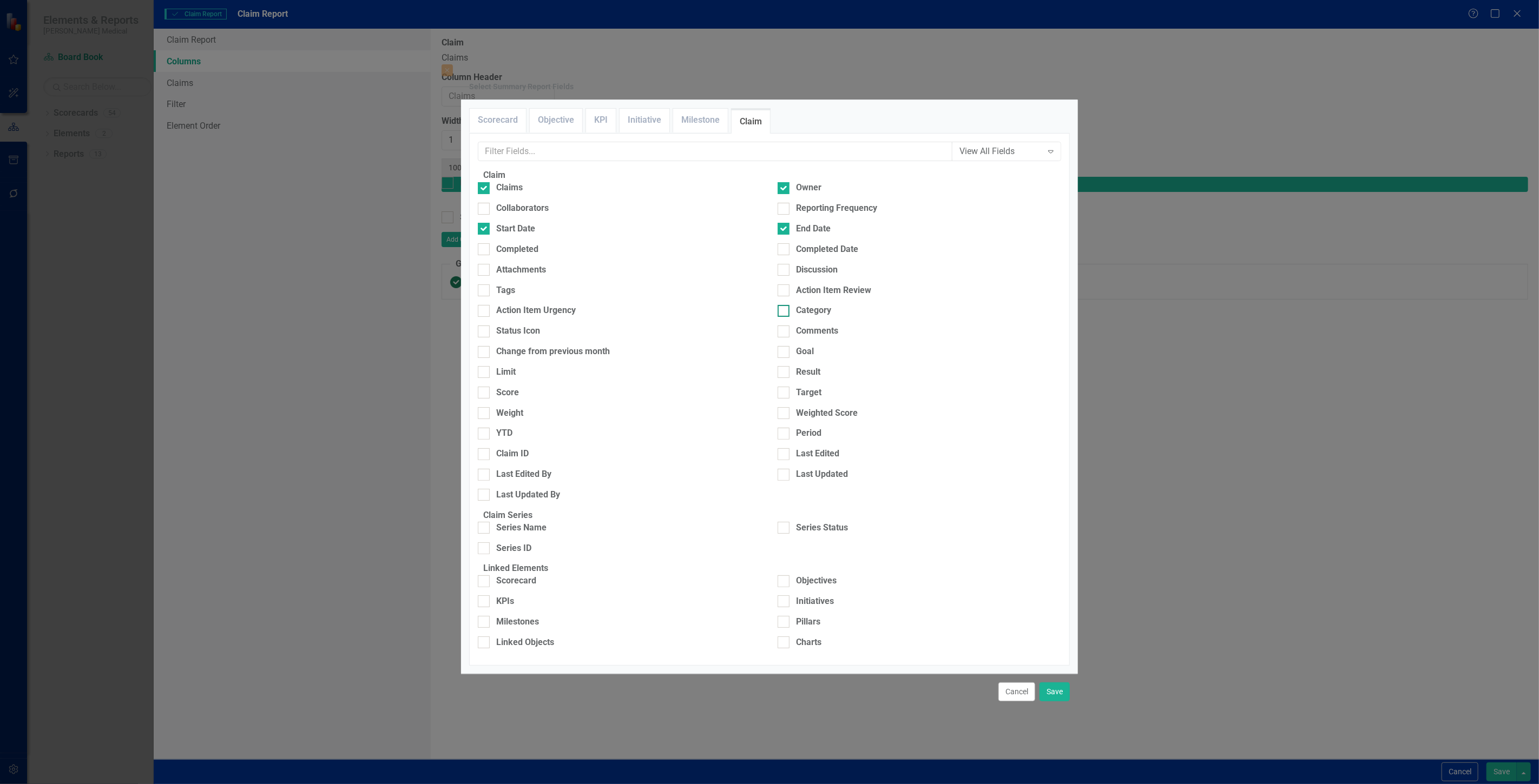
click at [784, 312] on input "Category" at bounding box center [781, 309] width 7 height 7
checkbox input "true"
click at [1062, 682] on button "Save" at bounding box center [1054, 692] width 30 height 19
type input "20%"
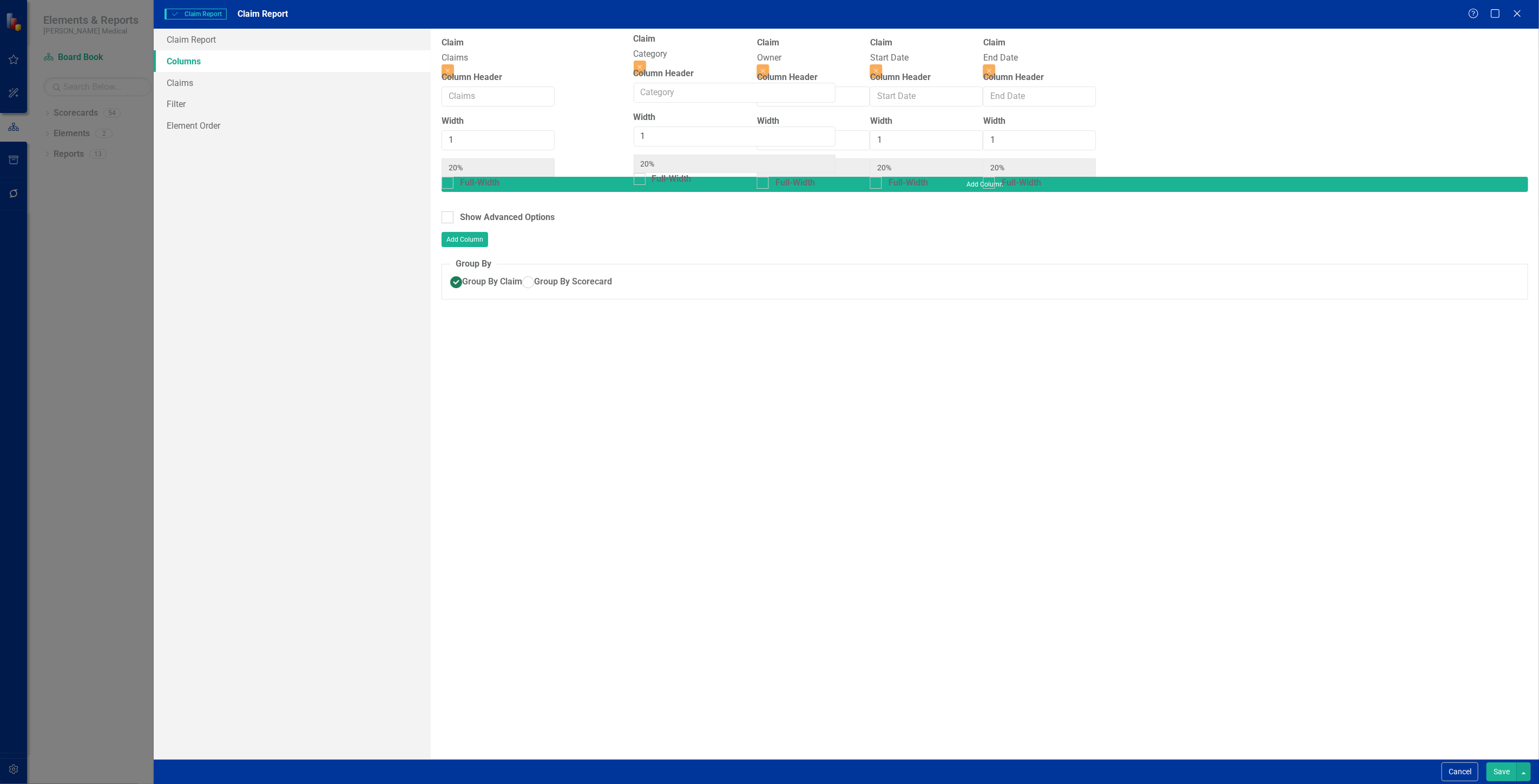
drag, startPoint x: 1328, startPoint y: 53, endPoint x: 710, endPoint y: 49, distance: 618.0
click at [710, 49] on div "Claim Claims Close Column Header Width 1 20% Full-Width Claim Owner Close Colum…" at bounding box center [724, 107] width 566 height 140
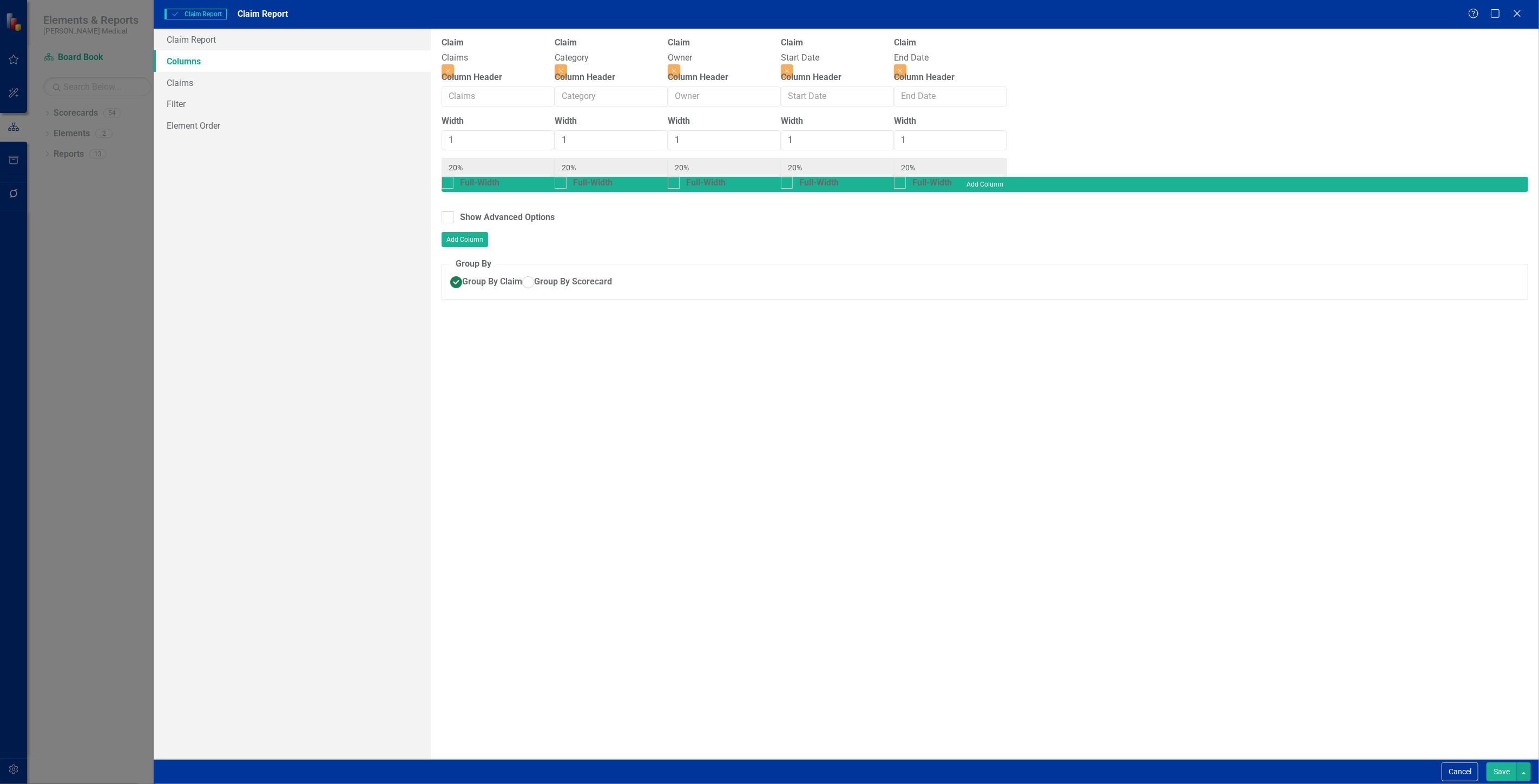
click at [1485, 177] on div "Add Column" at bounding box center [985, 194] width 1087 height 35
click at [1485, 177] on button "Add Column" at bounding box center [985, 184] width 1087 height 15
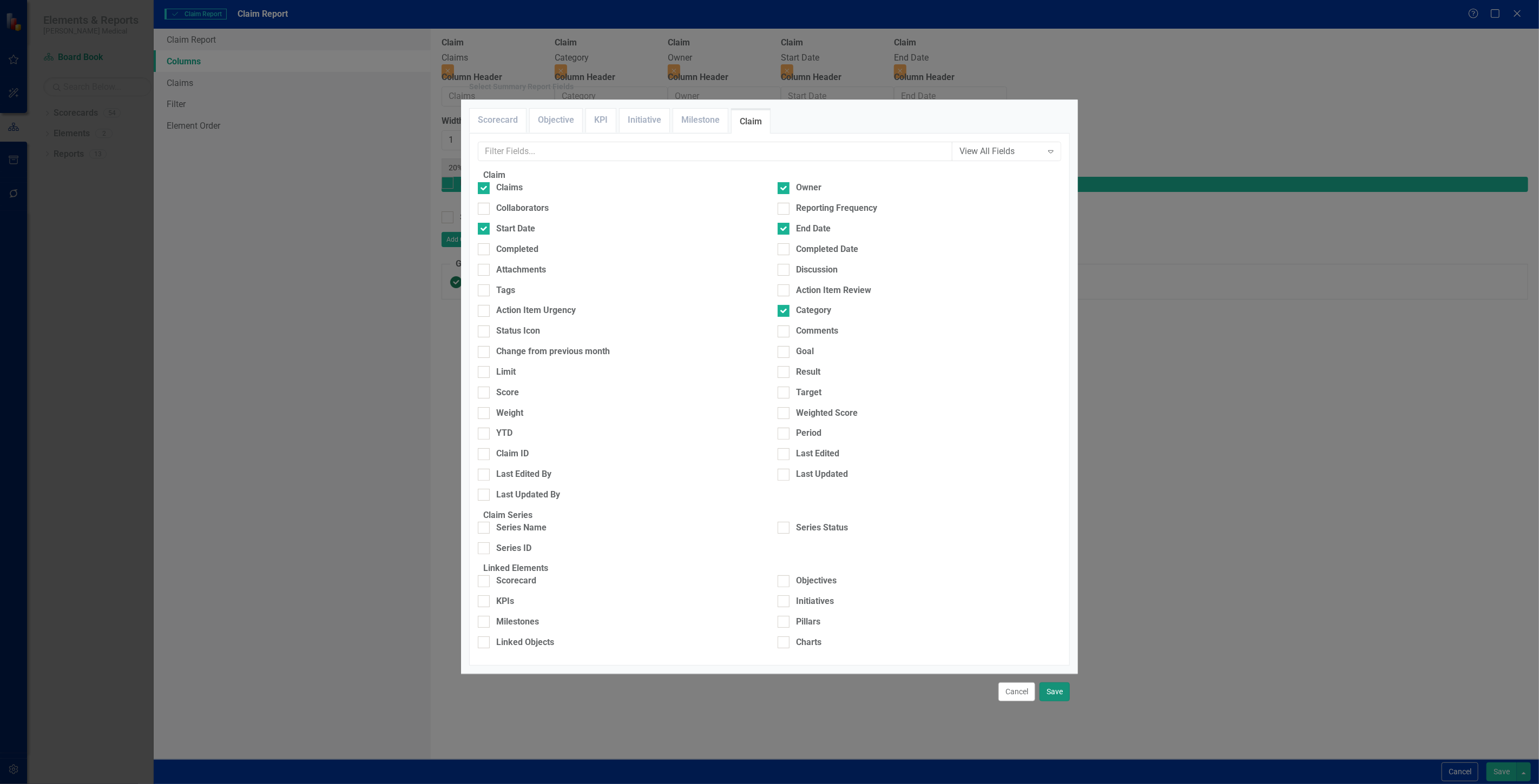
click at [1058, 682] on button "Save" at bounding box center [1054, 692] width 30 height 19
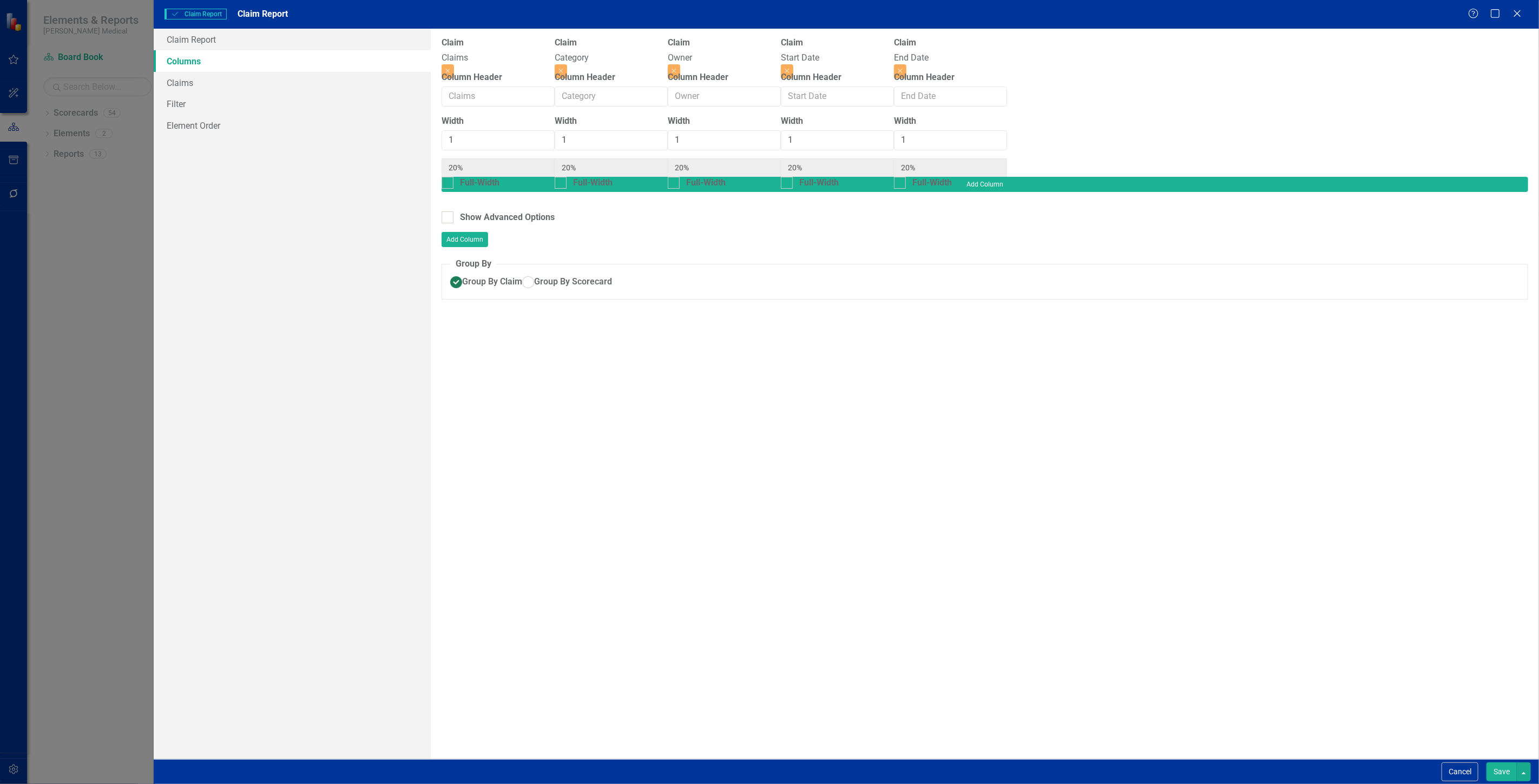
click at [1503, 773] on button "Save" at bounding box center [1501, 772] width 30 height 19
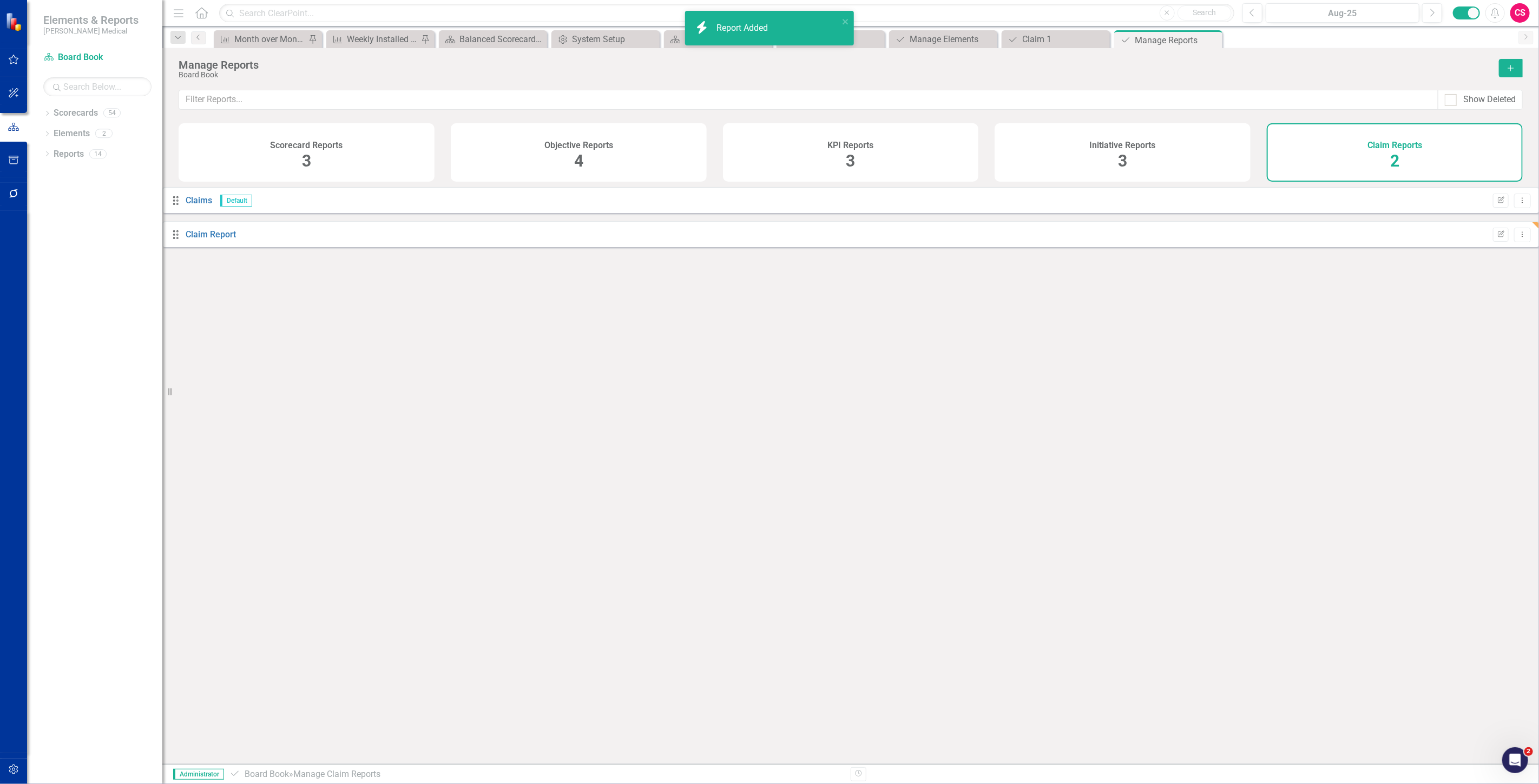
click at [13, 766] on icon "button" at bounding box center [14, 770] width 11 height 8
click at [74, 239] on div "Users and Groups Manage Users Manage Groups Reporting Periods Reporting Periods…" at bounding box center [94, 417] width 135 height 736
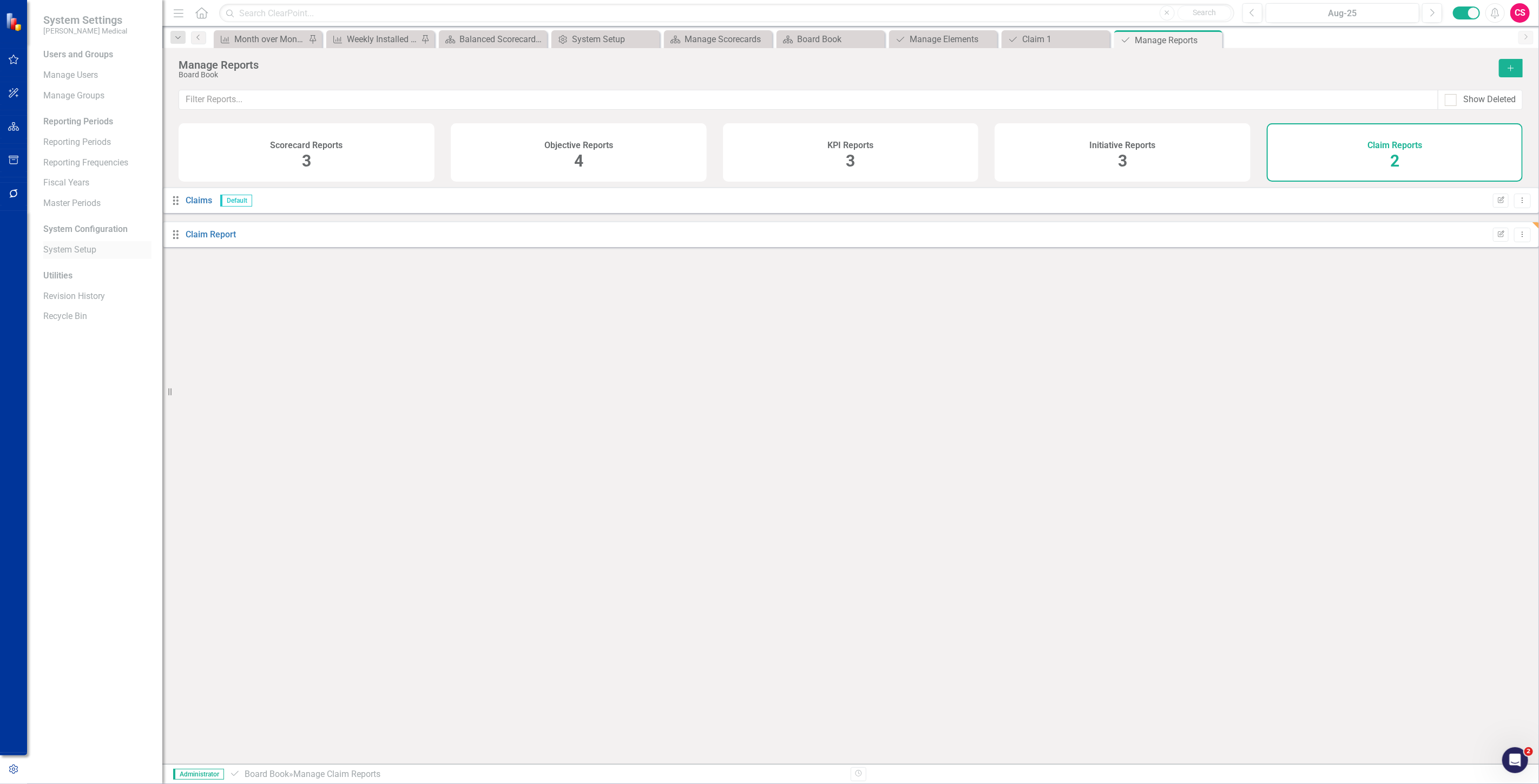
click at [79, 242] on div "System Setup" at bounding box center [97, 250] width 108 height 18
click at [80, 244] on link "System Setup" at bounding box center [97, 250] width 108 height 13
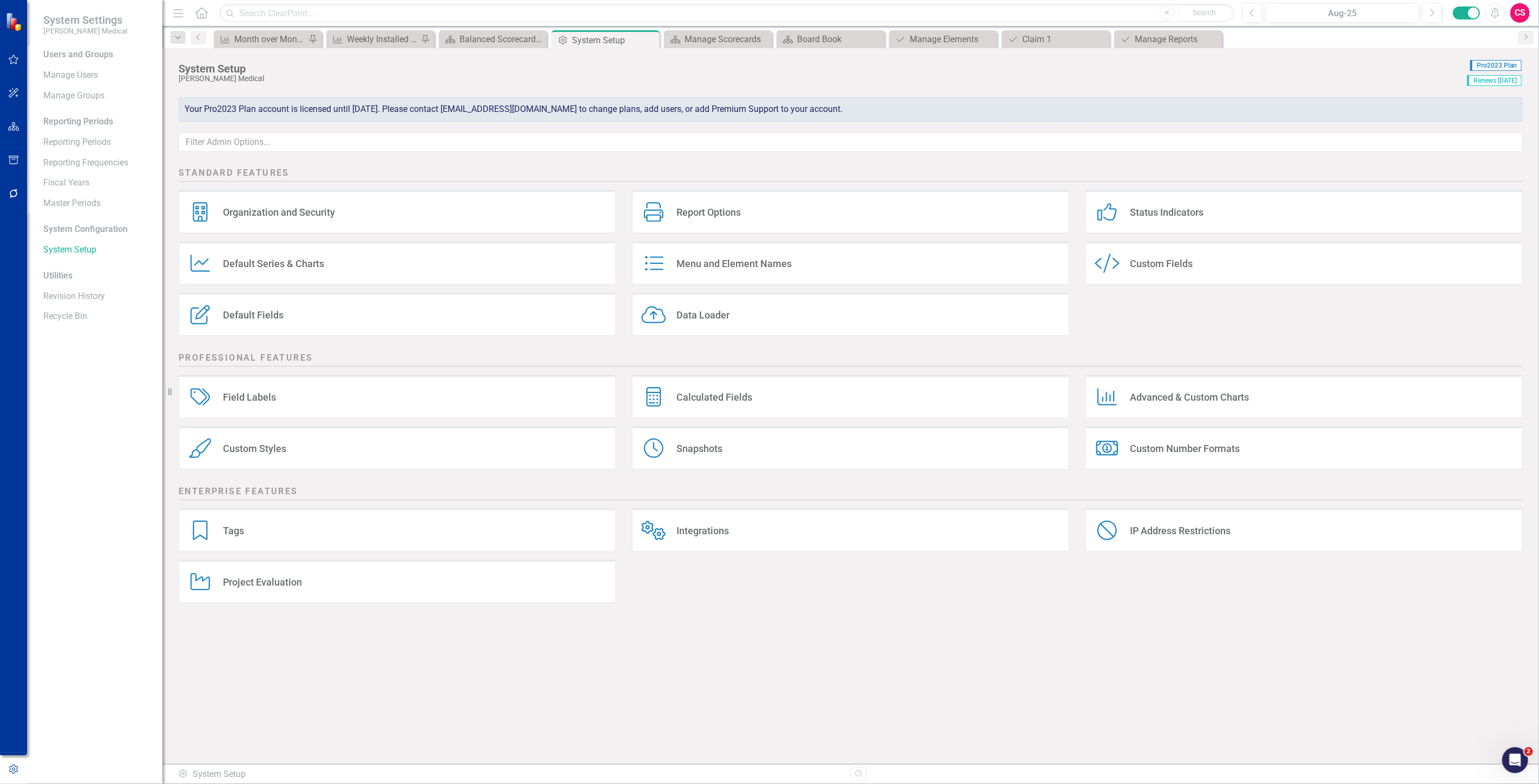
click at [736, 405] on div "Calculated Fields Calculated Fields" at bounding box center [851, 396] width 437 height 43
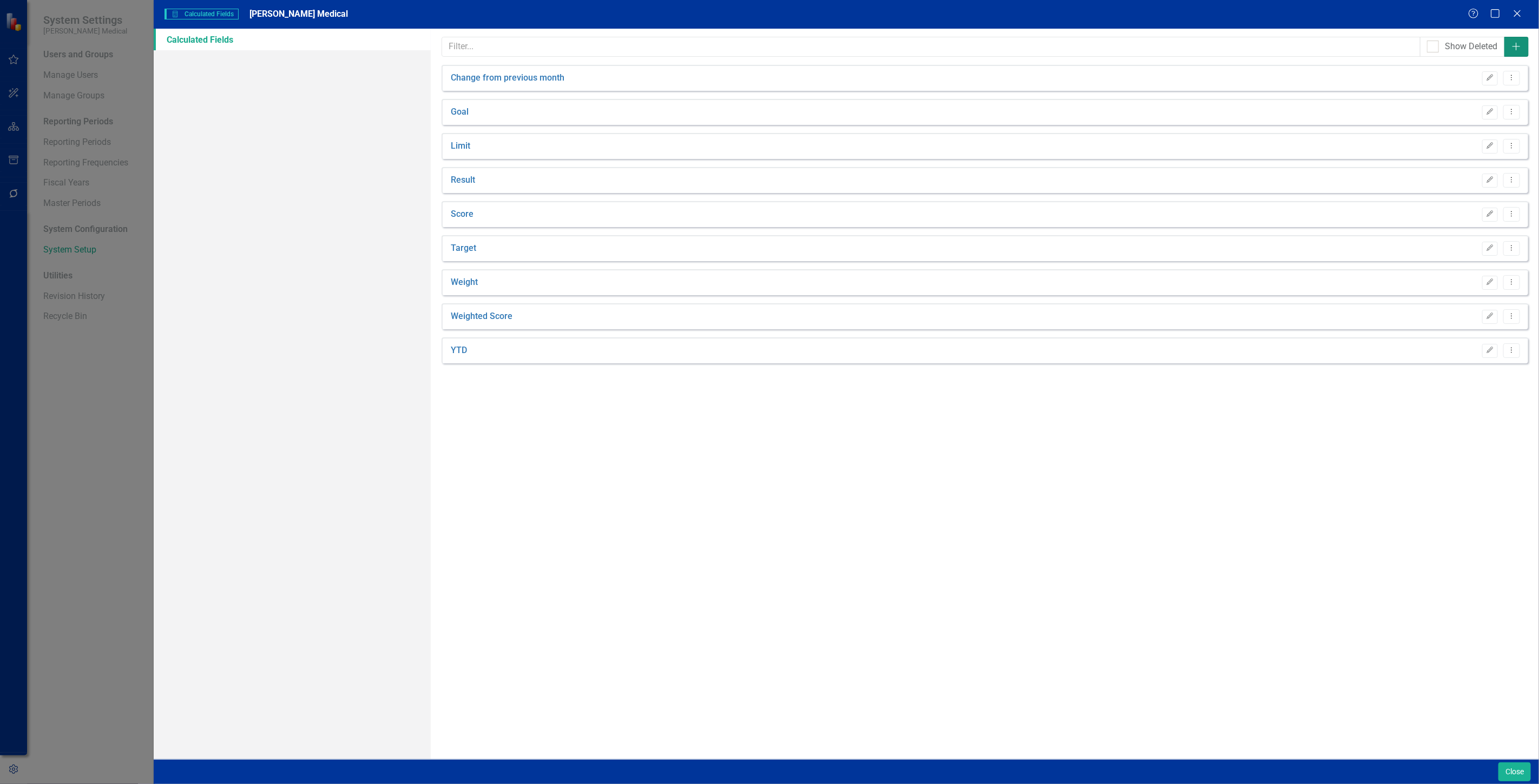
click at [1519, 39] on button "Add" at bounding box center [1516, 47] width 24 height 20
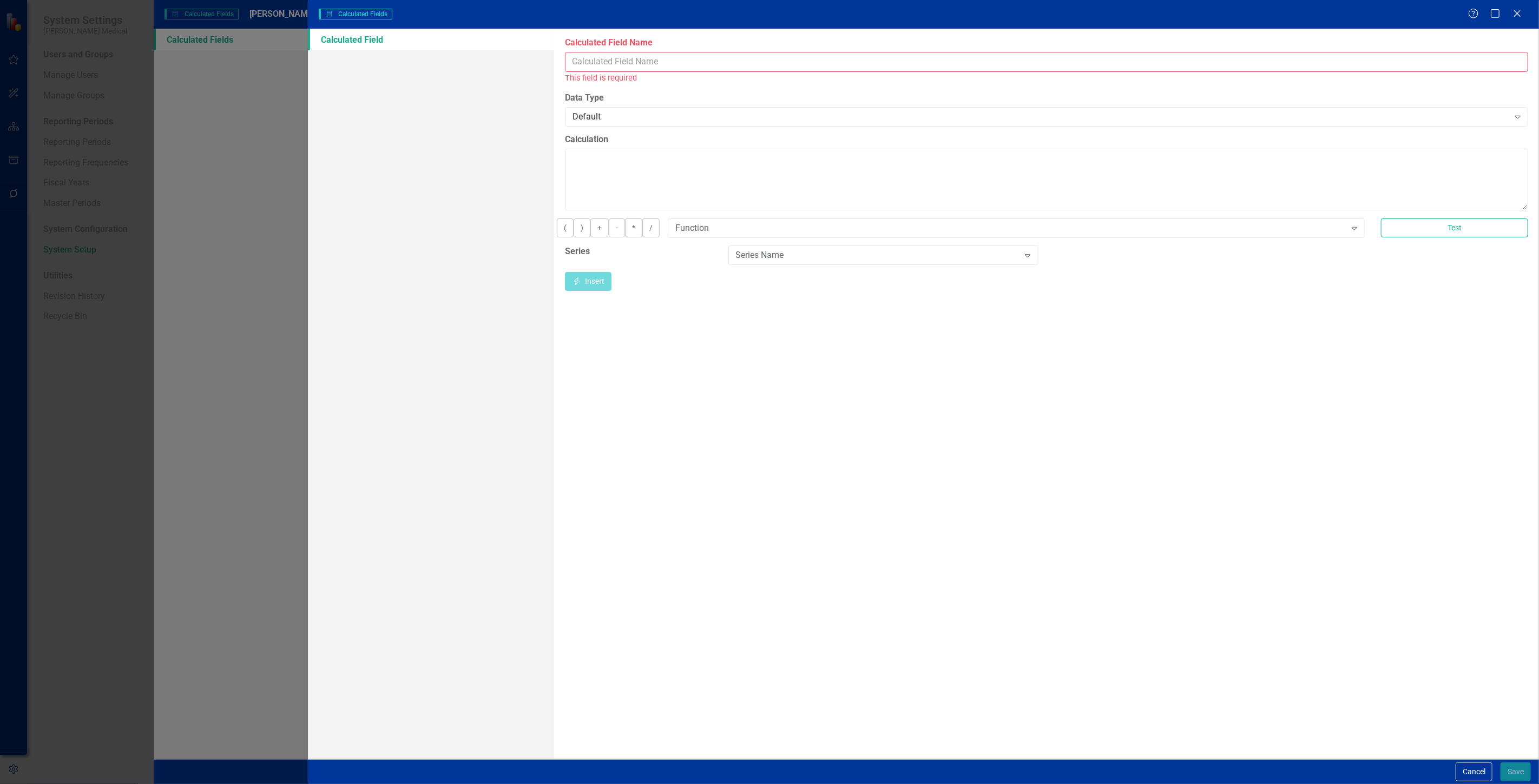
drag, startPoint x: 602, startPoint y: 62, endPoint x: 594, endPoint y: 60, distance: 8.2
click at [599, 62] on input "Calculated Field Name" at bounding box center [1047, 62] width 963 height 20
type input "Total Amount"
click at [733, 121] on label "Calculation" at bounding box center [1047, 127] width 963 height 13
click at [733, 136] on textarea "Calculation" at bounding box center [1047, 167] width 963 height 62
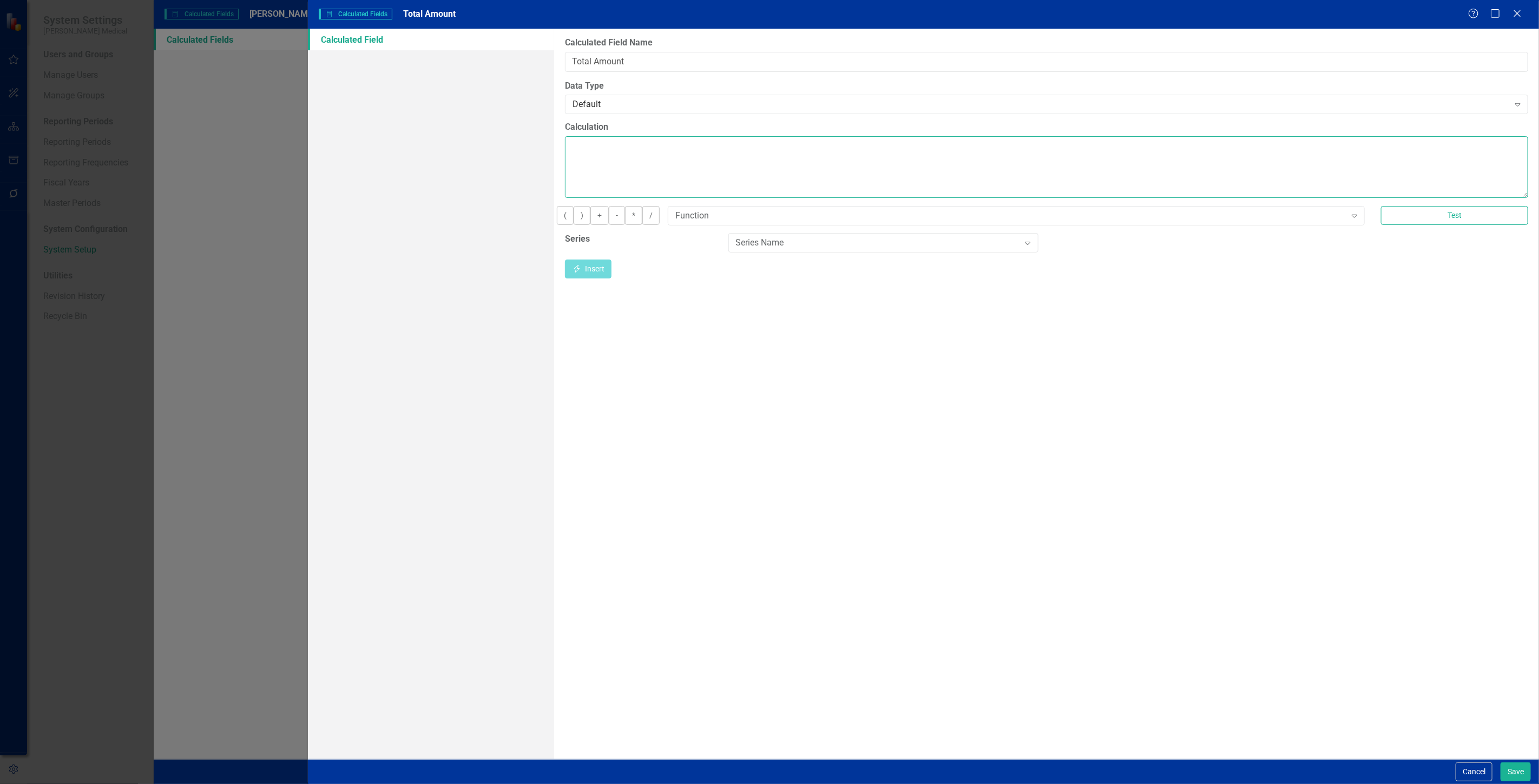
click at [738, 170] on textarea "Calculation" at bounding box center [1047, 167] width 963 height 62
click at [860, 250] on div "Series Name" at bounding box center [878, 243] width 284 height 13
drag, startPoint x: 783, startPoint y: 388, endPoint x: 778, endPoint y: 382, distance: 7.8
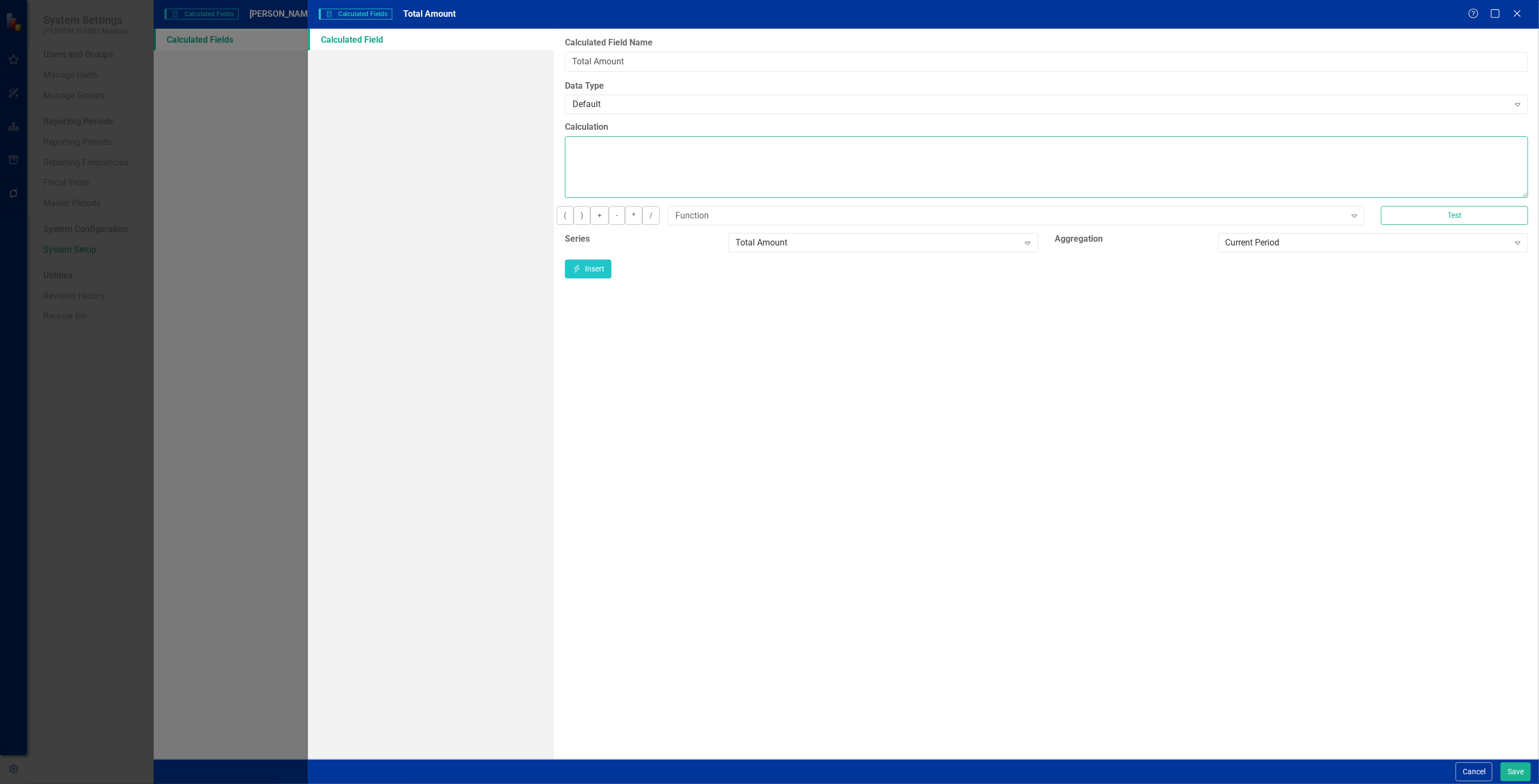
click at [723, 157] on textarea "Calculation" at bounding box center [1047, 167] width 963 height 62
click at [612, 276] on button "Insert Insert" at bounding box center [588, 269] width 47 height 19
click at [1513, 779] on button "Save" at bounding box center [1516, 772] width 30 height 19
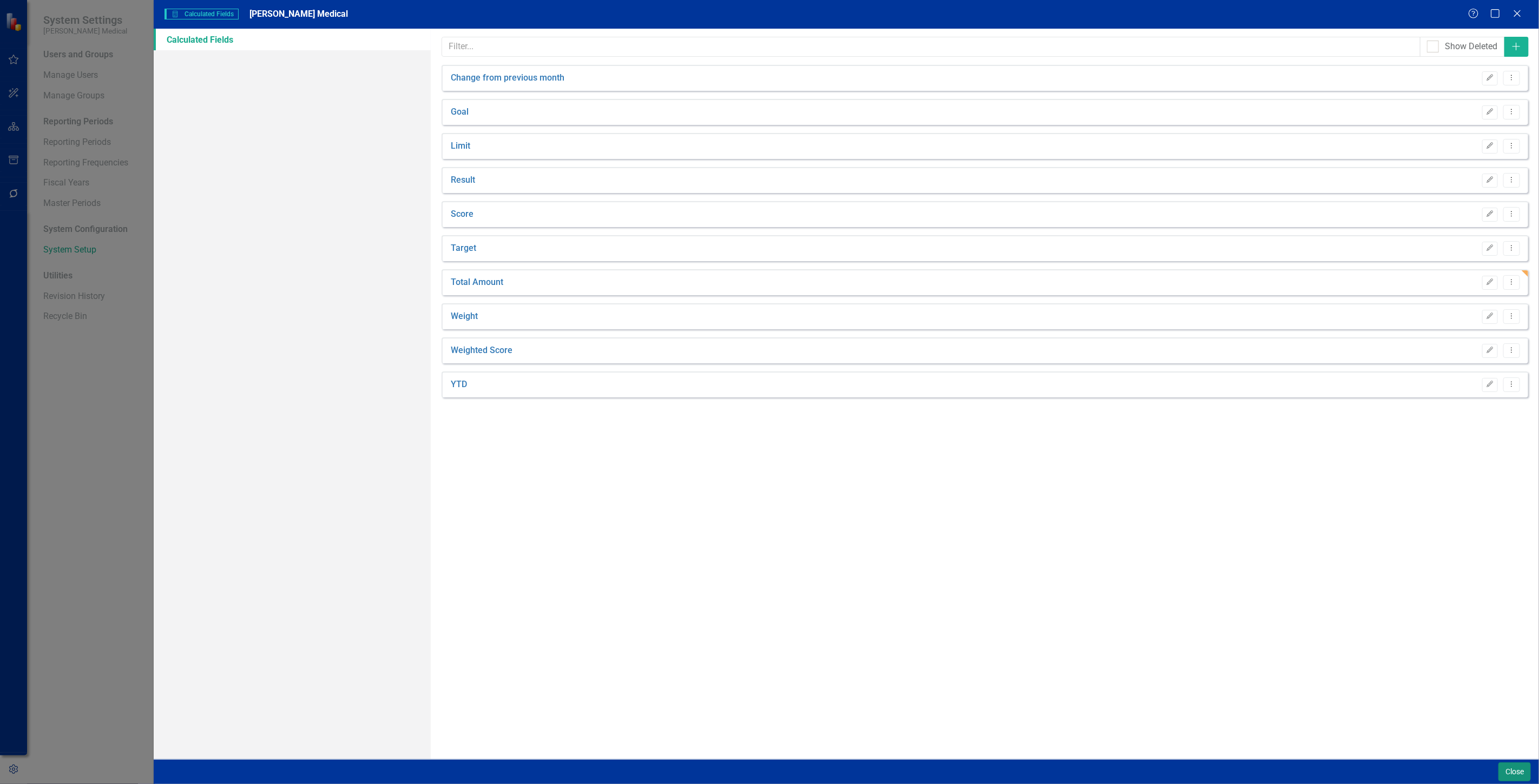
click at [1502, 776] on button "Close" at bounding box center [1515, 772] width 32 height 19
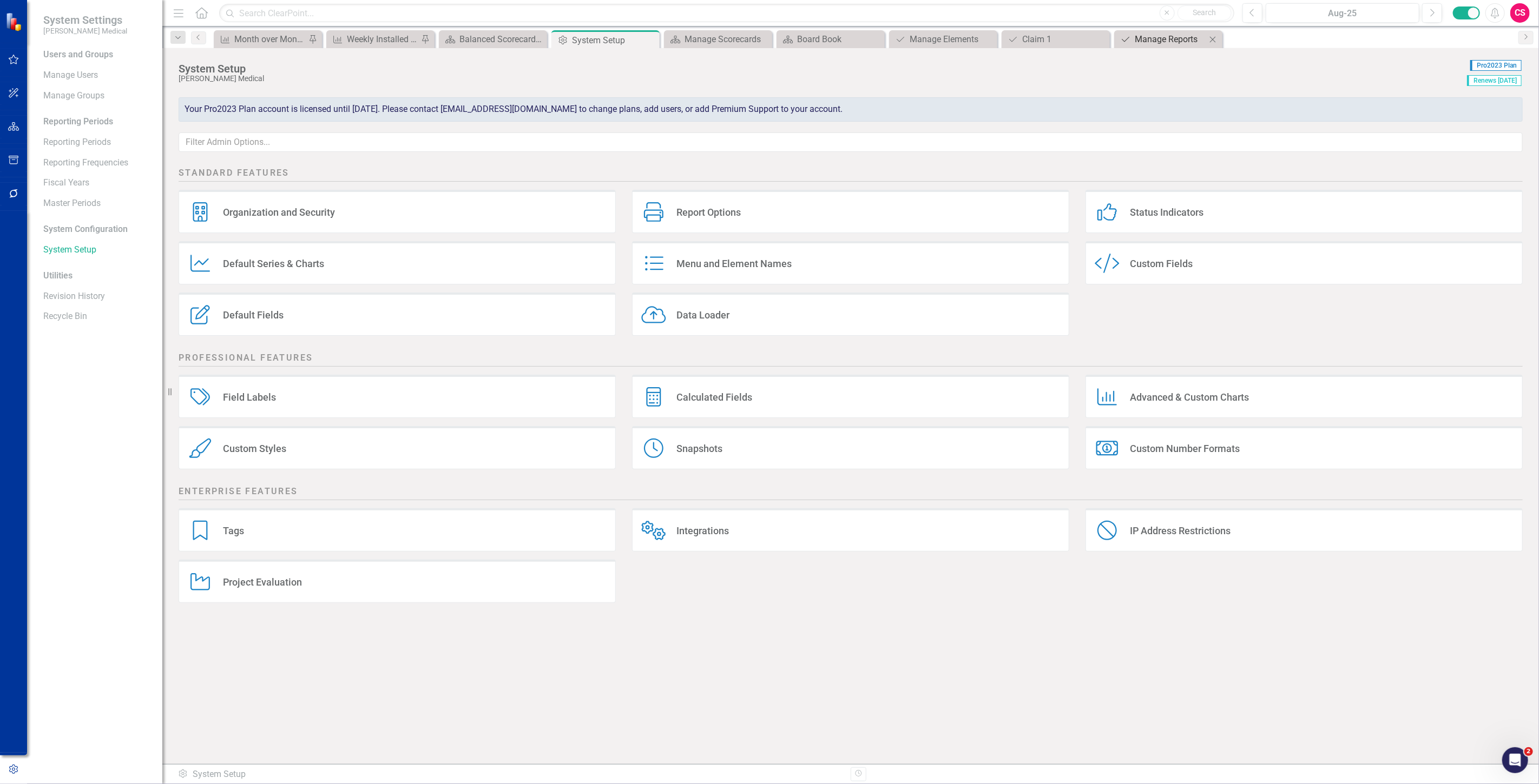
drag, startPoint x: 1129, startPoint y: 45, endPoint x: 1140, endPoint y: 44, distance: 11.0
click at [1138, 44] on link "Claim Manage Reports" at bounding box center [1161, 39] width 89 height 14
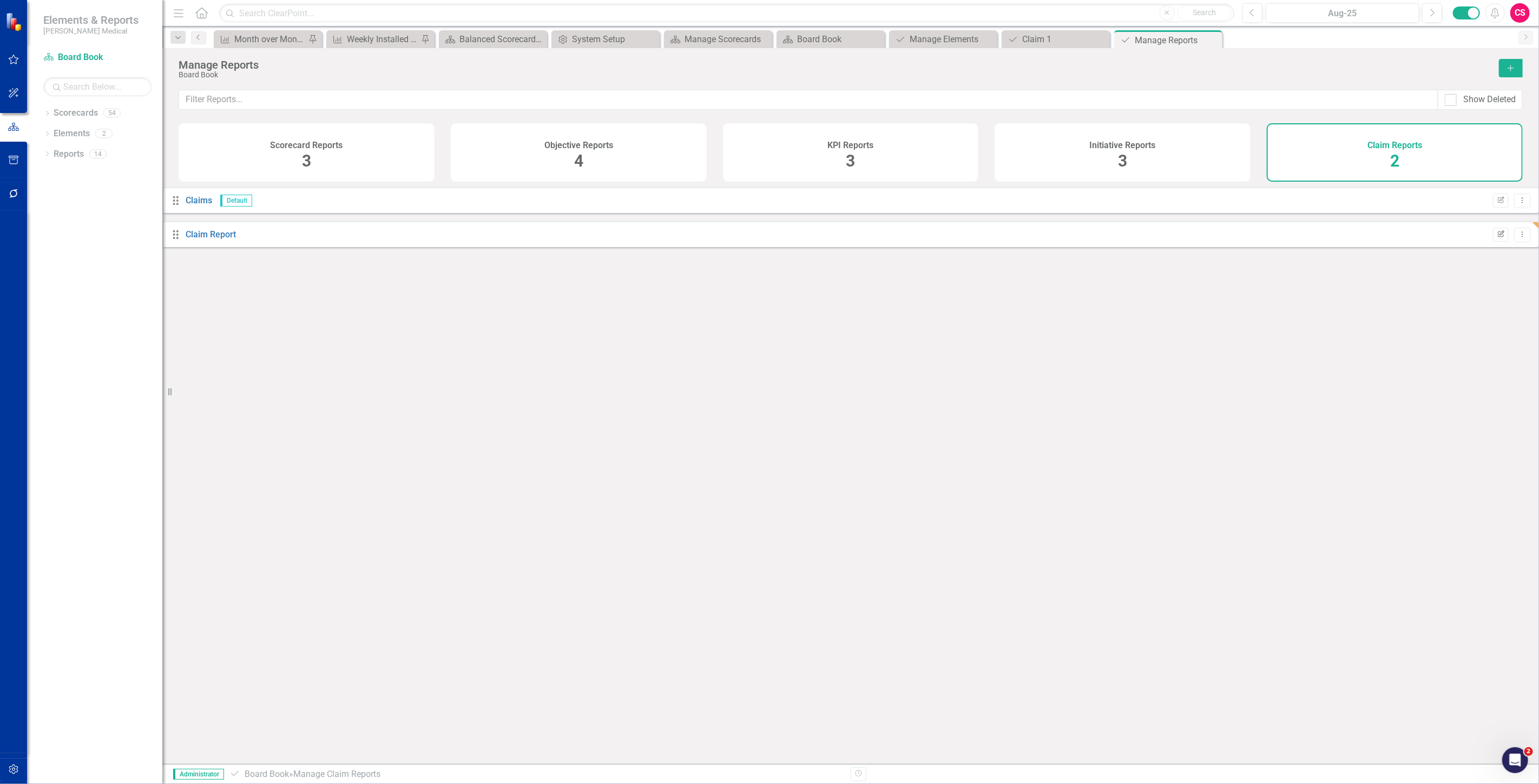
click at [1493, 242] on button "Edit Report" at bounding box center [1501, 235] width 16 height 14
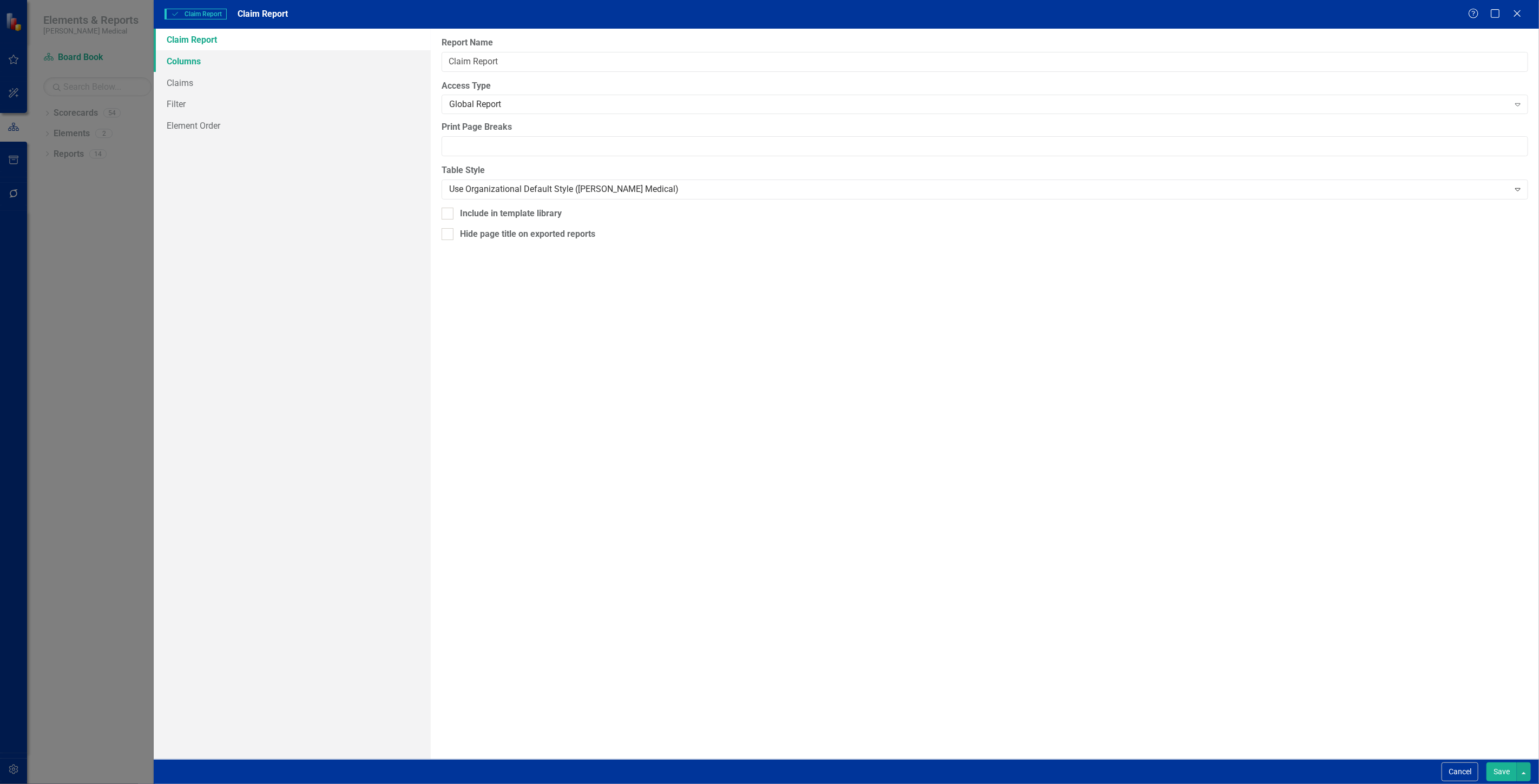
click at [225, 60] on link "Columns" at bounding box center [292, 61] width 277 height 21
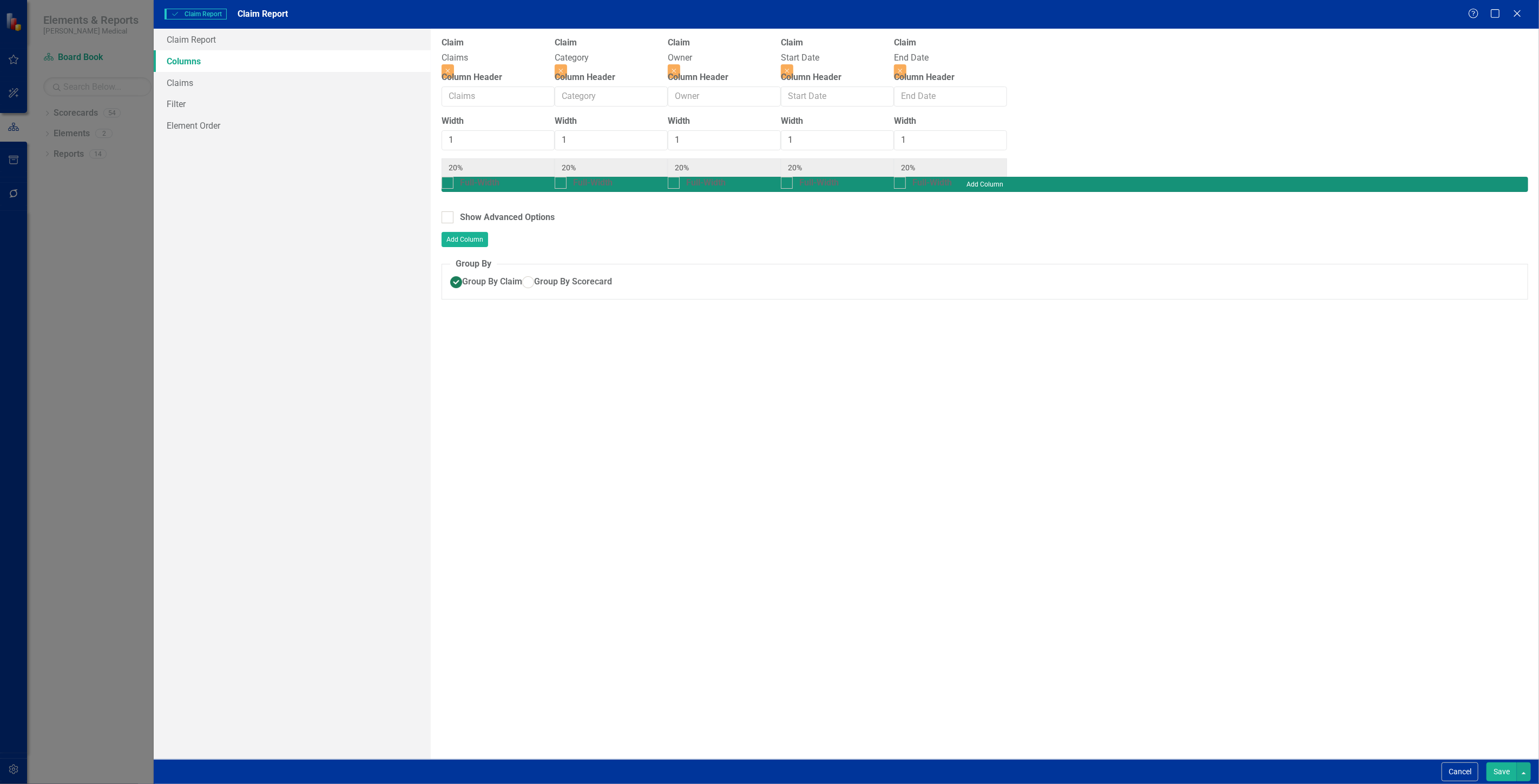
click at [1511, 177] on button "Add Column" at bounding box center [985, 184] width 1087 height 15
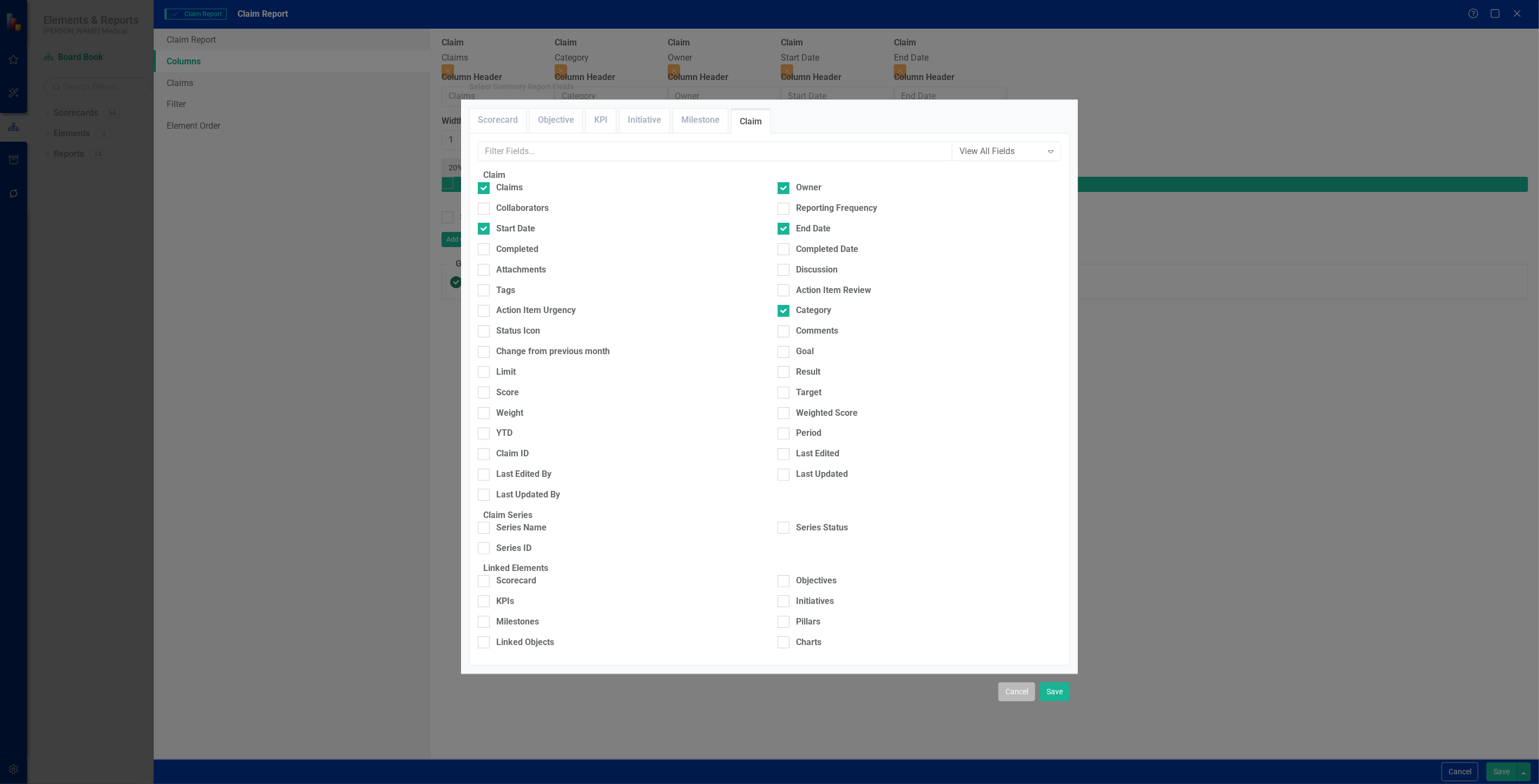
click at [1005, 682] on button "Cancel" at bounding box center [1017, 692] width 37 height 19
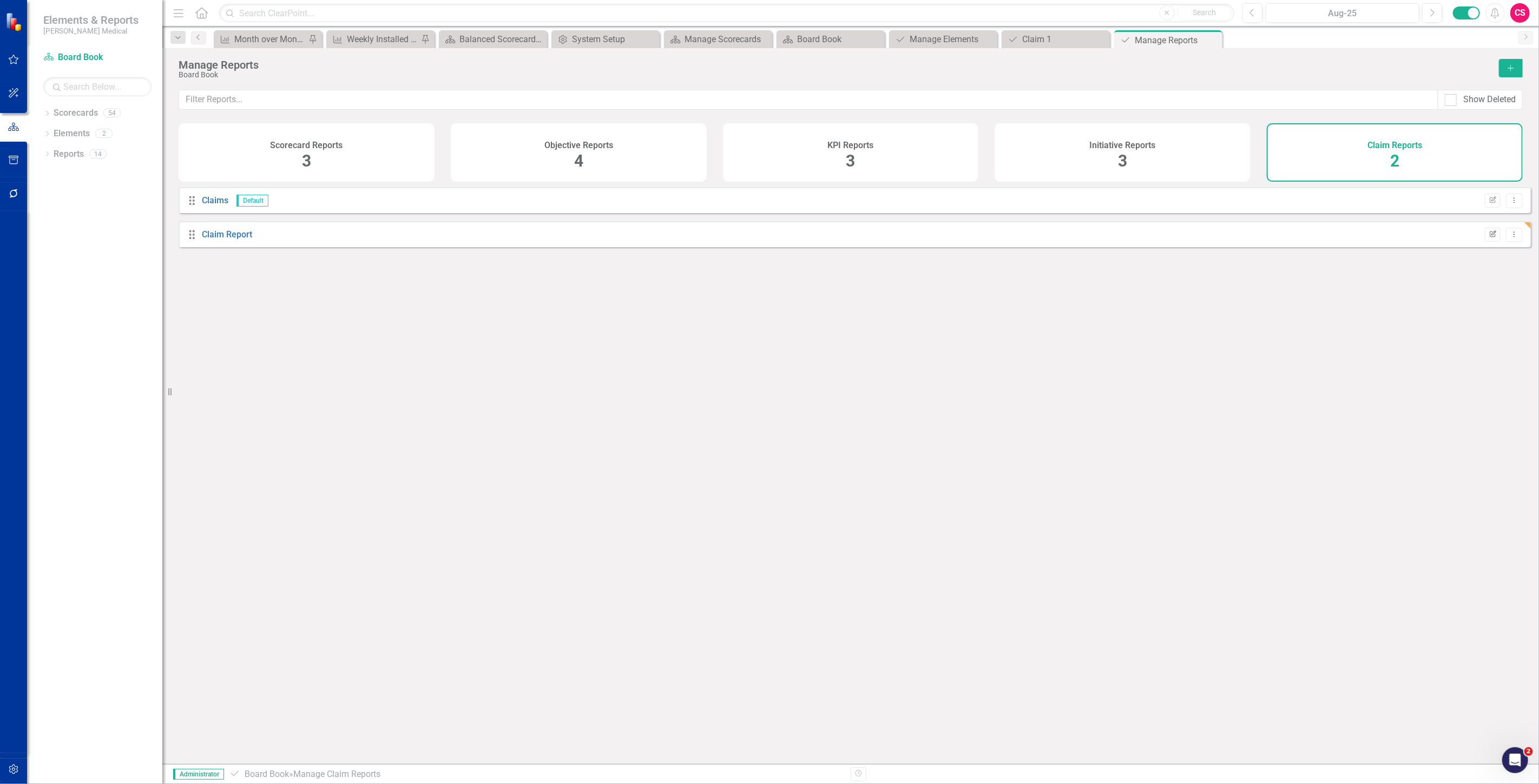
click at [1485, 239] on button "Edit Report" at bounding box center [1492, 235] width 16 height 14
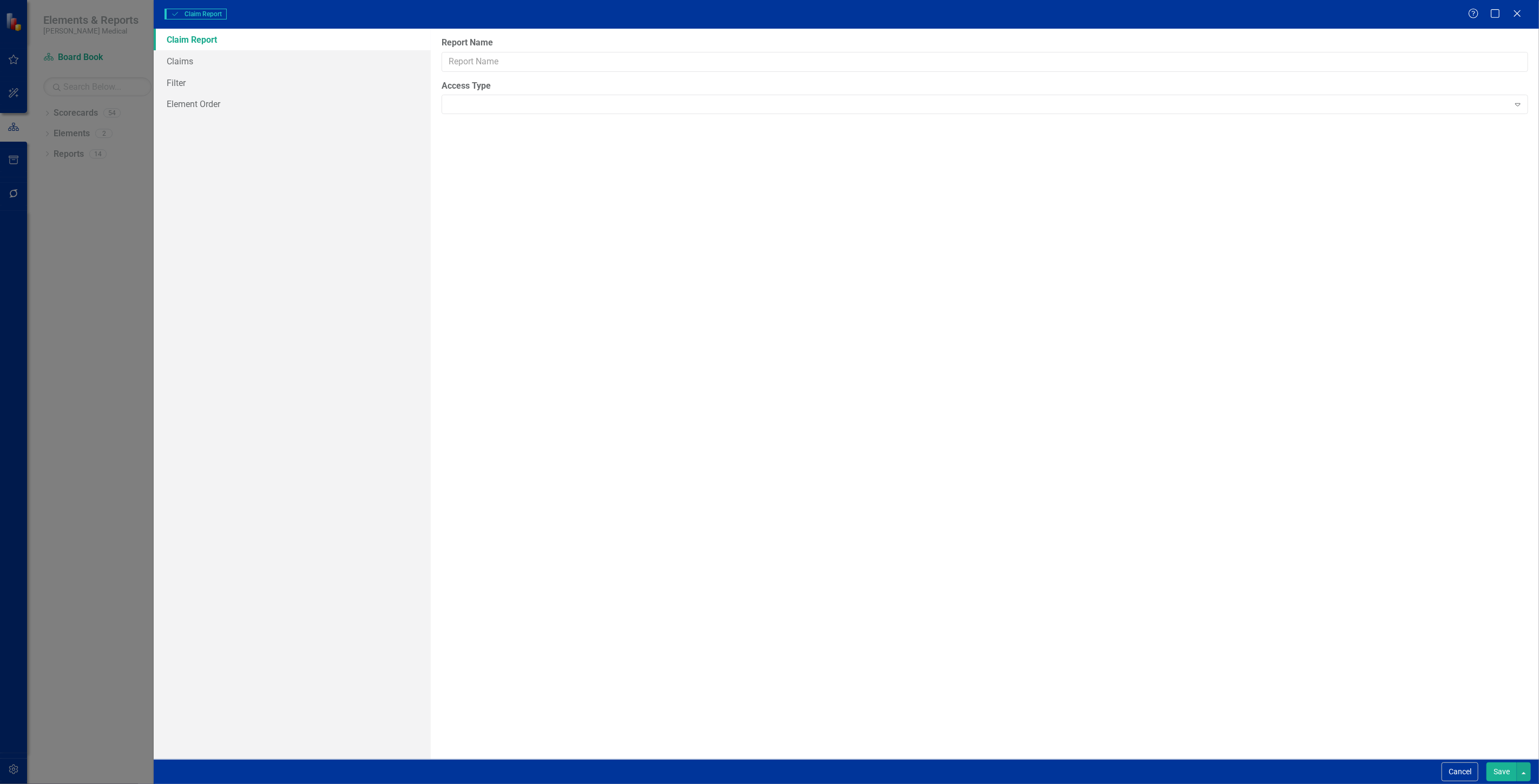
type input "Claim Report"
click at [306, 60] on link "Columns" at bounding box center [292, 61] width 277 height 21
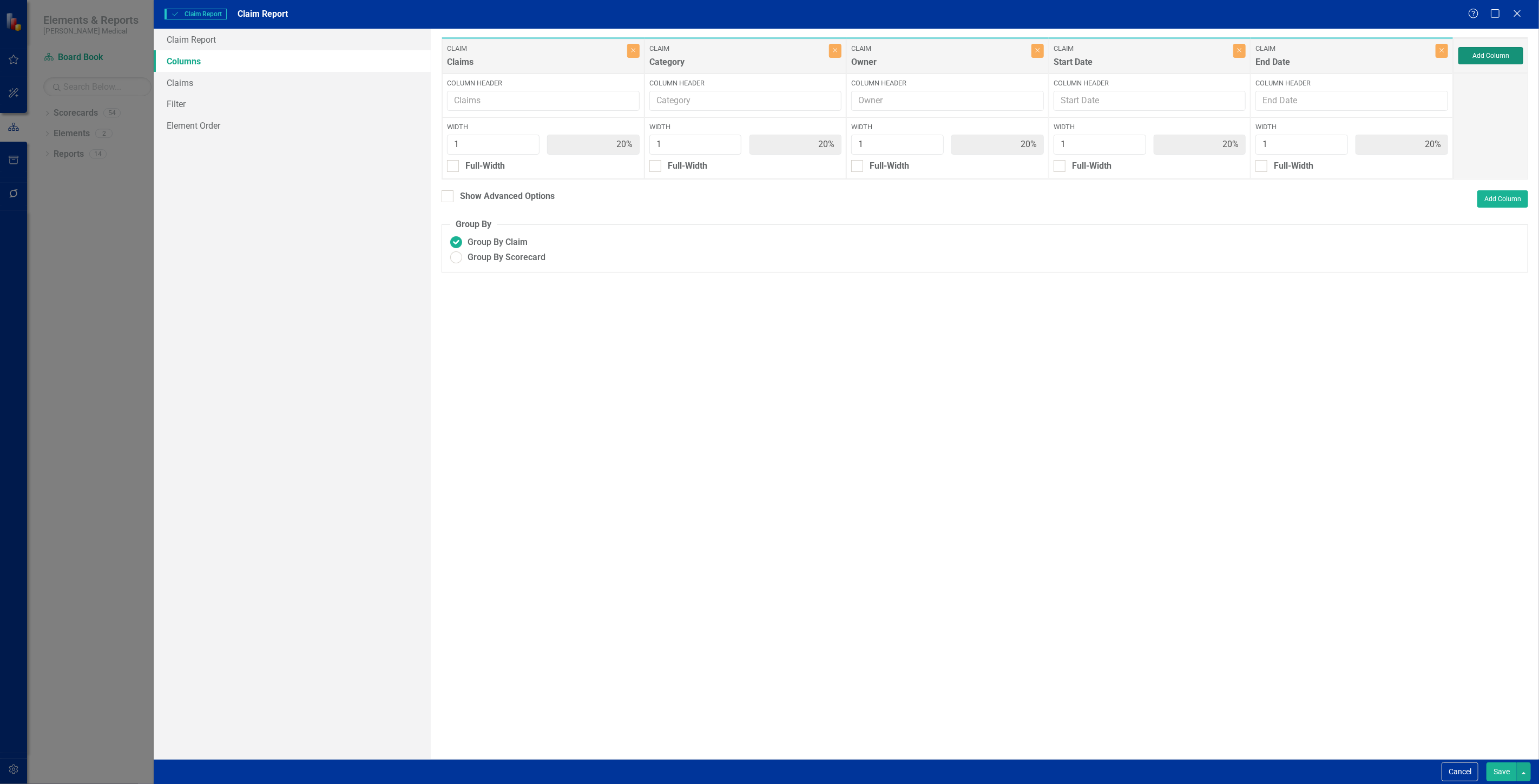
click at [1512, 62] on button "Add Column" at bounding box center [1491, 56] width 65 height 17
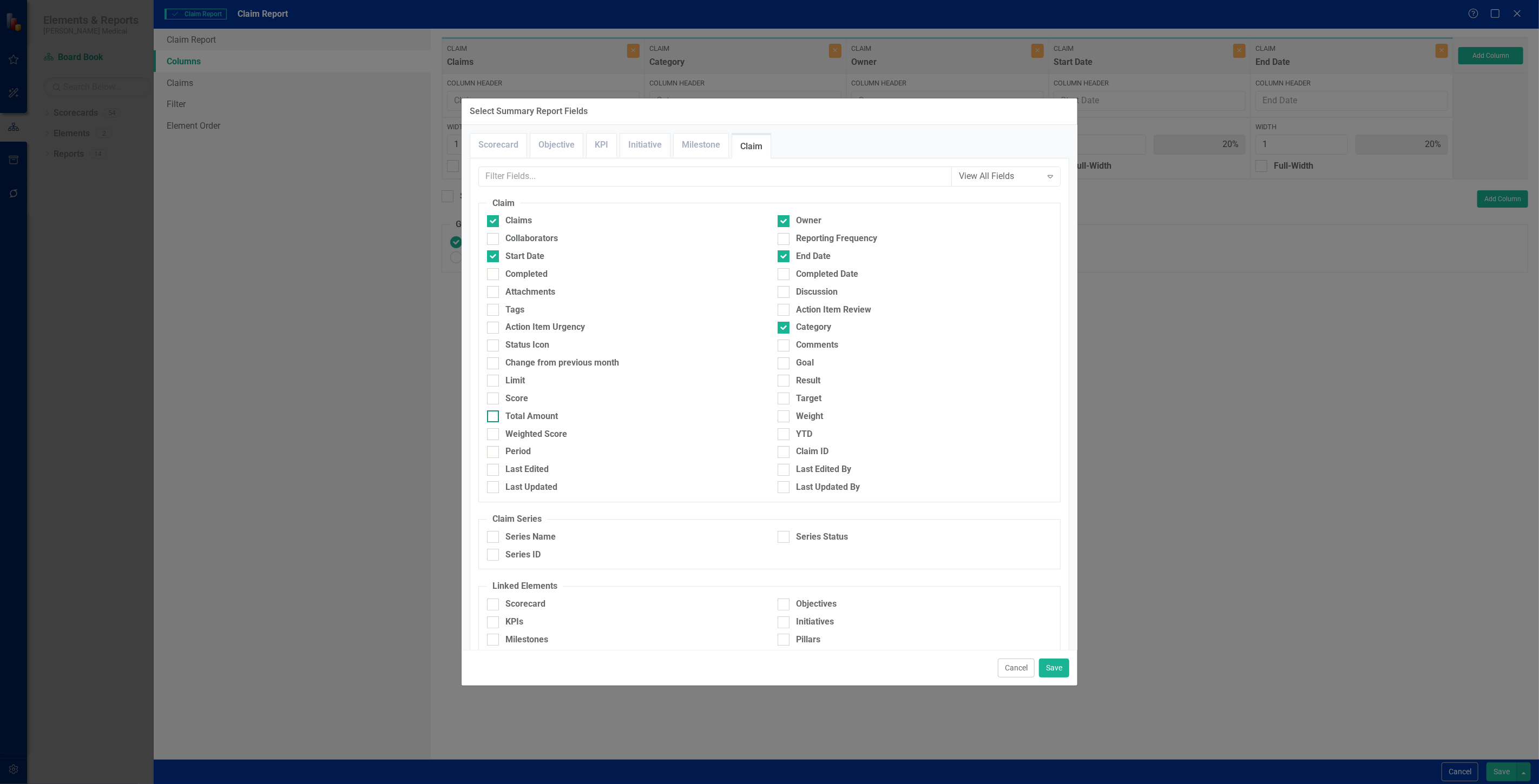
click at [578, 416] on div "Total Amount" at bounding box center [624, 416] width 274 height 13
click at [494, 416] on input "Total Amount" at bounding box center [490, 414] width 7 height 7
checkbox input "true"
click at [528, 261] on div "Start Date" at bounding box center [525, 256] width 39 height 13
click at [494, 257] on input "Start Date" at bounding box center [490, 254] width 7 height 7
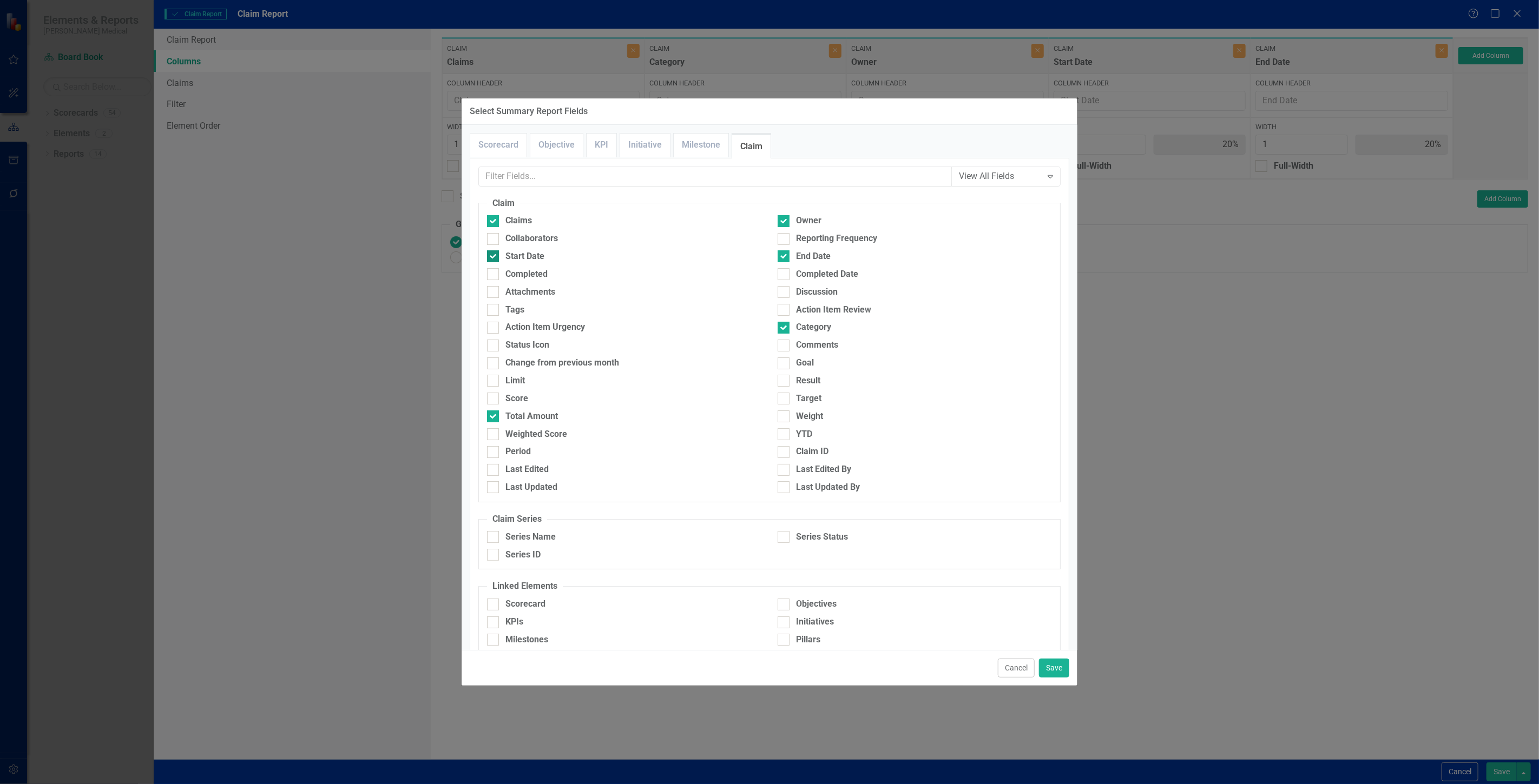
checkbox input "false"
click at [805, 256] on div "End Date" at bounding box center [813, 256] width 35 height 13
click at [784, 256] on input "End Date" at bounding box center [781, 254] width 7 height 7
click at [805, 256] on div "End Date" at bounding box center [813, 256] width 35 height 13
click at [784, 256] on input "End Date" at bounding box center [781, 254] width 7 height 7
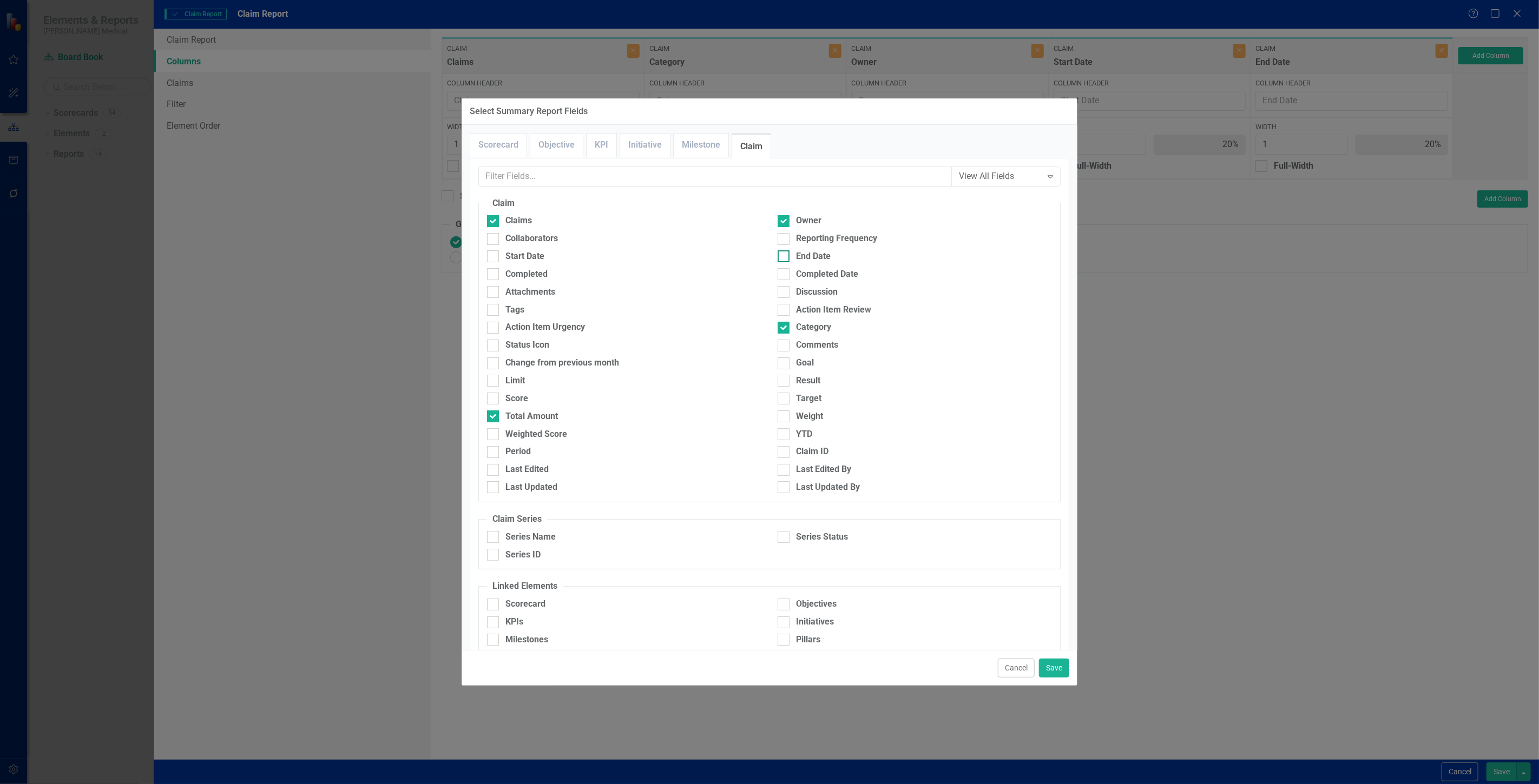
checkbox input "true"
click at [1062, 663] on button "Save" at bounding box center [1054, 668] width 30 height 19
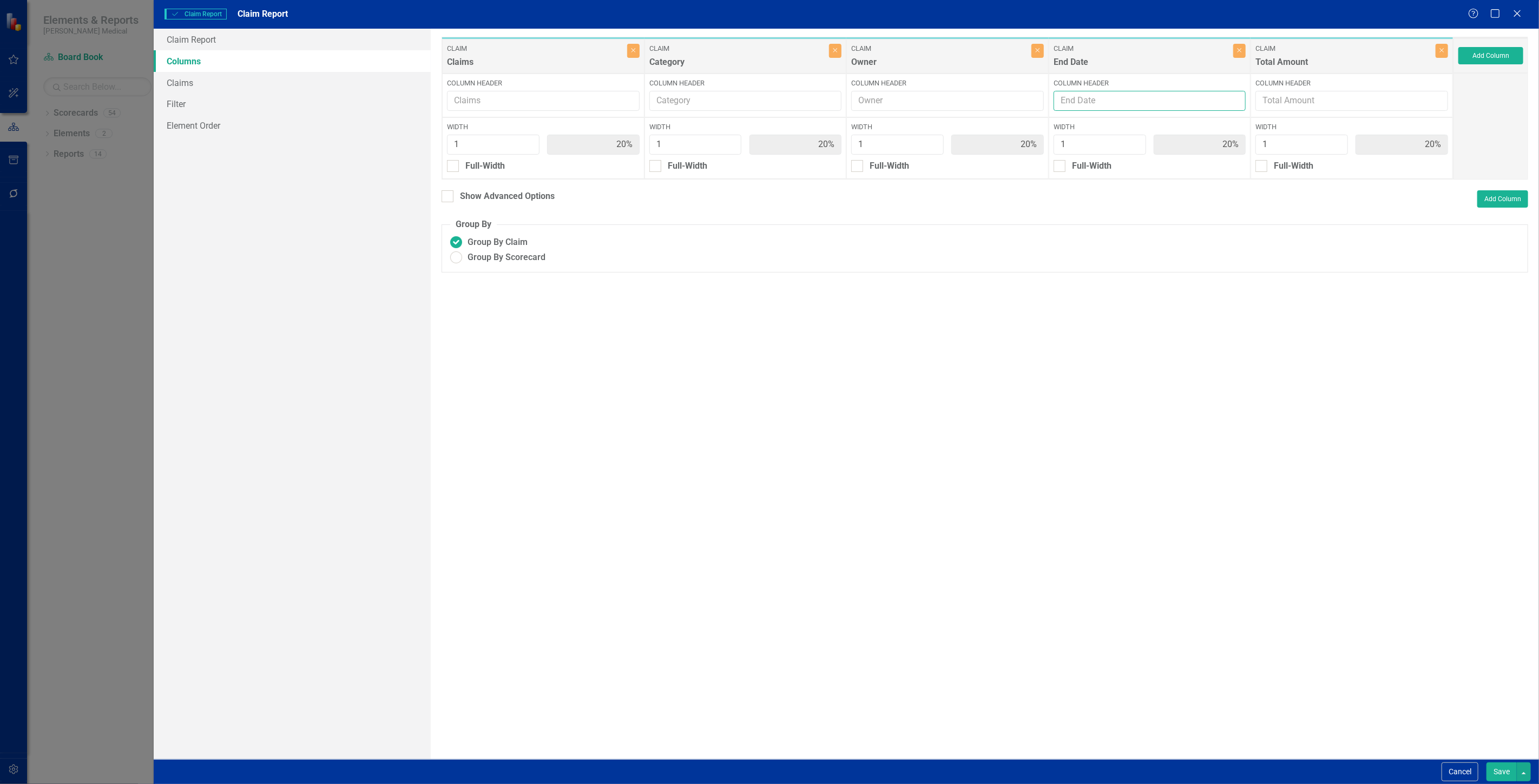
click at [1094, 109] on input "Column Header" at bounding box center [1150, 101] width 192 height 20
type input "S"
click at [1494, 774] on button "Save" at bounding box center [1501, 772] width 30 height 19
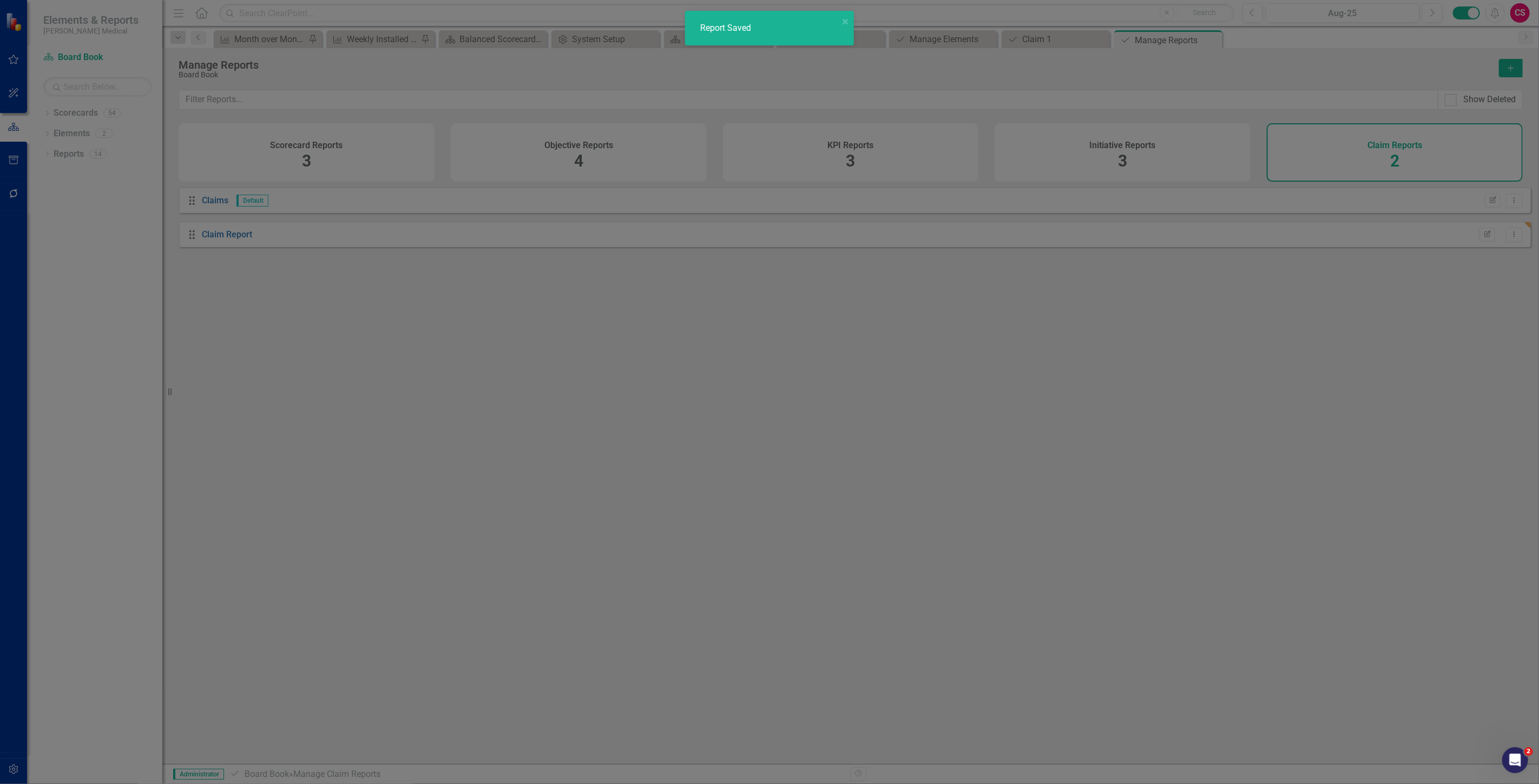
radio input "true"
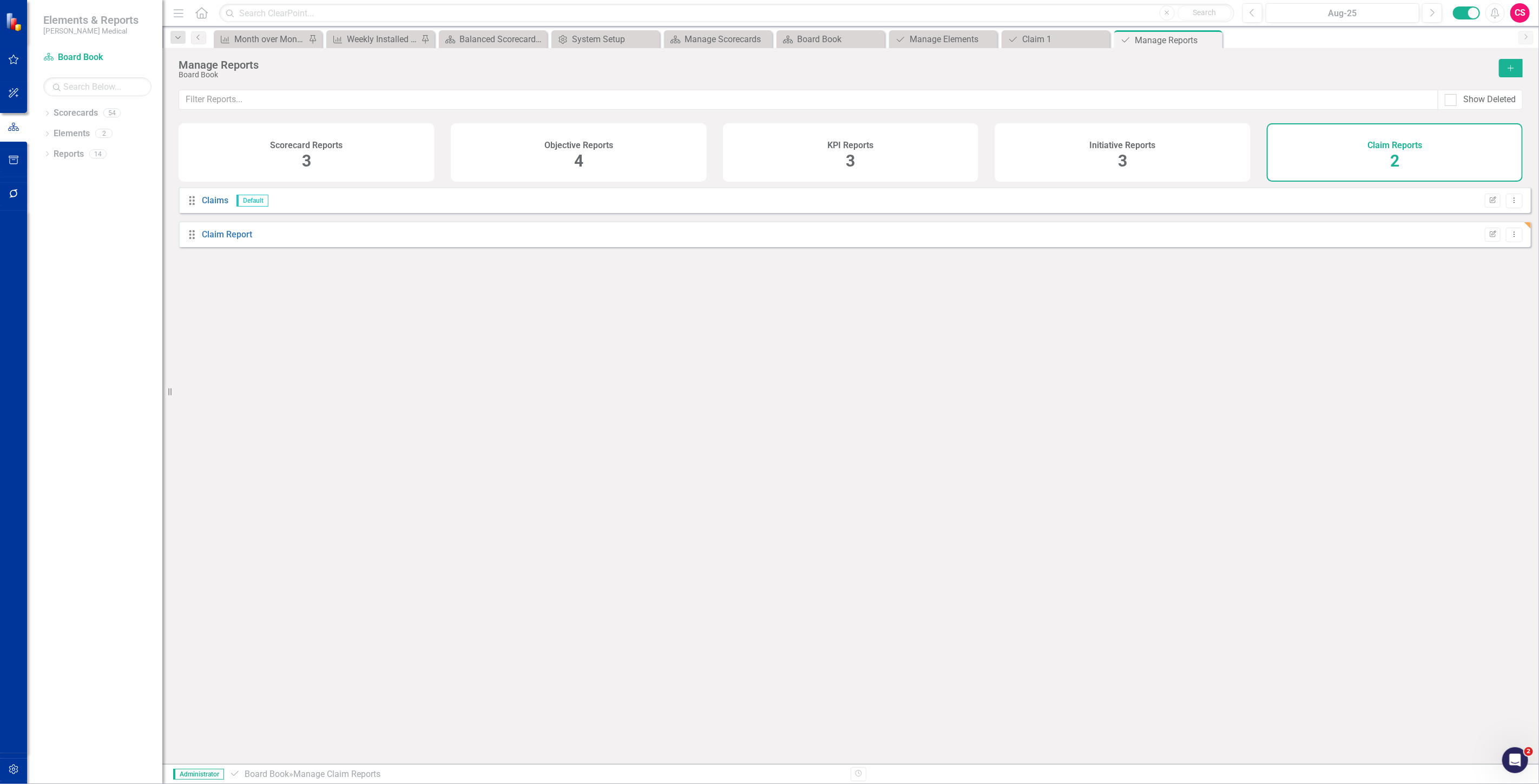
click at [224, 247] on div "Drag Claim Report Edit Report Dropdown Menu" at bounding box center [855, 233] width 1353 height 26
click at [223, 238] on link "Claim Report" at bounding box center [227, 234] width 50 height 10
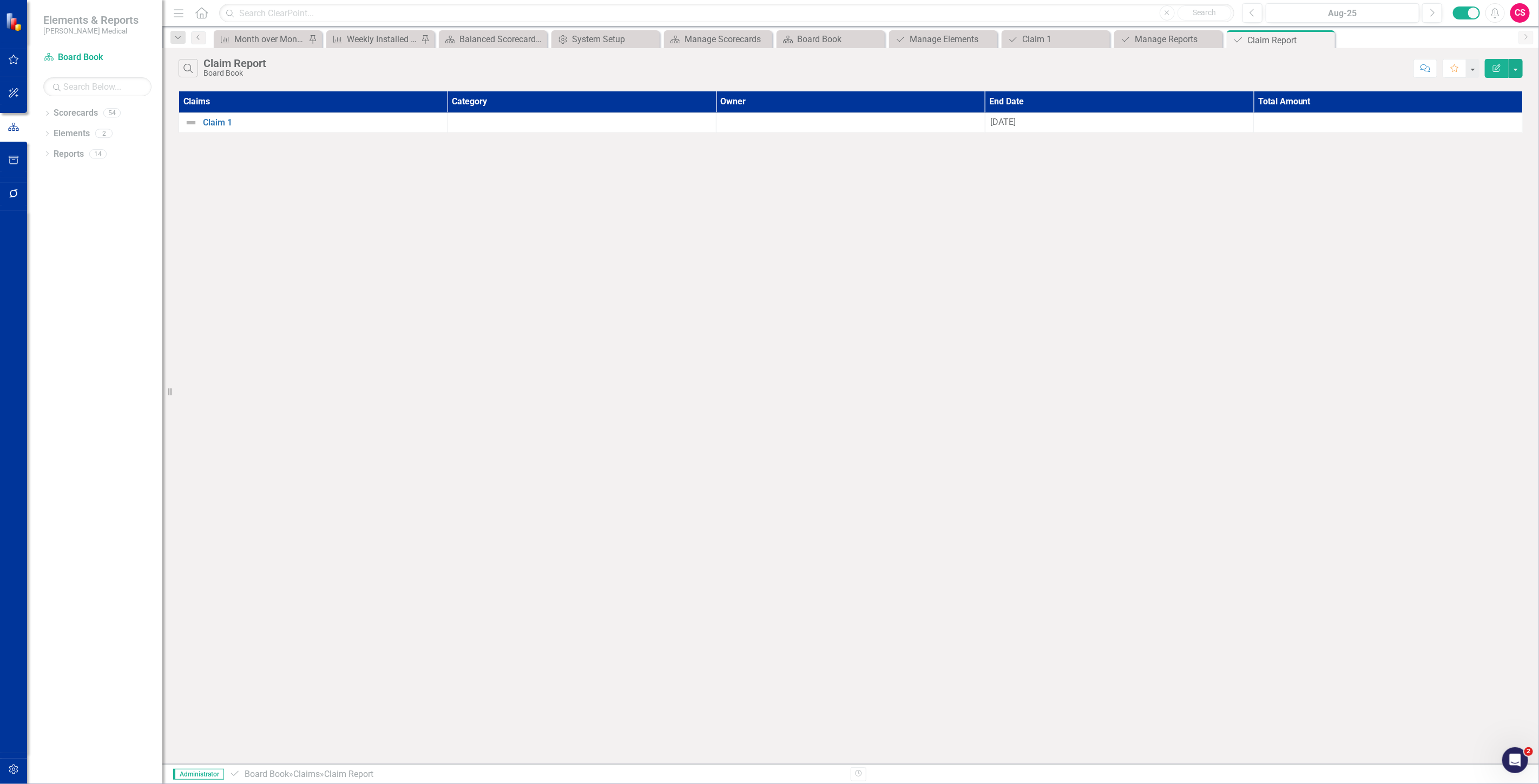
click at [1059, 29] on div "Dropdown Search KPI Month over Month Improvement Pin KPI Weekly Installed New A…" at bounding box center [851, 37] width 1376 height 21
click at [1050, 38] on div "Claim 1" at bounding box center [1058, 39] width 72 height 14
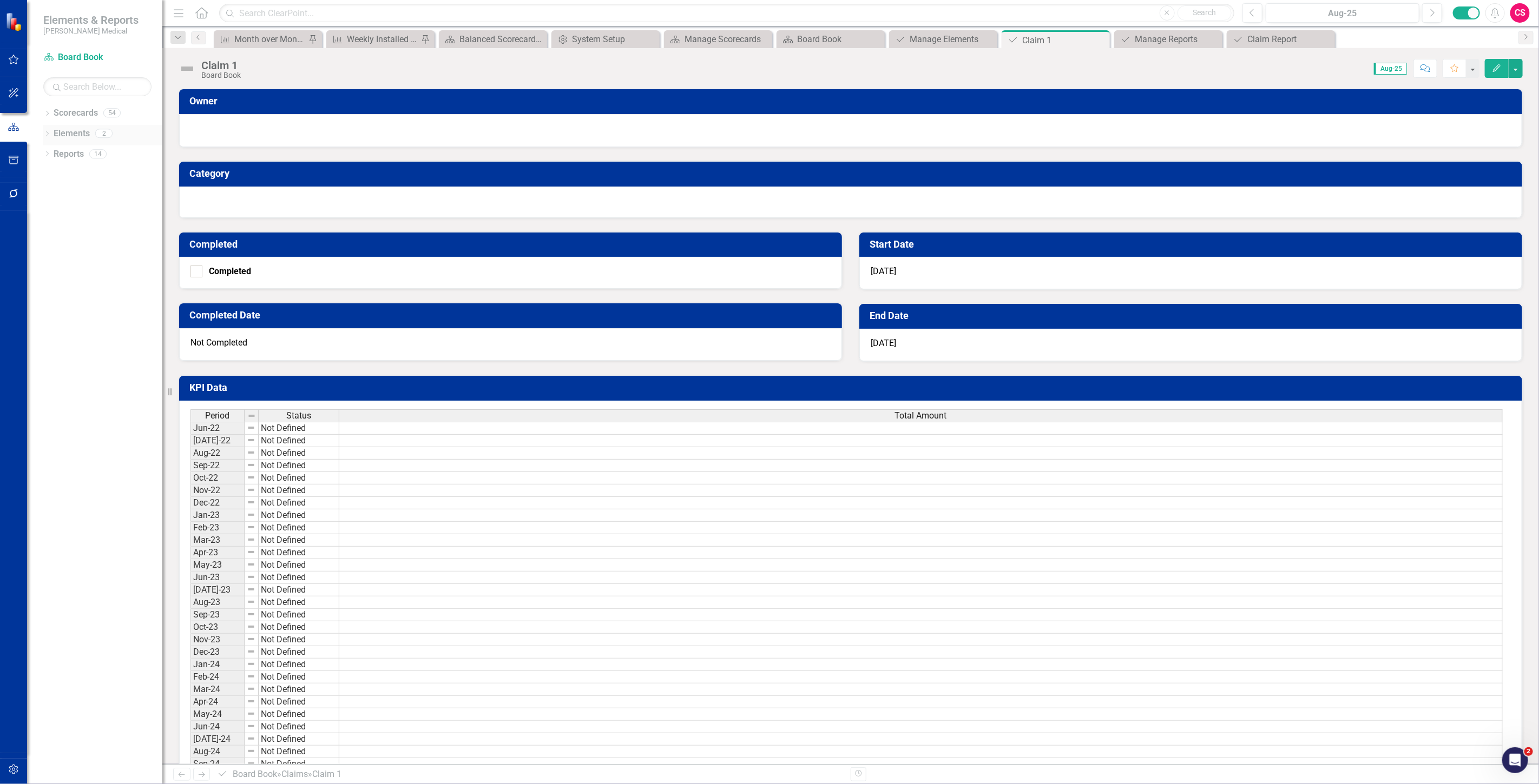
click at [73, 134] on link "Elements" at bounding box center [72, 134] width 36 height 13
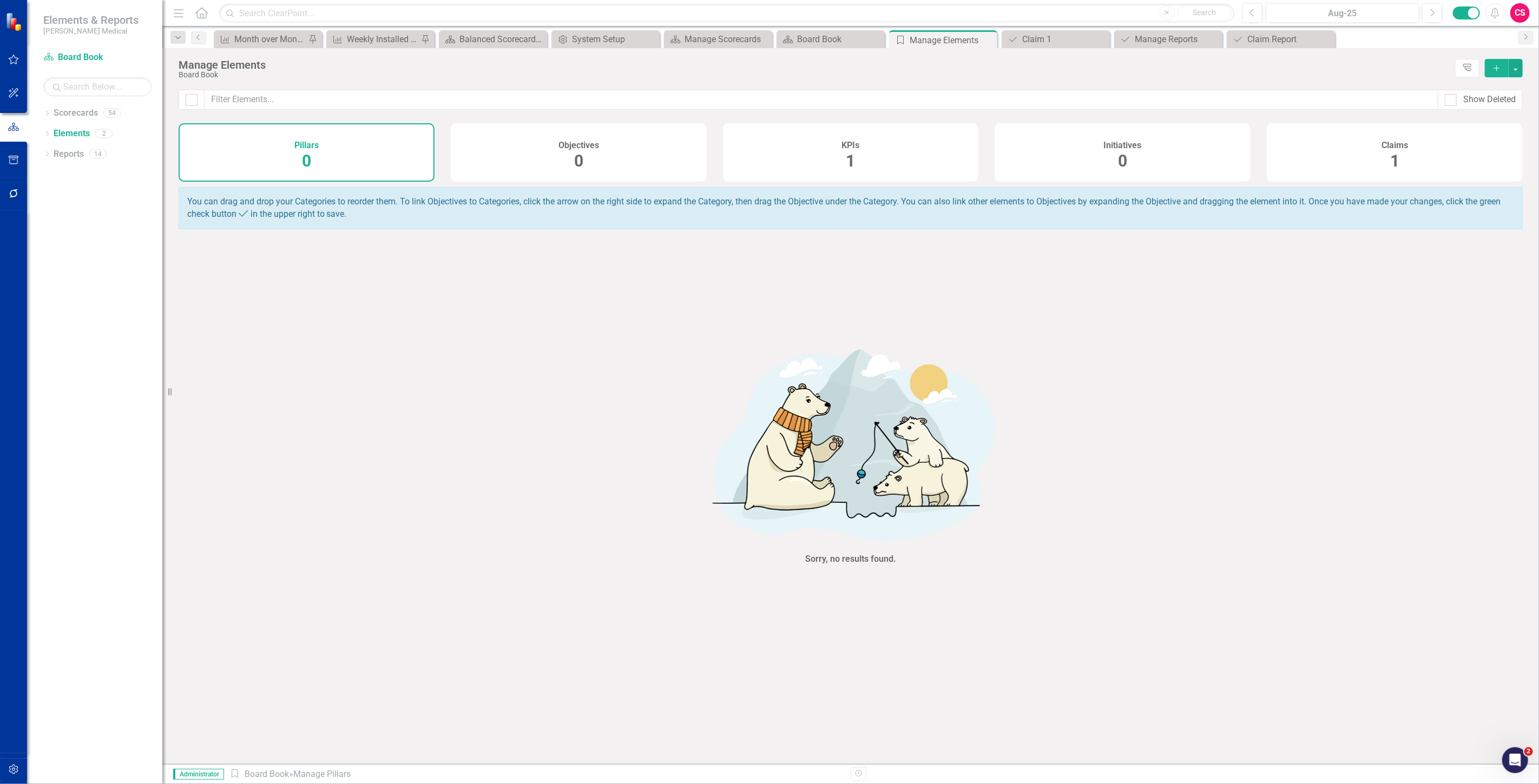
click at [1428, 130] on div "Claims 1" at bounding box center [1394, 153] width 256 height 59
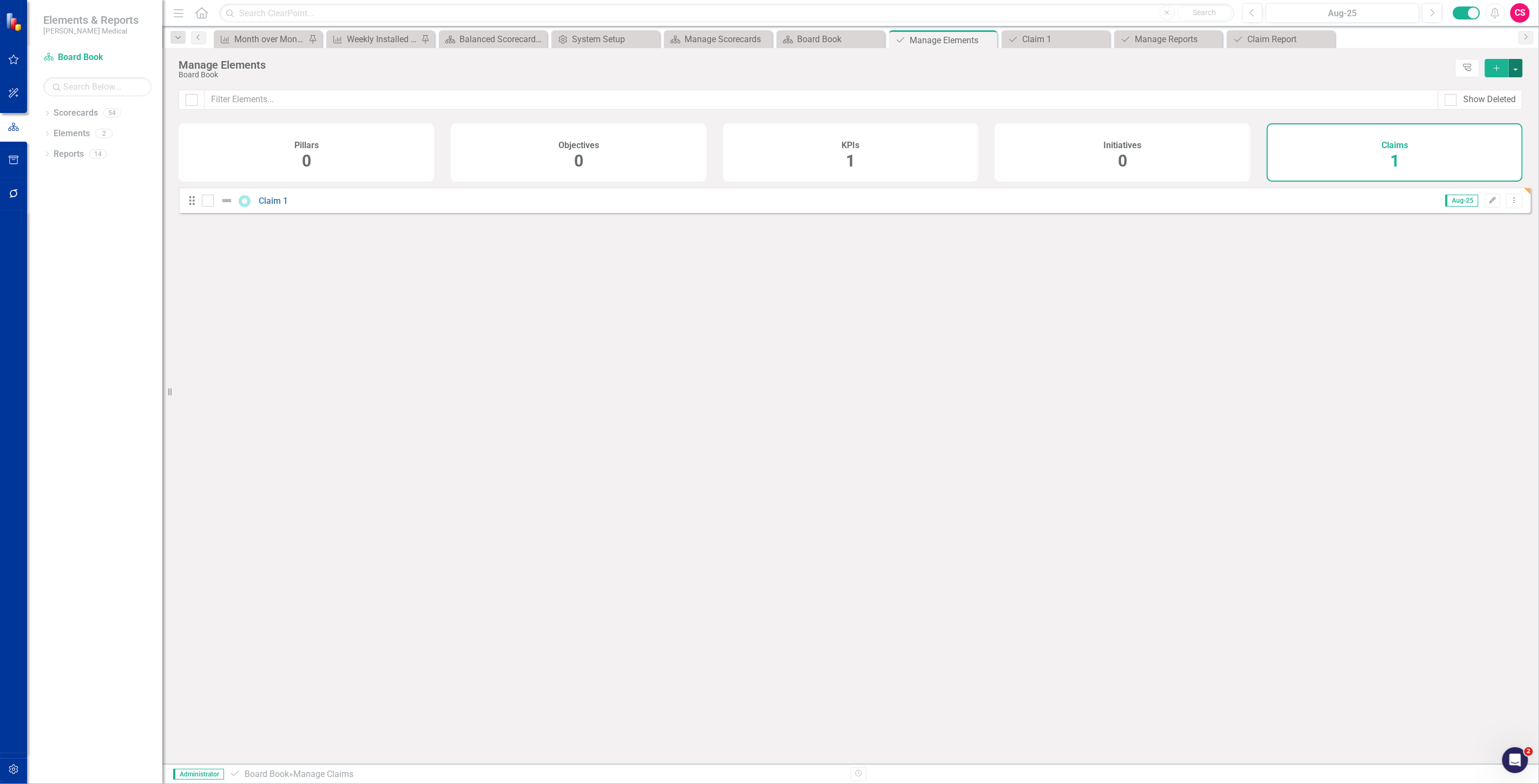
click at [1519, 68] on button "button" at bounding box center [1516, 68] width 14 height 19
click at [1473, 82] on link "Claim Add Claim" at bounding box center [1479, 88] width 85 height 20
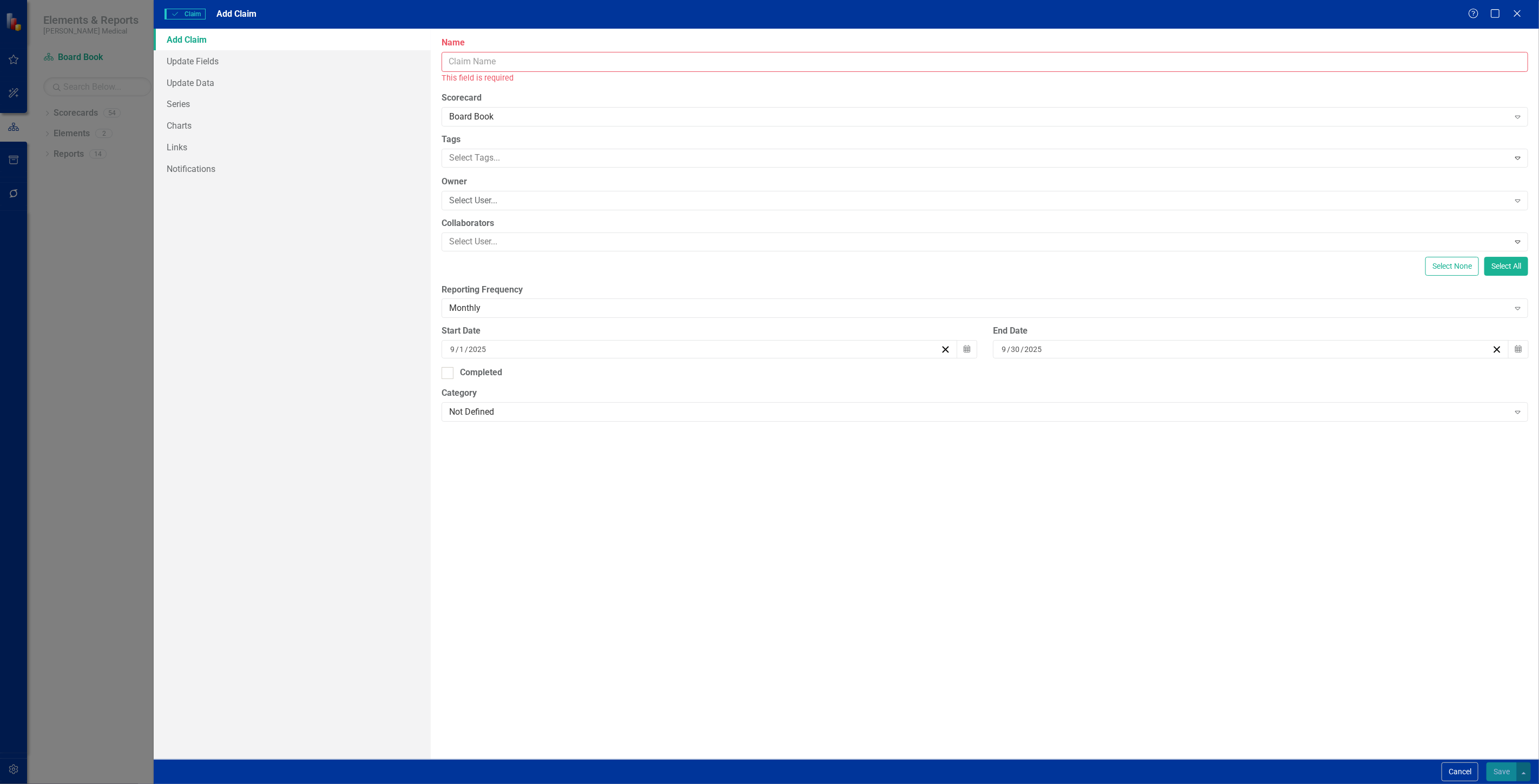
click at [524, 67] on input "Name" at bounding box center [985, 62] width 1087 height 20
type input "claim 2"
drag, startPoint x: 1494, startPoint y: 775, endPoint x: 1499, endPoint y: 774, distance: 5.1
click at [1499, 774] on button "Save" at bounding box center [1501, 772] width 30 height 19
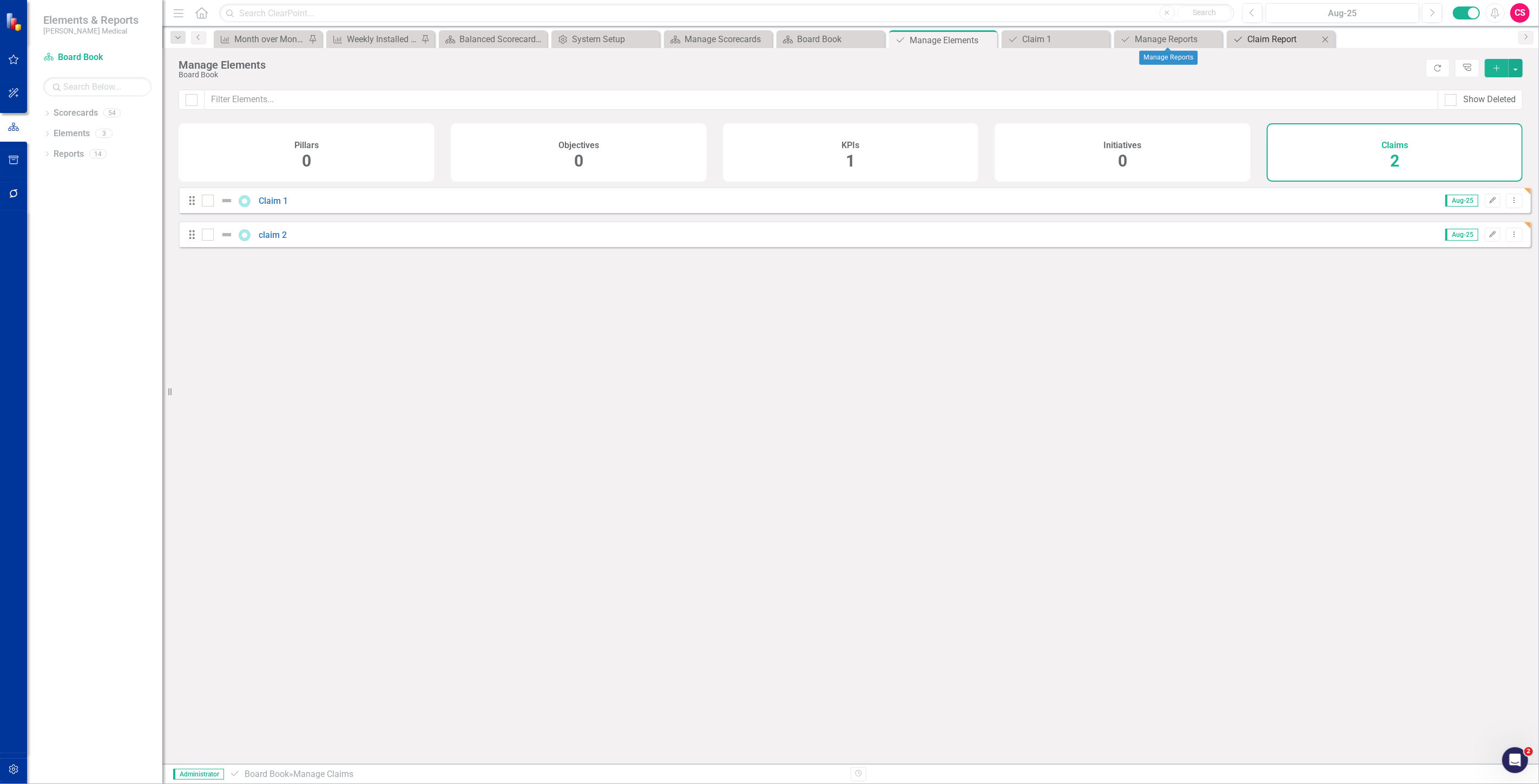
click at [1267, 36] on div "Claim Report" at bounding box center [1283, 39] width 72 height 14
